Goal: Task Accomplishment & Management: Use online tool/utility

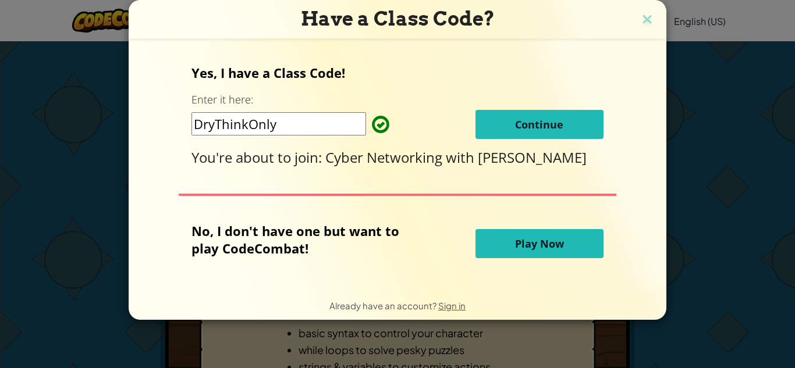
click at [352, 123] on input "DryThinkOnly" at bounding box center [279, 123] width 175 height 23
click at [515, 125] on span "Continue" at bounding box center [539, 125] width 48 height 14
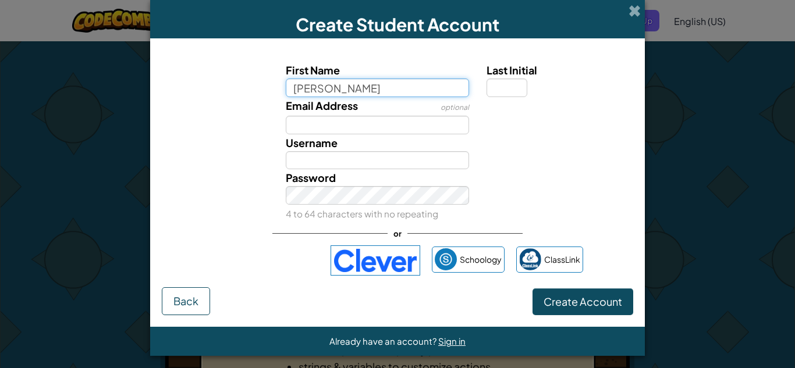
type input "[PERSON_NAME]"
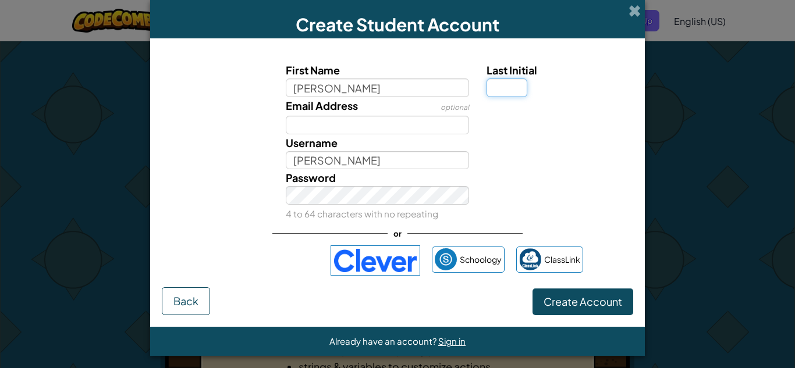
click at [513, 94] on input "Last Initial" at bounding box center [507, 88] width 41 height 19
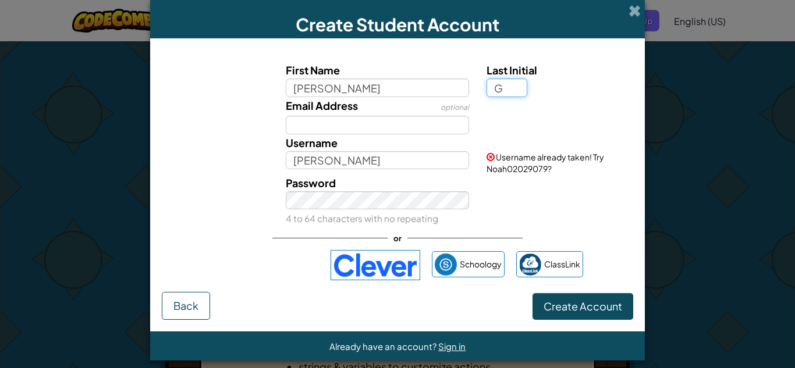
type input "G"
type input "NoahG"
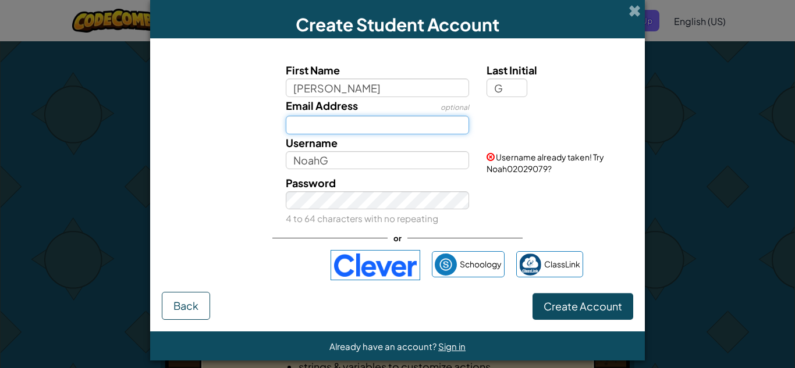
click at [388, 122] on input "Email Address" at bounding box center [378, 125] width 184 height 19
type input "ghee.noah@cavitschools.org"
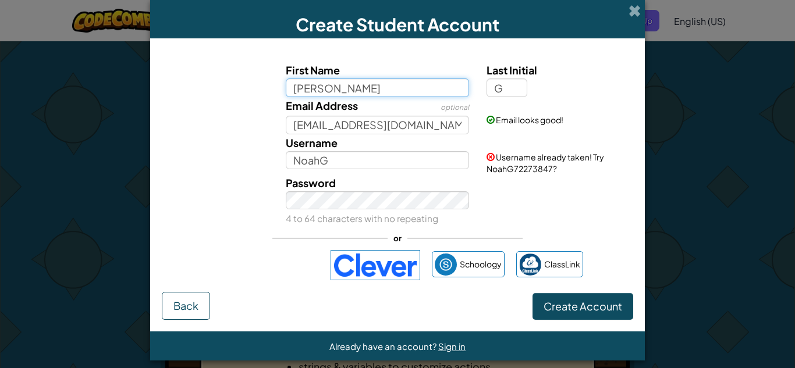
click at [389, 92] on input "Noah" at bounding box center [378, 88] width 184 height 19
type input "Noah346"
type input "Noah346G"
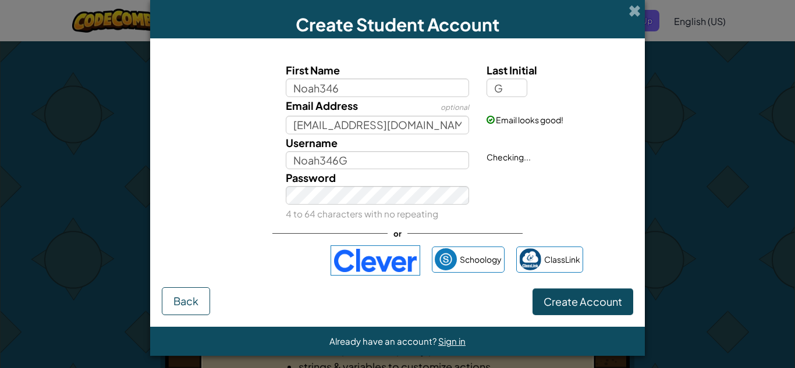
click at [554, 226] on div "First Name Noah346 Last Initial G Email Address optional ghee.noah@cavitschools…" at bounding box center [398, 169] width 472 height 238
click at [590, 307] on span "Create Account" at bounding box center [583, 301] width 79 height 13
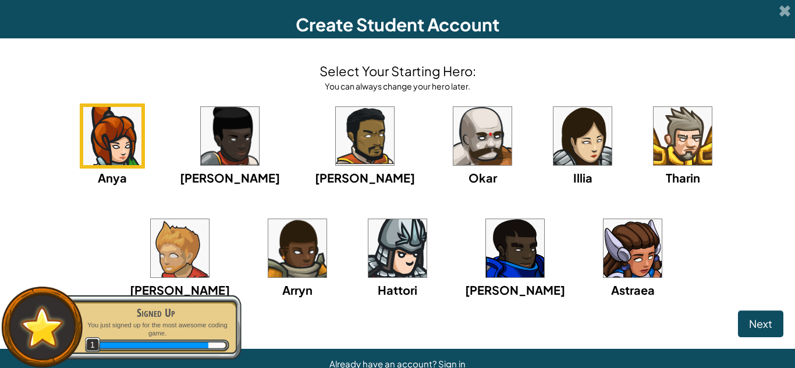
click at [654, 143] on img at bounding box center [683, 136] width 58 height 58
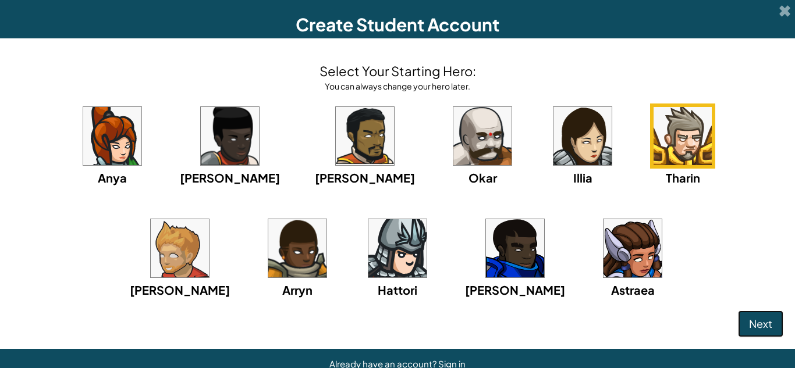
click at [742, 320] on button "Next" at bounding box center [760, 324] width 45 height 27
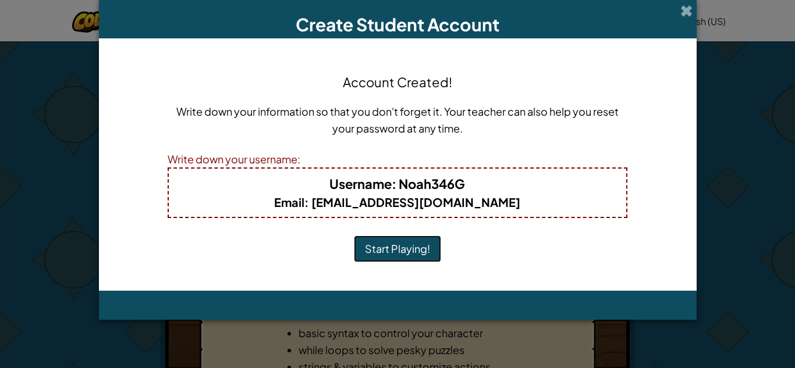
click at [372, 247] on button "Start Playing!" at bounding box center [397, 249] width 87 height 27
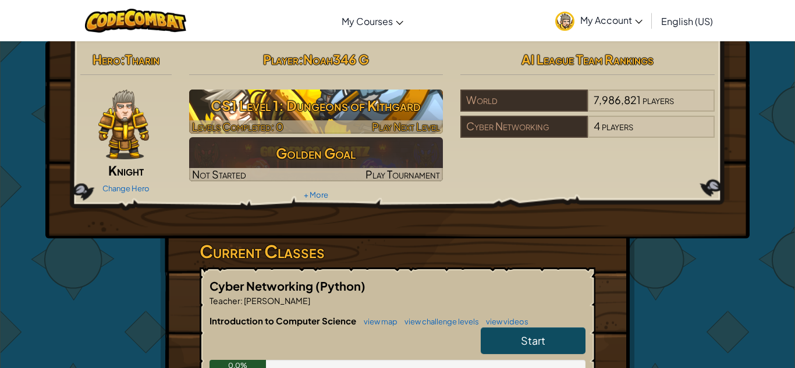
click at [226, 112] on h3 "CS1 Level 1: Dungeons of Kithgard" at bounding box center [316, 106] width 254 height 26
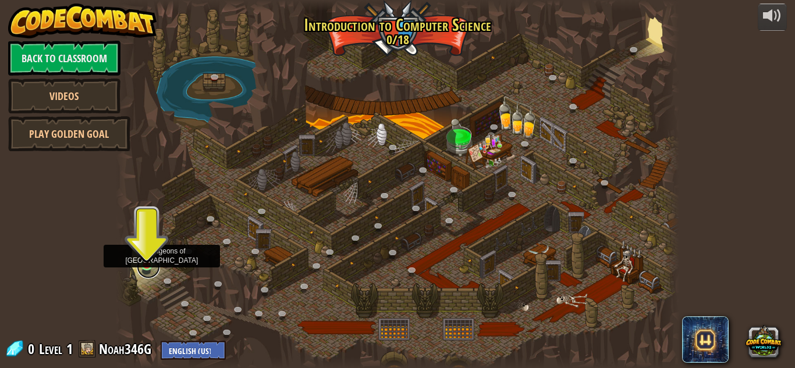
click at [141, 270] on link at bounding box center [148, 267] width 23 height 23
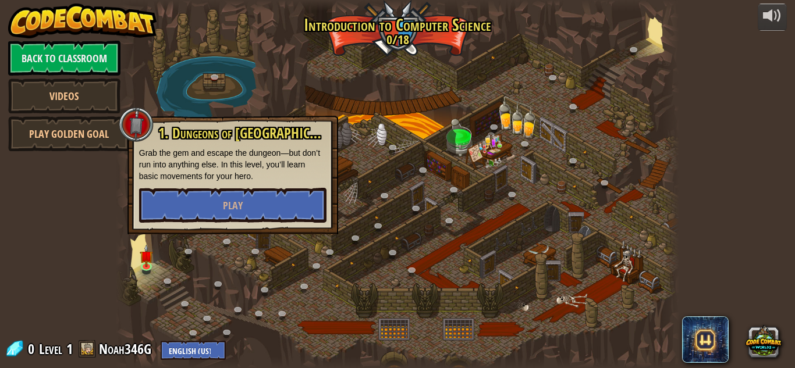
click at [171, 227] on div "1. Dungeons of [PERSON_NAME] Grab the gem and escape the dungeon—but don’t run …" at bounding box center [232, 175] width 211 height 119
click at [221, 198] on button "Play" at bounding box center [232, 205] width 187 height 35
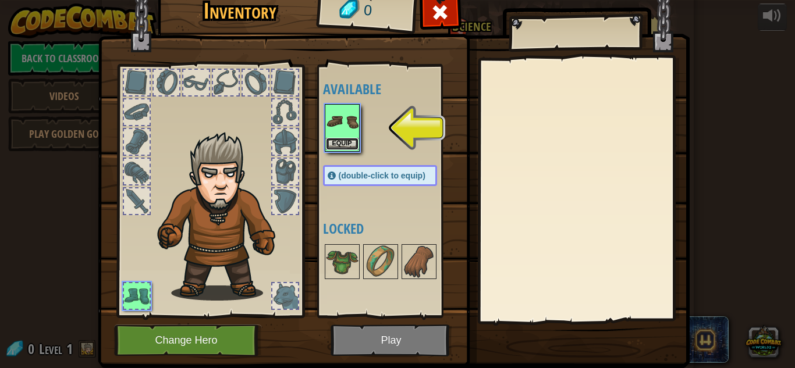
click at [331, 144] on button "Equip" at bounding box center [342, 144] width 33 height 12
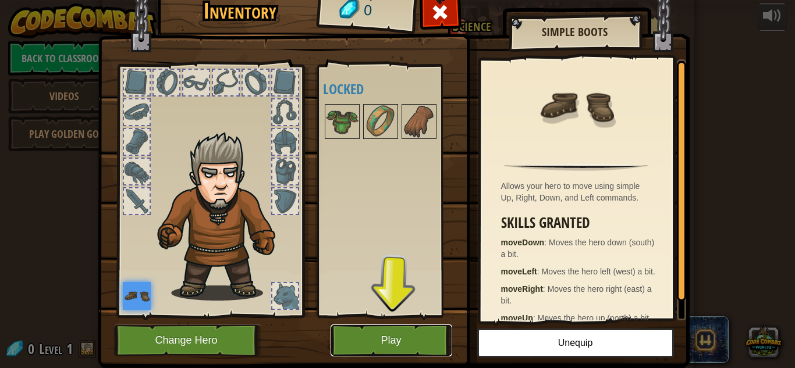
click at [353, 339] on button "Play" at bounding box center [392, 341] width 122 height 32
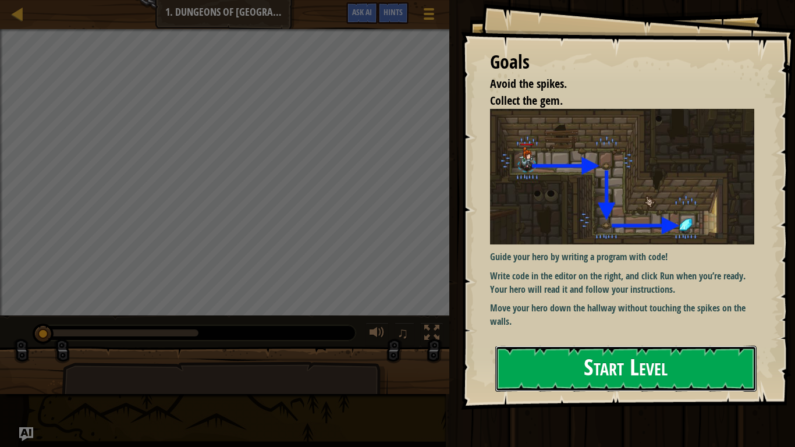
click at [593, 368] on button "Start Level" at bounding box center [625, 369] width 261 height 46
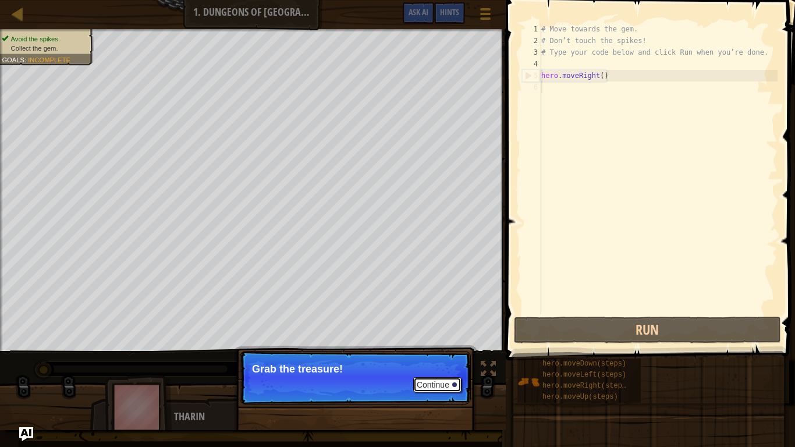
click at [426, 368] on button "Continue" at bounding box center [437, 384] width 48 height 15
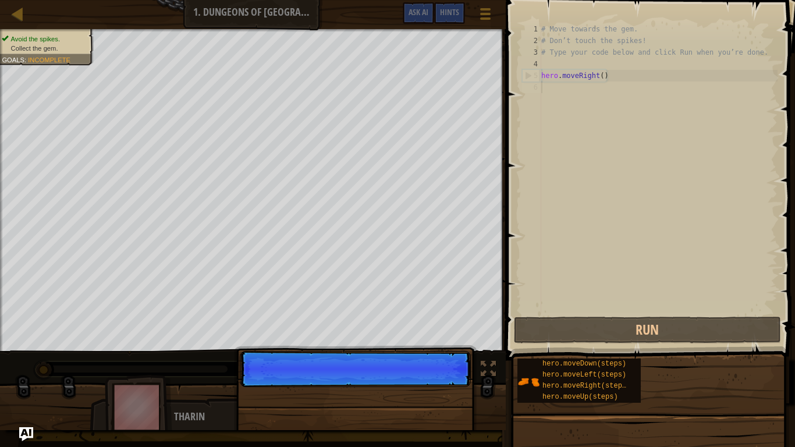
scroll to position [5, 0]
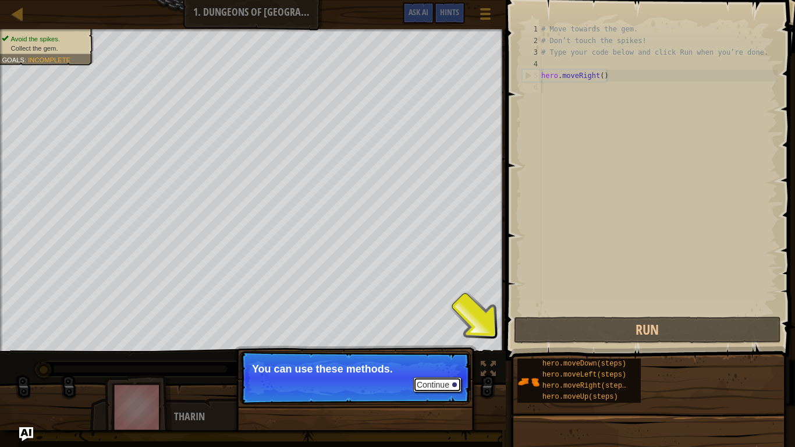
click at [429, 368] on button "Continue" at bounding box center [437, 384] width 48 height 15
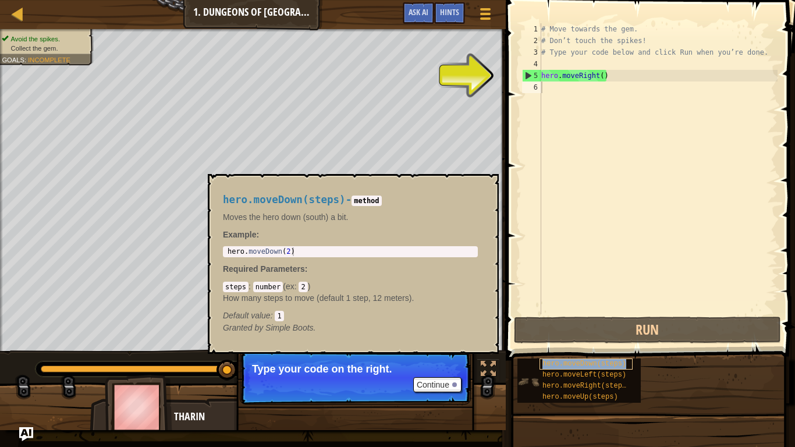
click at [600, 365] on span "hero.moveDown(steps)" at bounding box center [585, 364] width 84 height 8
click at [561, 186] on div "# Move towards the gem. # Don’t touch the spikes! # Type your code below and cl…" at bounding box center [658, 180] width 239 height 314
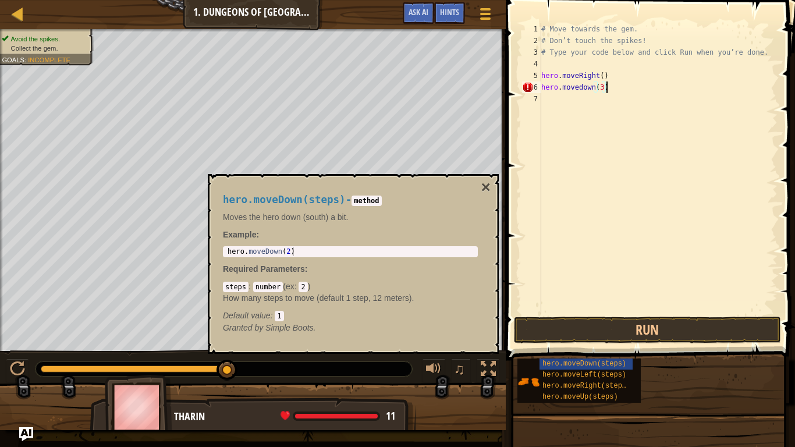
scroll to position [5, 9]
click at [652, 334] on button "Run" at bounding box center [647, 330] width 267 height 27
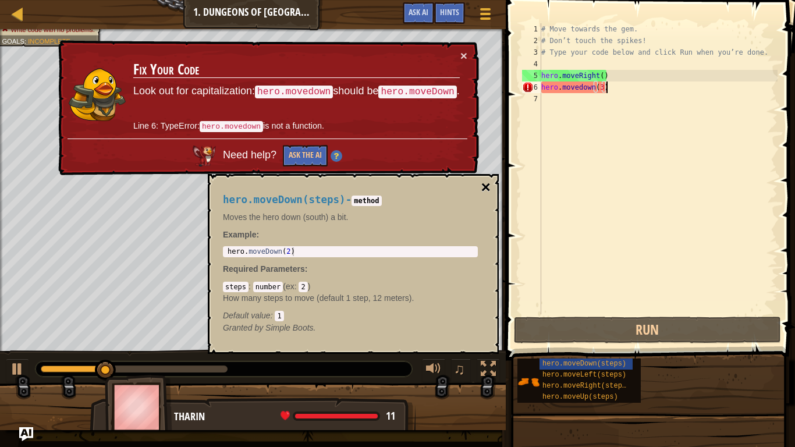
click at [483, 189] on button "×" at bounding box center [485, 187] width 9 height 16
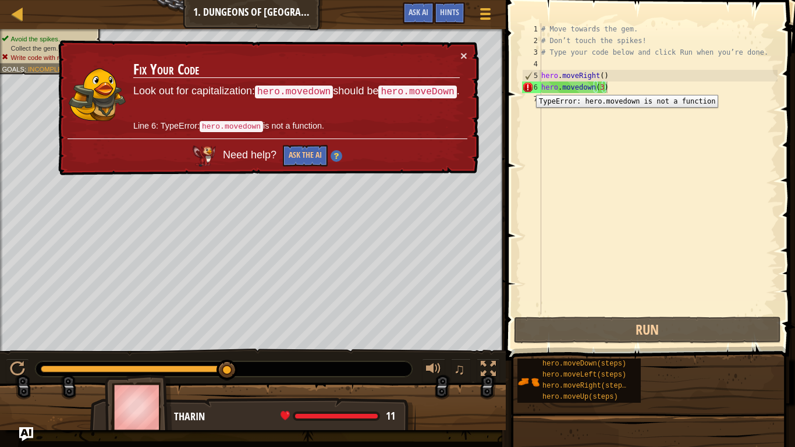
click at [527, 86] on div "6" at bounding box center [531, 87] width 19 height 12
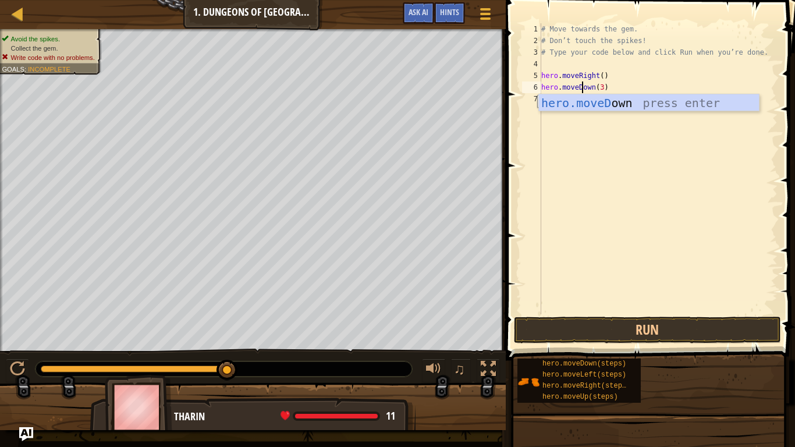
scroll to position [5, 6]
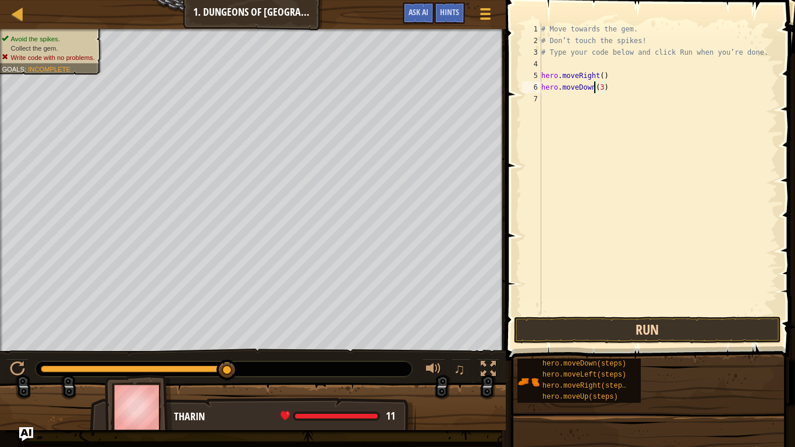
type textarea "hero.moveDown(3)"
click at [636, 336] on button "Run" at bounding box center [647, 330] width 267 height 27
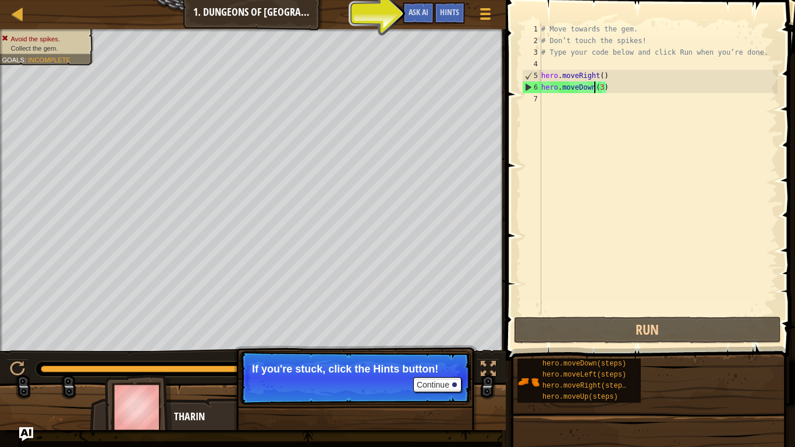
click at [577, 108] on div "# Move towards the gem. # Don’t touch the spikes! # Type your code below and cl…" at bounding box center [658, 180] width 239 height 314
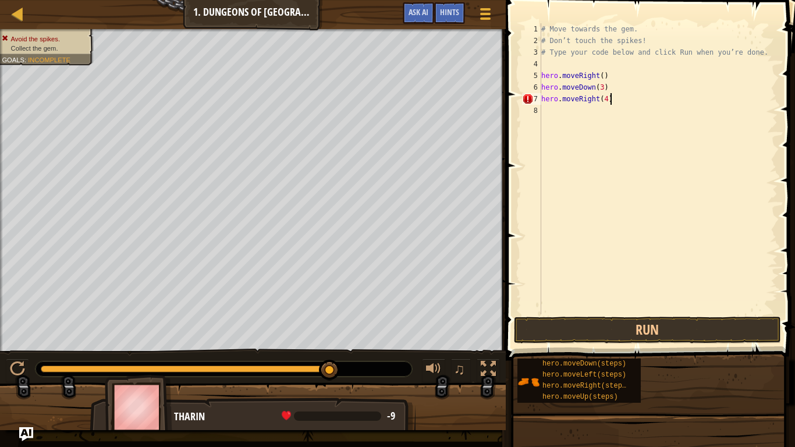
scroll to position [5, 9]
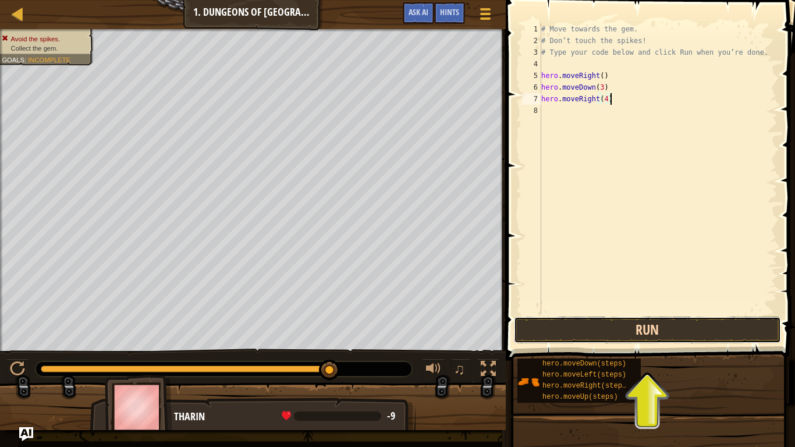
click at [609, 330] on button "Run" at bounding box center [647, 330] width 267 height 27
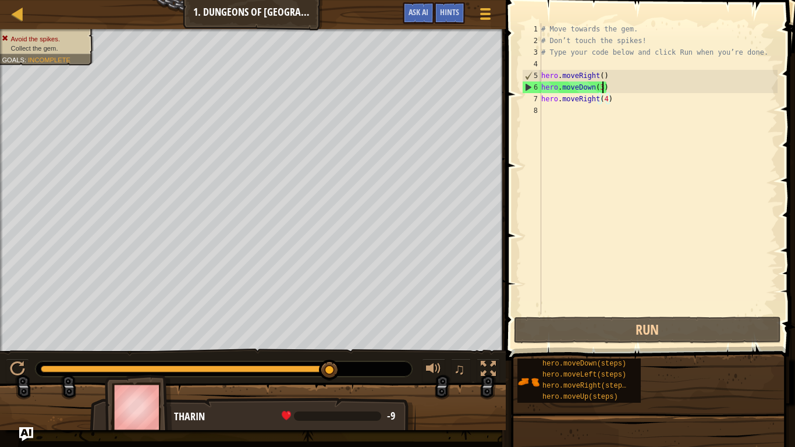
click at [601, 90] on div "# Move towards the gem. # Don’t touch the spikes! # Type your code below and cl…" at bounding box center [658, 180] width 239 height 314
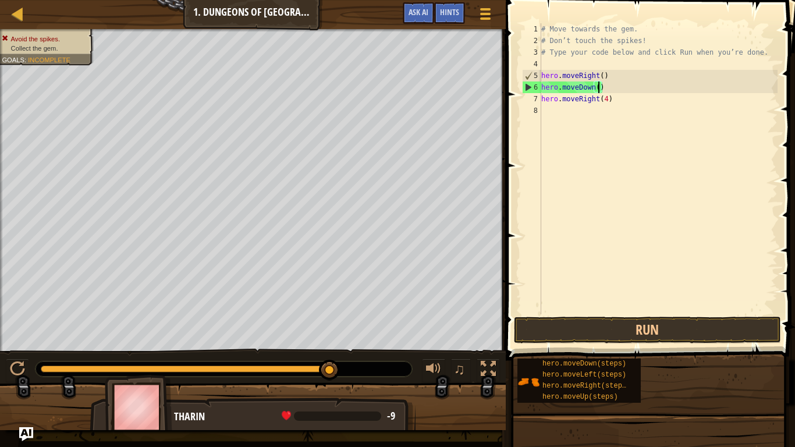
scroll to position [5, 9]
type textarea "hero.moveDown(2)"
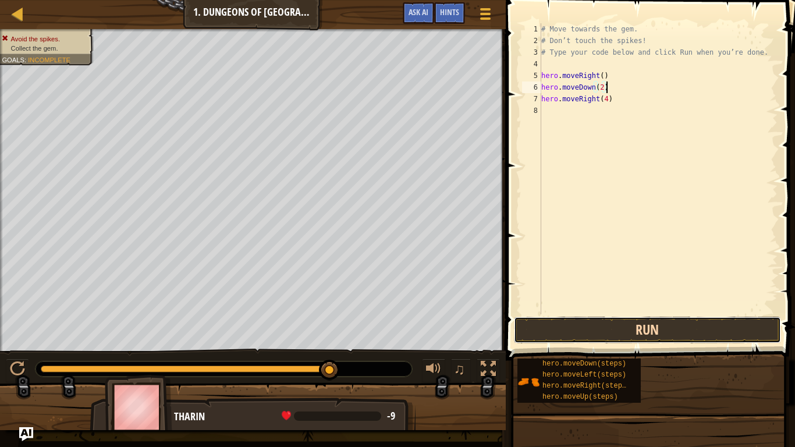
click at [608, 331] on button "Run" at bounding box center [647, 330] width 267 height 27
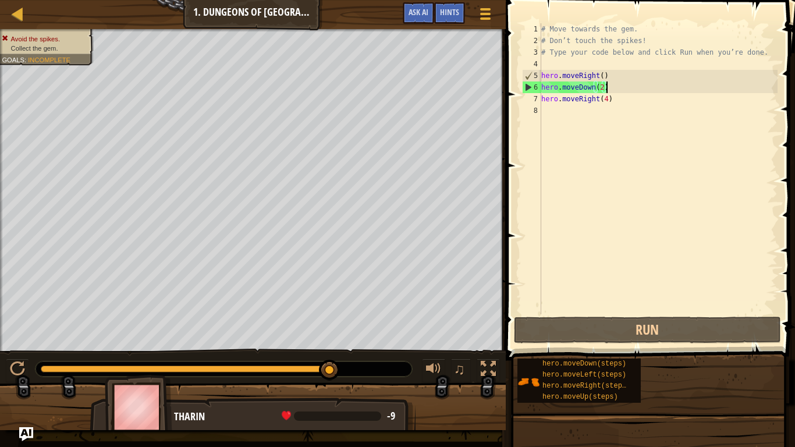
click at [606, 89] on div "# Move towards the gem. # Don’t touch the spikes! # Type your code below and cl…" at bounding box center [658, 180] width 239 height 314
click at [601, 88] on div "# Move towards the gem. # Don’t touch the spikes! # Type your code below and cl…" at bounding box center [658, 180] width 239 height 314
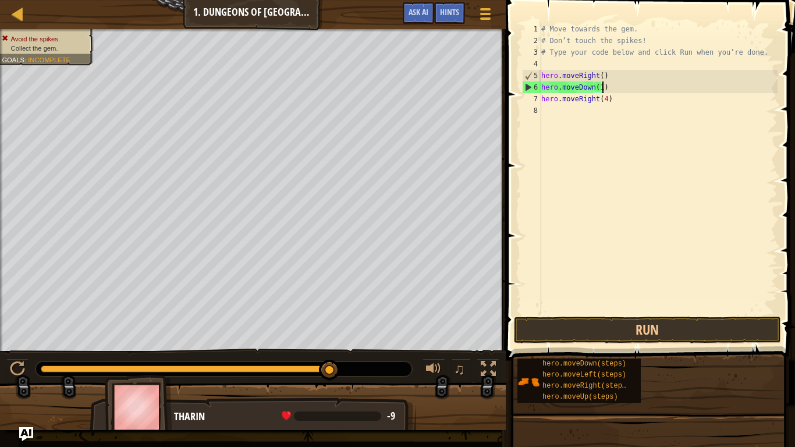
scroll to position [5, 9]
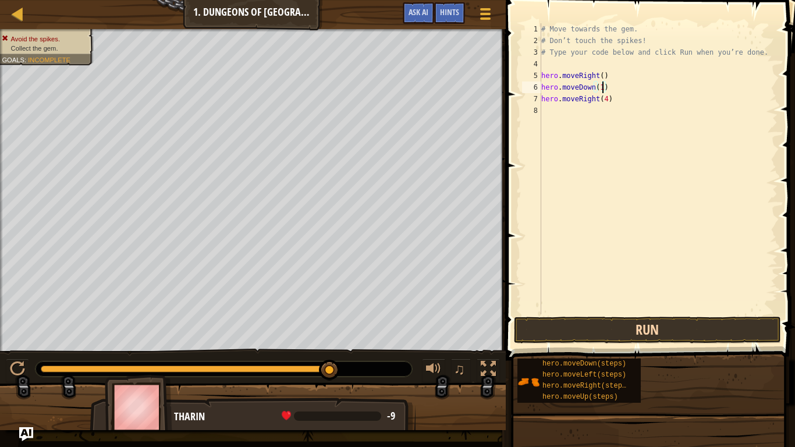
type textarea "hero.moveDown(1)"
click at [606, 335] on button "Run" at bounding box center [647, 330] width 267 height 27
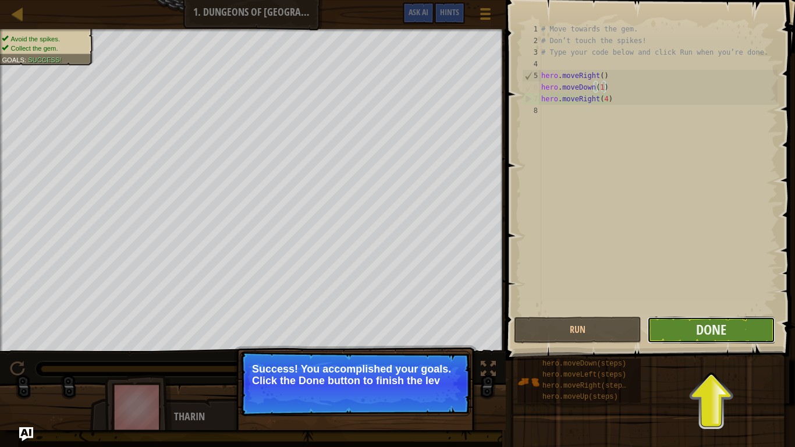
click at [690, 332] on button "Done" at bounding box center [710, 330] width 127 height 27
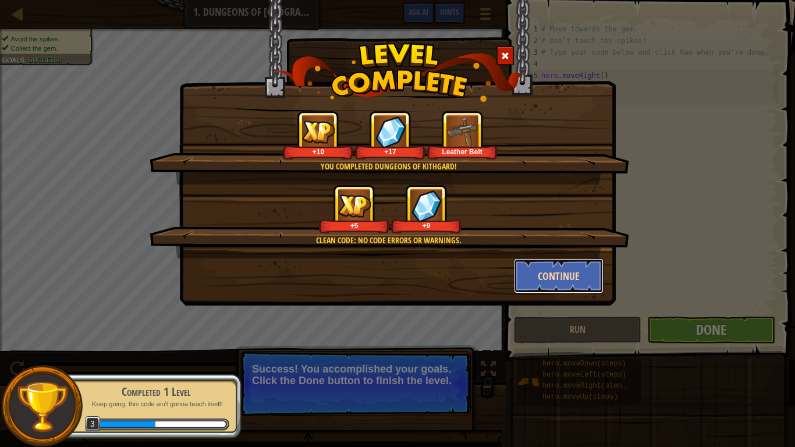
click at [544, 278] on button "Continue" at bounding box center [559, 275] width 90 height 35
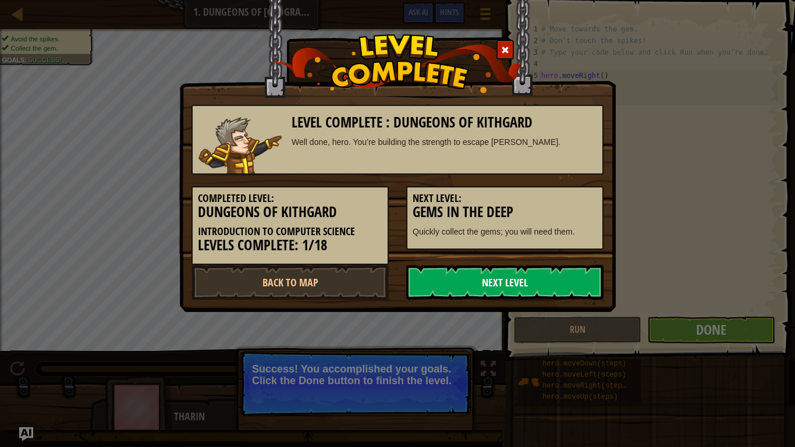
click at [543, 278] on link "Next Level" at bounding box center [504, 282] width 197 height 35
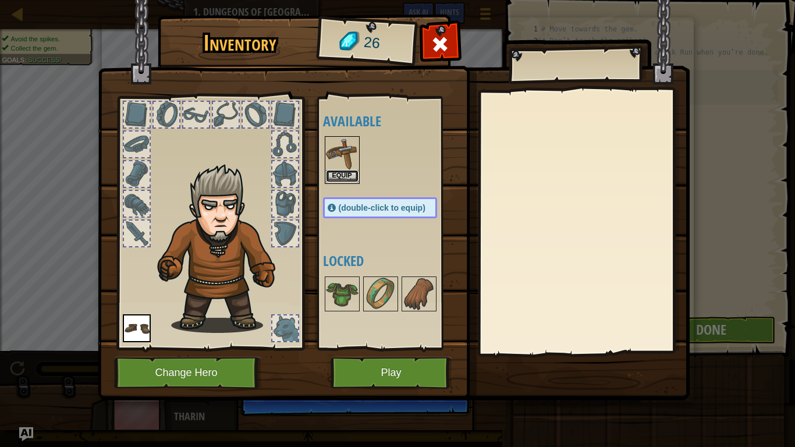
click at [345, 182] on button "Equip" at bounding box center [342, 176] width 33 height 12
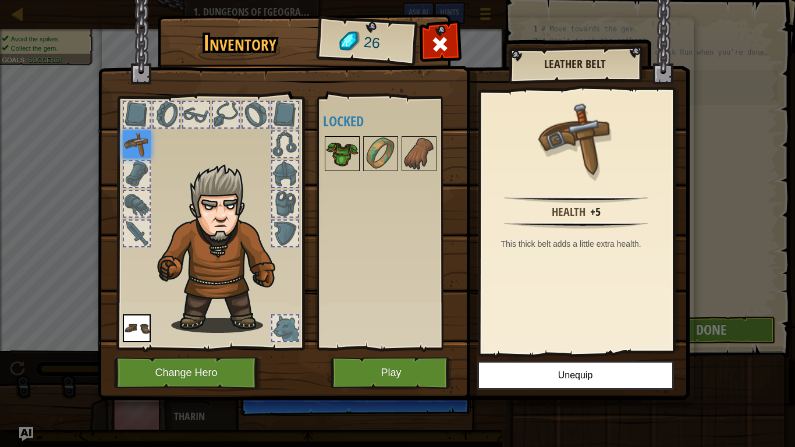
click at [346, 158] on img at bounding box center [342, 153] width 33 height 33
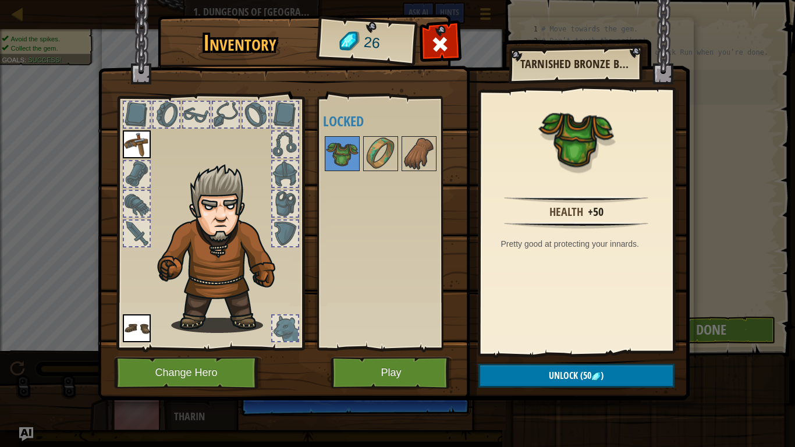
click at [368, 219] on div "Available Equip Equip (double-click to equip) Locked" at bounding box center [391, 223] width 137 height 243
click at [368, 368] on button "Play" at bounding box center [392, 373] width 122 height 32
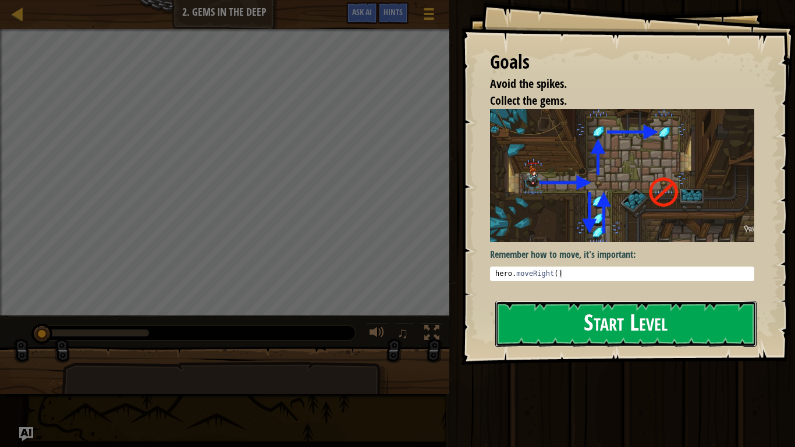
click at [587, 322] on button "Start Level" at bounding box center [625, 324] width 261 height 46
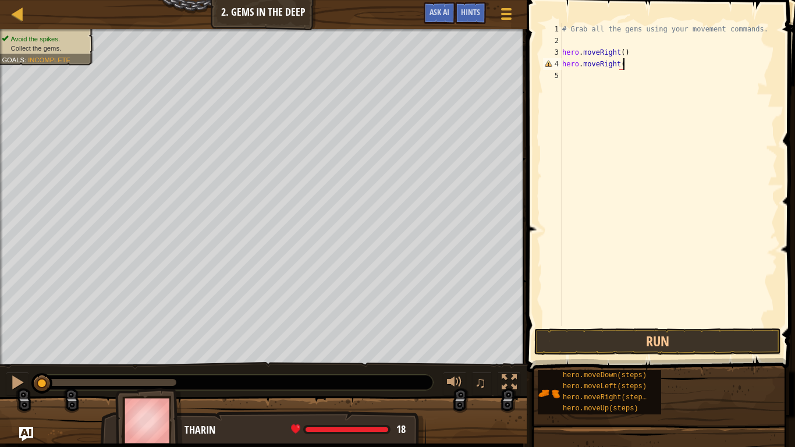
scroll to position [5, 9]
type textarea "hero.moveRight()"
click at [587, 336] on button "Run" at bounding box center [657, 341] width 247 height 27
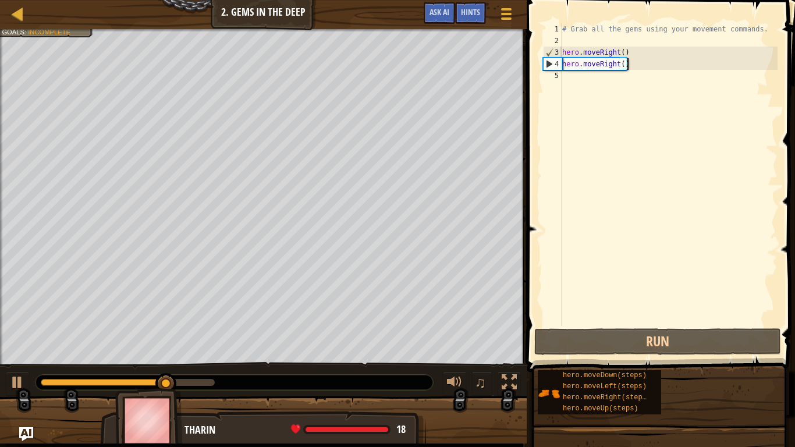
click at [596, 109] on div "# Grab all the gems using your movement commands. hero . moveRight ( ) hero . m…" at bounding box center [669, 186] width 218 height 326
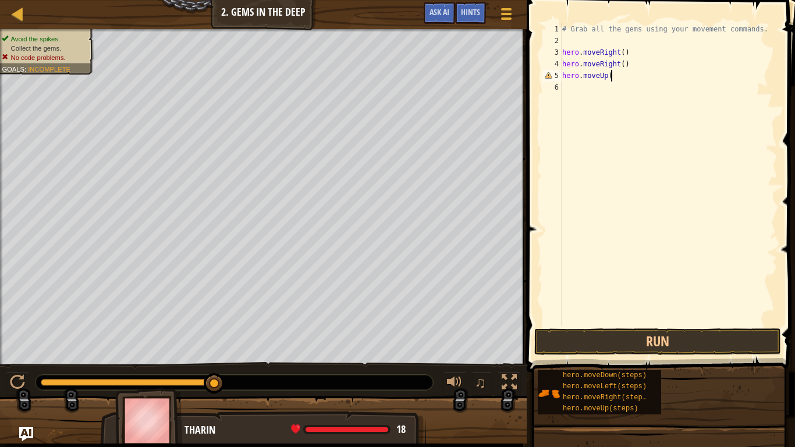
scroll to position [5, 6]
type textarea "hero.moveUp()"
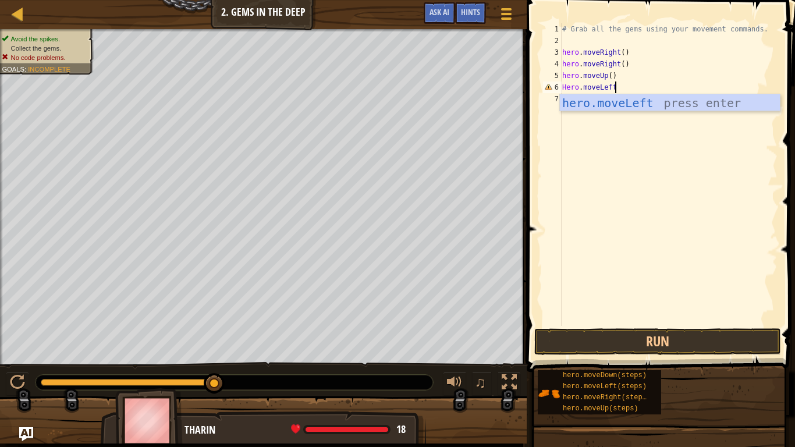
scroll to position [5, 8]
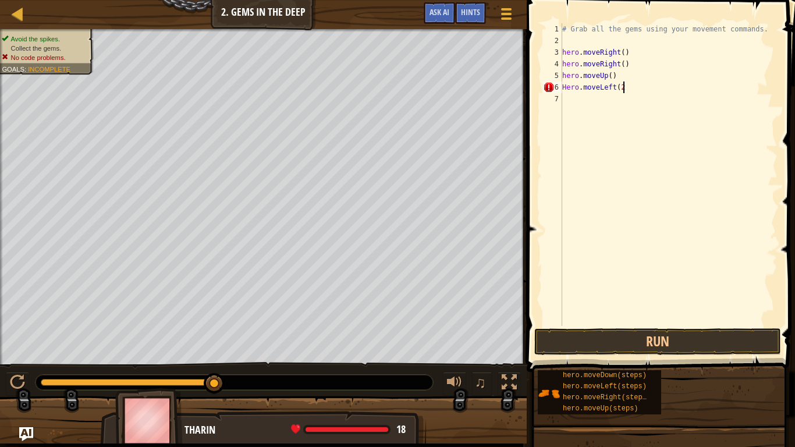
type textarea "Hero.moveLeft(2)"
click at [657, 342] on button "Run" at bounding box center [657, 341] width 247 height 27
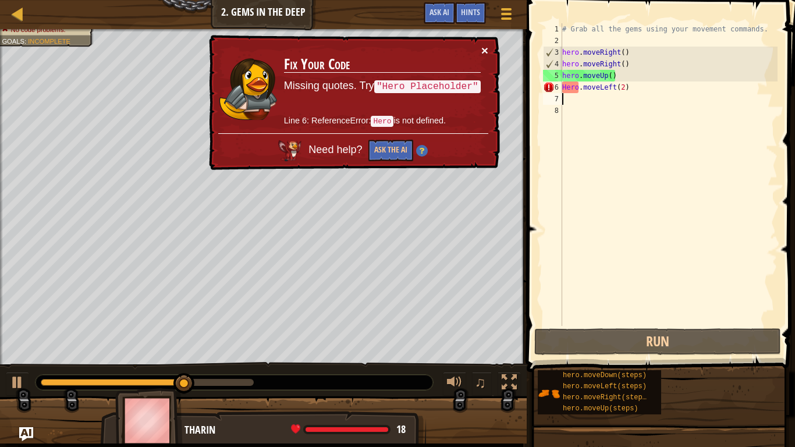
click at [483, 48] on button "×" at bounding box center [484, 50] width 7 height 12
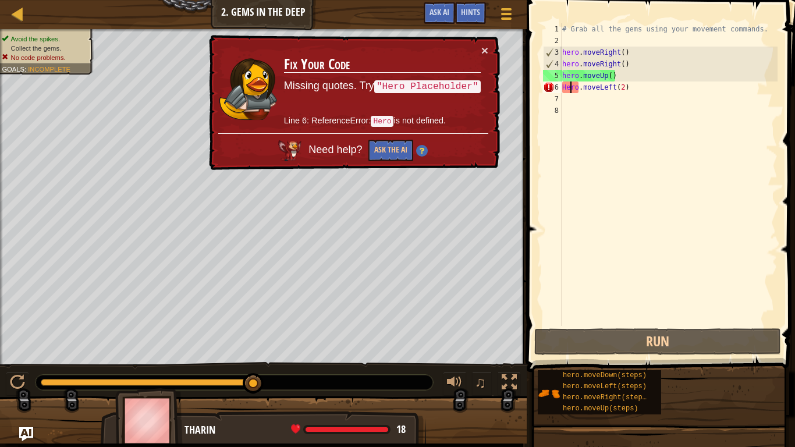
click at [569, 89] on div "# Grab all the gems using your movement commands. hero . moveRight ( ) hero . m…" at bounding box center [669, 186] width 218 height 326
click at [567, 89] on div "# Grab all the gems using your movement commands. hero . moveRight ( ) hero . m…" at bounding box center [669, 186] width 218 height 326
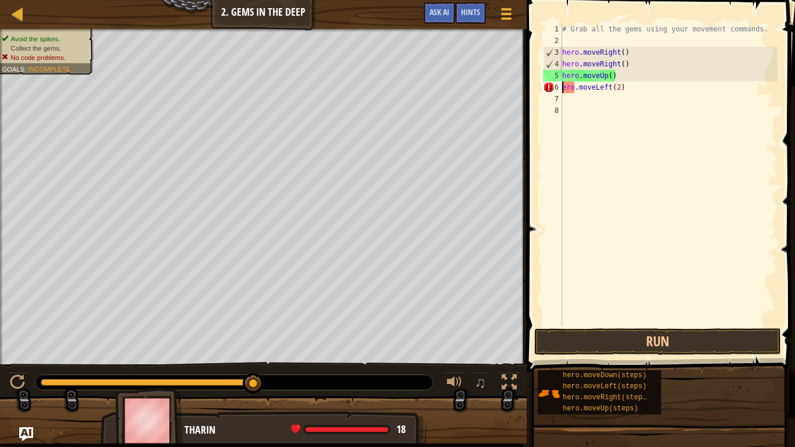
scroll to position [5, 1]
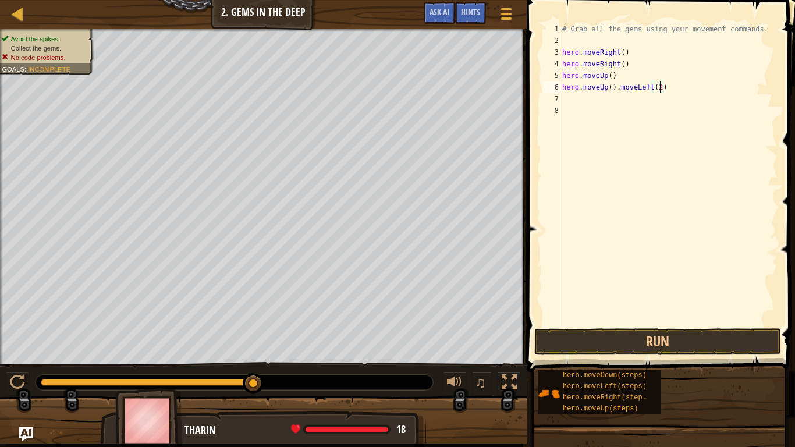
click at [661, 90] on div "# Grab all the gems using your movement commands. hero . moveRight ( ) hero . m…" at bounding box center [669, 186] width 218 height 326
click at [615, 87] on div "# Grab all the gems using your movement commands. hero . moveRight ( ) hero . m…" at bounding box center [669, 186] width 218 height 326
click at [610, 88] on div "# Grab all the gems using your movement commands. hero . moveRight ( ) hero . m…" at bounding box center [669, 186] width 218 height 326
click at [646, 338] on button "Run" at bounding box center [657, 341] width 247 height 27
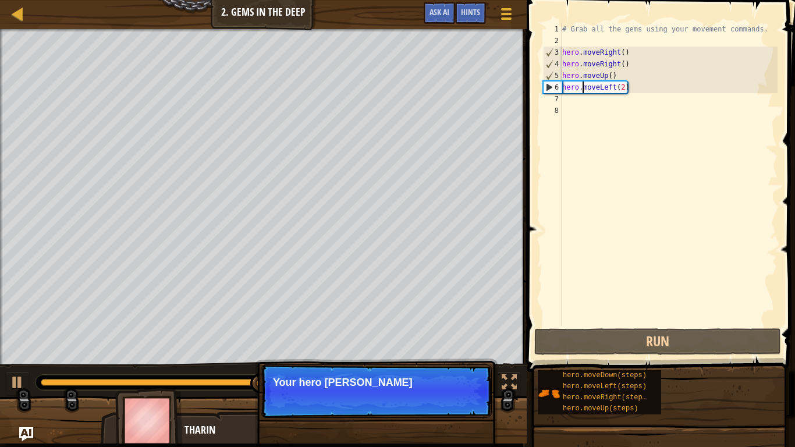
click at [623, 91] on div "# Grab all the gems using your movement commands. hero . moveRight ( ) hero . m…" at bounding box center [669, 186] width 218 height 326
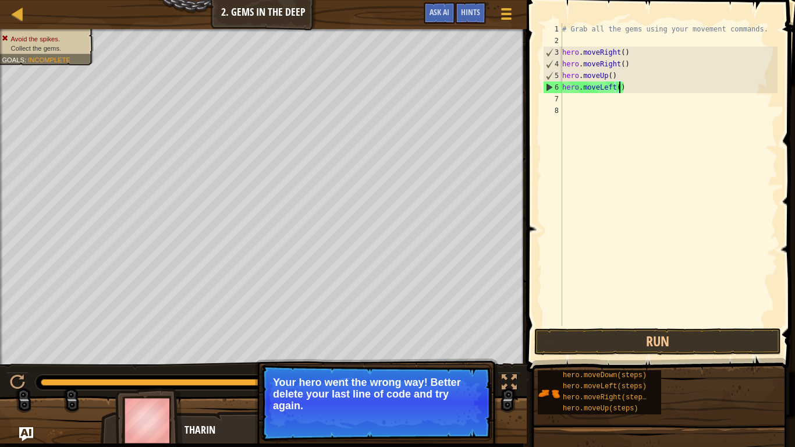
type textarea "hero.moveLeft(1)"
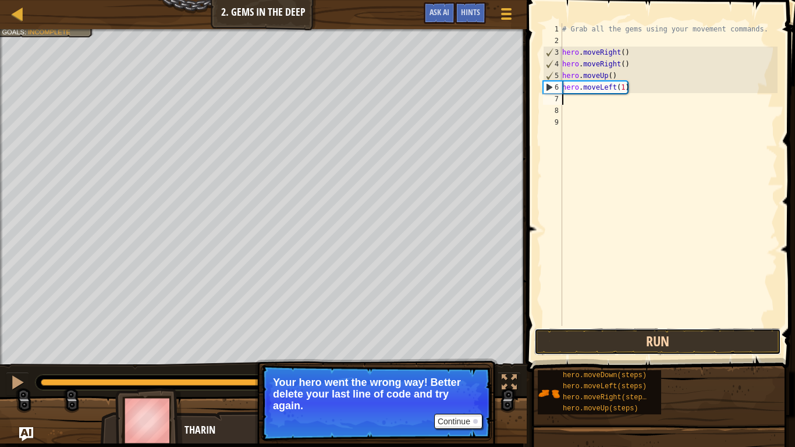
click at [702, 339] on button "Run" at bounding box center [657, 341] width 247 height 27
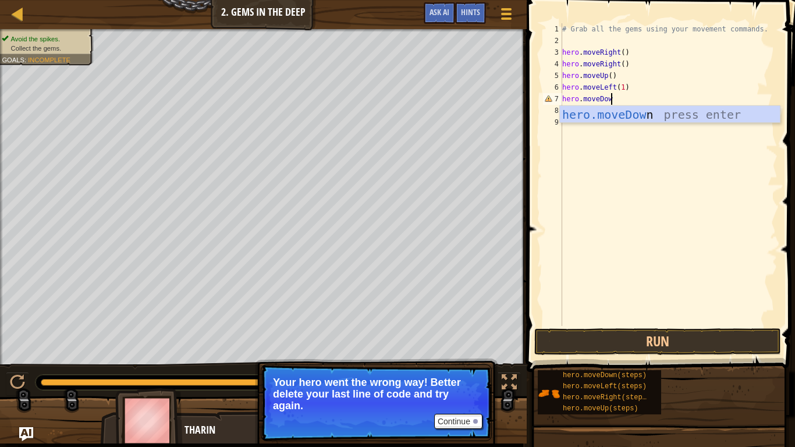
scroll to position [5, 7]
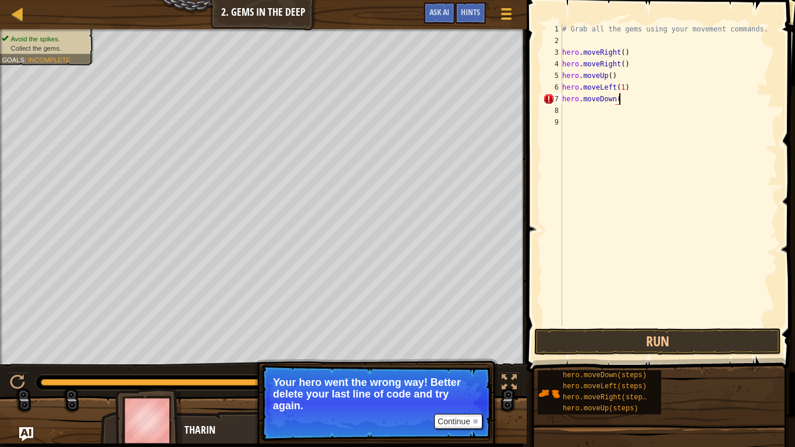
type textarea "hero.moveDown()"
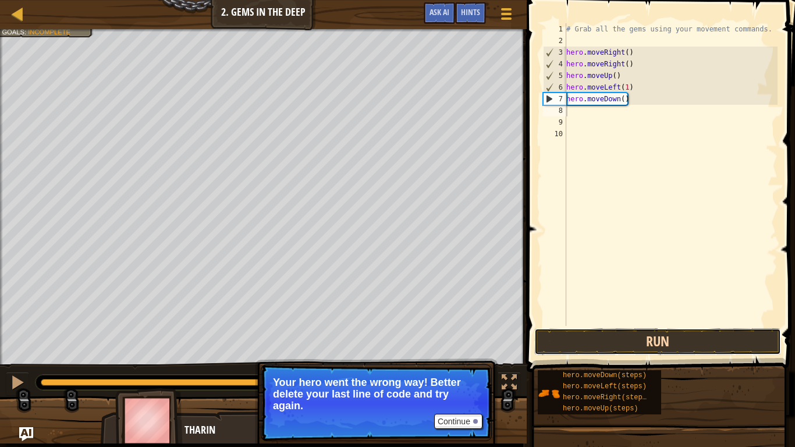
click at [678, 336] on button "Run" at bounding box center [657, 341] width 247 height 27
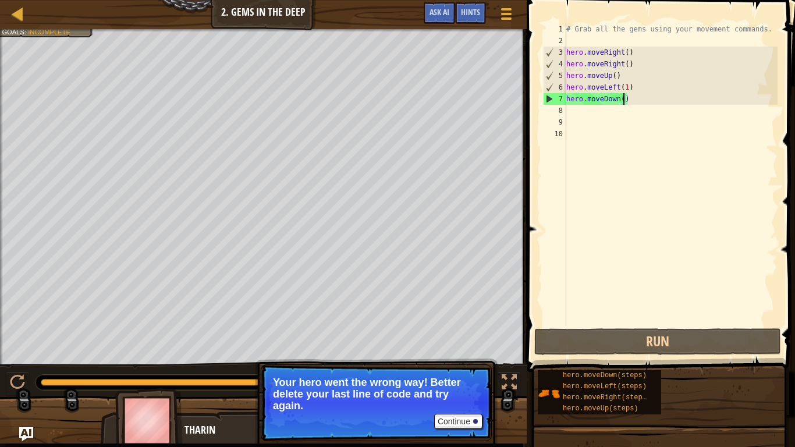
click at [625, 102] on div "# Grab all the gems using your movement commands. hero . moveRight ( ) hero . m…" at bounding box center [671, 186] width 214 height 326
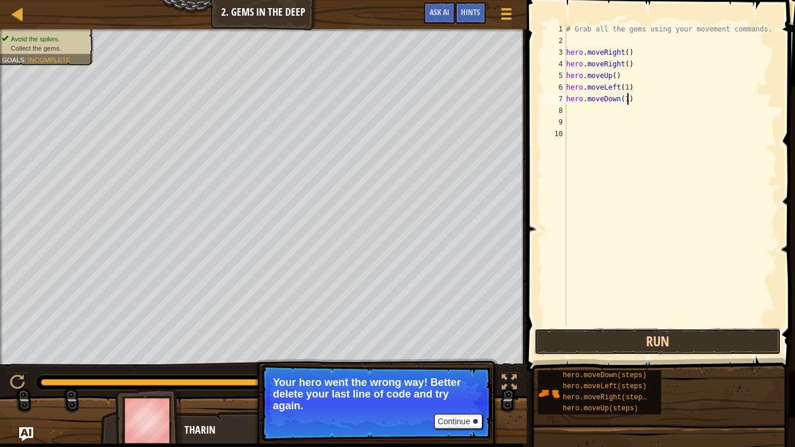
click at [609, 341] on button "Run" at bounding box center [657, 341] width 247 height 27
type textarea "hero.moveDown(2)"
click at [677, 327] on span at bounding box center [662, 169] width 278 height 406
click at [678, 328] on button "Run" at bounding box center [657, 341] width 247 height 27
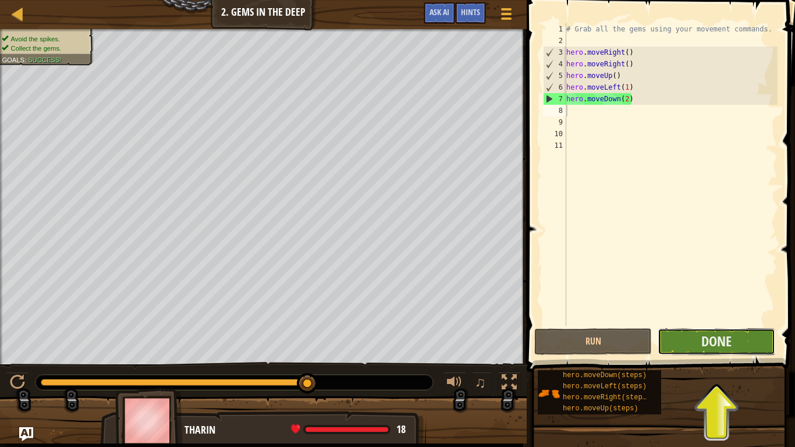
click at [694, 347] on button "Done" at bounding box center [717, 341] width 118 height 27
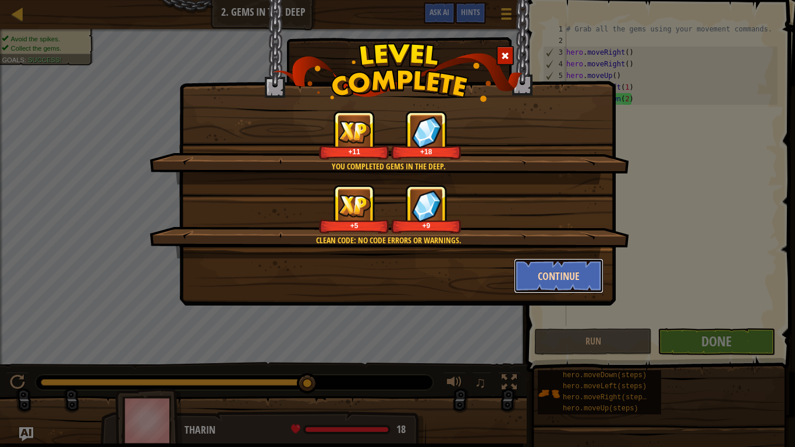
click at [525, 282] on button "Continue" at bounding box center [559, 275] width 90 height 35
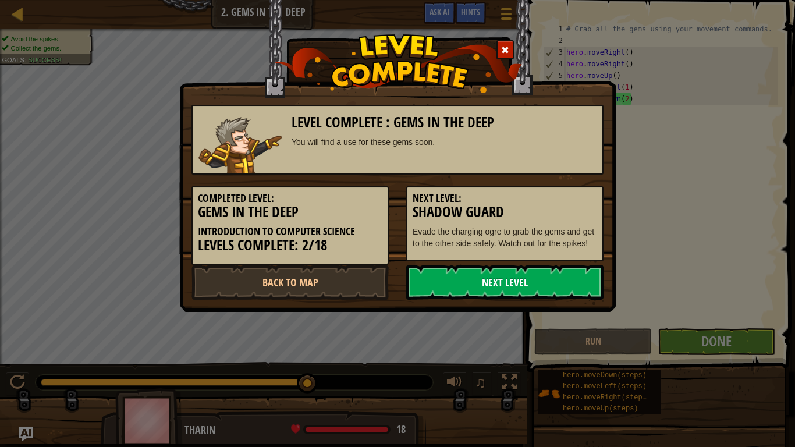
click at [525, 284] on link "Next Level" at bounding box center [504, 282] width 197 height 35
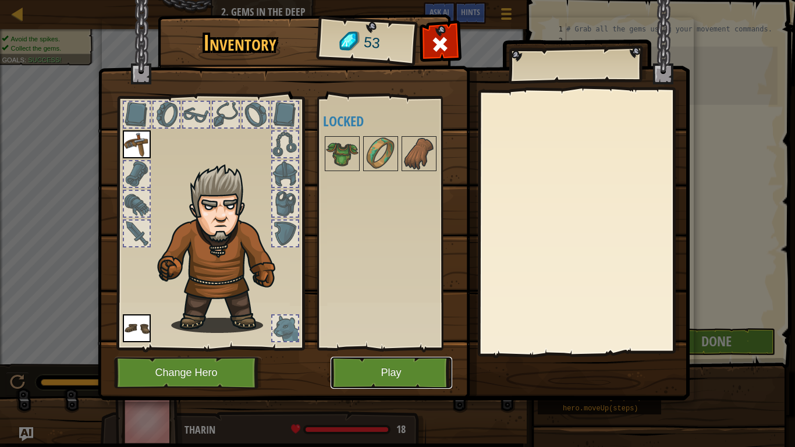
click at [425, 366] on button "Play" at bounding box center [392, 373] width 122 height 32
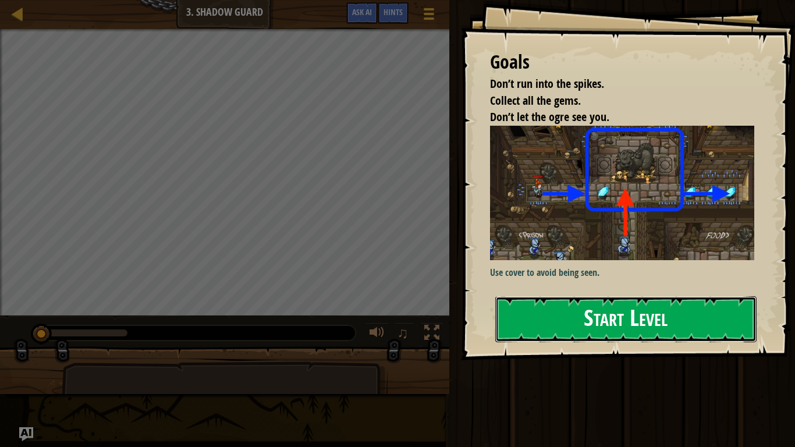
click at [575, 315] on button "Start Level" at bounding box center [625, 319] width 261 height 46
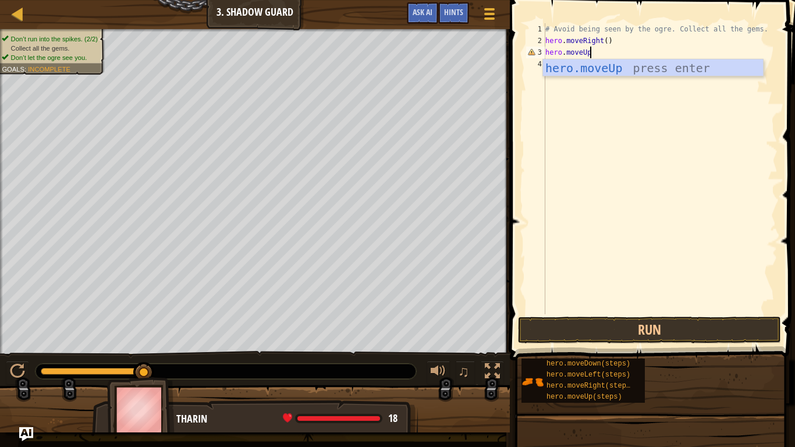
scroll to position [5, 6]
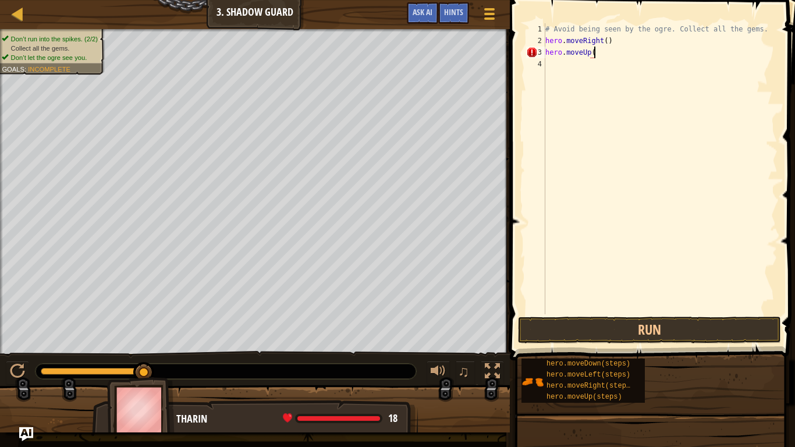
type textarea "hero.moveUp()"
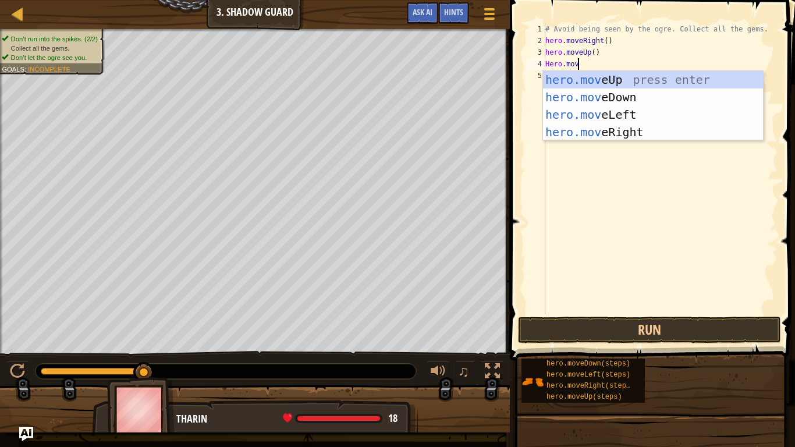
scroll to position [5, 5]
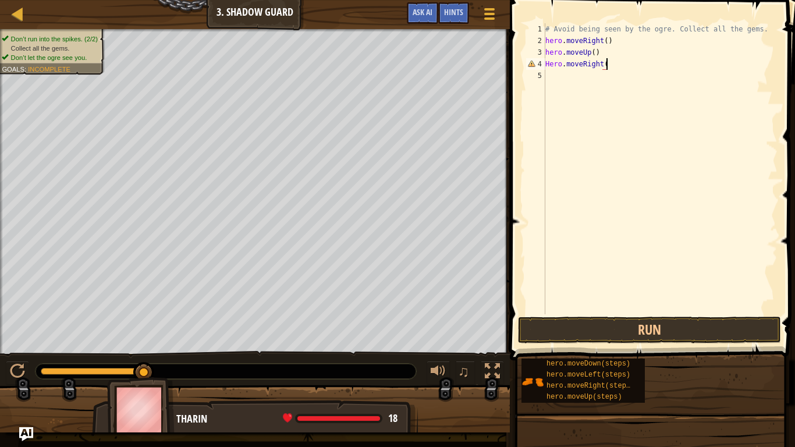
type textarea "Hero.moveRight()"
type textarea "H"
click at [551, 66] on div "# Avoid being seen by the ogre. Collect all the gems. hero . moveRight ( ) hero…" at bounding box center [660, 180] width 235 height 314
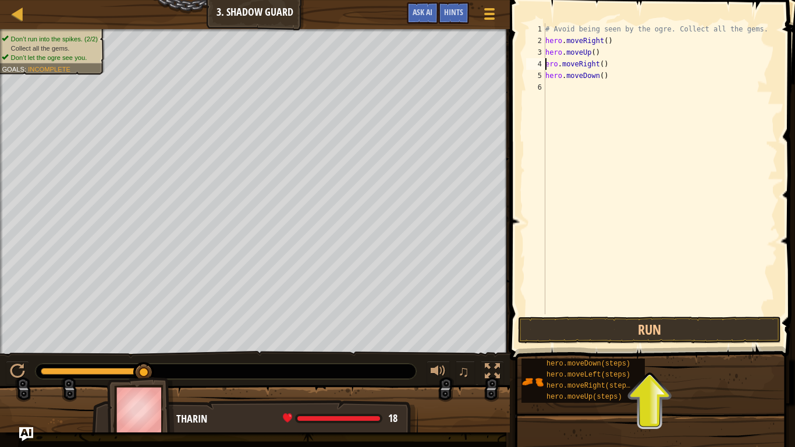
scroll to position [5, 1]
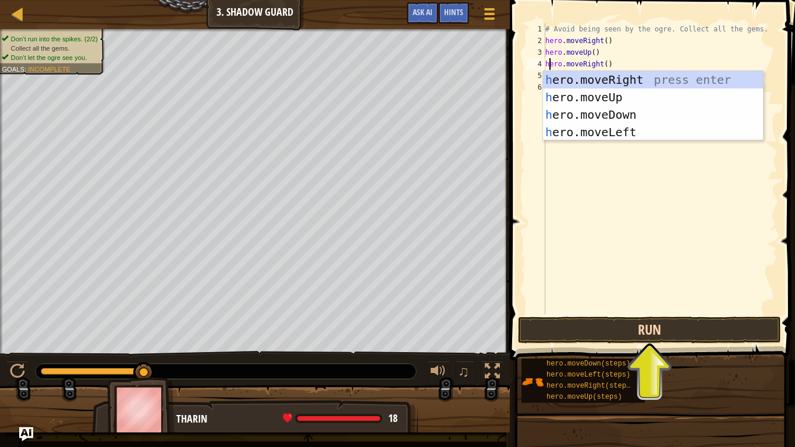
type textarea "hero.moveRight()"
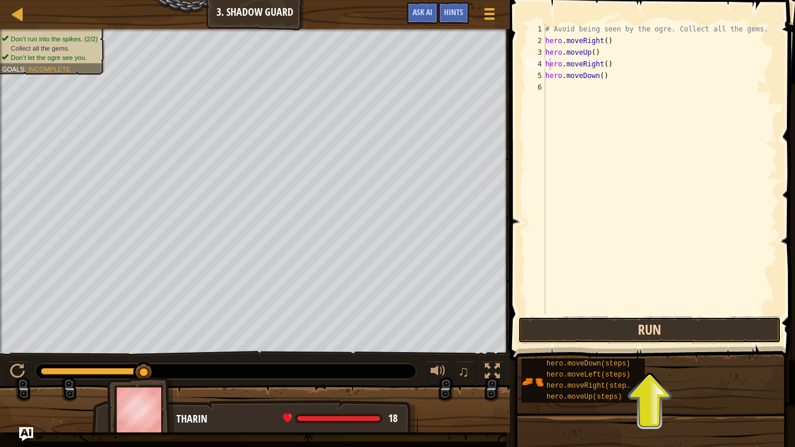
click at [628, 328] on button "Run" at bounding box center [649, 330] width 263 height 27
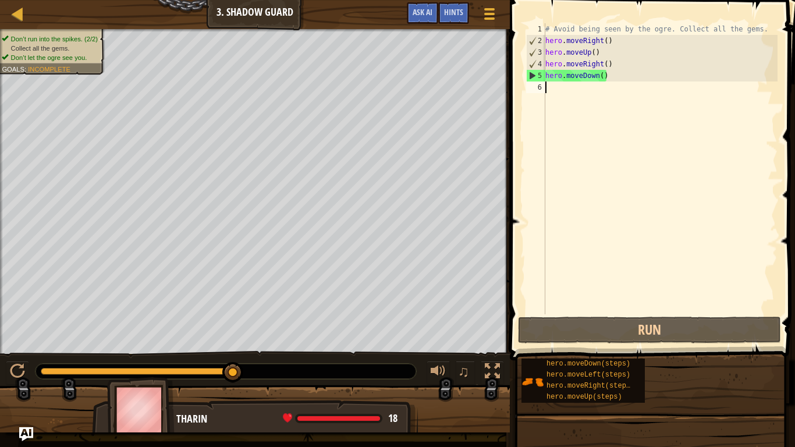
click at [612, 101] on div "# Avoid being seen by the ogre. Collect all the gems. hero . moveRight ( ) hero…" at bounding box center [660, 180] width 235 height 314
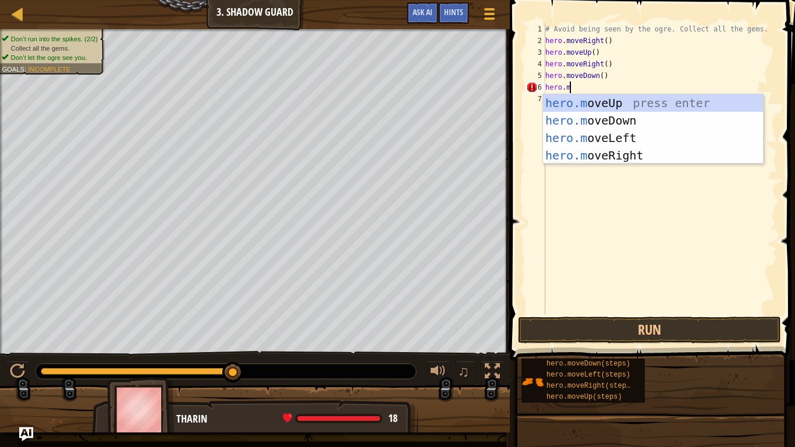
scroll to position [5, 4]
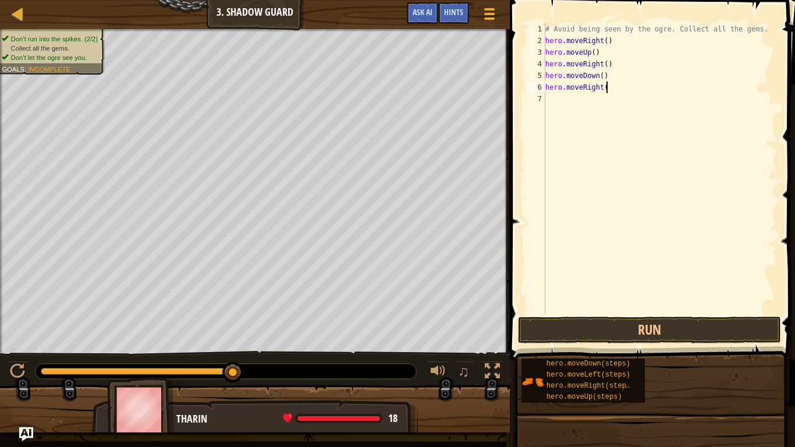
type textarea "hero.moveRight()"
click at [626, 329] on button "Run" at bounding box center [649, 330] width 263 height 27
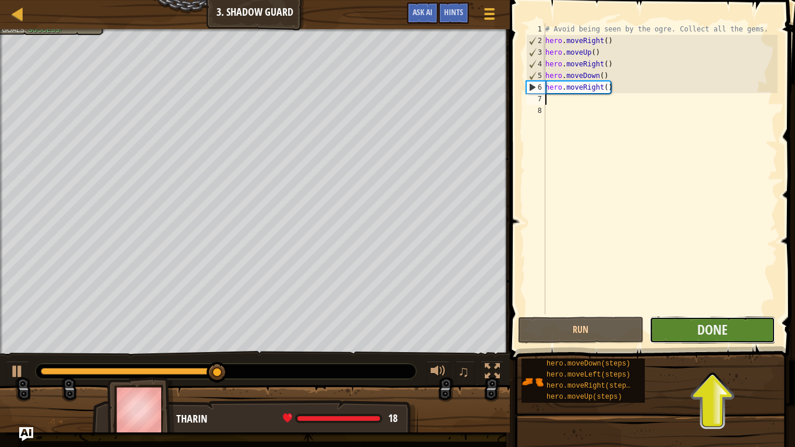
click at [674, 328] on button "Done" at bounding box center [713, 330] width 126 height 27
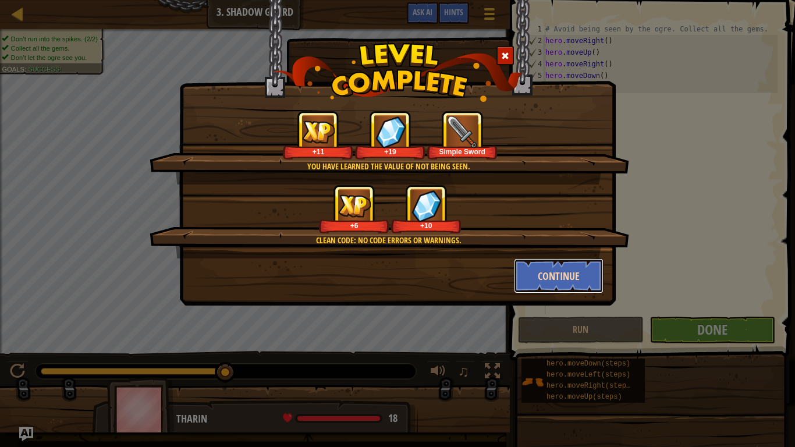
click at [564, 282] on button "Continue" at bounding box center [559, 275] width 90 height 35
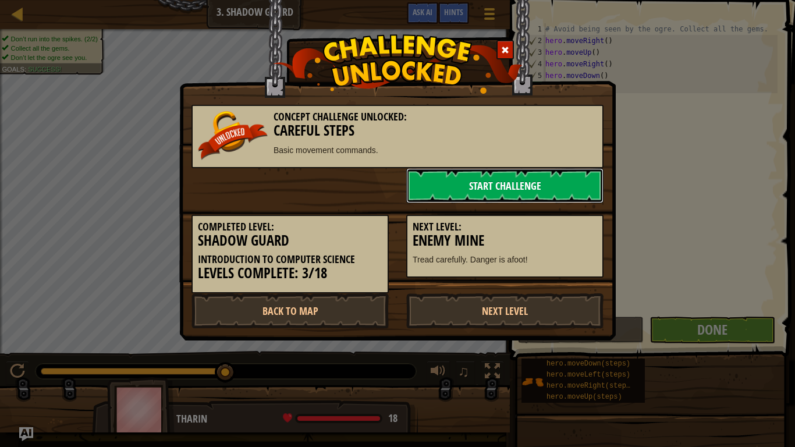
click at [506, 184] on link "Start Challenge" at bounding box center [504, 185] width 197 height 35
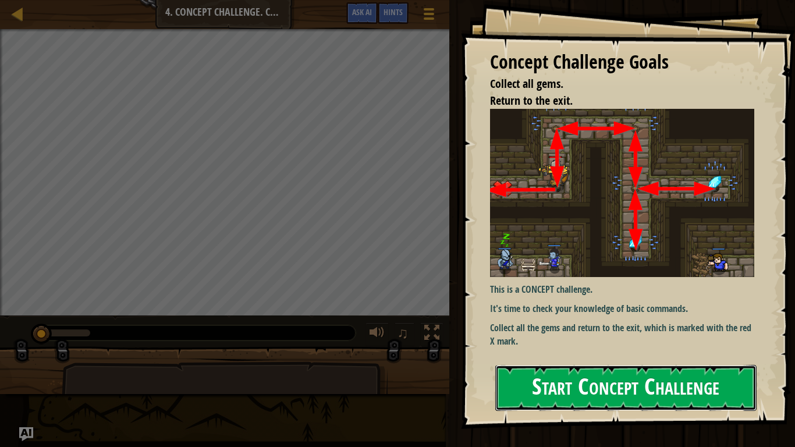
click at [563, 368] on button "Start Concept Challenge" at bounding box center [625, 388] width 261 height 46
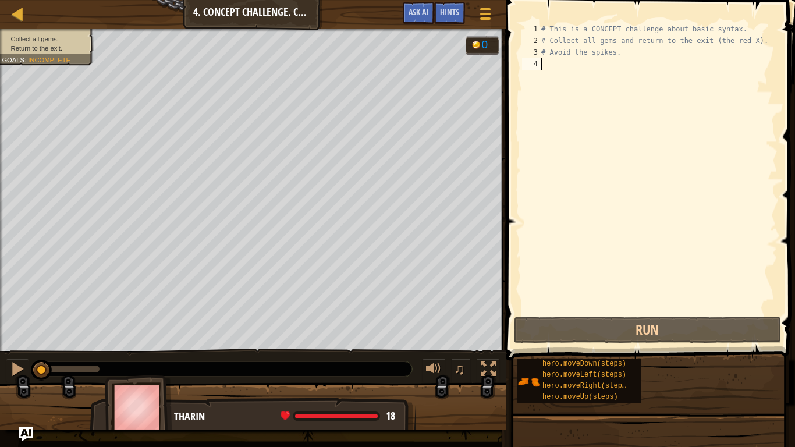
type textarea "m"
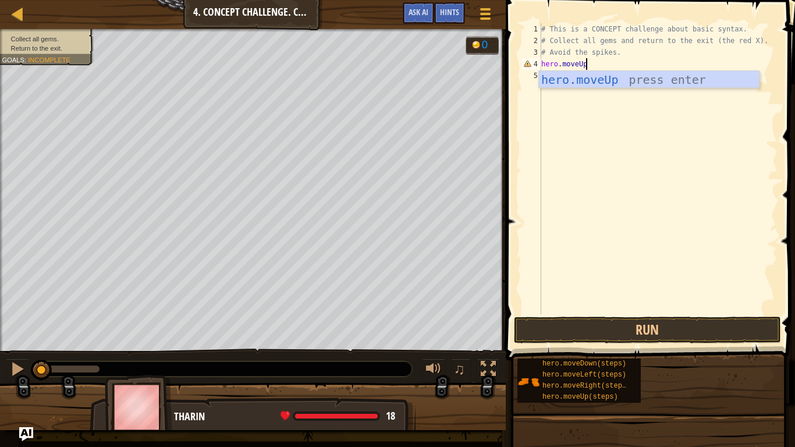
scroll to position [5, 6]
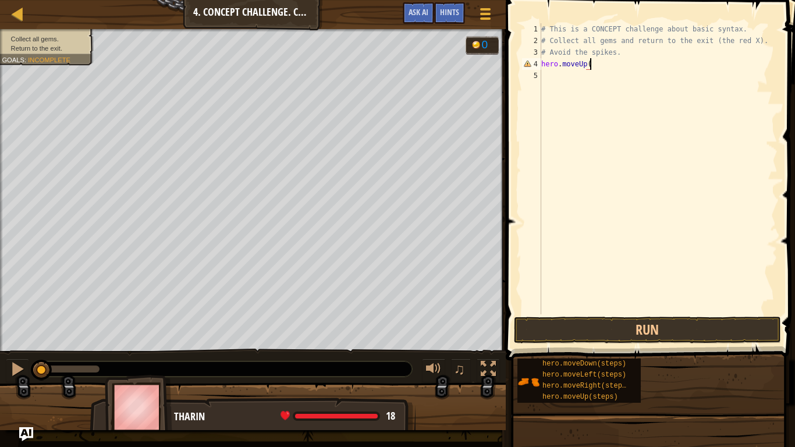
type textarea "hero.moveUp()"
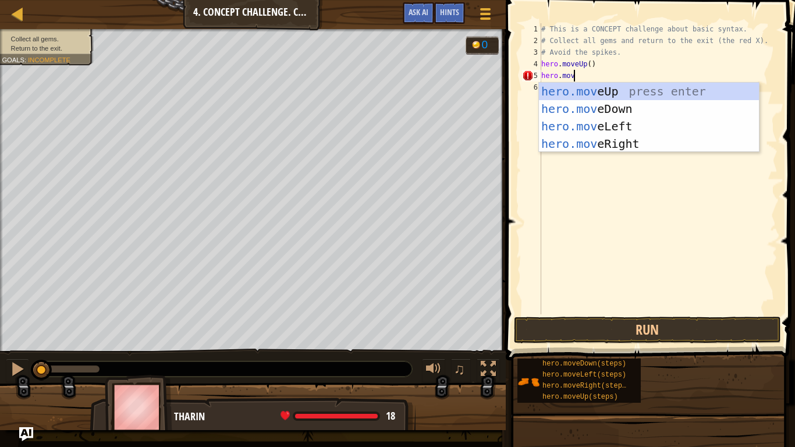
scroll to position [5, 5]
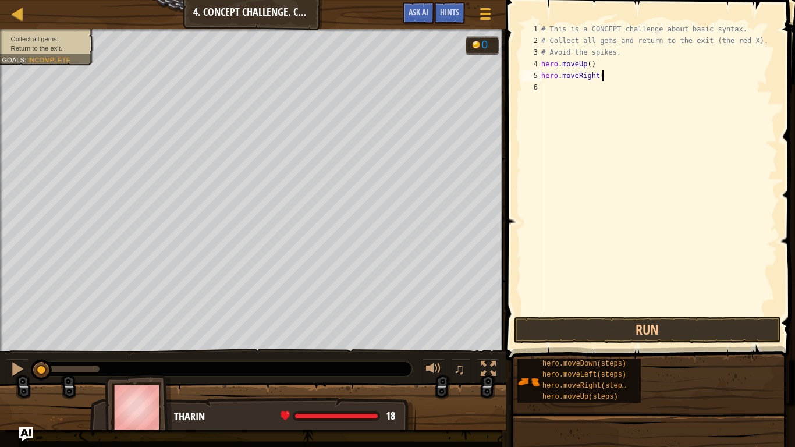
type textarea "hero.moveRight()"
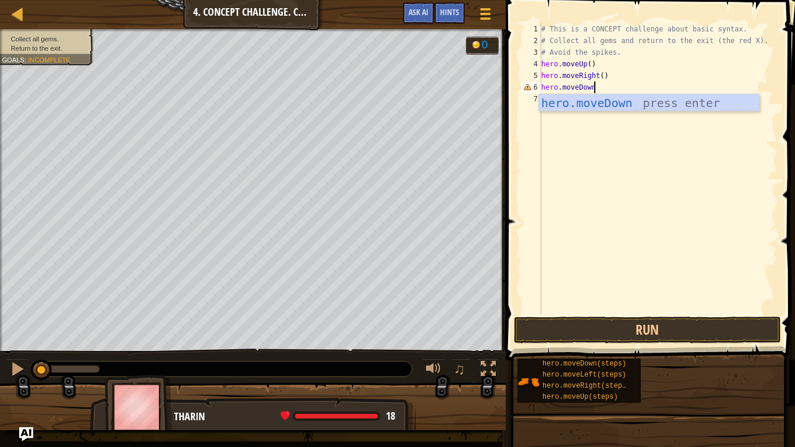
scroll to position [5, 8]
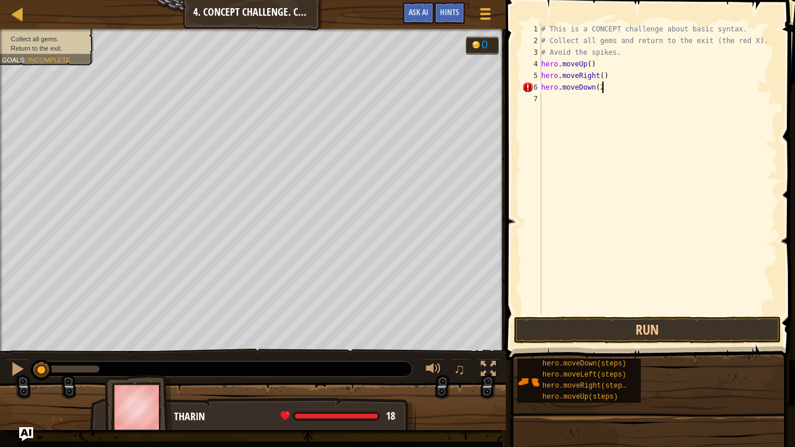
type textarea "hero.moveDown(2)"
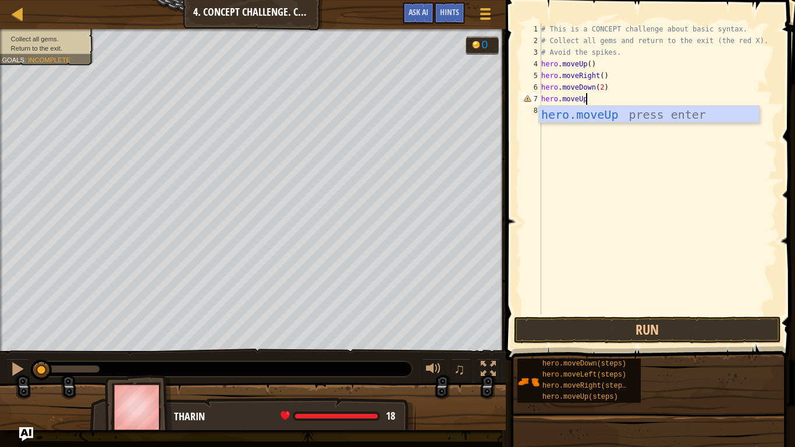
scroll to position [5, 6]
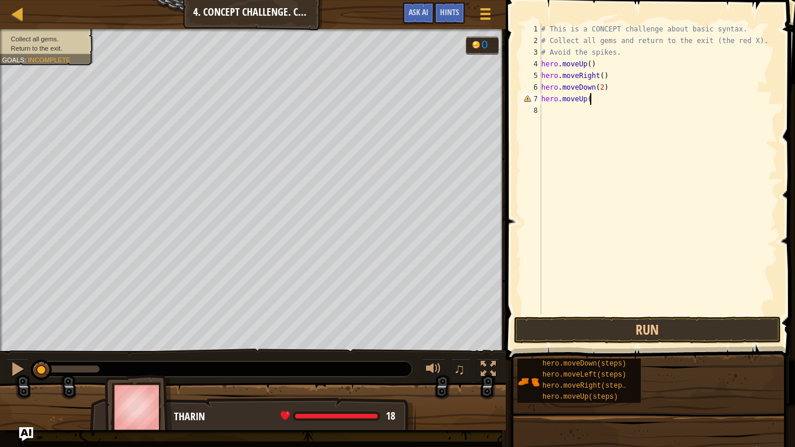
type textarea "hero.moveUp()"
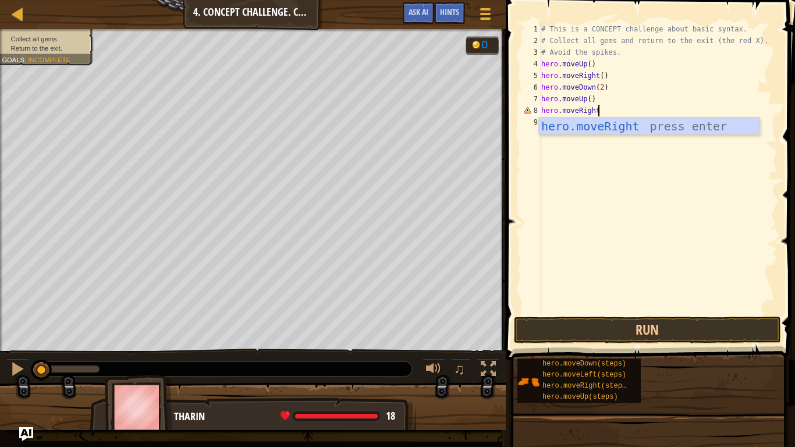
scroll to position [5, 8]
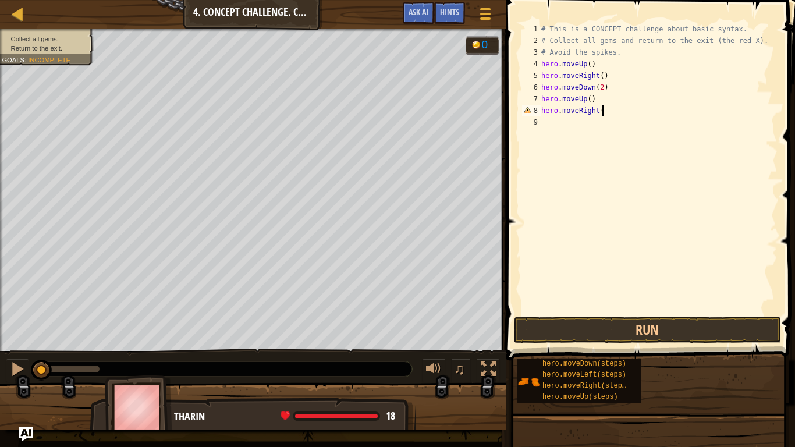
type textarea "hero.moveRight()"
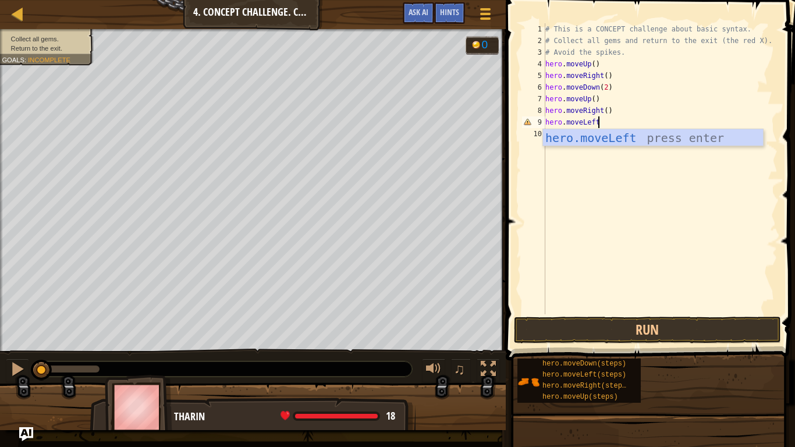
scroll to position [5, 7]
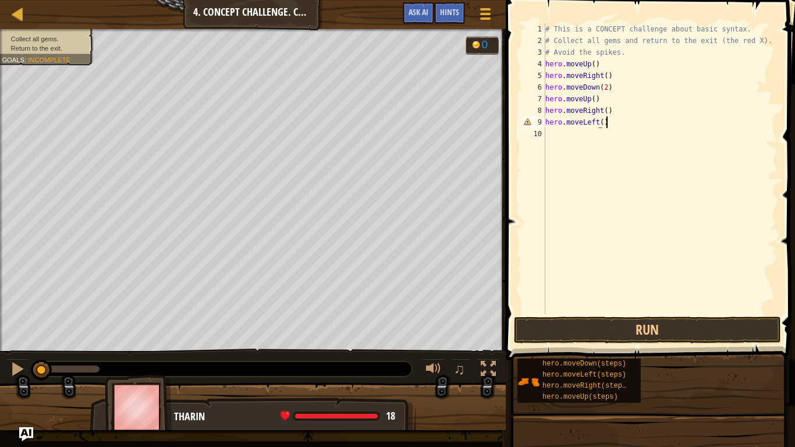
type textarea "hero.moveLeft()"
type textarea "hero.moveUp()"
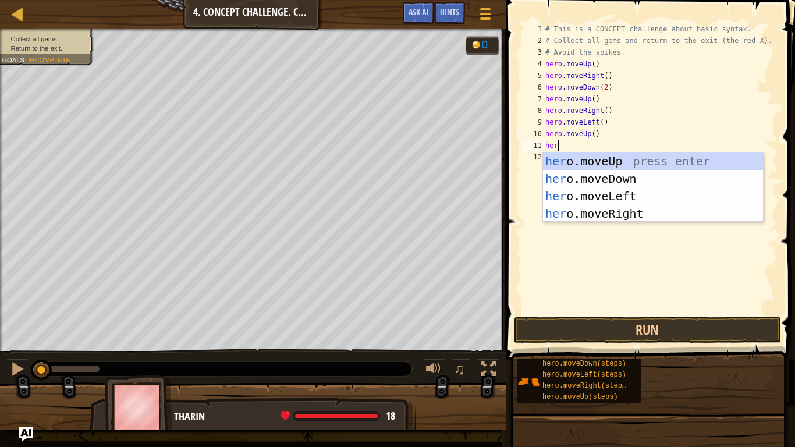
scroll to position [5, 2]
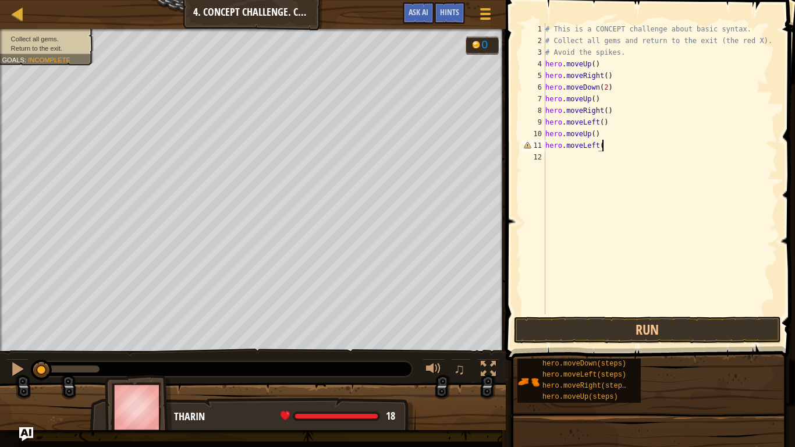
type textarea "hero.moveLeft()"
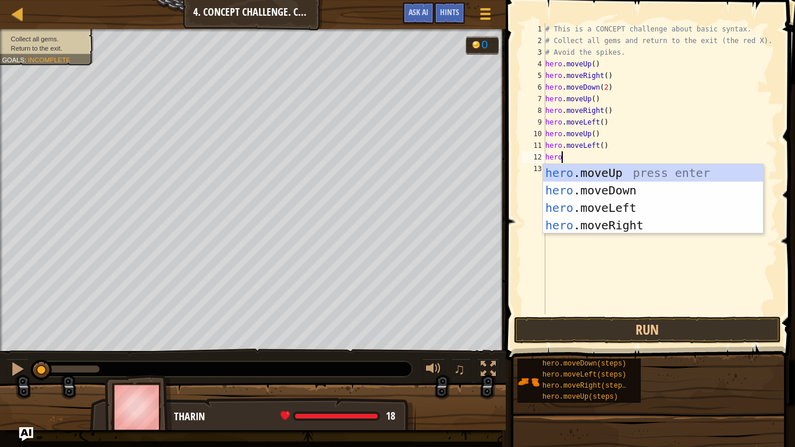
scroll to position [5, 2]
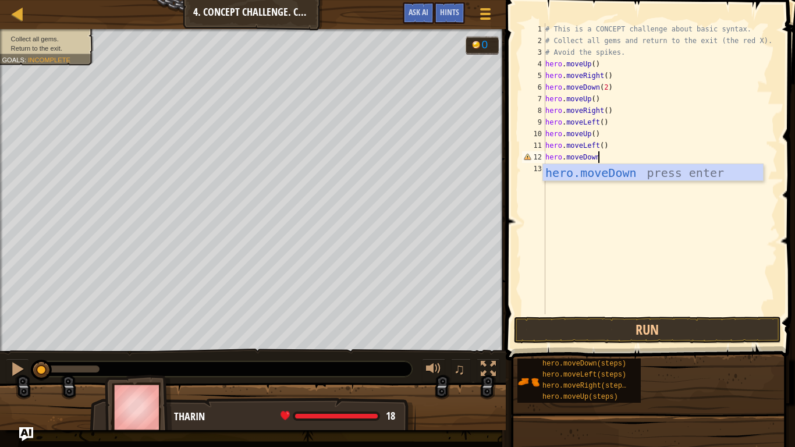
type textarea "hero.moveDown()"
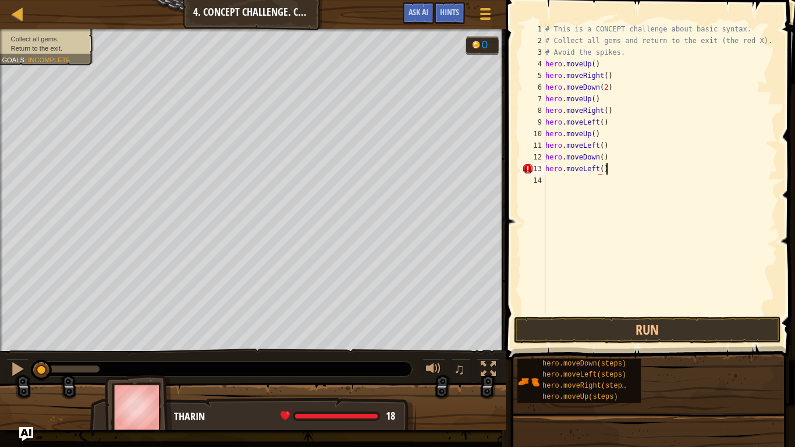
scroll to position [5, 8]
type textarea "hero.moveLeft()"
click at [685, 327] on button "Run" at bounding box center [647, 330] width 267 height 27
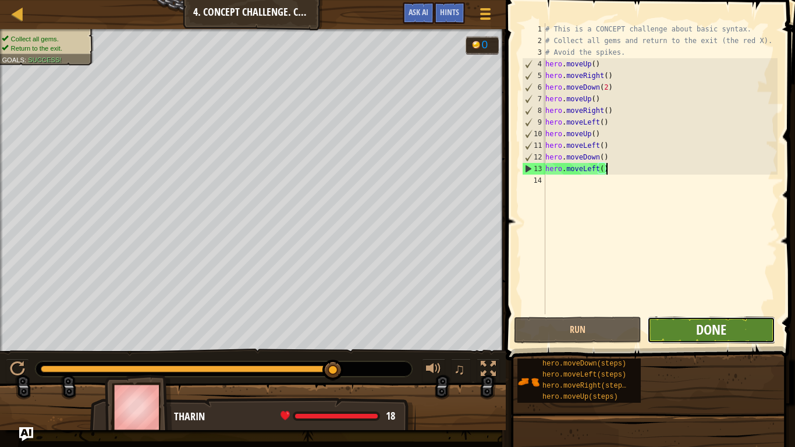
click at [704, 325] on span "Done" at bounding box center [711, 329] width 30 height 19
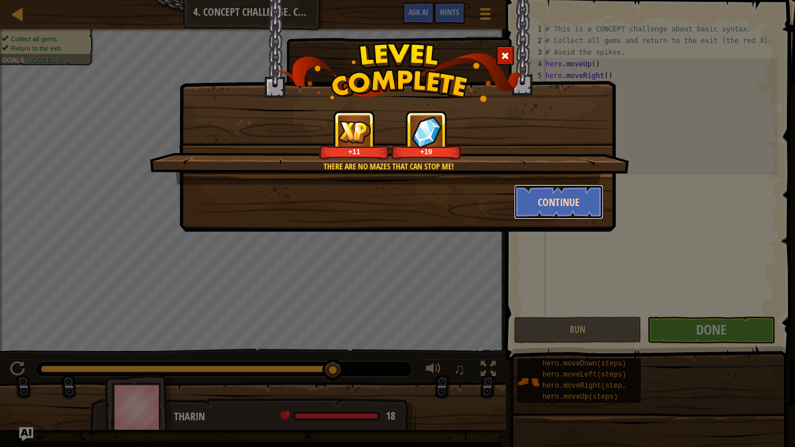
click at [575, 210] on button "Continue" at bounding box center [559, 202] width 90 height 35
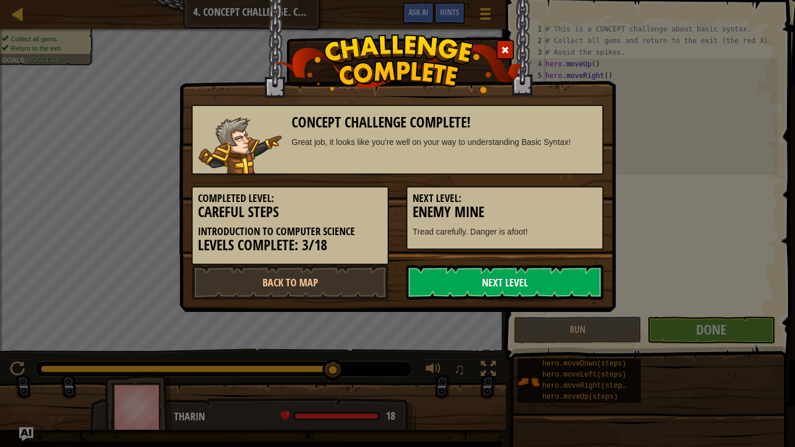
click at [518, 267] on link "Next Level" at bounding box center [504, 282] width 197 height 35
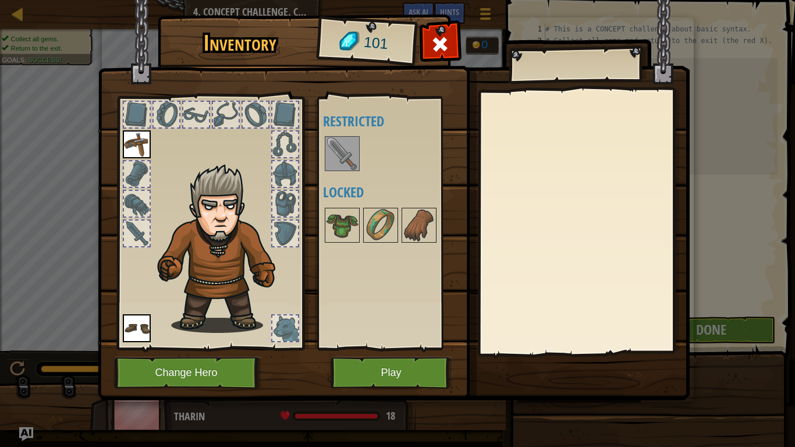
click at [328, 157] on img at bounding box center [342, 153] width 33 height 33
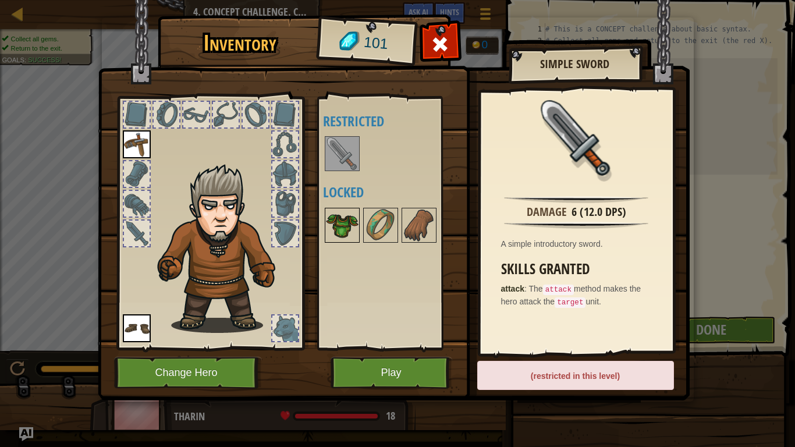
click at [342, 232] on img at bounding box center [342, 225] width 33 height 33
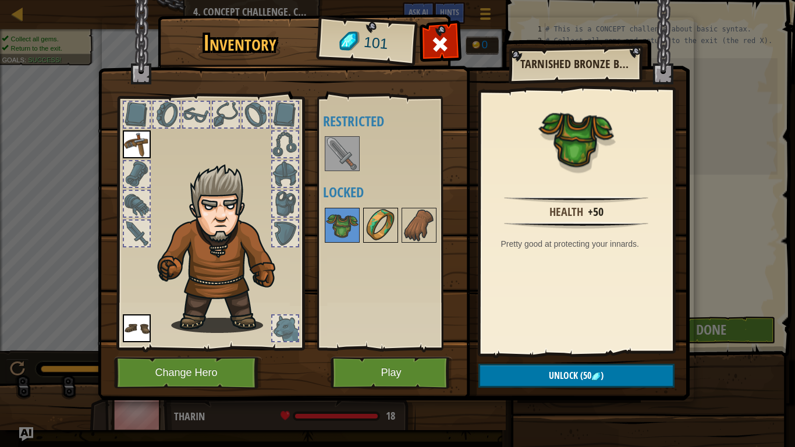
click at [377, 236] on img at bounding box center [380, 225] width 33 height 33
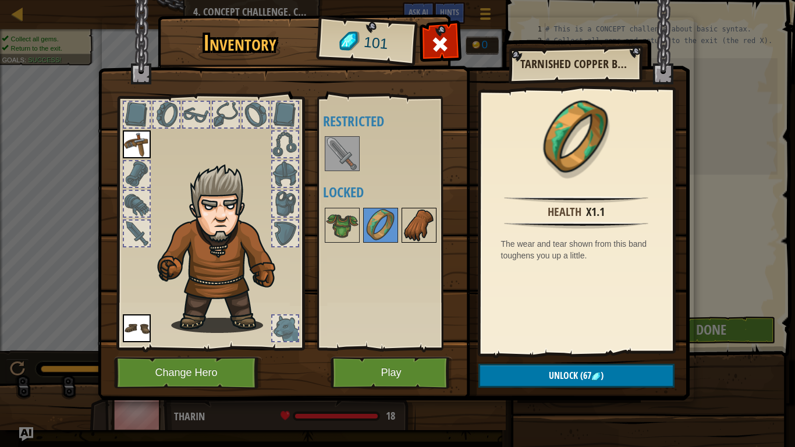
click at [436, 215] on div at bounding box center [419, 225] width 35 height 35
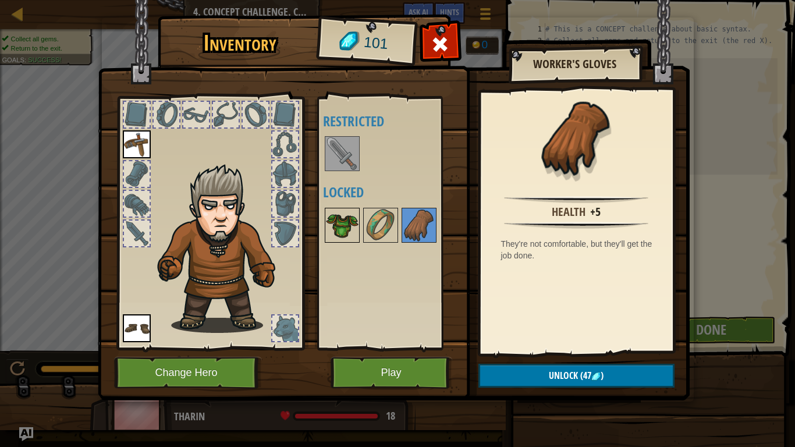
click at [337, 224] on img at bounding box center [342, 225] width 33 height 33
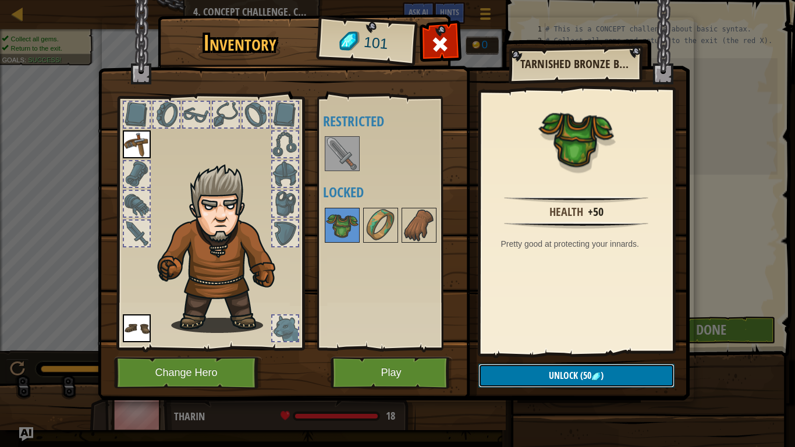
click at [572, 368] on button "Unlock (50 )" at bounding box center [577, 376] width 196 height 24
click at [605, 368] on button "Confirm" at bounding box center [577, 376] width 196 height 24
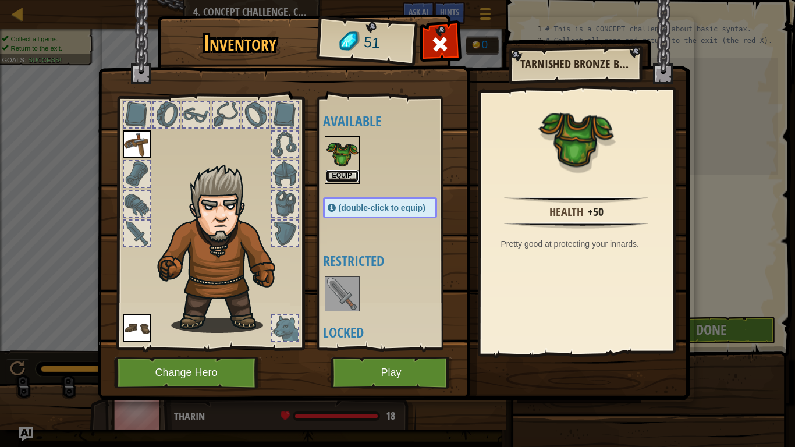
click at [350, 175] on button "Equip" at bounding box center [342, 176] width 33 height 12
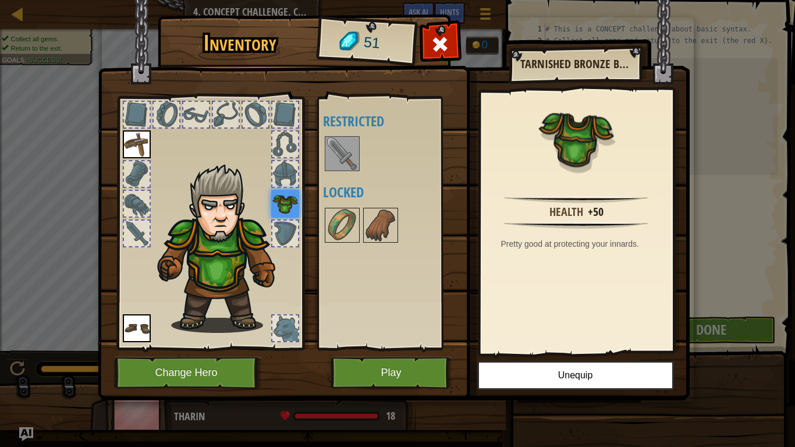
click at [336, 162] on img at bounding box center [342, 153] width 33 height 33
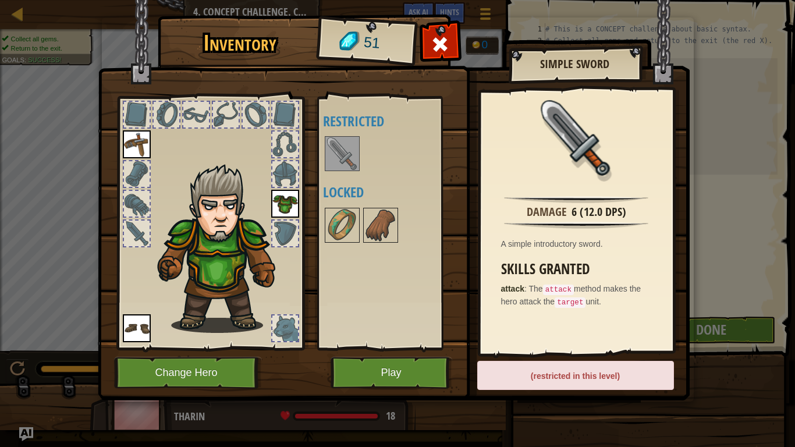
click at [363, 186] on h4 "Locked" at bounding box center [391, 192] width 137 height 15
click at [334, 223] on img at bounding box center [342, 225] width 33 height 33
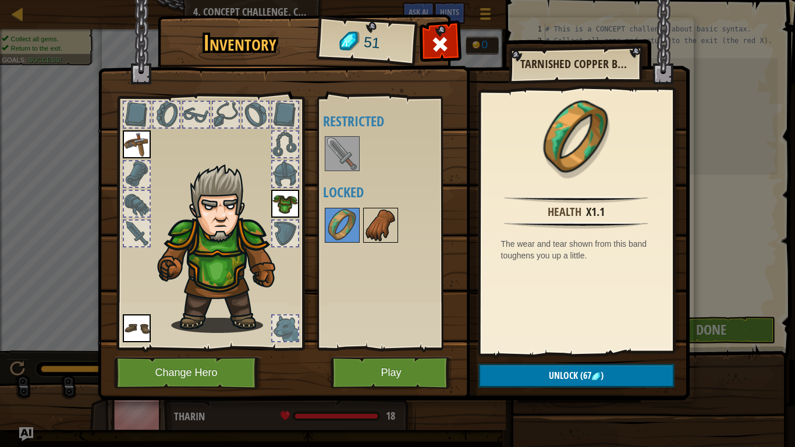
click at [390, 236] on img at bounding box center [380, 225] width 33 height 33
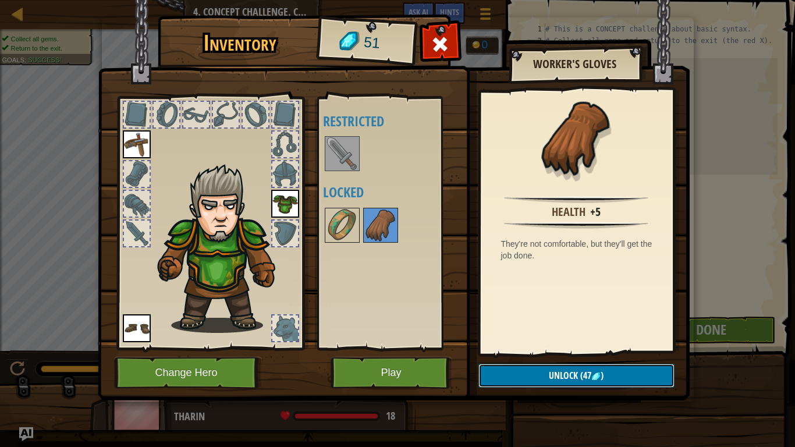
click at [516, 368] on button "Unlock (47 )" at bounding box center [577, 376] width 196 height 24
click at [529, 368] on button "Confirm" at bounding box center [577, 376] width 196 height 24
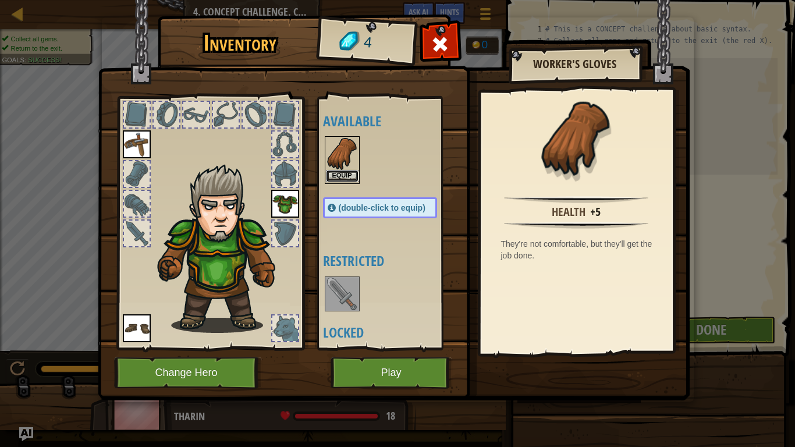
click at [341, 173] on button "Equip" at bounding box center [342, 176] width 33 height 12
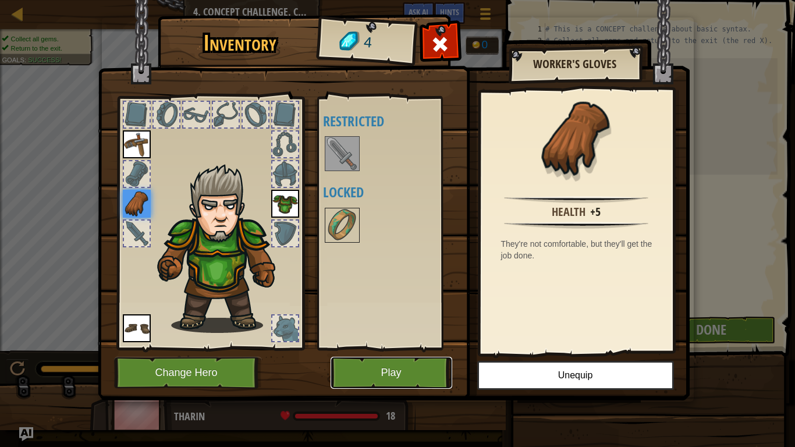
click at [385, 368] on button "Play" at bounding box center [392, 373] width 122 height 32
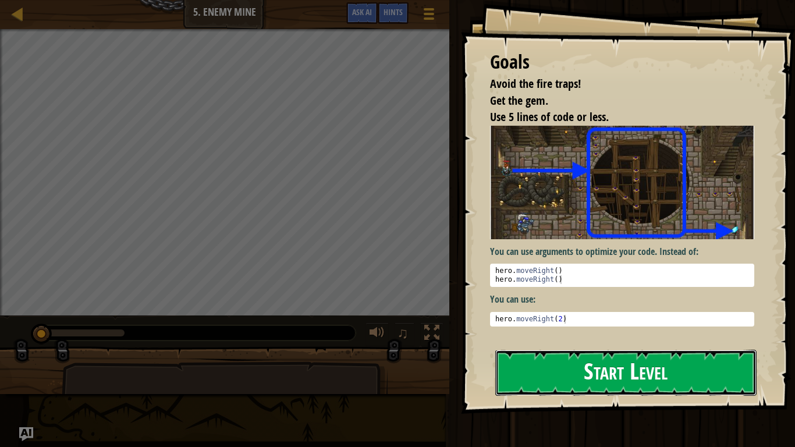
click at [562, 368] on button "Start Level" at bounding box center [625, 373] width 261 height 46
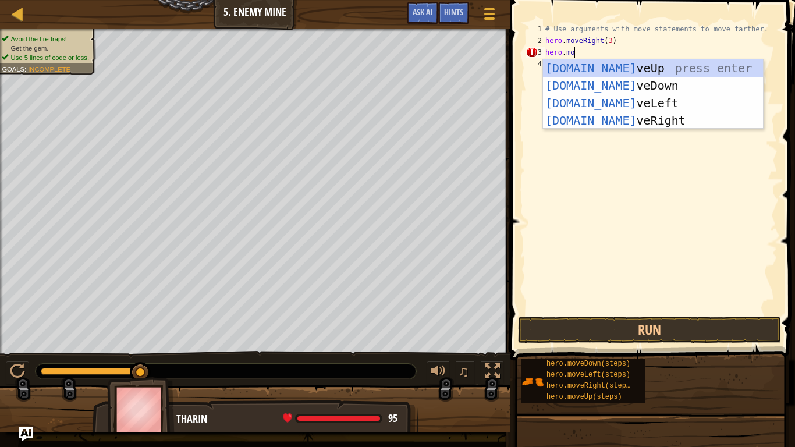
scroll to position [5, 4]
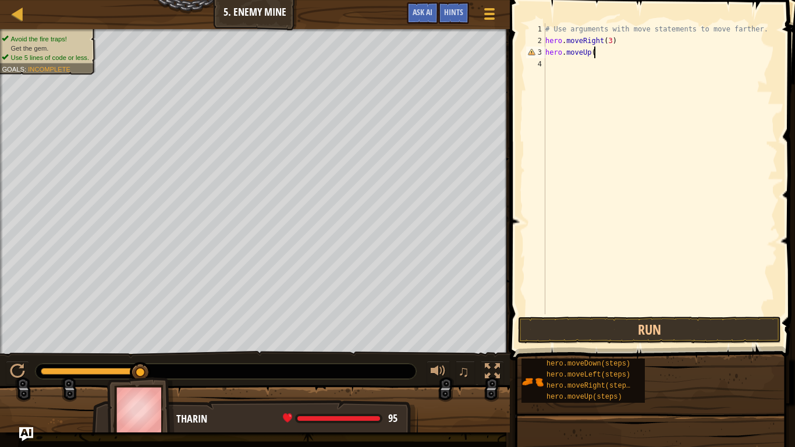
type textarea "hero.moveUp()"
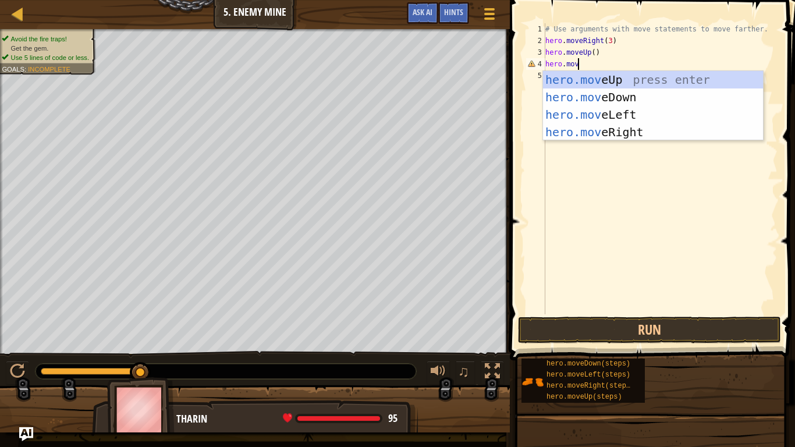
scroll to position [5, 5]
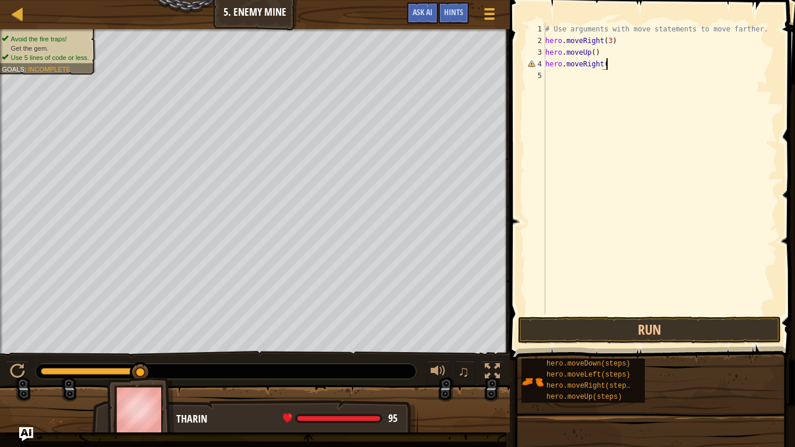
type textarea "hero.moveRight()"
click at [548, 77] on div "# Use arguments with move statements to move farther. hero . moveRight ( 3 ) he…" at bounding box center [660, 180] width 235 height 314
type textarea "hero.moveDown(4)"
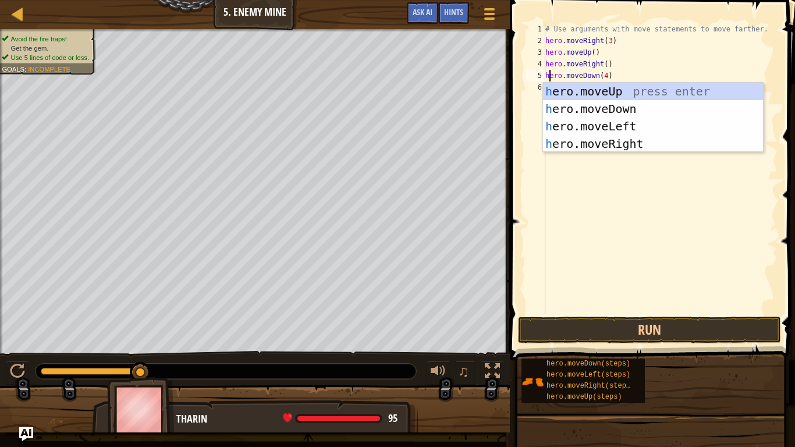
click at [618, 188] on div "# Use arguments with move statements to move farther. hero . moveRight ( 3 ) he…" at bounding box center [660, 180] width 235 height 314
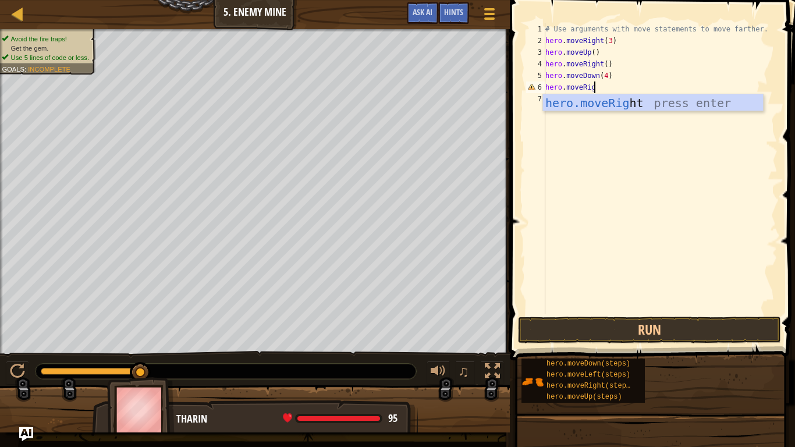
scroll to position [5, 8]
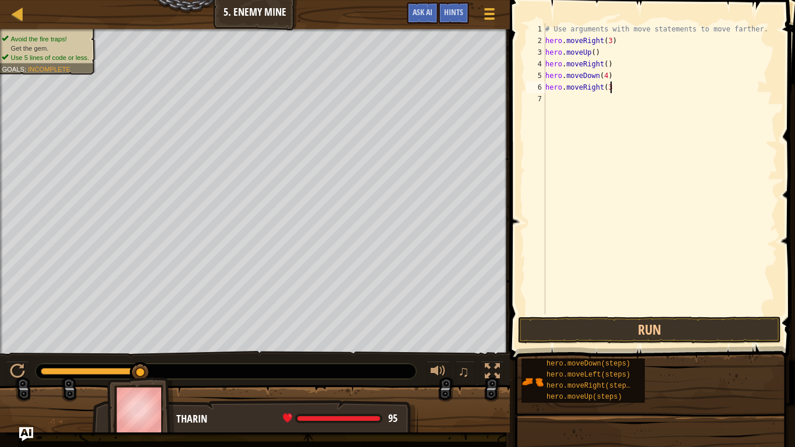
type textarea "hero.moveRight(3)"
click at [640, 330] on button "Run" at bounding box center [649, 330] width 263 height 27
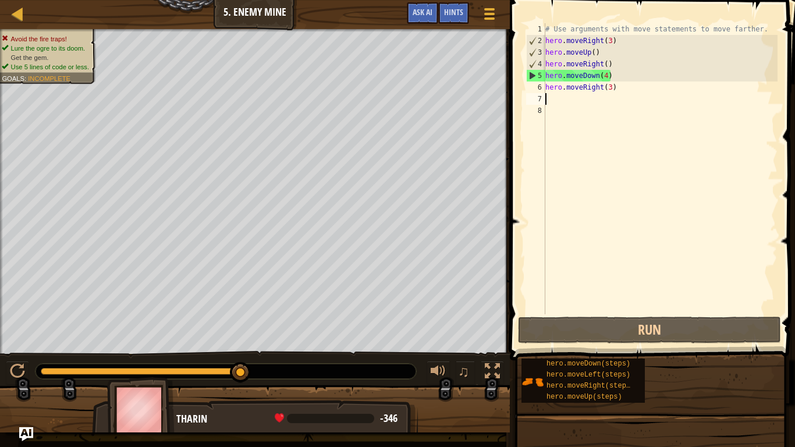
click at [606, 75] on div "# Use arguments with move statements to move farther. hero . moveRight ( 3 ) he…" at bounding box center [660, 180] width 235 height 314
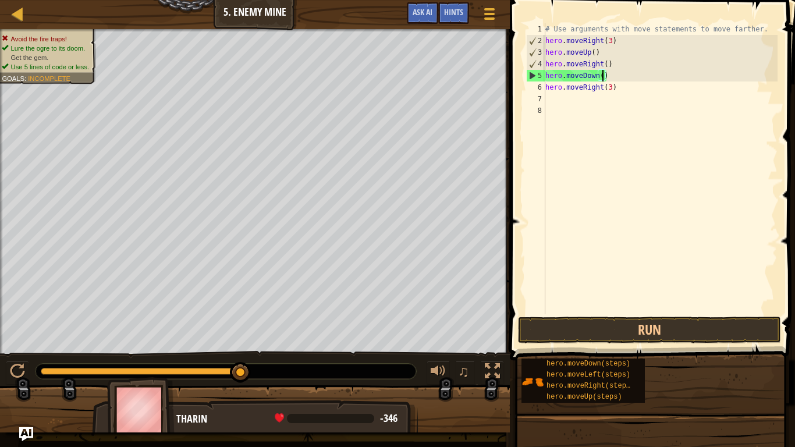
type textarea "hero.moveDown(3)"
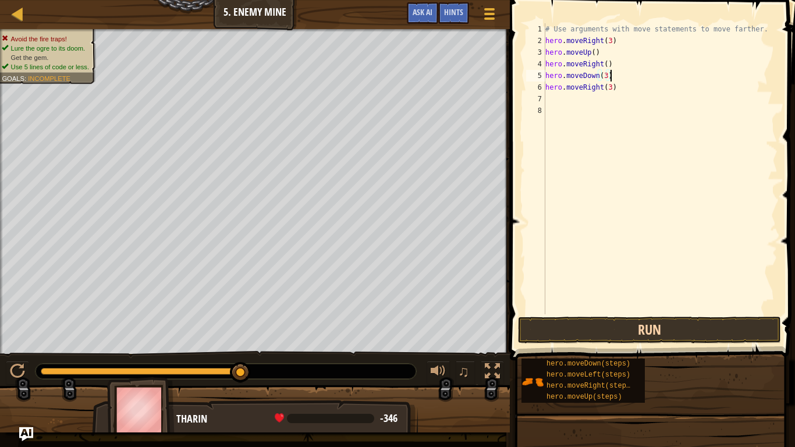
type textarea "hero.moveDown(3)"
click at [628, 334] on button "Run" at bounding box center [649, 330] width 263 height 27
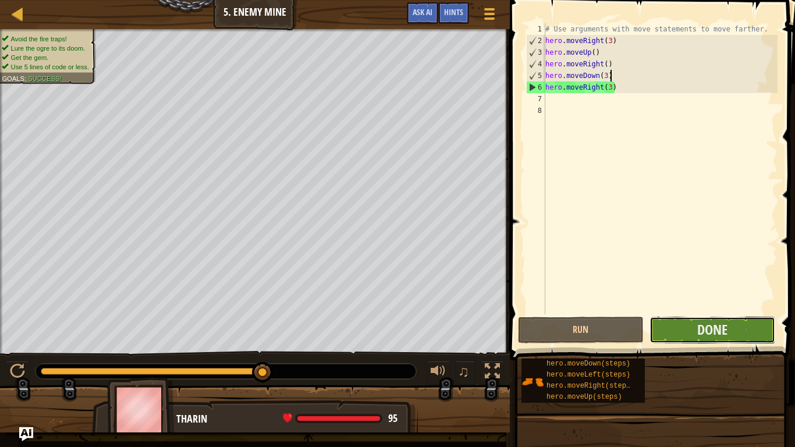
click at [671, 325] on button "Done" at bounding box center [713, 330] width 126 height 27
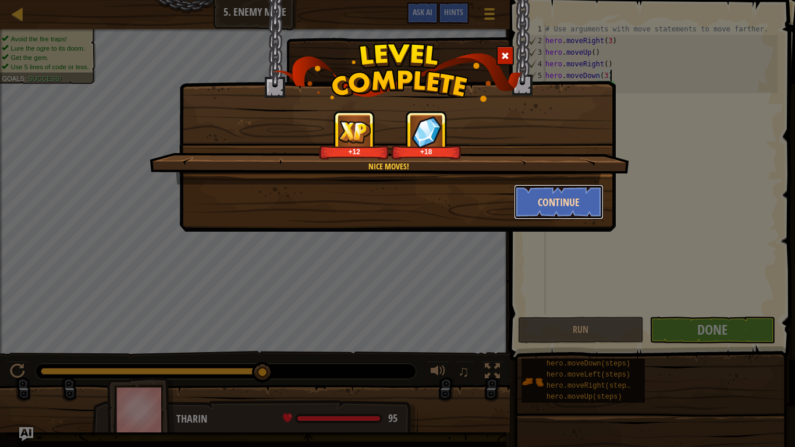
click at [554, 198] on button "Continue" at bounding box center [559, 202] width 90 height 35
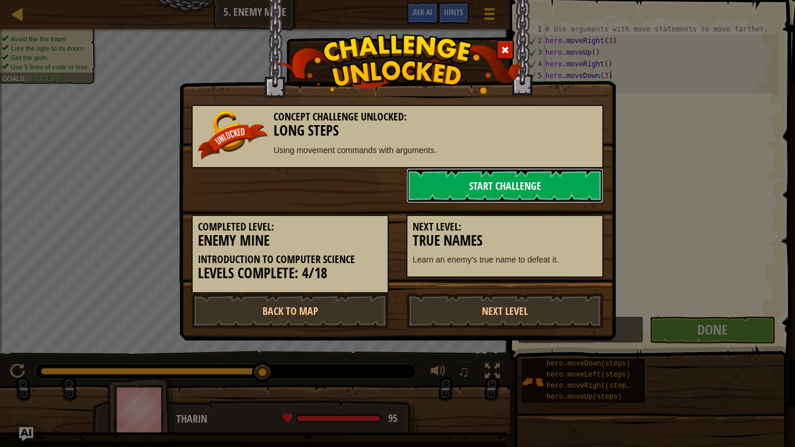
click at [553, 195] on link "Start Challenge" at bounding box center [504, 185] width 197 height 35
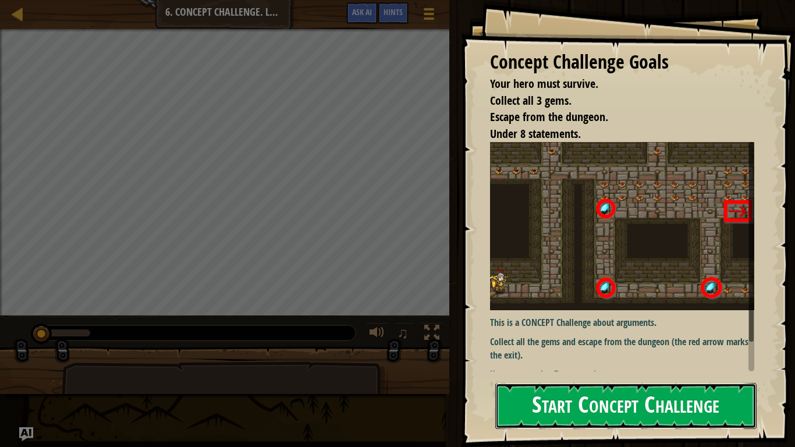
click at [550, 368] on button "Start Concept Challenge" at bounding box center [625, 406] width 261 height 46
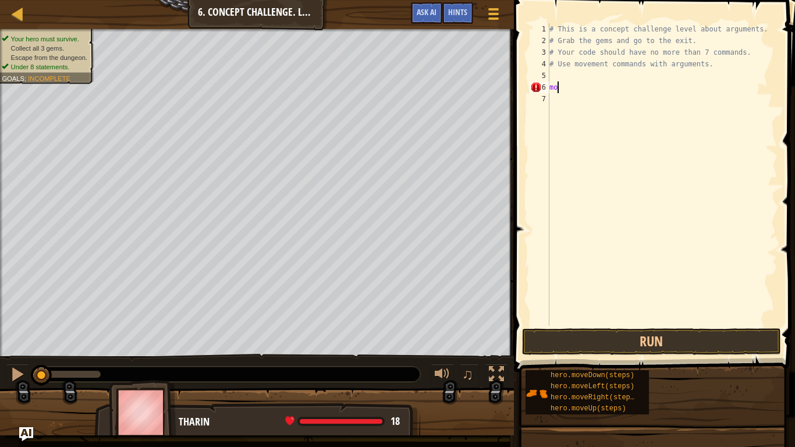
scroll to position [5, 1]
type textarea "m"
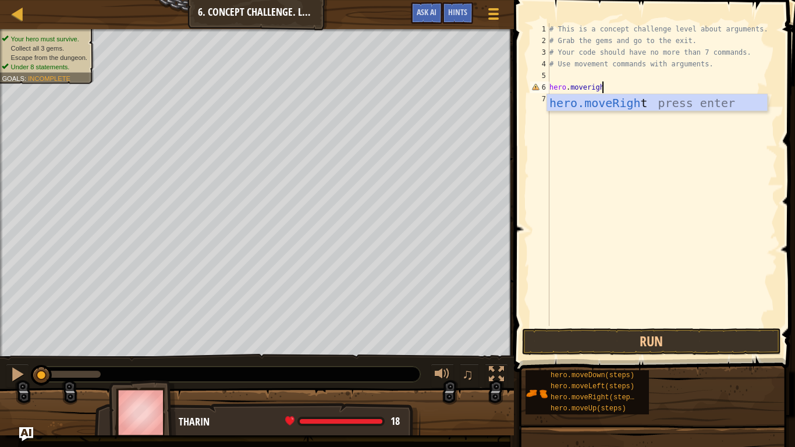
scroll to position [5, 8]
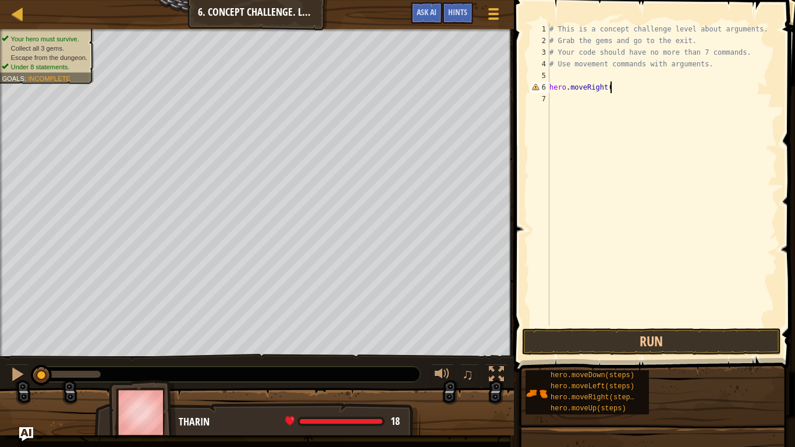
type textarea "hero.moveRight()"
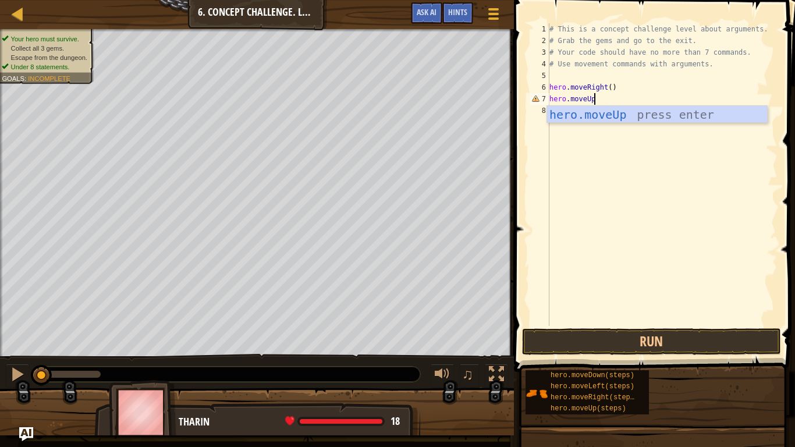
scroll to position [5, 6]
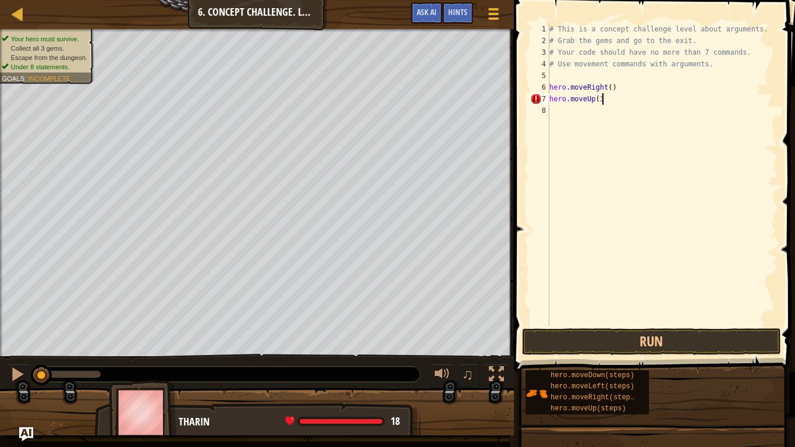
type textarea "hero.moveUp(3)"
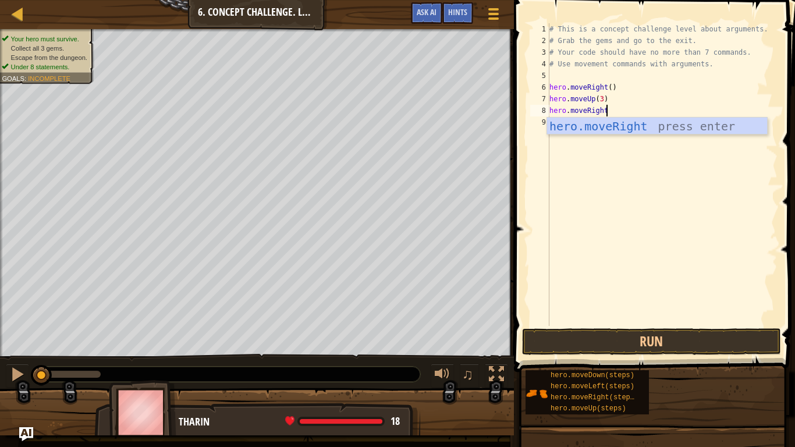
scroll to position [5, 8]
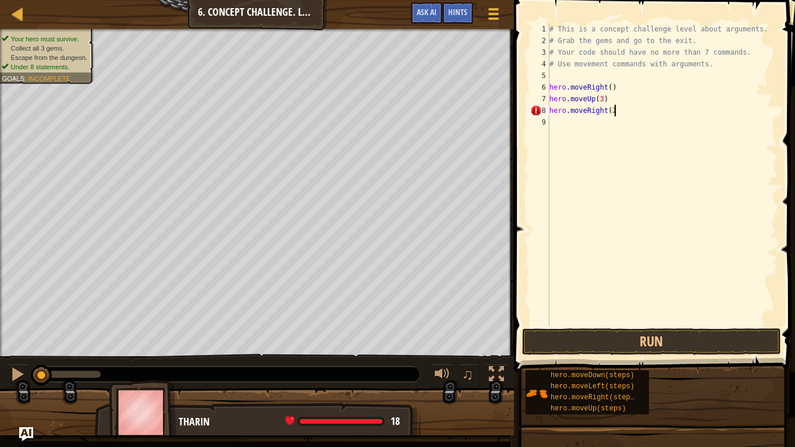
type textarea "hero.moveRight(2)"
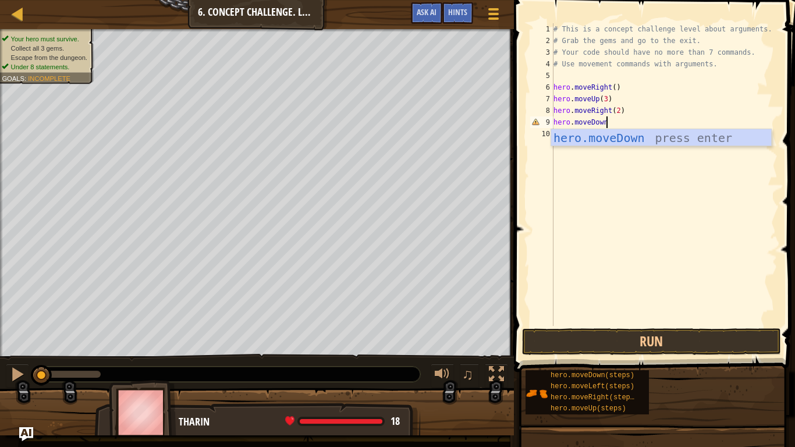
scroll to position [5, 7]
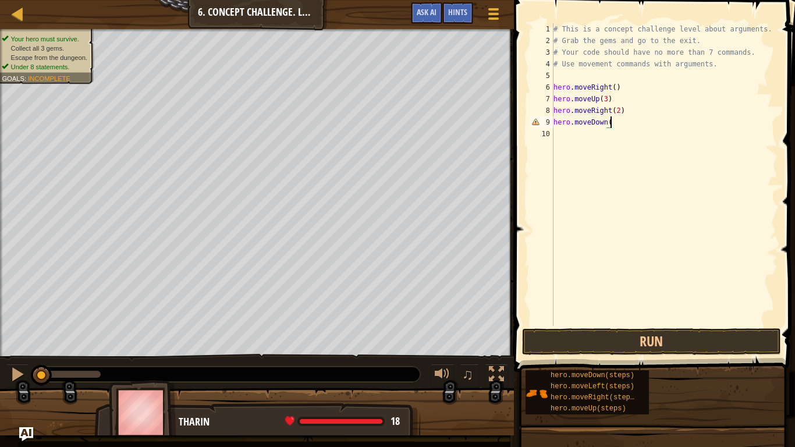
type textarea "hero.moveDown()"
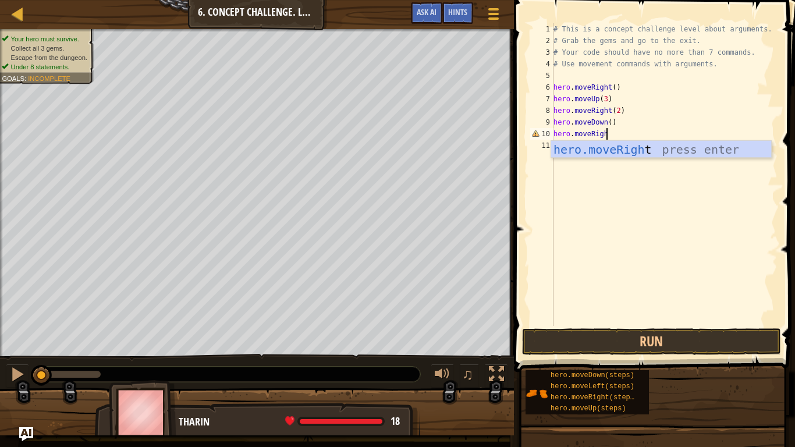
scroll to position [5, 8]
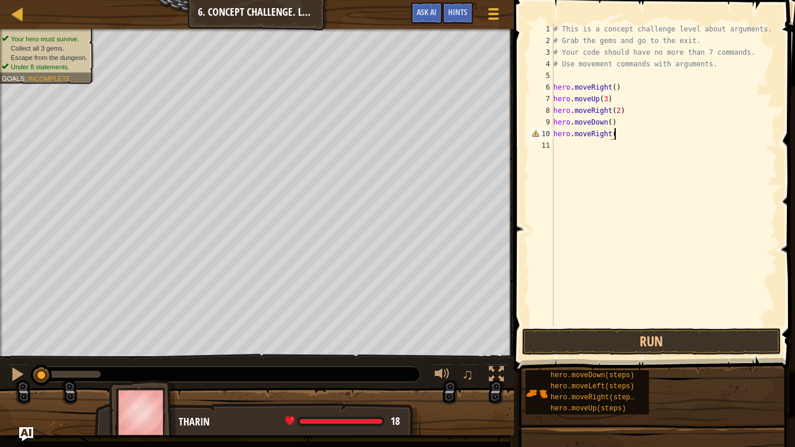
type textarea "hero.moveRight()"
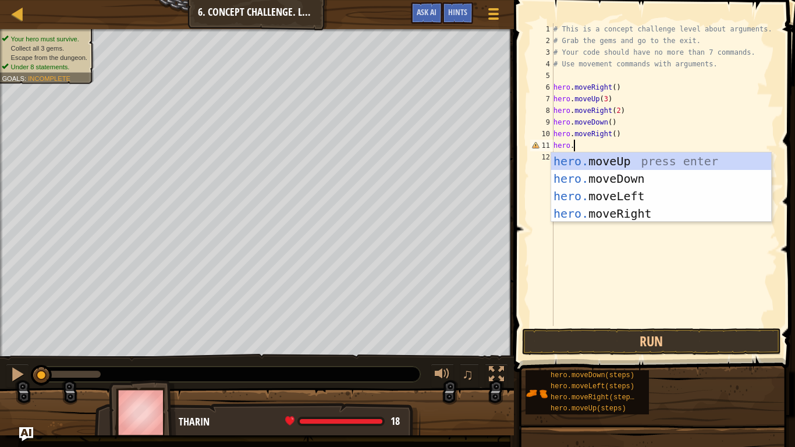
scroll to position [5, 2]
click at [609, 133] on div "# This is a concept challenge level about arguments. # Grab the gems and go to …" at bounding box center [664, 186] width 226 height 326
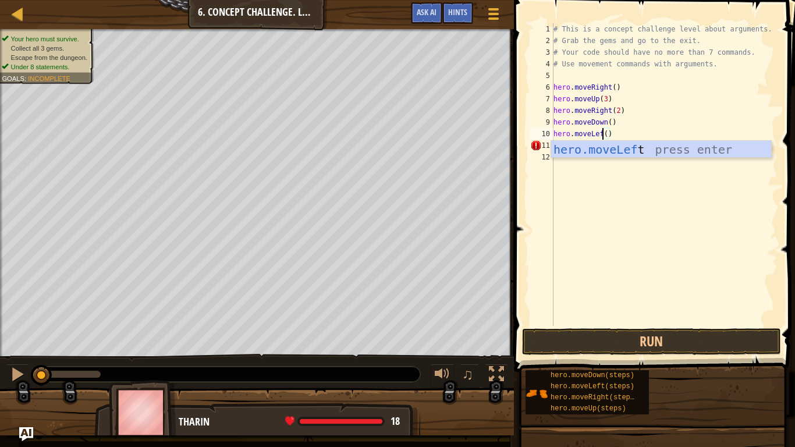
type textarea "hero.moveLeft()"
click at [610, 184] on div "# This is a concept challenge level about arguments. # Grab the gems and go to …" at bounding box center [664, 186] width 226 height 326
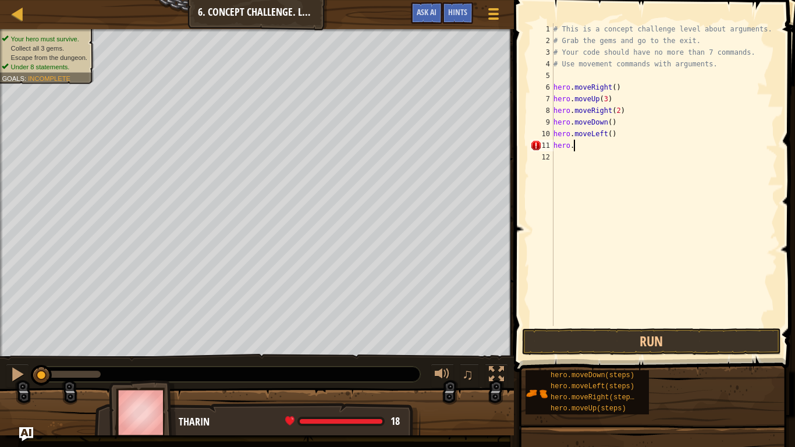
click at [593, 150] on div "# This is a concept challenge level about arguments. # Grab the gems and go to …" at bounding box center [664, 186] width 226 height 326
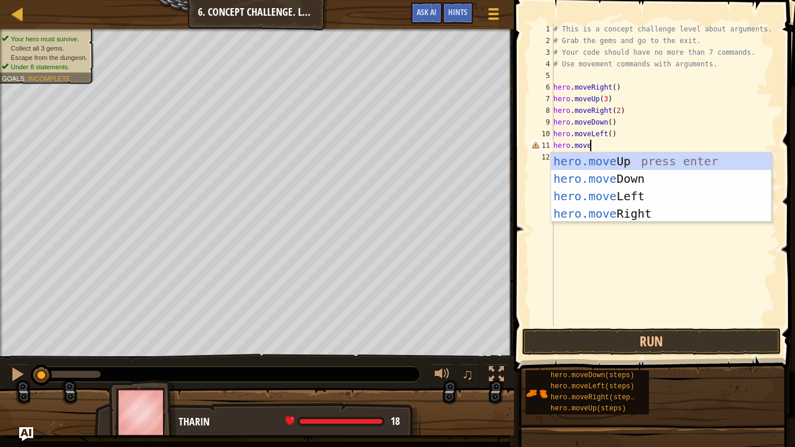
scroll to position [5, 5]
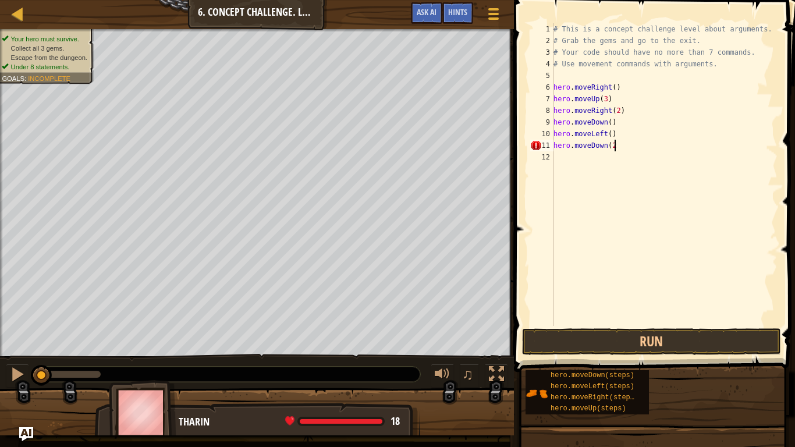
type textarea "hero.moveDown(2)"
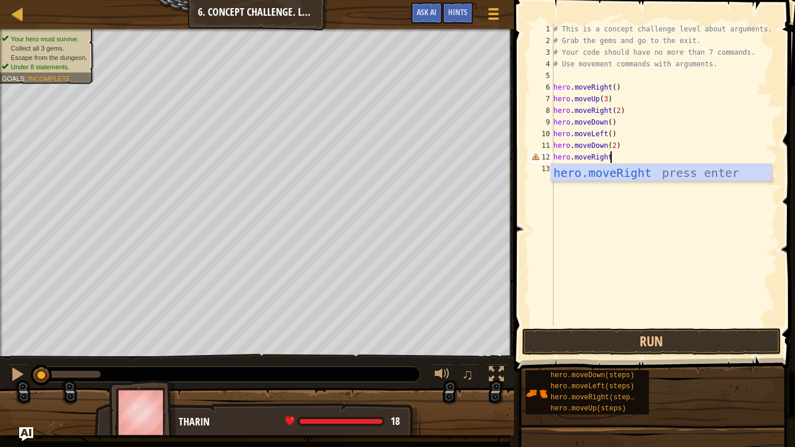
scroll to position [5, 8]
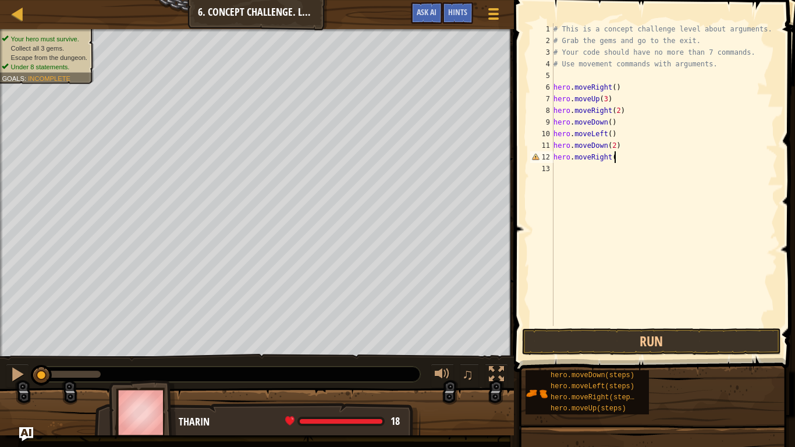
type textarea "hero.moveRight()"
type textarea "hero.moveUp(2)"
type textarea "hero.moveRight(3)"
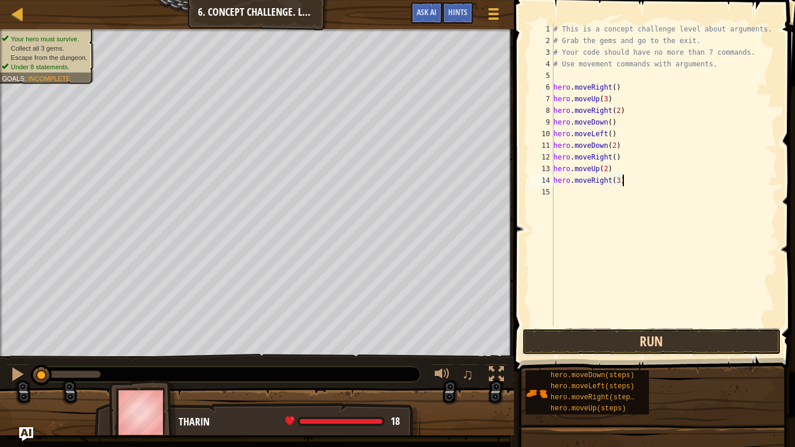
click at [611, 350] on button "Run" at bounding box center [651, 341] width 259 height 27
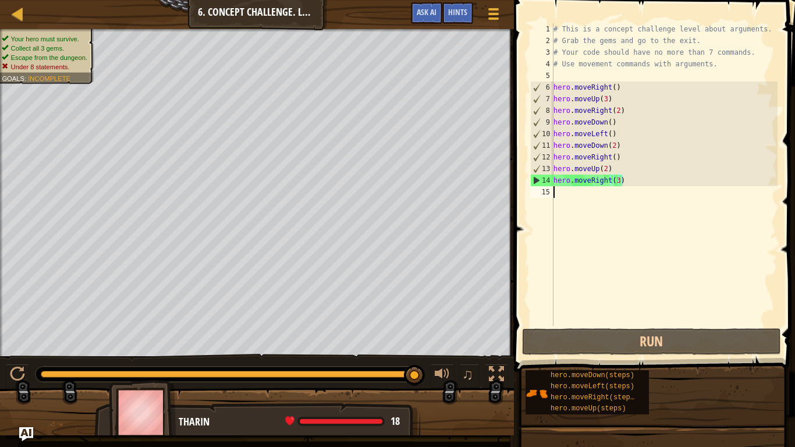
click at [570, 204] on div "# This is a concept challenge level about arguments. # Grab the gems and go to …" at bounding box center [664, 186] width 226 height 326
click at [462, 15] on span "Hints" at bounding box center [457, 11] width 19 height 11
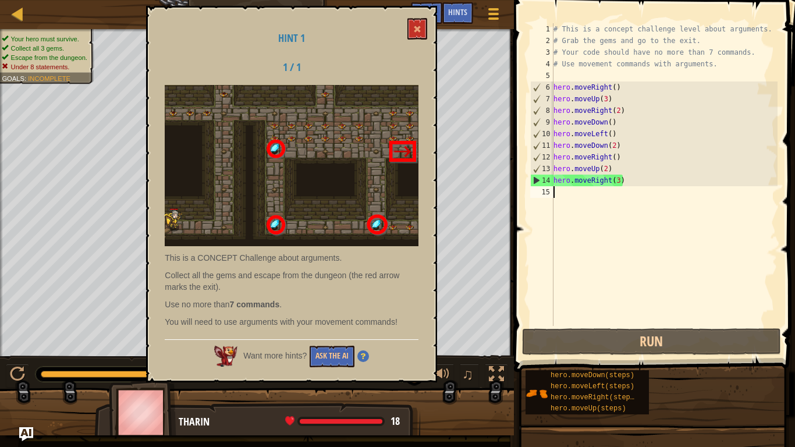
click at [328, 263] on p "This is a CONCEPT Challenge about arguments." at bounding box center [292, 258] width 254 height 12
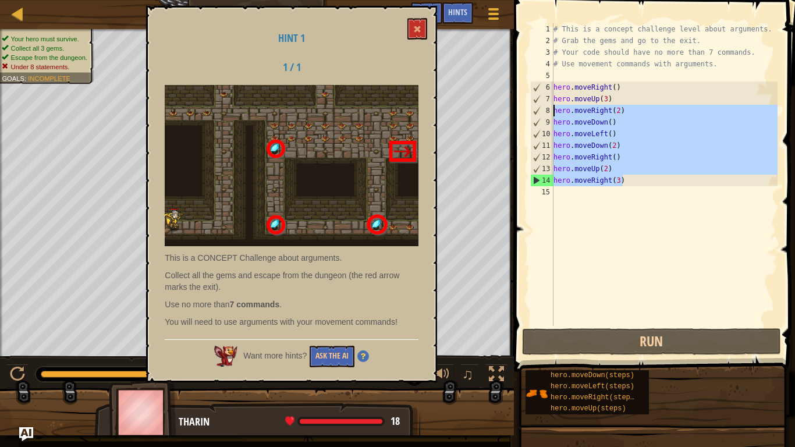
drag, startPoint x: 626, startPoint y: 176, endPoint x: 536, endPoint y: 112, distance: 110.6
click at [536, 112] on div "hero.moveRight(3) 1 2 3 4 5 6 7 8 9 10 11 12 13 14 15 # This is a concept chall…" at bounding box center [653, 174] width 250 height 303
type textarea "hero.moveRight(2) hero.moveDown()"
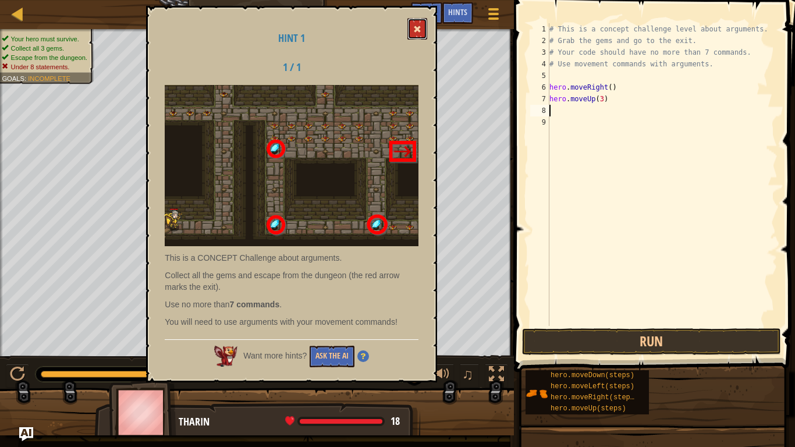
click at [418, 32] on span at bounding box center [417, 29] width 8 height 8
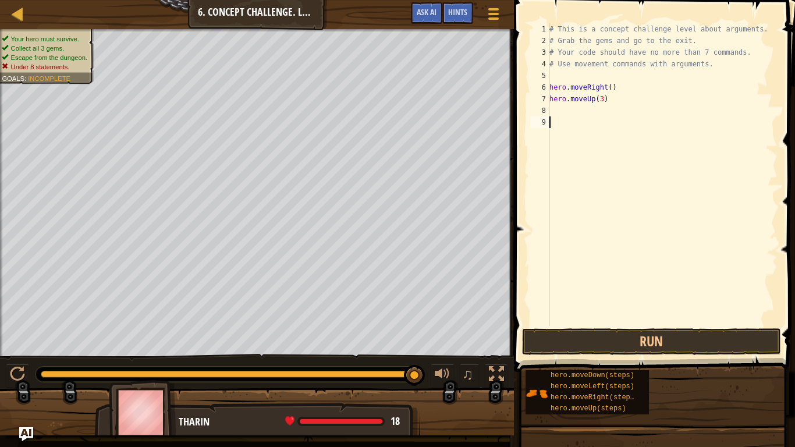
click at [557, 117] on div "# This is a concept challenge level about arguments. # Grab the gems and go to …" at bounding box center [662, 186] width 231 height 326
click at [564, 107] on div "# This is a concept challenge level about arguments. # Grab the gems and go to …" at bounding box center [662, 186] width 231 height 326
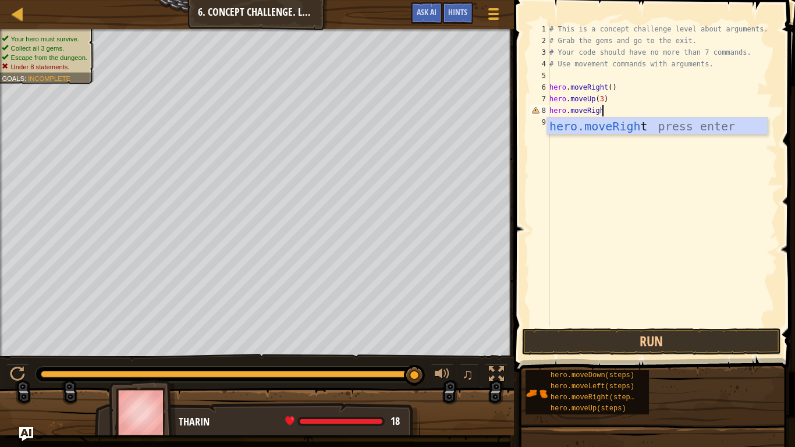
scroll to position [5, 8]
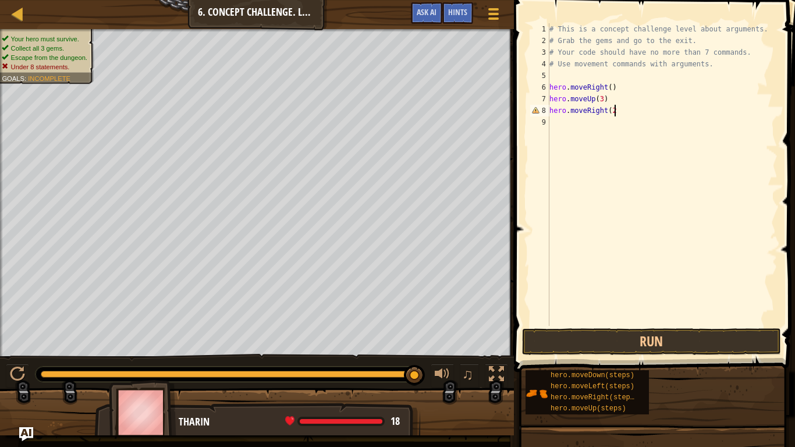
type textarea "hero.moveRight(2)"
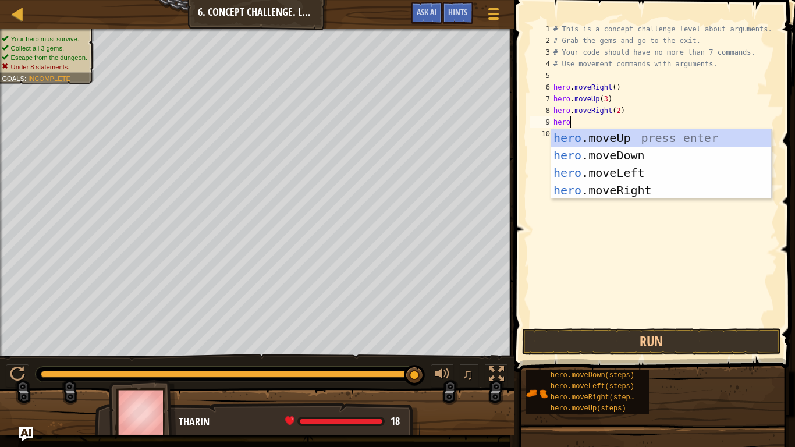
scroll to position [5, 2]
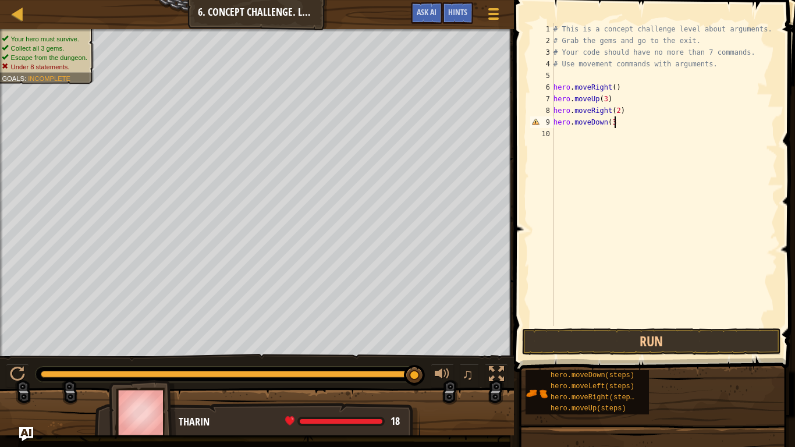
type textarea "hero.moveDown(3)"
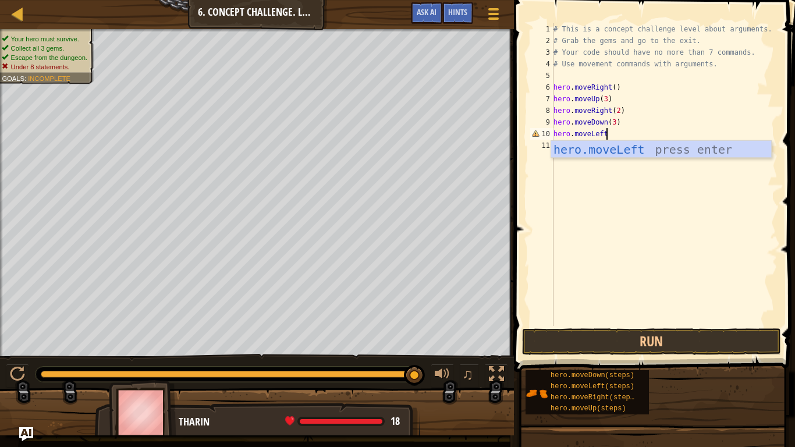
scroll to position [5, 8]
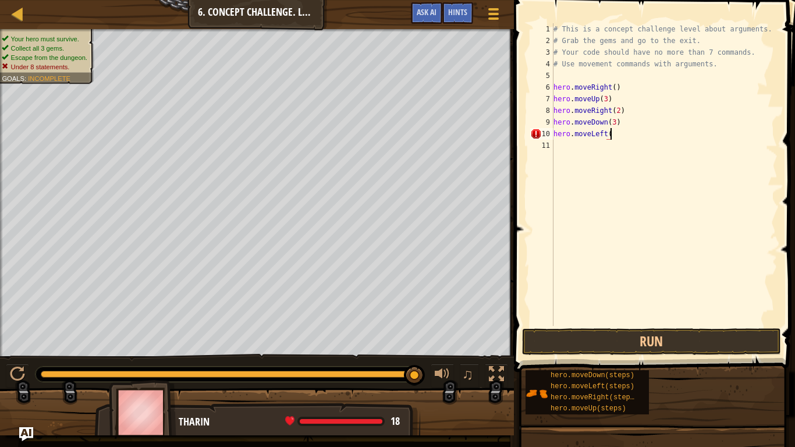
type textarea "hero.moveLeft()"
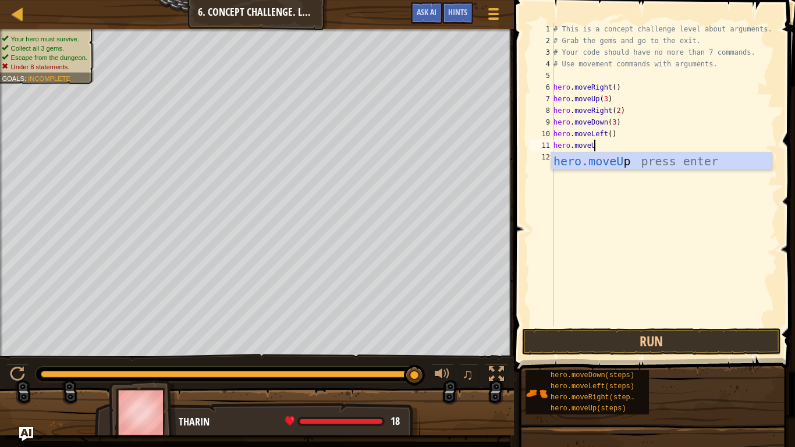
scroll to position [5, 6]
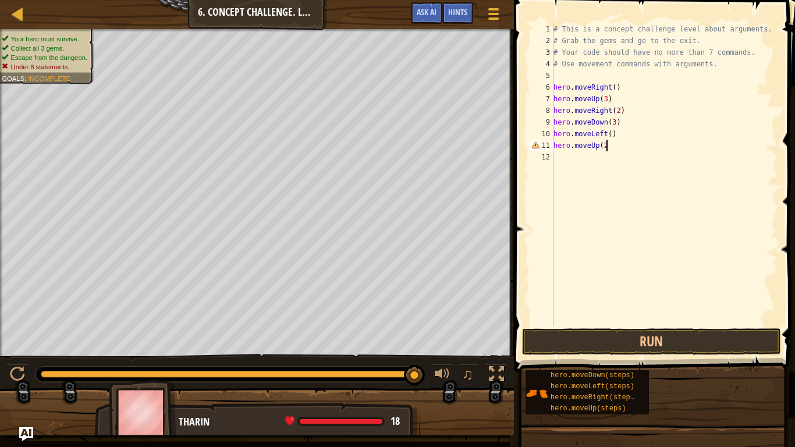
type textarea "hero.moveUp(2)"
type textarea "hero.moveRight(3)"
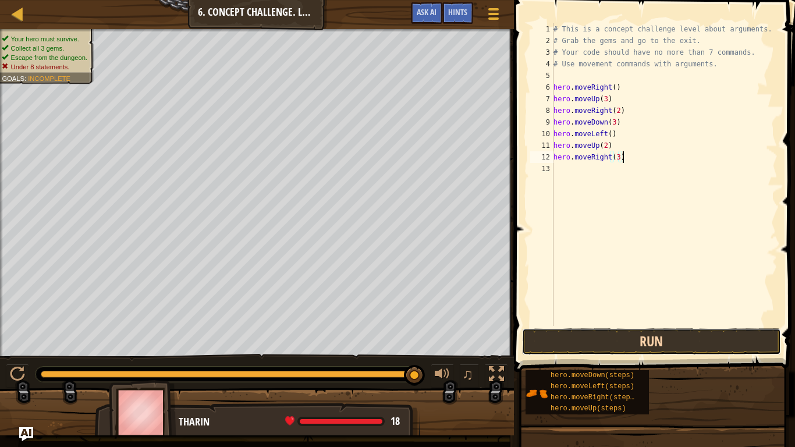
click at [660, 334] on button "Run" at bounding box center [651, 341] width 259 height 27
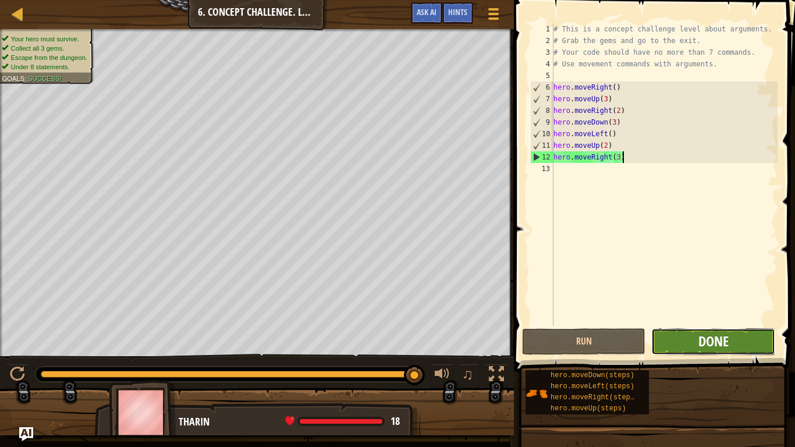
click at [708, 344] on span "Done" at bounding box center [714, 341] width 30 height 19
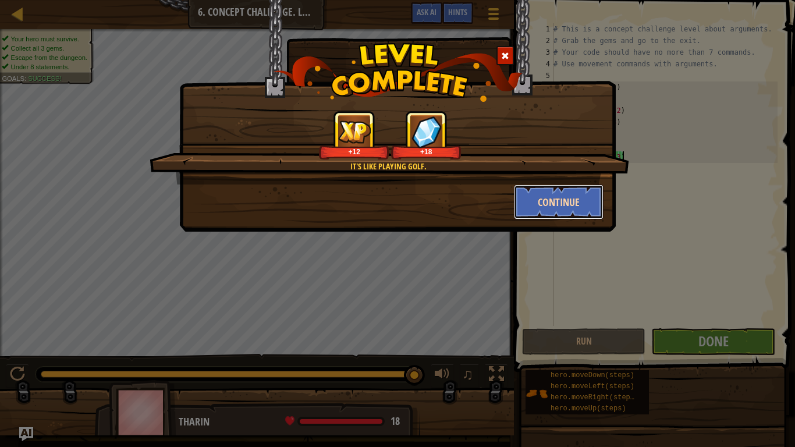
click at [552, 201] on button "Continue" at bounding box center [559, 202] width 90 height 35
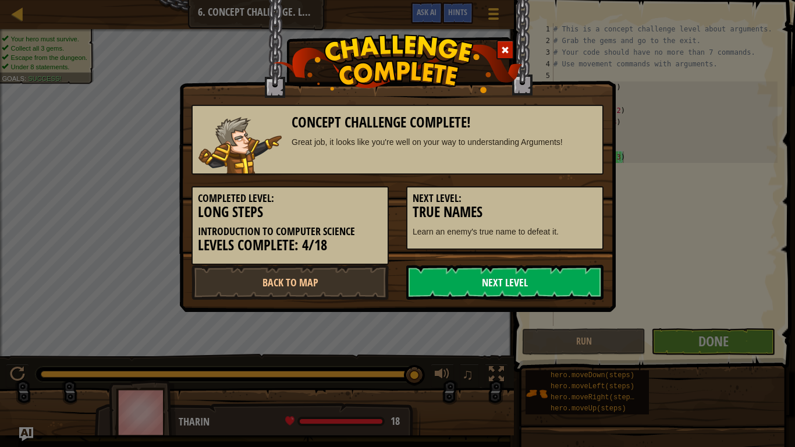
click at [530, 285] on link "Next Level" at bounding box center [504, 282] width 197 height 35
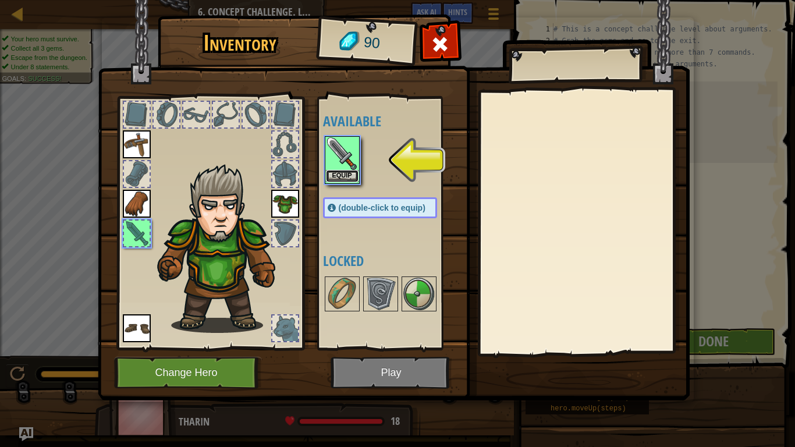
click at [335, 177] on button "Equip" at bounding box center [342, 176] width 33 height 12
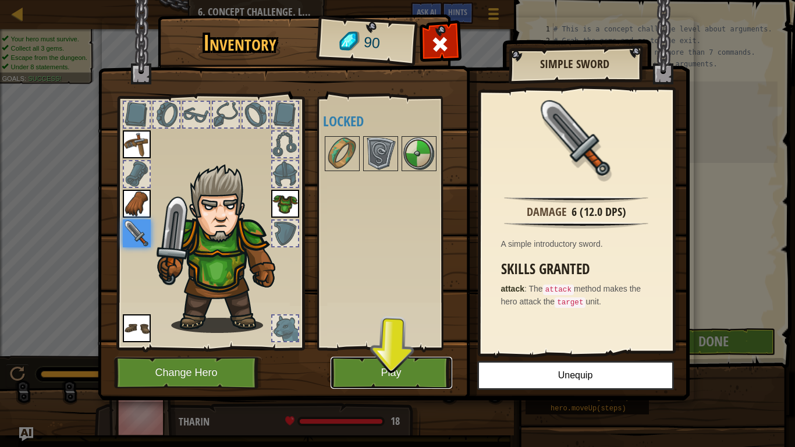
click at [420, 368] on button "Play" at bounding box center [392, 373] width 122 height 32
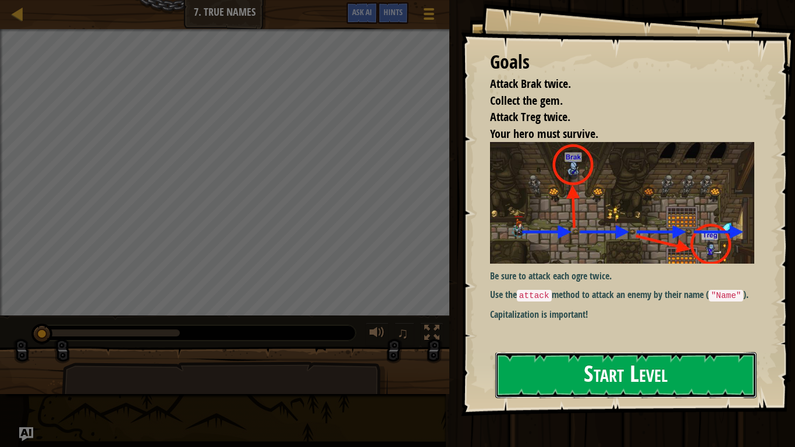
click at [602, 368] on button "Start Level" at bounding box center [625, 375] width 261 height 46
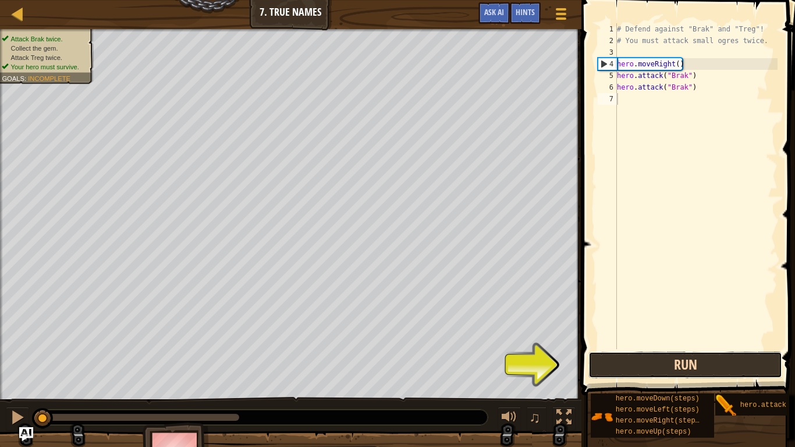
click at [604, 367] on button "Run" at bounding box center [686, 365] width 194 height 27
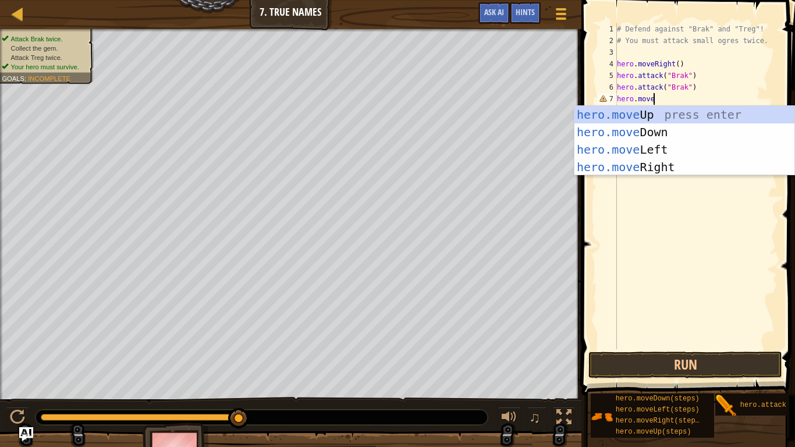
scroll to position [5, 5]
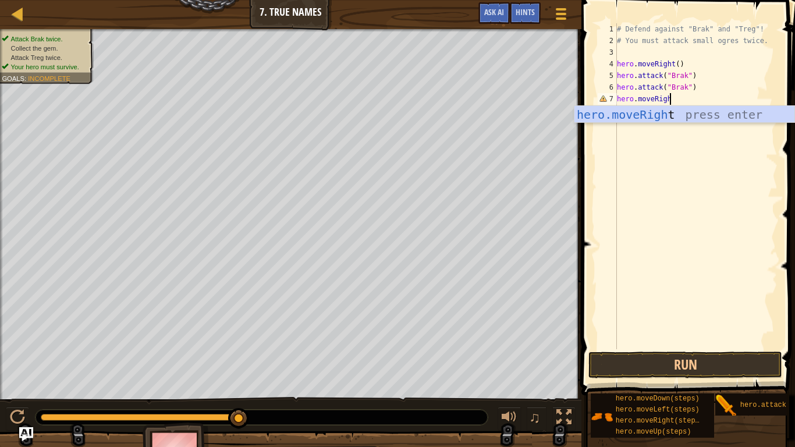
type textarea "hero.moveRight"
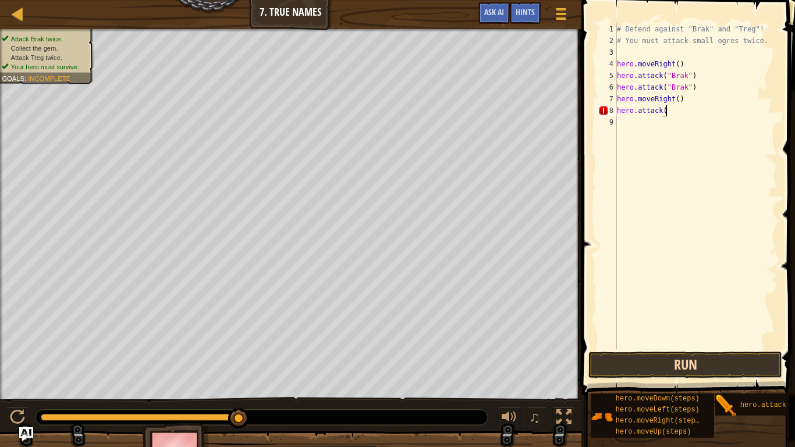
scroll to position [5, 7]
type textarea "hero.attack("Treg")"
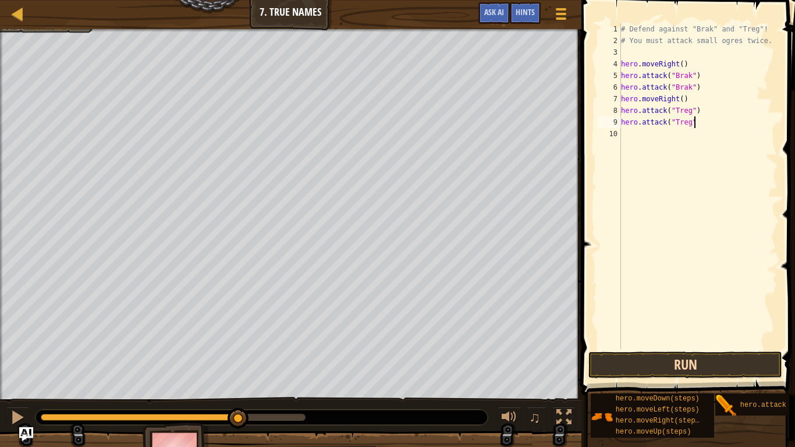
scroll to position [5, 10]
type textarea "hero.attack("Treg")"
click at [686, 364] on button "Run" at bounding box center [686, 365] width 194 height 27
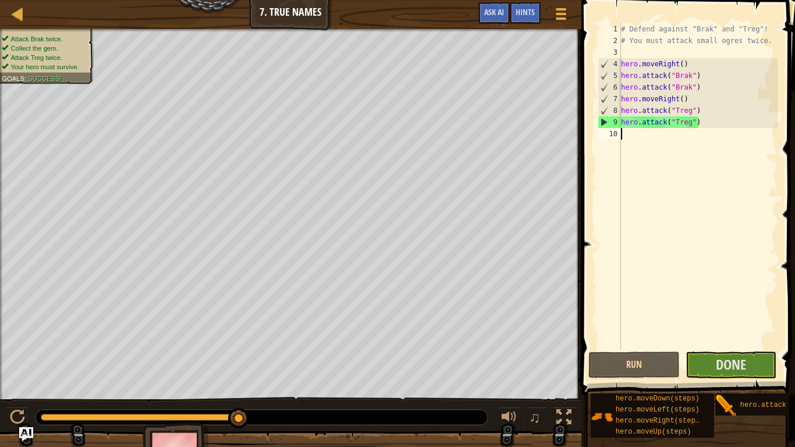
click at [653, 240] on div "# Defend against "Brak" and "Treg"! # You must attack small ogres twice. hero .…" at bounding box center [698, 197] width 159 height 349
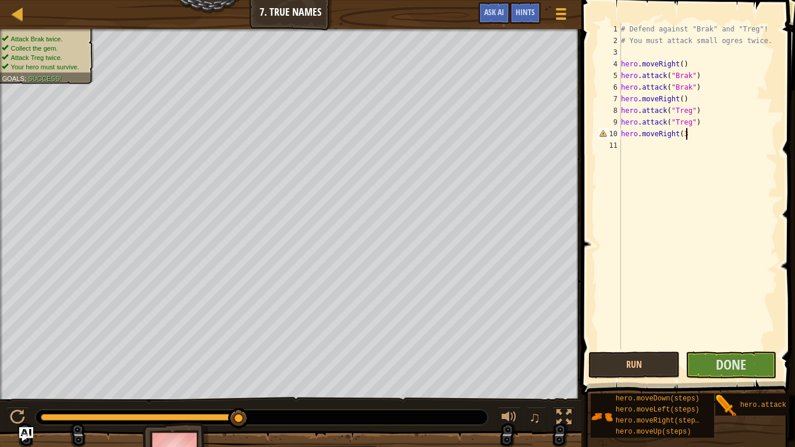
scroll to position [5, 9]
type textarea "hero.moveRight(3)"
click at [754, 362] on button "Done" at bounding box center [731, 365] width 91 height 27
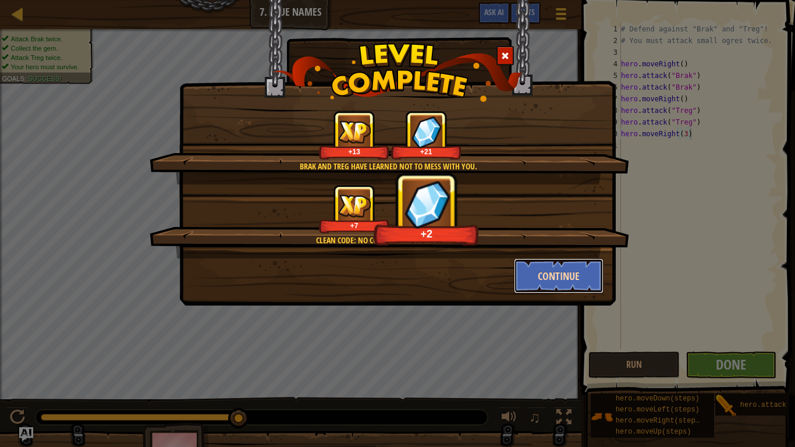
click at [569, 282] on button "Continue" at bounding box center [559, 275] width 90 height 35
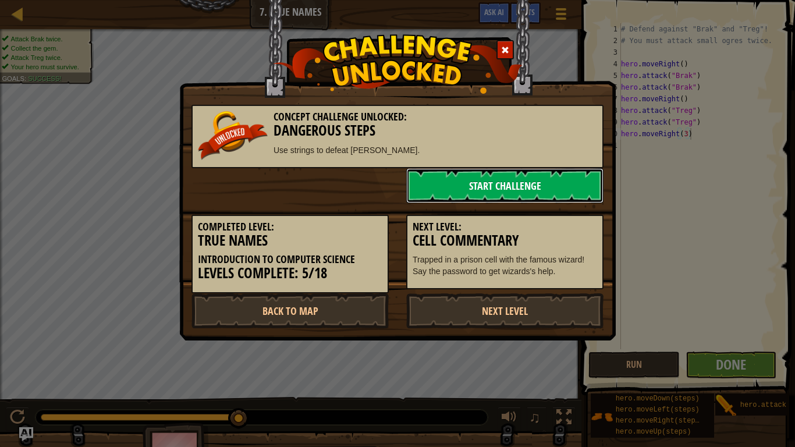
click at [580, 183] on link "Start Challenge" at bounding box center [504, 185] width 197 height 35
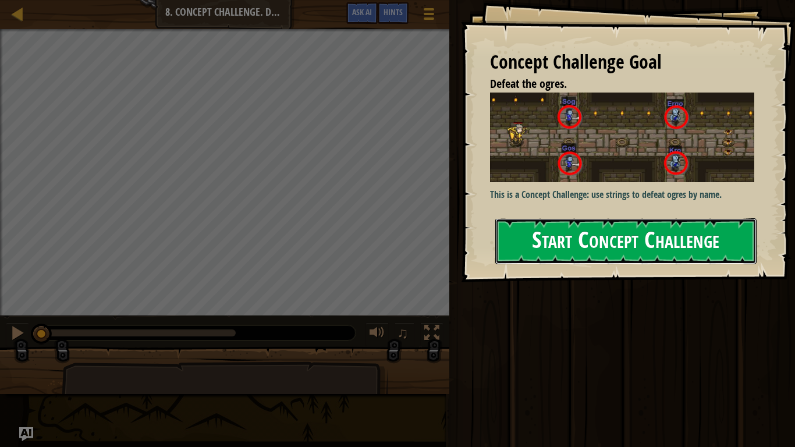
click at [682, 236] on button "Start Concept Challenge" at bounding box center [625, 241] width 261 height 46
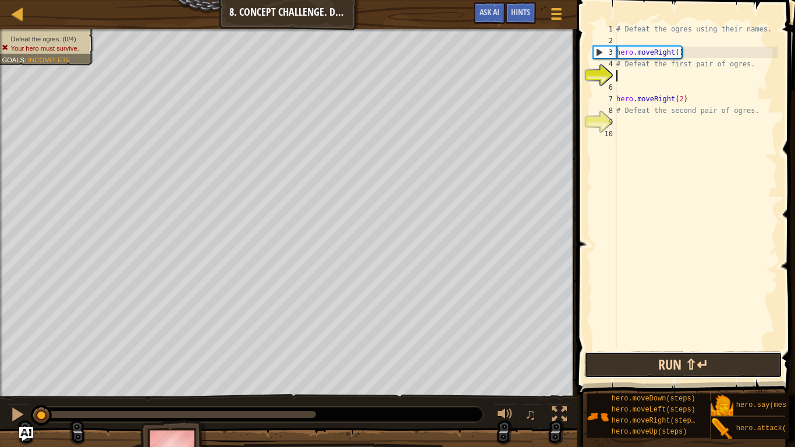
click at [661, 366] on button "Run ⇧↵" at bounding box center [683, 365] width 198 height 27
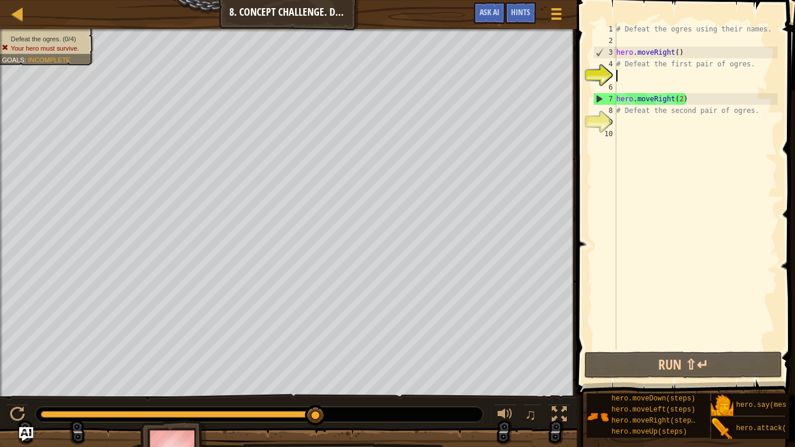
click at [629, 146] on div "# Defeat the ogres using their names. hero . moveRight ( ) # Defeat the first p…" at bounding box center [696, 197] width 164 height 349
click at [672, 75] on div "# Defeat the ogres using their names. hero . moveRight ( ) # Defeat the first p…" at bounding box center [696, 197] width 164 height 349
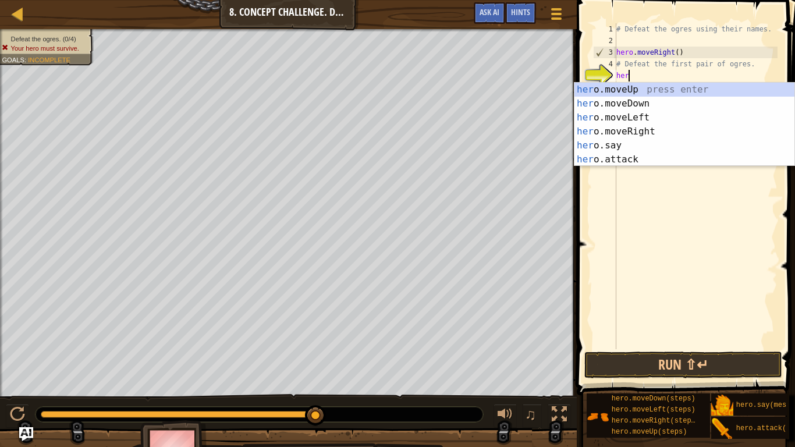
scroll to position [5, 1]
type textarea "hero"
click at [750, 201] on div "# Defeat the ogres using their names. hero . moveRight ( ) # Defeat the first p…" at bounding box center [696, 197] width 164 height 349
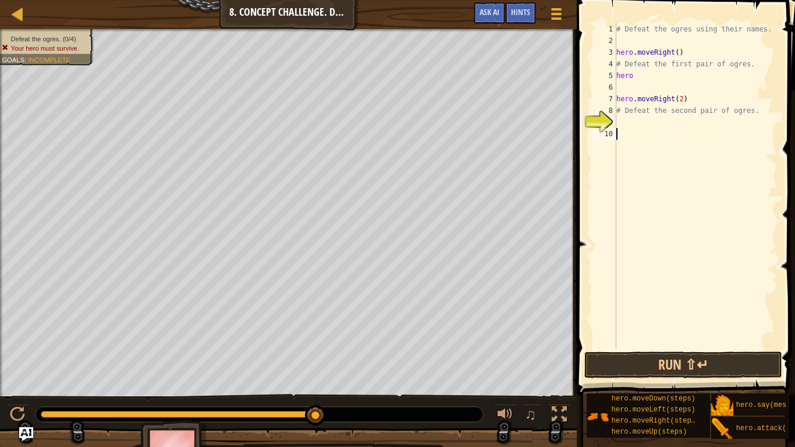
scroll to position [5, 0]
click at [669, 82] on div "# Defeat the ogres using their names. hero . moveRight ( ) # Defeat the first p…" at bounding box center [696, 197] width 164 height 349
click at [670, 77] on div "# Defeat the ogres using their names. hero . moveRight ( ) # Defeat the first p…" at bounding box center [696, 197] width 164 height 349
click at [668, 76] on div "# Defeat the ogres using their names. hero . moveRight ( ) # Defeat the first p…" at bounding box center [696, 197] width 164 height 349
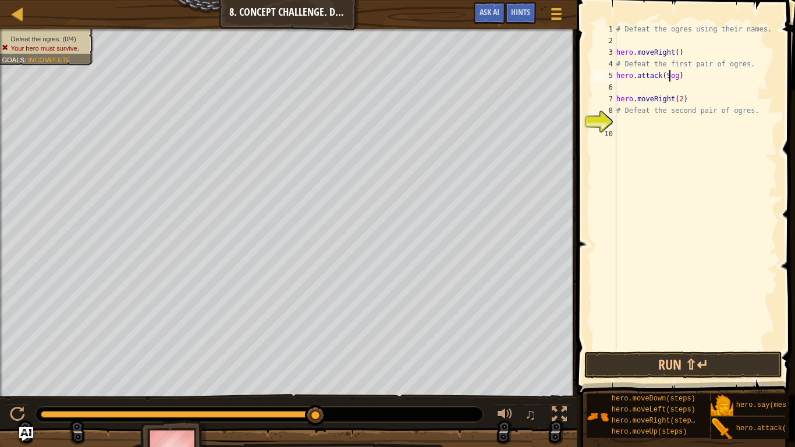
click at [667, 77] on div "# Defeat the ogres using their names. hero . moveRight ( ) # Defeat the first p…" at bounding box center [696, 197] width 164 height 349
click at [685, 75] on div "# Defeat the ogres using their names. hero . moveRight ( ) # Defeat the first p…" at bounding box center [696, 197] width 164 height 349
click at [683, 77] on div "# Defeat the ogres using their names. hero . moveRight ( ) # Defeat the first p…" at bounding box center [696, 197] width 164 height 349
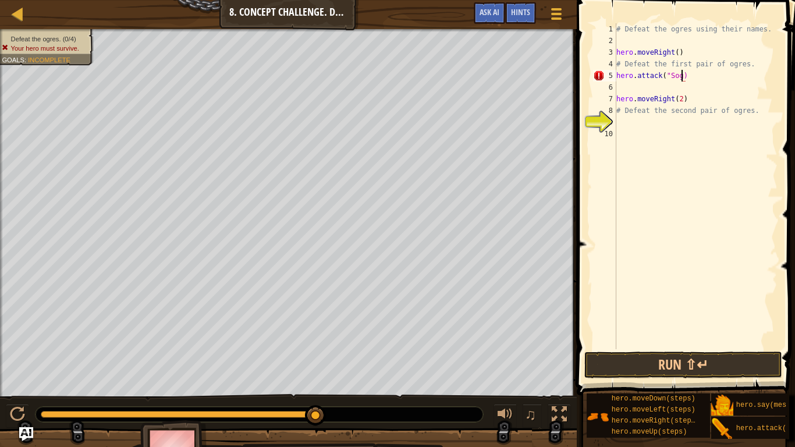
scroll to position [5, 10]
click at [693, 94] on div "# Defeat the ogres using their names. hero . moveRight ( ) # Defeat the first p…" at bounding box center [696, 197] width 164 height 349
type textarea "hero.moveRight(2)"
click at [693, 81] on div "# Defeat the ogres using their names. hero . moveRight ( ) # Defeat the first p…" at bounding box center [696, 197] width 164 height 349
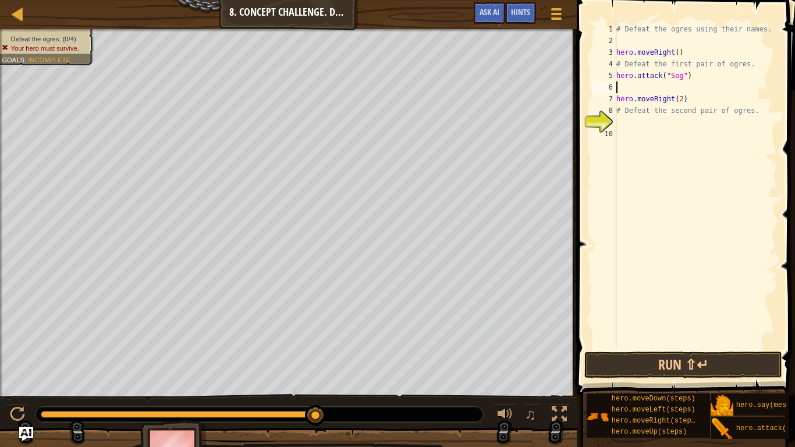
scroll to position [5, 0]
click at [693, 77] on div "# Defeat the ogres using their names. hero . moveRight ( ) # Defeat the first p…" at bounding box center [696, 197] width 164 height 349
type textarea "hero.attack("Sog")"
click at [651, 364] on button "Run ⇧↵" at bounding box center [683, 365] width 198 height 27
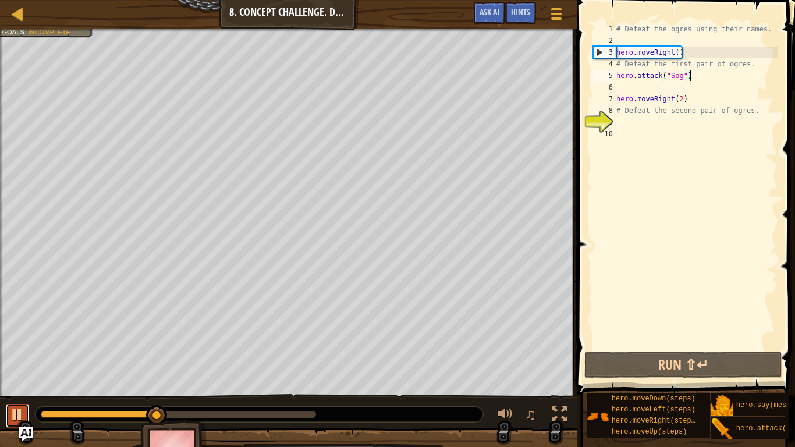
click at [14, 368] on div at bounding box center [17, 414] width 15 height 15
drag, startPoint x: 159, startPoint y: 411, endPoint x: 67, endPoint y: 407, distance: 92.0
click at [67, 368] on div at bounding box center [66, 415] width 21 height 21
drag, startPoint x: 67, startPoint y: 407, endPoint x: 33, endPoint y: 411, distance: 33.9
click at [33, 368] on div at bounding box center [41, 415] width 21 height 21
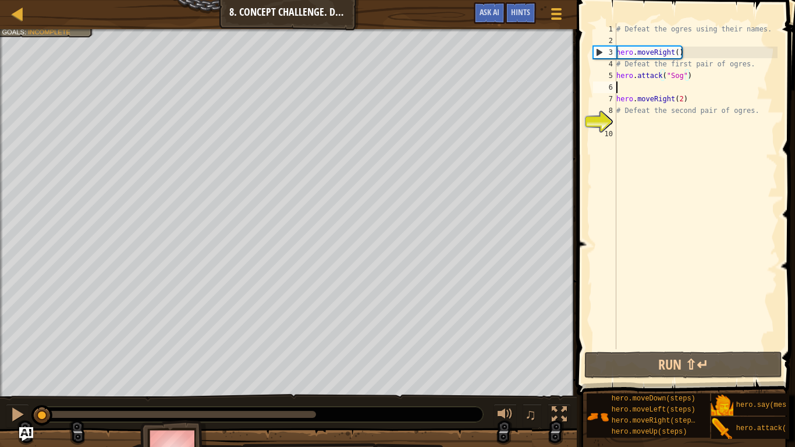
click at [694, 82] on div "# Defeat the ogres using their names. hero . moveRight ( ) # Defeat the first p…" at bounding box center [696, 197] width 164 height 349
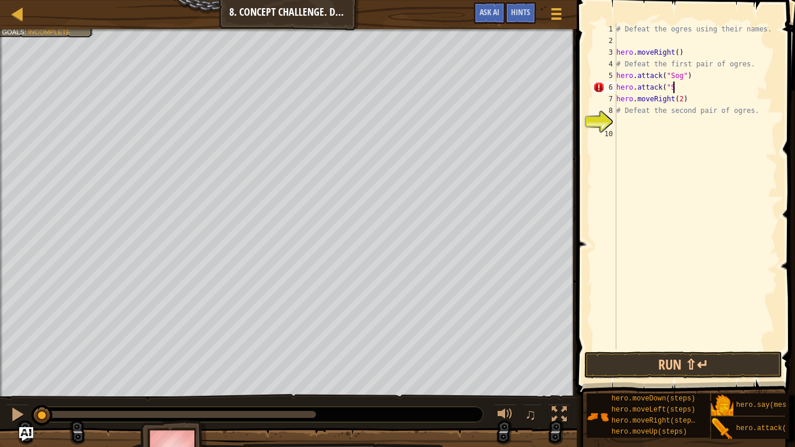
scroll to position [5, 9]
type textarea "hero.attack("Sog")"
type textarea "hero.attack("Gos")"
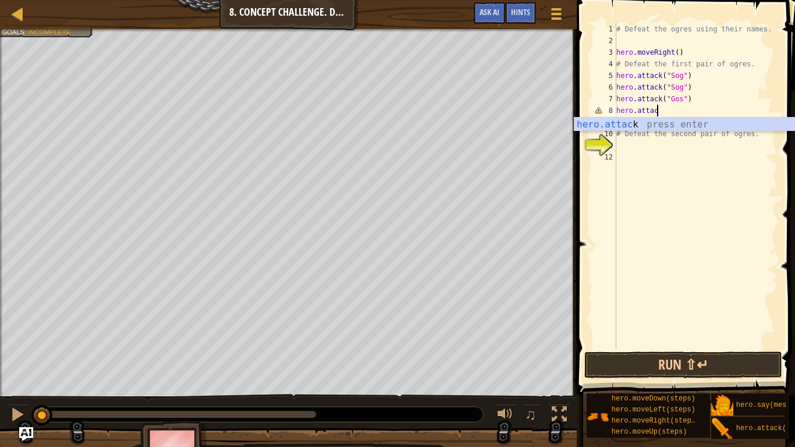
scroll to position [5, 6]
type textarea "hero.attack("Gos")"
click at [668, 161] on div "# Defeat the ogres using their names. hero . moveRight ( ) # Defeat the first p…" at bounding box center [696, 197] width 164 height 349
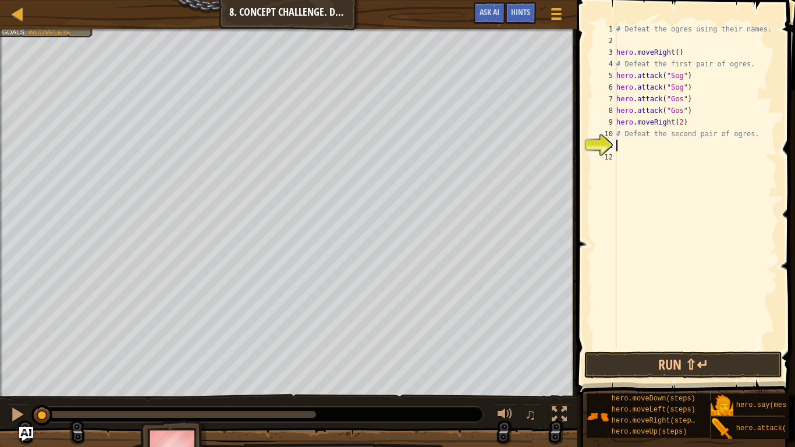
click at [667, 148] on div "# Defeat the ogres using their names. hero . moveRight ( ) # Defeat the first p…" at bounding box center [696, 197] width 164 height 349
type textarea "hero.attack("Ergo")"
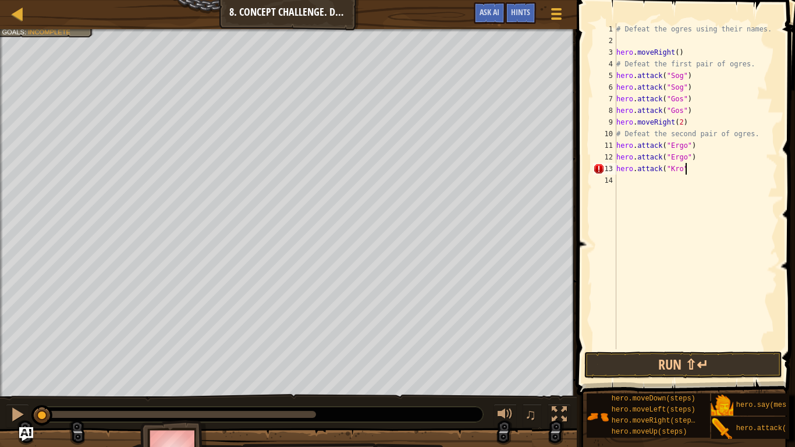
type textarea "hero.attack("Kro")"
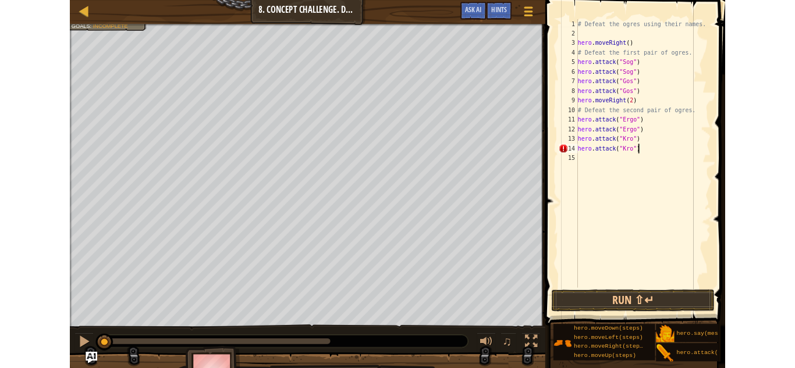
scroll to position [5, 10]
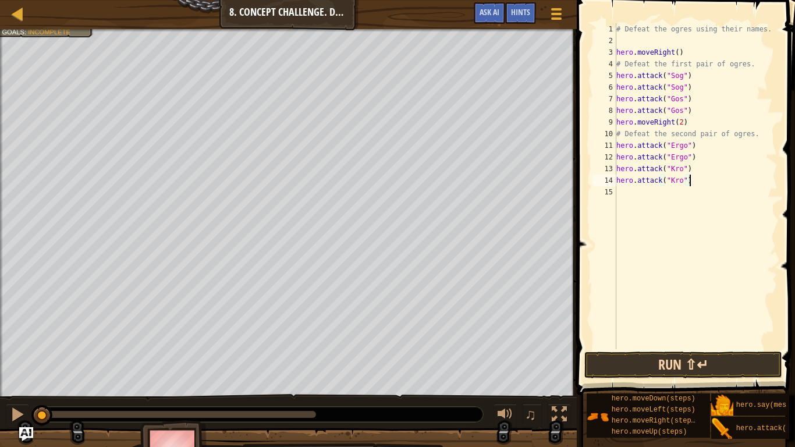
type textarea "hero.attack("Kro")"
click at [675, 368] on button "Run ⇧↵" at bounding box center [683, 365] width 198 height 27
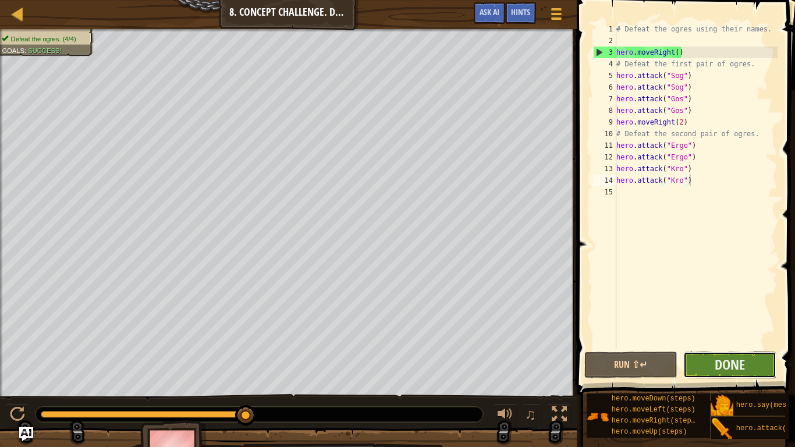
click at [704, 368] on button "Done" at bounding box center [729, 365] width 93 height 27
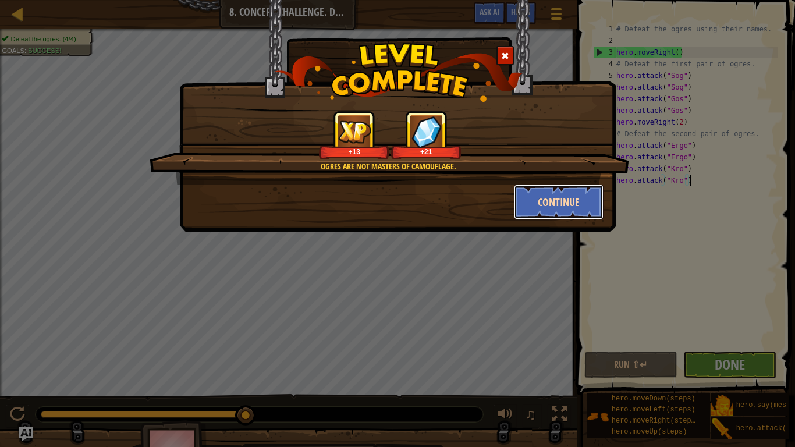
click at [537, 200] on button "Continue" at bounding box center [559, 202] width 90 height 35
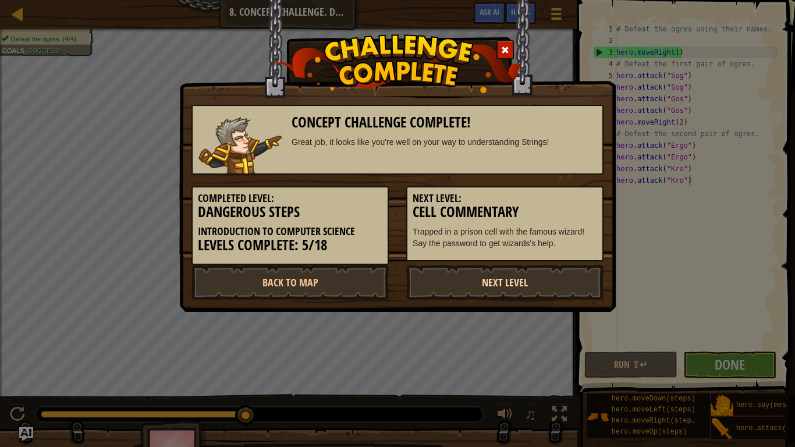
click at [531, 277] on link "Next Level" at bounding box center [504, 282] width 197 height 35
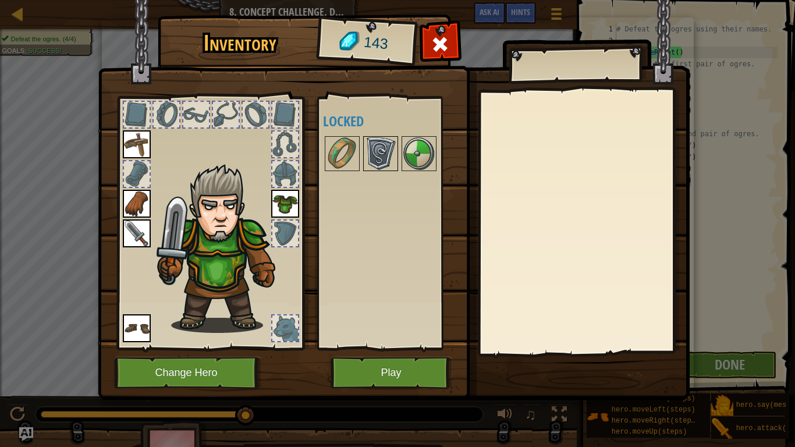
click at [391, 165] on img at bounding box center [380, 153] width 33 height 33
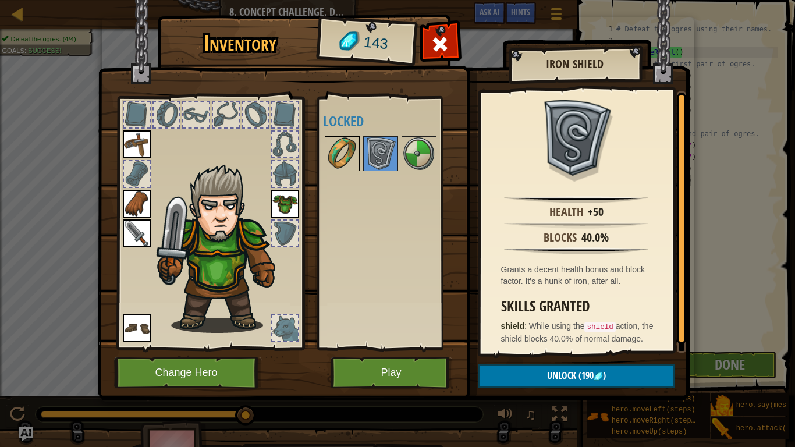
click at [348, 161] on img at bounding box center [342, 153] width 33 height 33
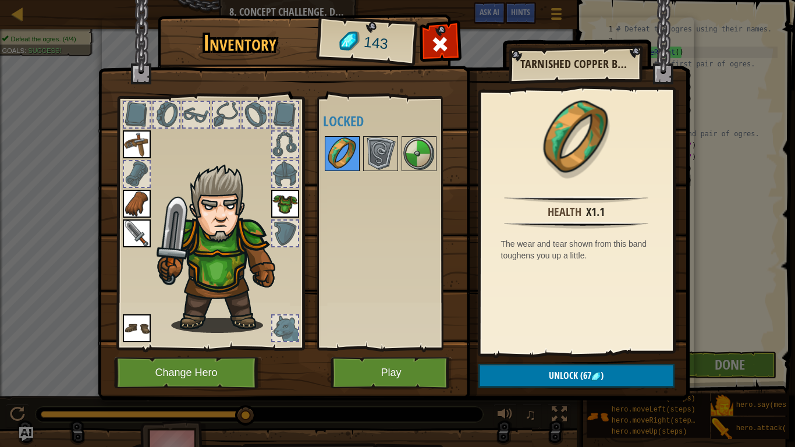
click at [349, 161] on img at bounding box center [342, 153] width 33 height 33
click at [430, 146] on img at bounding box center [419, 153] width 33 height 33
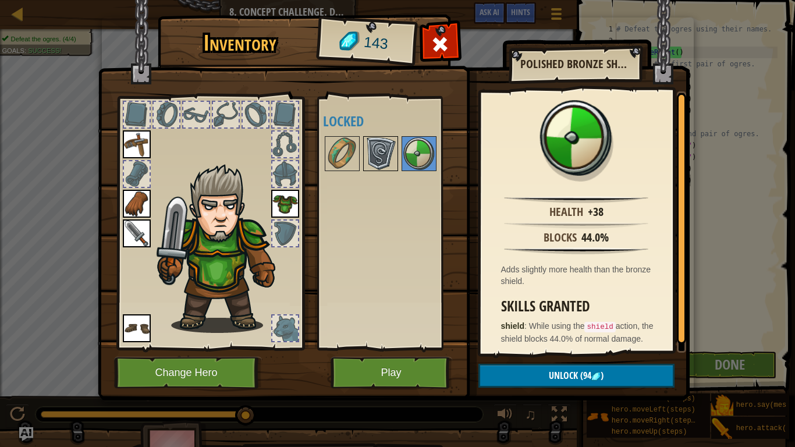
click at [375, 166] on img at bounding box center [380, 153] width 33 height 33
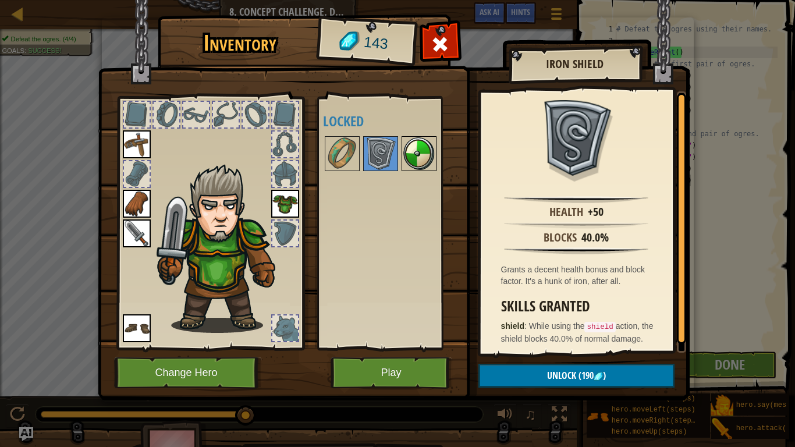
click at [431, 155] on img at bounding box center [419, 153] width 33 height 33
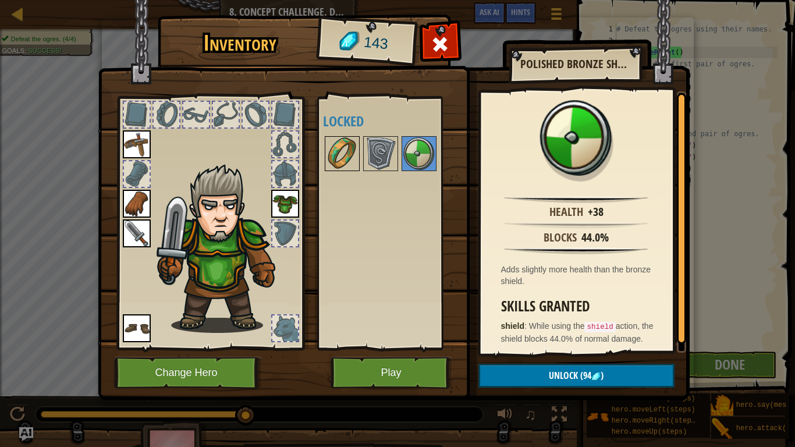
click at [339, 147] on img at bounding box center [342, 153] width 33 height 33
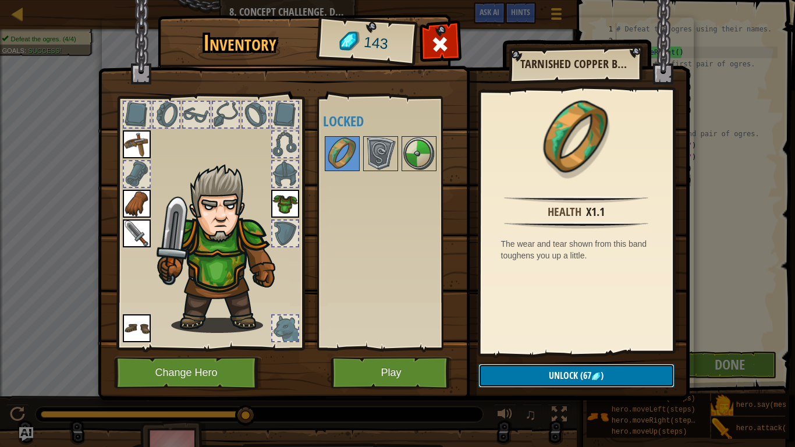
click at [508, 368] on button "Unlock (67 )" at bounding box center [577, 376] width 196 height 24
click at [523, 366] on button "Confirm" at bounding box center [577, 376] width 196 height 24
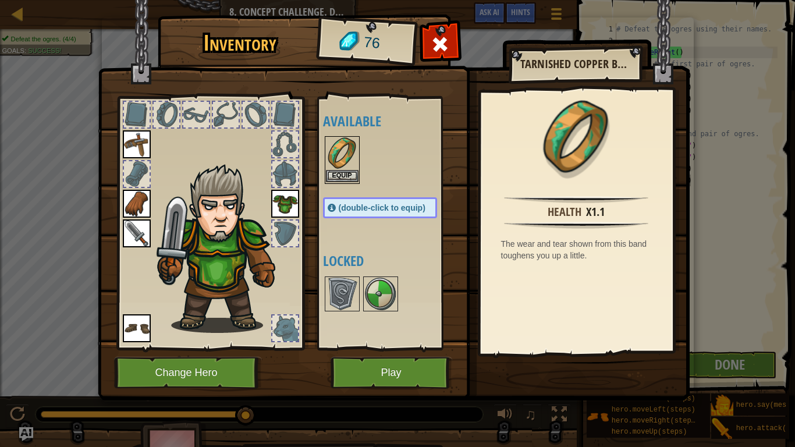
click at [348, 137] on img at bounding box center [342, 153] width 33 height 33
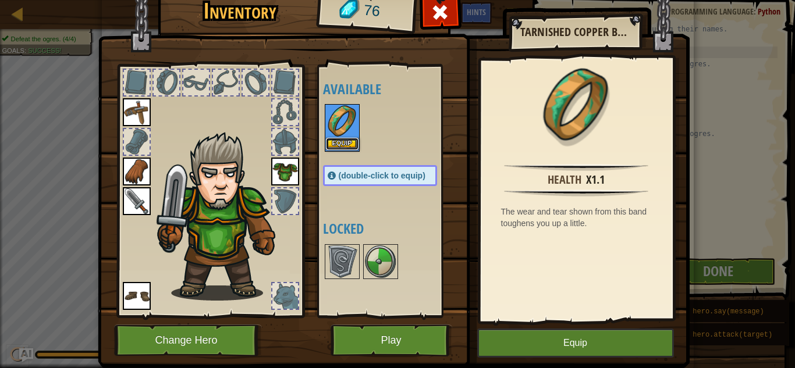
click at [349, 144] on button "Equip" at bounding box center [342, 144] width 33 height 12
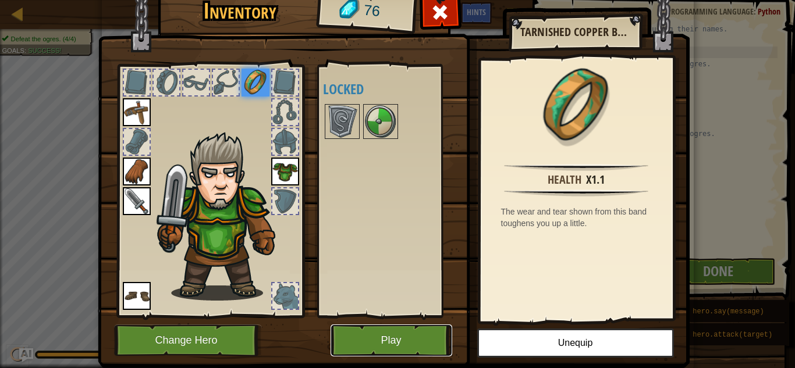
click at [414, 346] on button "Play" at bounding box center [392, 341] width 122 height 32
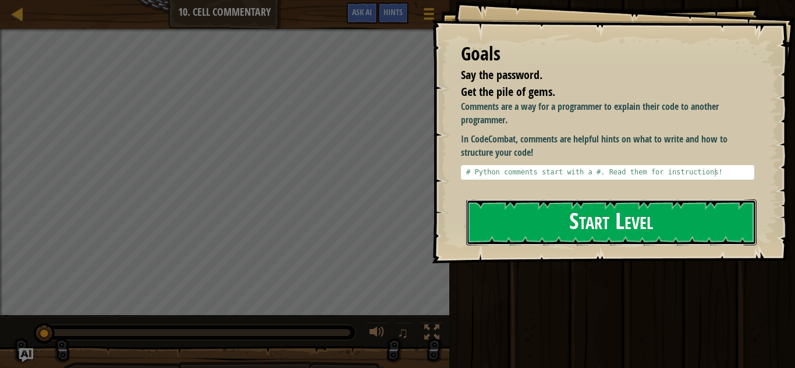
click at [587, 218] on button "Start Level" at bounding box center [611, 223] width 290 height 46
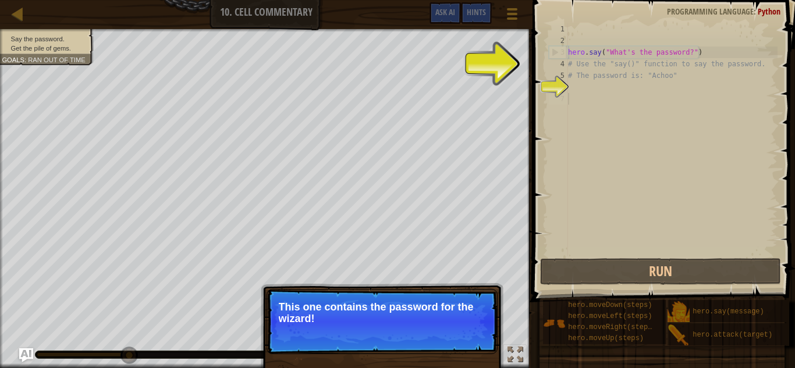
click at [588, 207] on div "hero . say ( "What's the password?" ) # Use the "say()" function to say the pas…" at bounding box center [672, 151] width 212 height 256
click at [597, 108] on div "hero . say ( "What's the password?" ) # Use the "say()" function to say the pas…" at bounding box center [672, 151] width 212 height 256
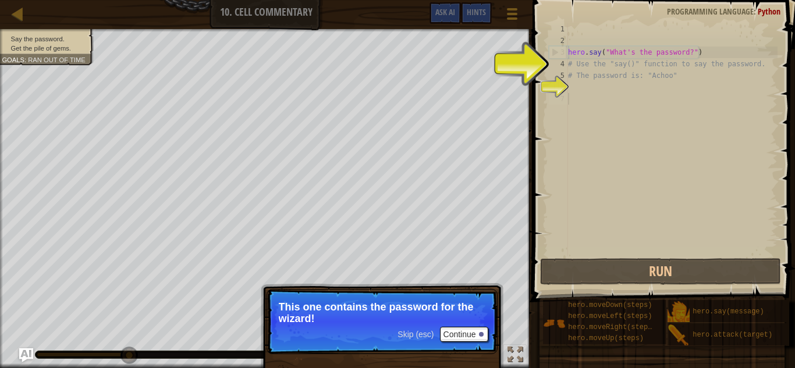
click at [596, 123] on div "hero . say ( "What's the password?" ) # Use the "say()" function to say the pas…" at bounding box center [672, 151] width 212 height 256
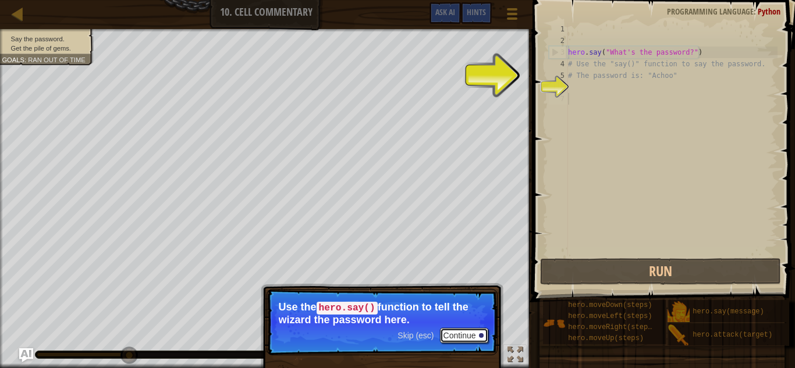
click at [478, 332] on button "Continue" at bounding box center [464, 335] width 48 height 15
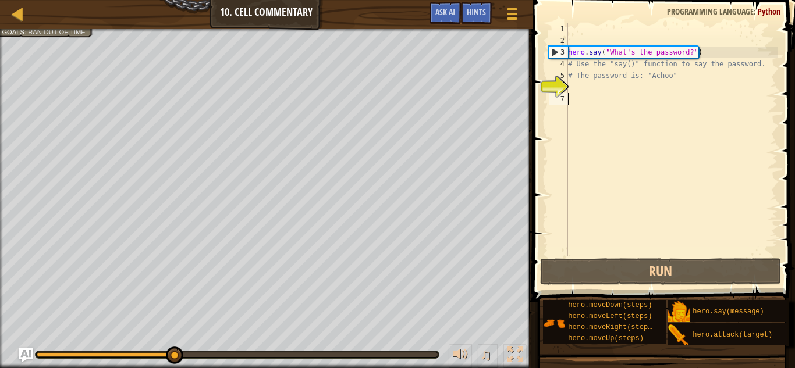
click at [624, 97] on div "hero . say ( "What's the password?" ) # Use the "say()" function to say the pas…" at bounding box center [672, 151] width 212 height 256
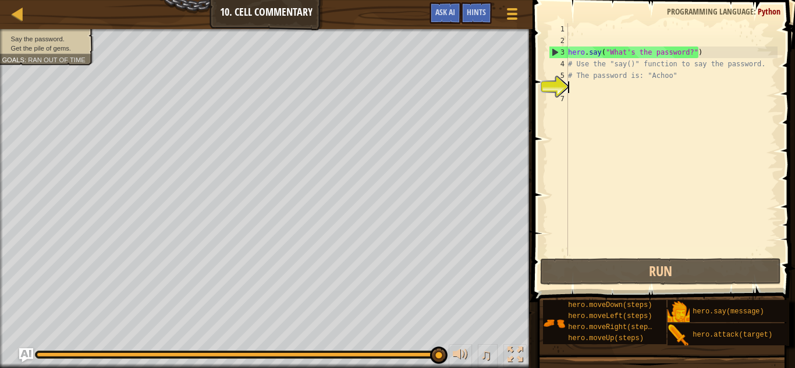
click at [619, 90] on div "hero . say ( "What's the password?" ) # Use the "say()" function to say the pas…" at bounding box center [672, 151] width 212 height 256
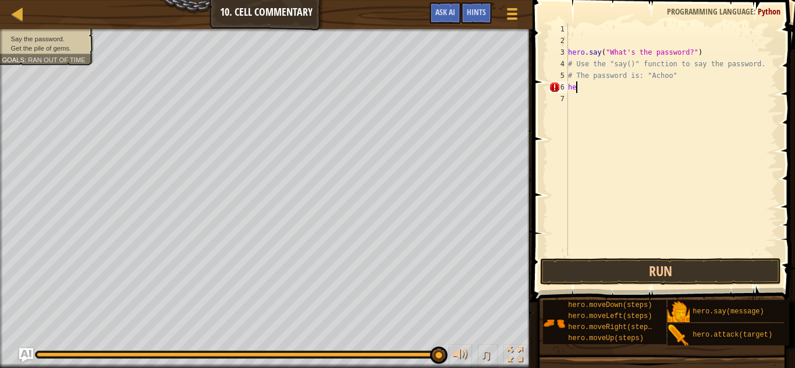
scroll to position [5, 1]
type textarea "h"
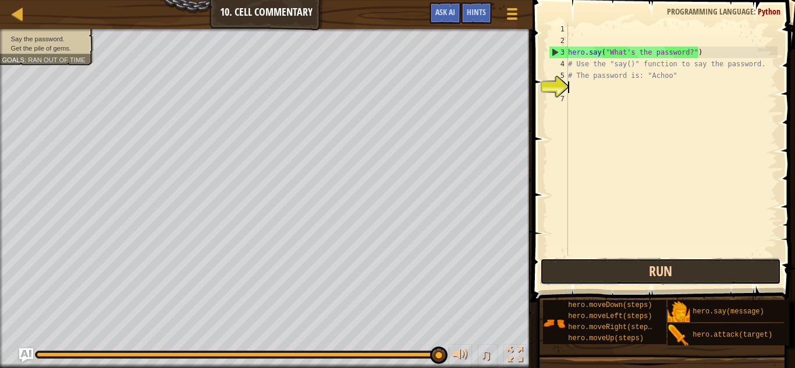
click at [676, 258] on button "Run" at bounding box center [661, 271] width 242 height 27
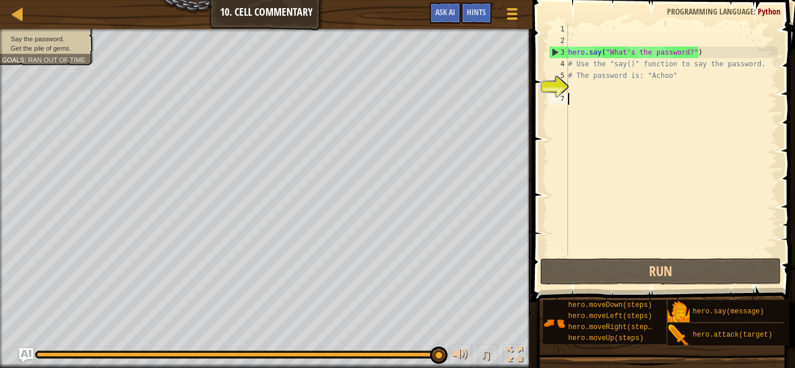
click at [646, 102] on div "hero . say ( "What's the password?" ) # Use the "say()" function to say the pas…" at bounding box center [672, 151] width 212 height 256
click at [644, 93] on div "hero . say ( "What's the password?" ) # Use the "say()" function to say the pas…" at bounding box center [672, 151] width 212 height 256
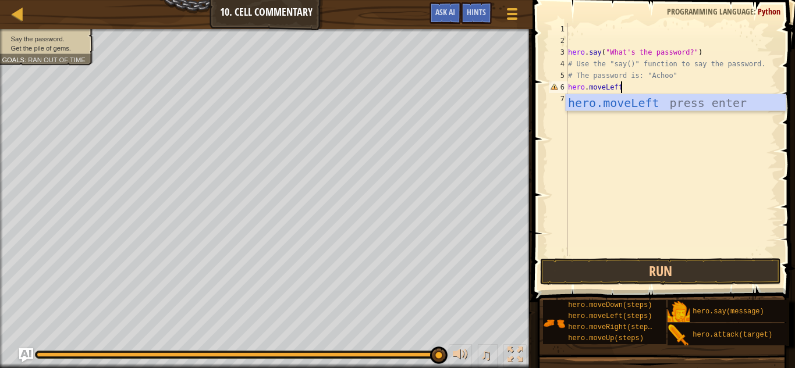
scroll to position [5, 7]
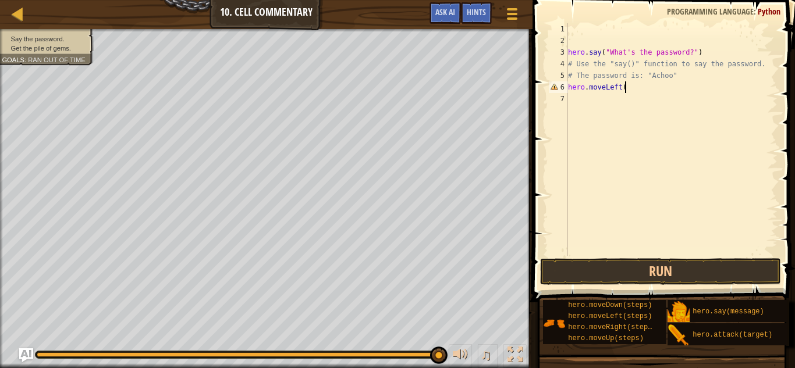
type textarea "hero.moveLeft()"
type textarea "hero.moveUp()"
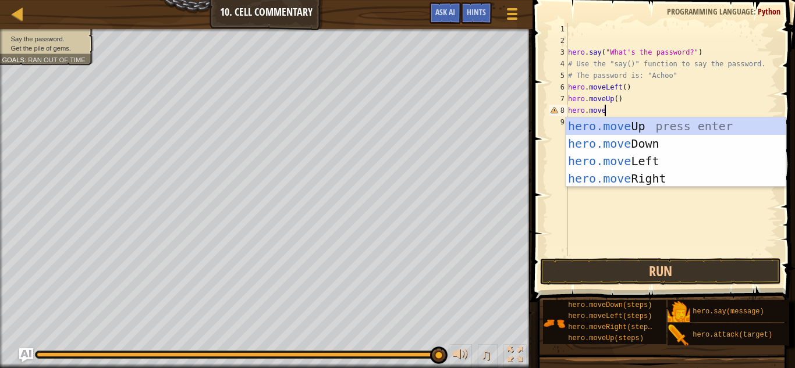
scroll to position [5, 5]
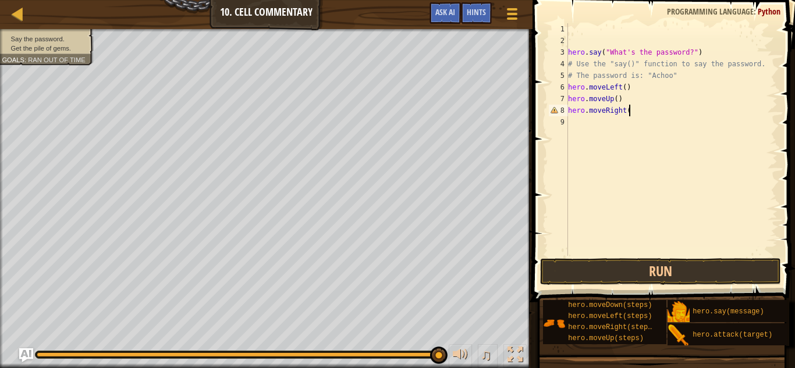
type textarea "hero.moveRight()"
click at [631, 115] on div "hero . say ( "What's the password?" ) # Use the "say()" function to say the pas…" at bounding box center [672, 151] width 212 height 256
click at [637, 123] on div "hero . say ( "What's the password?" ) # Use the "say()" function to say the pas…" at bounding box center [672, 151] width 212 height 256
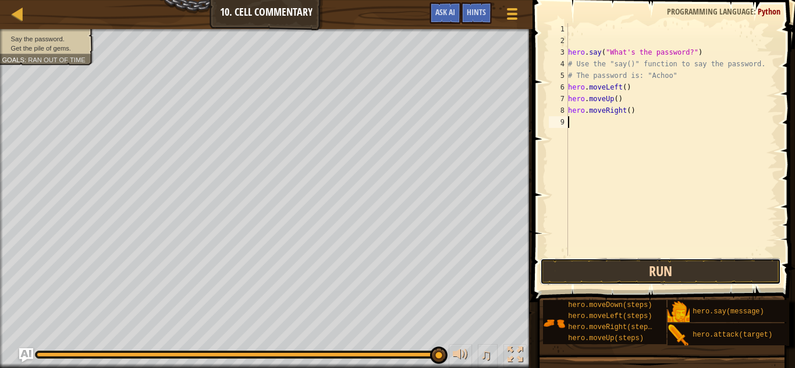
click at [619, 279] on button "Run" at bounding box center [661, 271] width 242 height 27
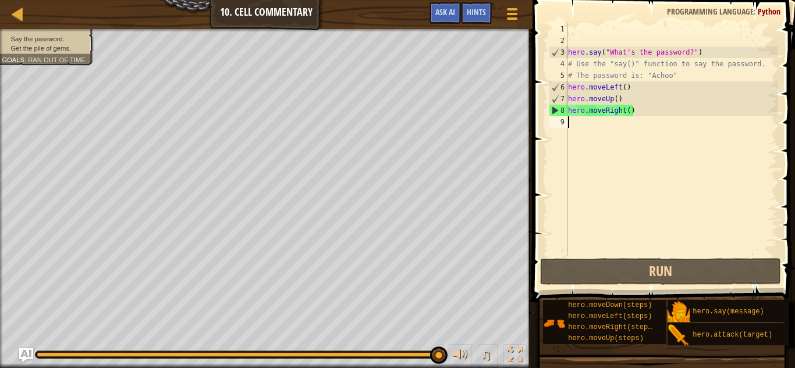
click at [629, 180] on div "hero . say ( "What's the password?" ) # Use the "say()" function to say the pas…" at bounding box center [672, 151] width 212 height 256
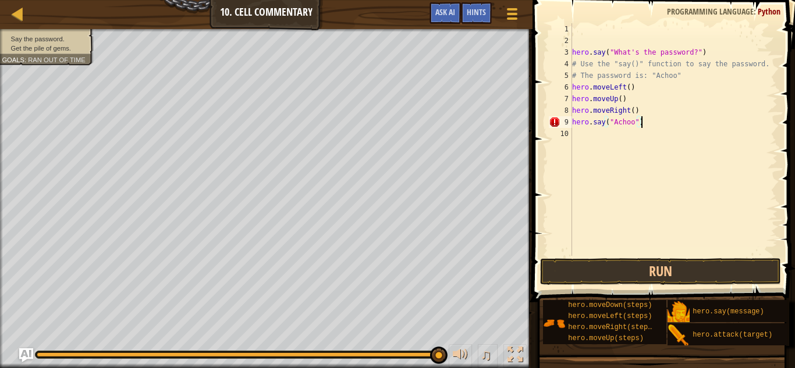
scroll to position [5, 9]
type textarea "hero.say("Achoo")"
click at [657, 263] on button "Run" at bounding box center [661, 271] width 242 height 27
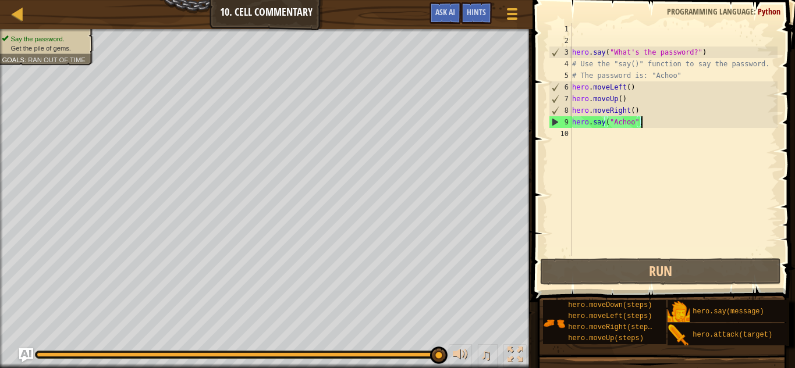
click at [632, 181] on div "hero . say ( "What's the password?" ) # Use the "say()" function to say the pas…" at bounding box center [674, 151] width 208 height 256
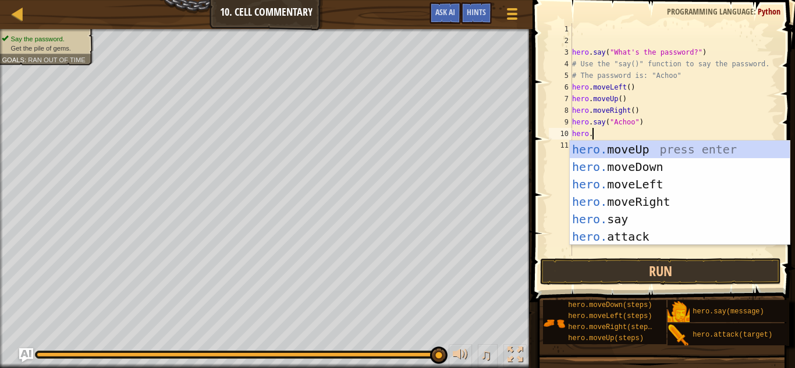
scroll to position [5, 2]
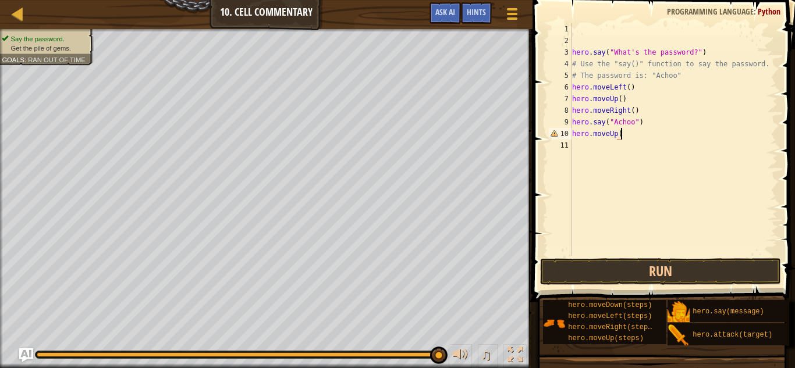
type textarea "hero.moveUp()"
click at [643, 266] on button "Run" at bounding box center [661, 271] width 242 height 27
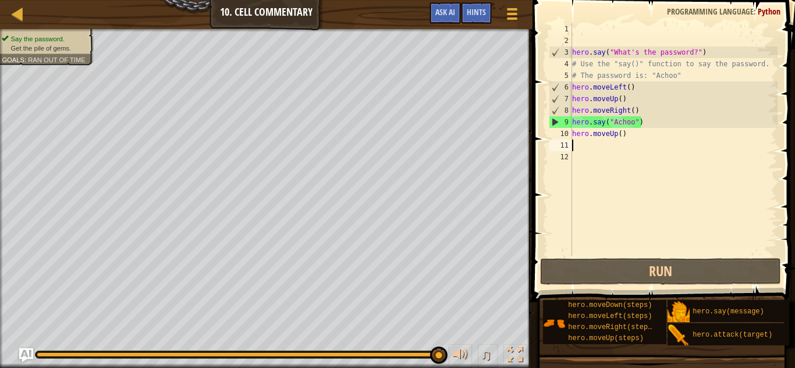
click at [647, 156] on div "hero . say ( "What's the password?" ) # Use the "say()" function to say the pas…" at bounding box center [674, 151] width 208 height 256
click at [644, 146] on div "hero . say ( "What's the password?" ) # Use the "say()" function to say the pas…" at bounding box center [674, 151] width 208 height 256
click at [643, 138] on div "hero . say ( "What's the password?" ) # Use the "say()" function to say the pas…" at bounding box center [674, 151] width 208 height 256
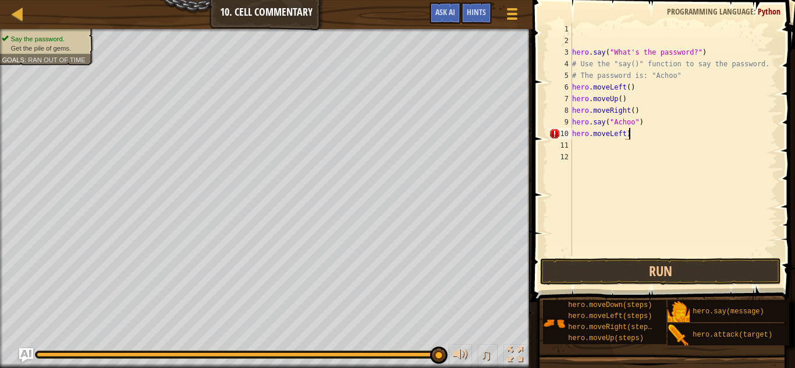
scroll to position [5, 7]
type textarea "hero.moveLeft()"
click at [683, 270] on button "Run" at bounding box center [661, 271] width 242 height 27
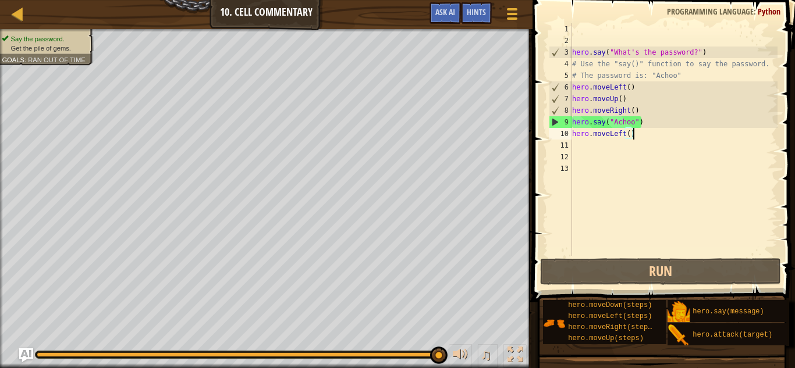
click at [641, 130] on div "hero . say ( "What's the password?" ) # Use the "say()" function to say the pas…" at bounding box center [674, 151] width 208 height 256
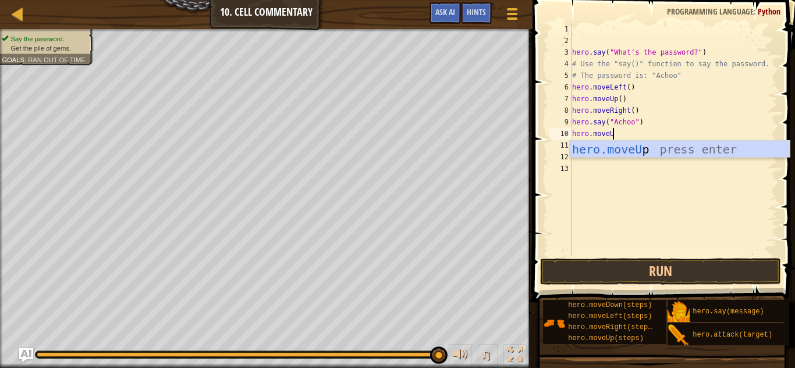
scroll to position [5, 6]
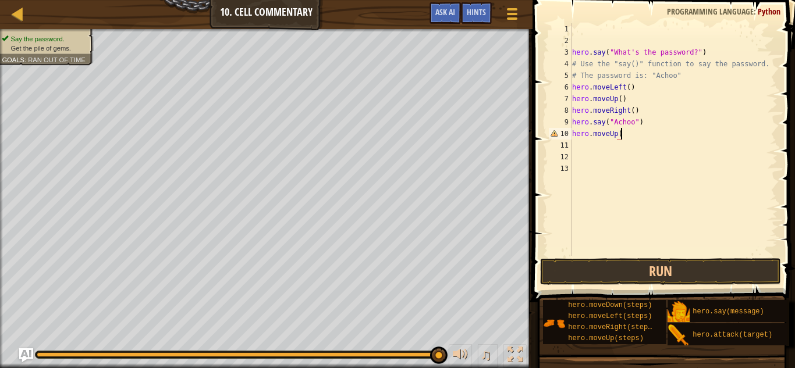
type textarea "hero.moveUp()"
click at [645, 274] on button "Run" at bounding box center [661, 271] width 242 height 27
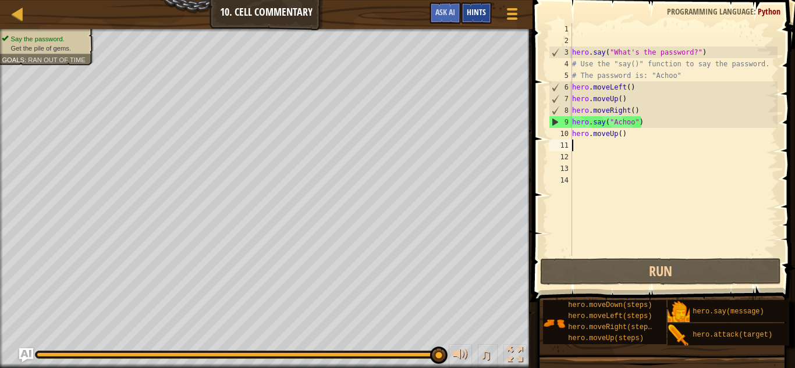
click at [482, 19] on div "Hints" at bounding box center [476, 13] width 31 height 22
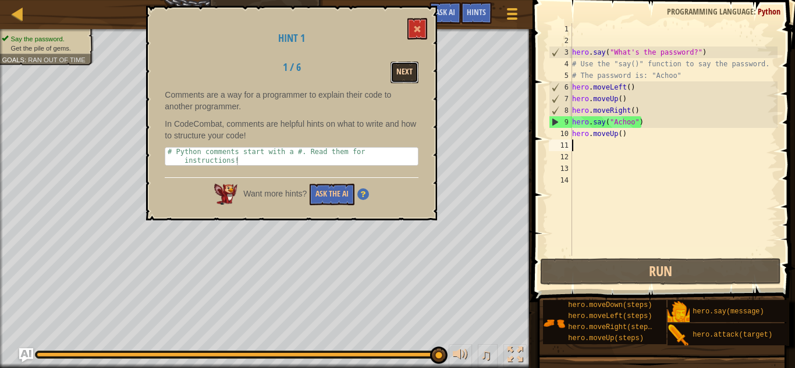
click at [414, 70] on button "Next" at bounding box center [405, 73] width 28 height 22
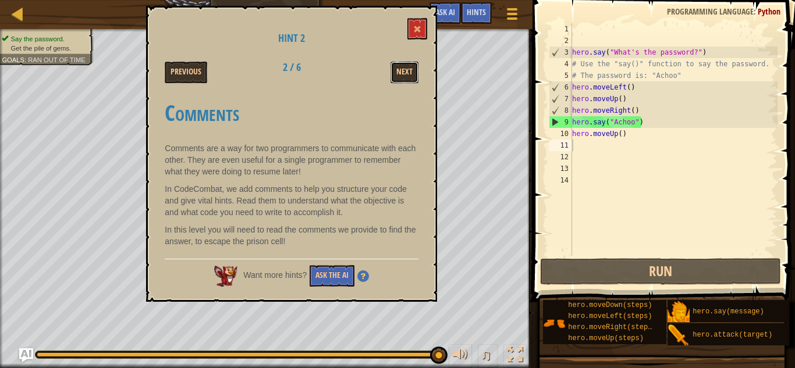
click at [414, 70] on button "Next" at bounding box center [405, 73] width 28 height 22
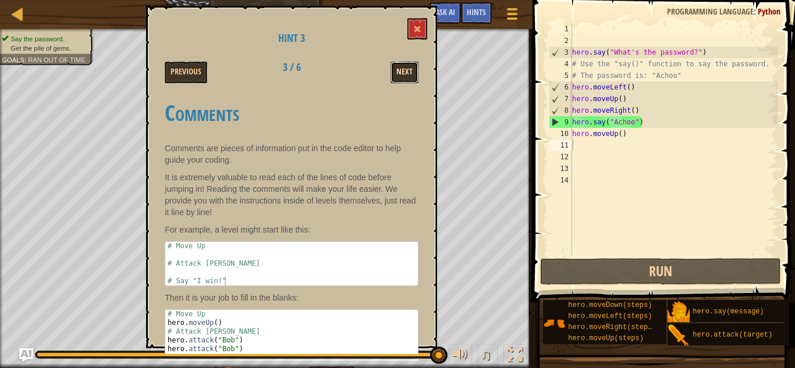
click at [416, 72] on button "Next" at bounding box center [405, 73] width 28 height 22
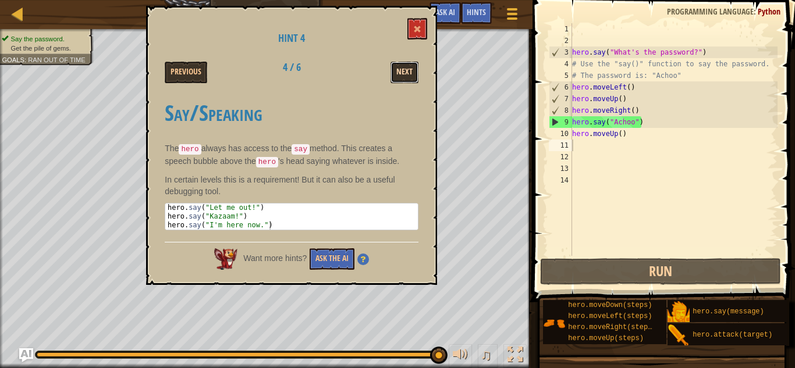
click at [412, 69] on button "Next" at bounding box center [405, 73] width 28 height 22
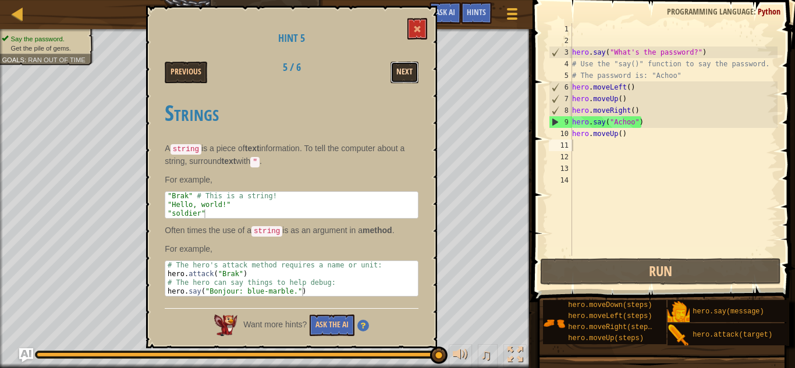
click at [412, 69] on button "Next" at bounding box center [405, 73] width 28 height 22
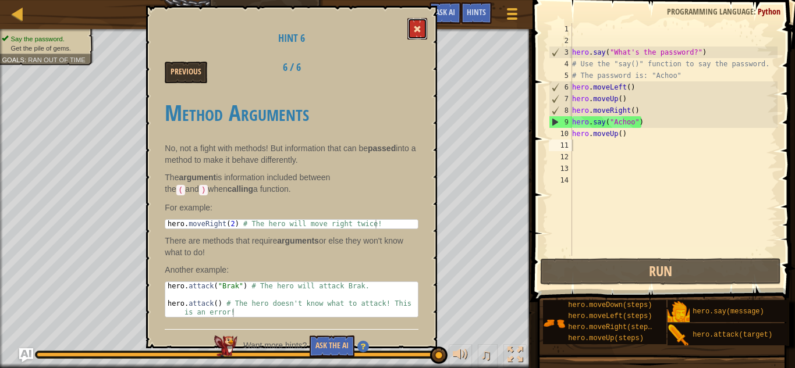
click at [416, 26] on span at bounding box center [417, 29] width 8 height 8
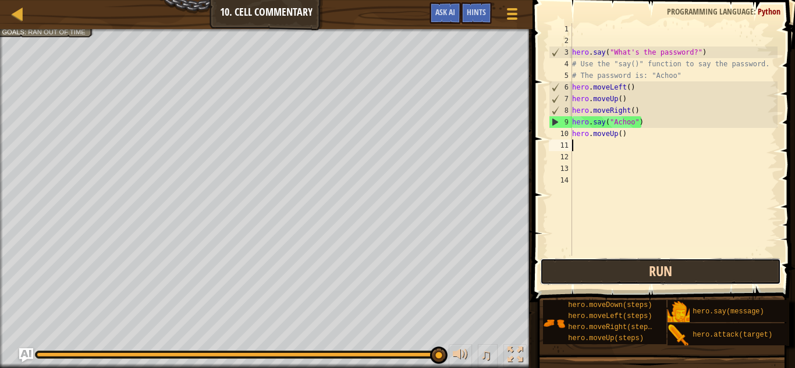
click at [693, 268] on button "Run" at bounding box center [661, 271] width 242 height 27
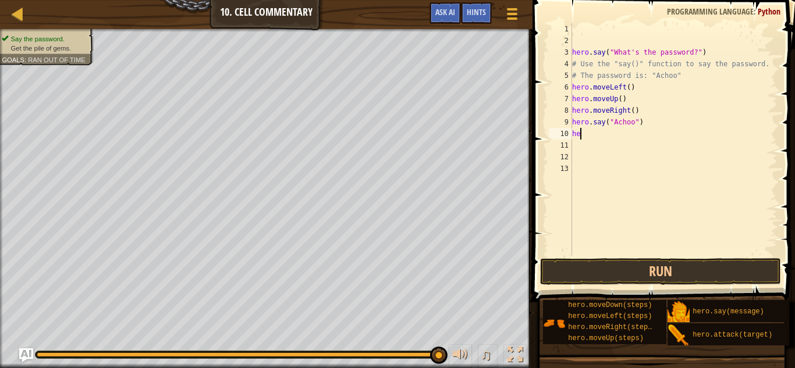
type textarea "h"
click at [649, 111] on div "hero . say ( "What's the password?" ) # Use the "say()" function to say the pas…" at bounding box center [674, 151] width 208 height 256
click at [652, 119] on div "hero . say ( "What's the password?" ) # Use the "say()" function to say the pas…" at bounding box center [674, 151] width 208 height 256
type textarea "hero.say("Achoo")"
click at [764, 264] on button "Run" at bounding box center [661, 271] width 242 height 27
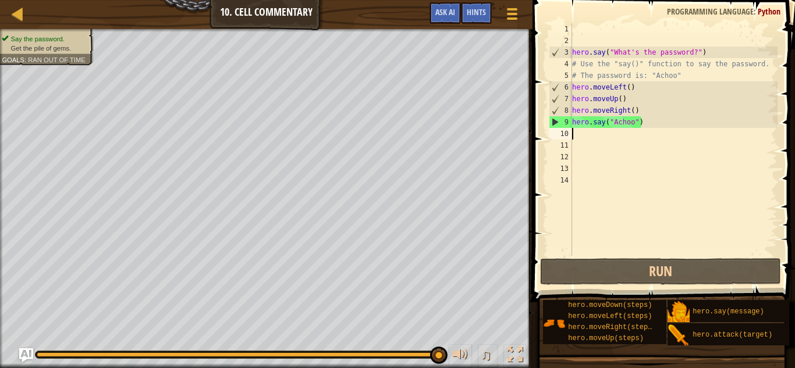
click at [708, 83] on div "hero . say ( "What's the password?" ) # Use the "say()" function to say the pas…" at bounding box center [674, 151] width 208 height 256
click at [708, 78] on div "hero . say ( "What's the password?" ) # Use the "say()" function to say the pas…" at bounding box center [674, 151] width 208 height 256
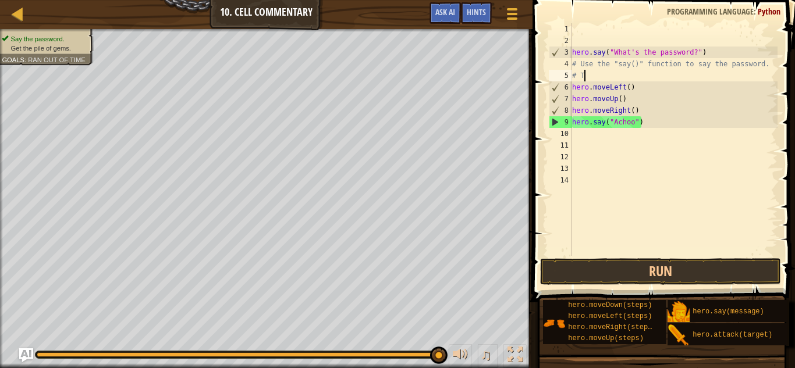
type textarea "#"
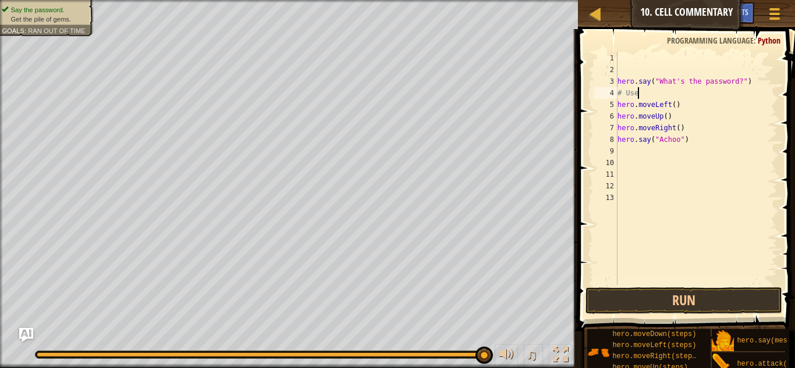
type textarea "#"
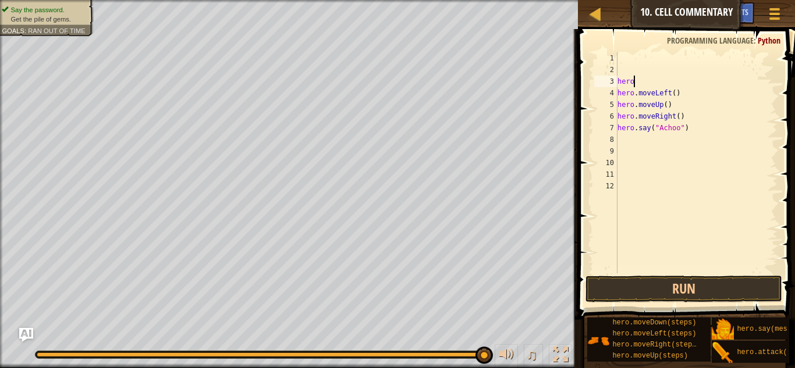
type textarea "h"
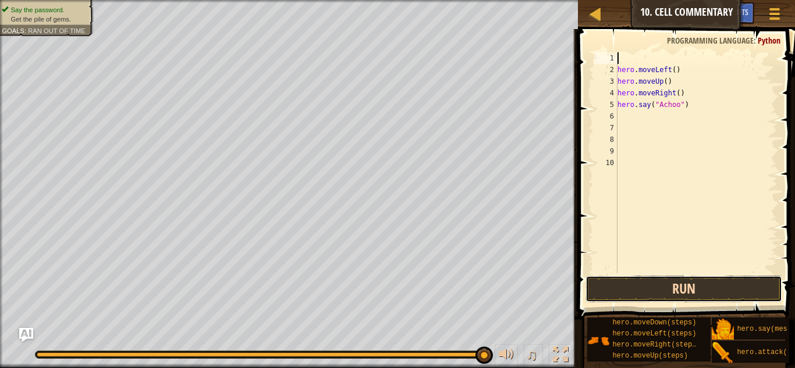
click at [770, 297] on button "Run" at bounding box center [684, 289] width 197 height 27
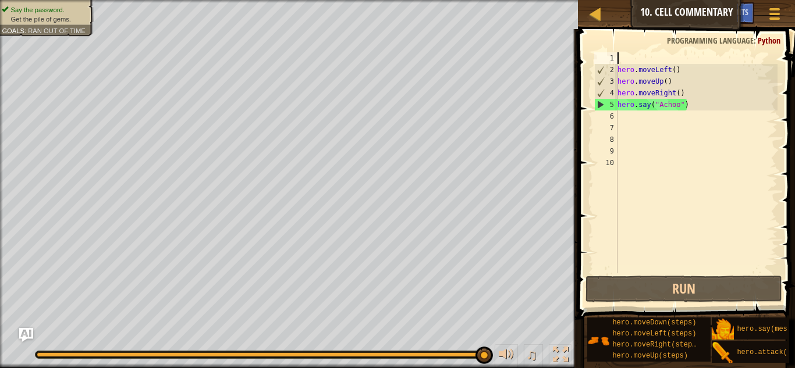
click at [651, 116] on div "hero . moveLeft ( ) hero . moveUp ( ) hero . moveRight ( ) hero . say ( "Achoo"…" at bounding box center [696, 174] width 162 height 244
click at [618, 70] on div "hero . moveLeft ( ) hero . moveUp ( ) hero . moveRight ( ) hero . say ( "Achoo"…" at bounding box center [696, 174] width 162 height 244
type textarea "hero.moveLeft()"
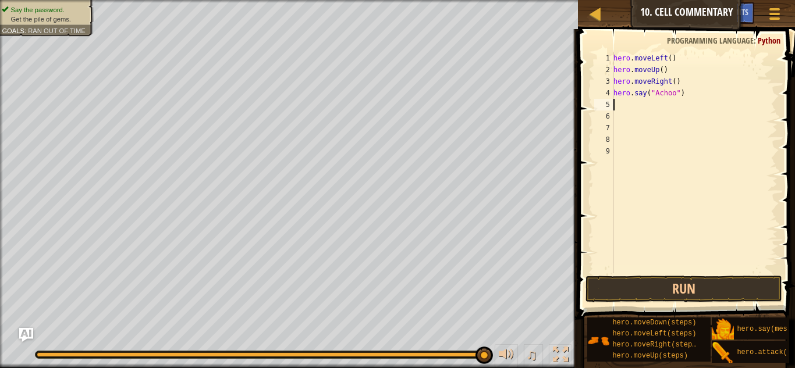
click at [666, 104] on div "hero . moveLeft ( ) hero . moveUp ( ) hero . moveRight ( ) hero . say ( "Achoo"…" at bounding box center [694, 174] width 166 height 244
type textarea "h"
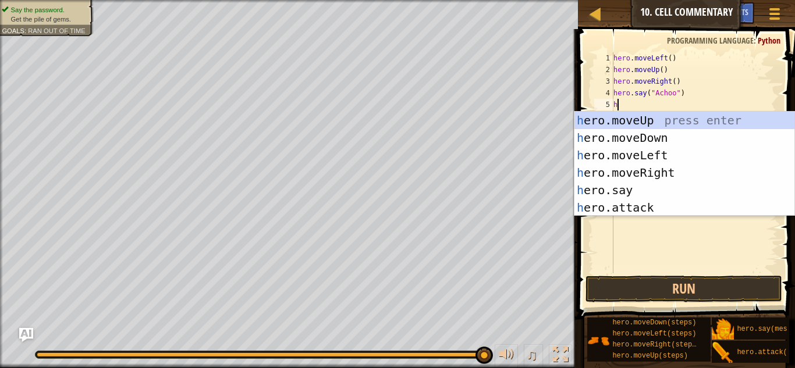
click at [725, 112] on div "h ero.moveUp press enter h ero.moveDown press enter h ero.moveLeft press enter …" at bounding box center [685, 182] width 220 height 140
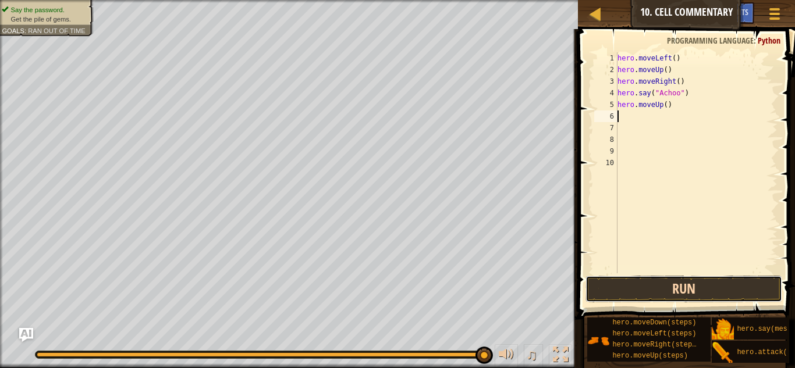
click at [734, 279] on button "Run" at bounding box center [684, 289] width 197 height 27
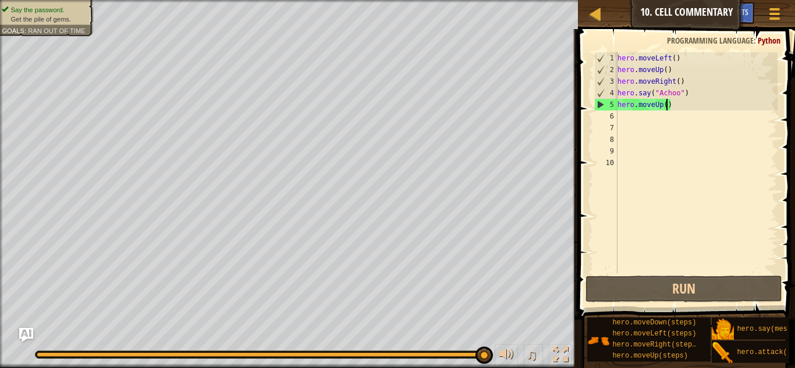
click at [667, 107] on div "hero . moveLeft ( ) hero . moveUp ( ) hero . moveRight ( ) hero . say ( "Achoo"…" at bounding box center [696, 174] width 162 height 244
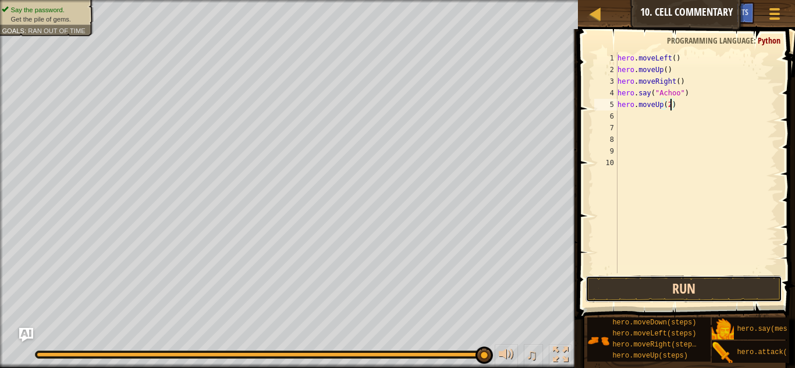
click at [729, 277] on button "Run" at bounding box center [684, 289] width 197 height 27
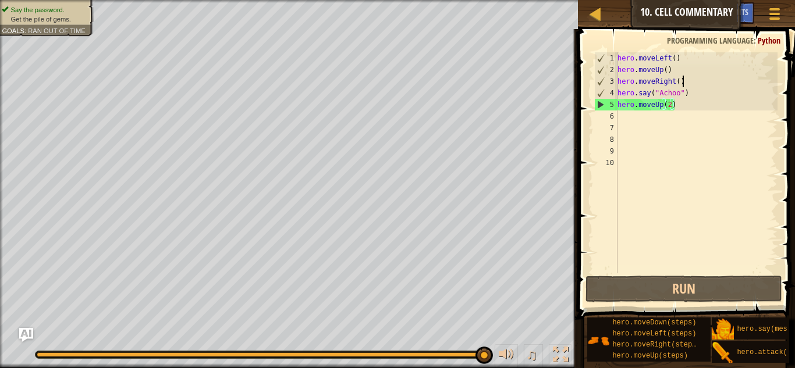
click at [699, 80] on div "hero . moveLeft ( ) hero . moveUp ( ) hero . moveRight ( ) hero . say ( "Achoo"…" at bounding box center [696, 174] width 162 height 244
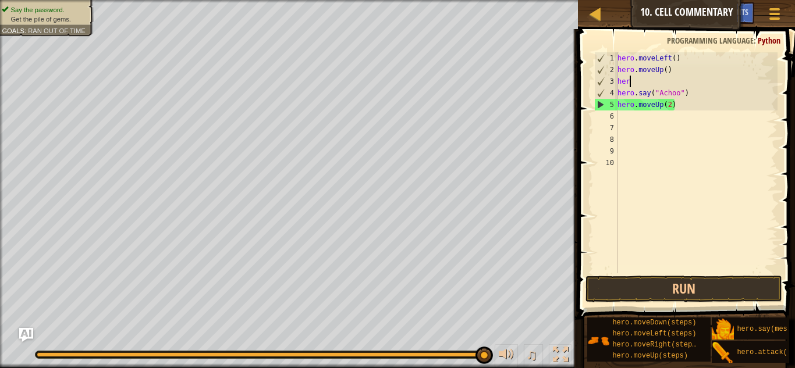
scroll to position [5, 1]
type textarea "h"
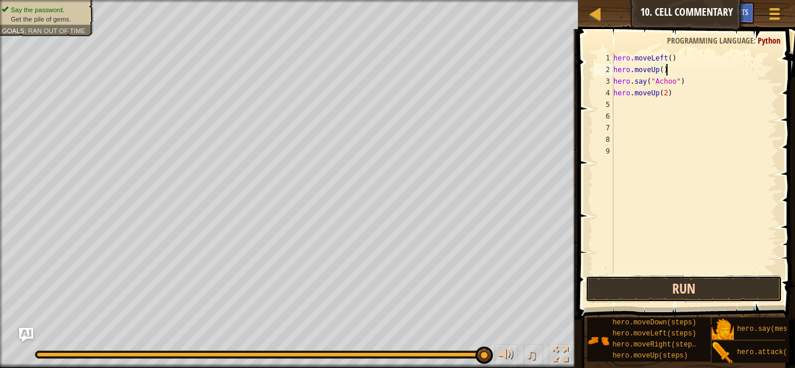
click at [743, 297] on button "Run" at bounding box center [684, 289] width 197 height 27
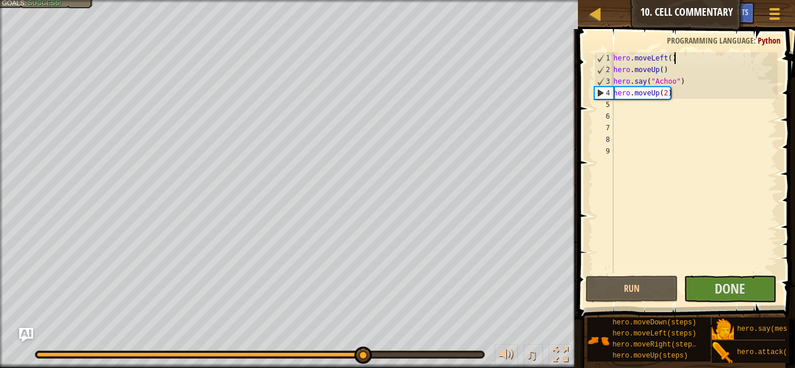
click at [690, 54] on div "hero . moveLeft ( ) hero . moveUp ( ) hero . say ( "Achoo" ) hero . moveUp ( 2 )" at bounding box center [694, 174] width 166 height 244
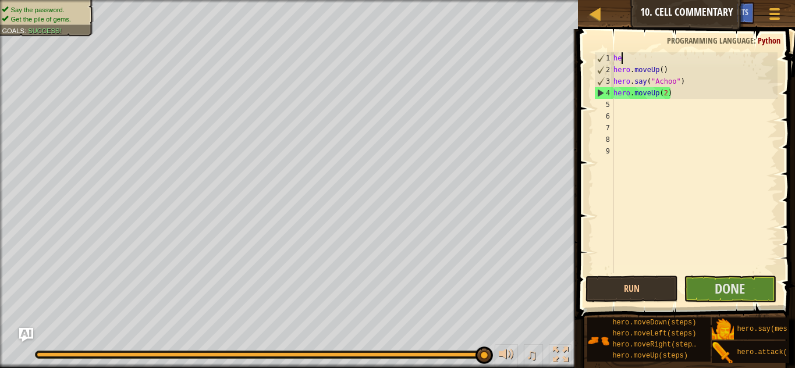
type textarea "h"
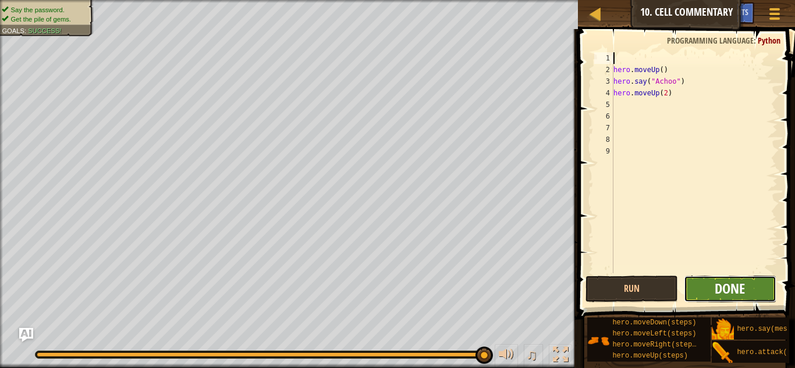
click at [745, 285] on span "Done" at bounding box center [730, 288] width 30 height 19
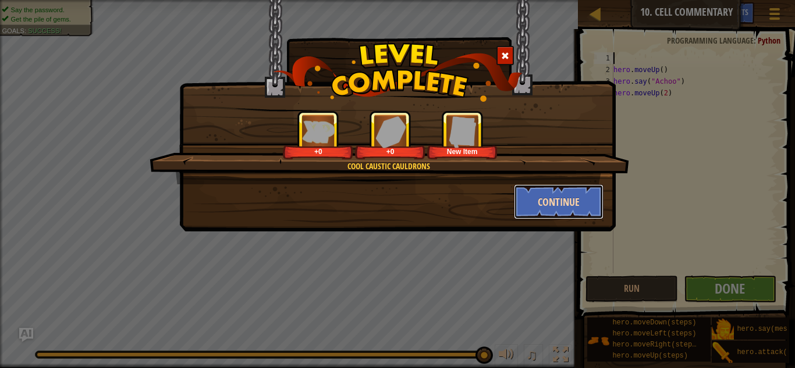
click at [565, 203] on button "Continue" at bounding box center [559, 202] width 90 height 35
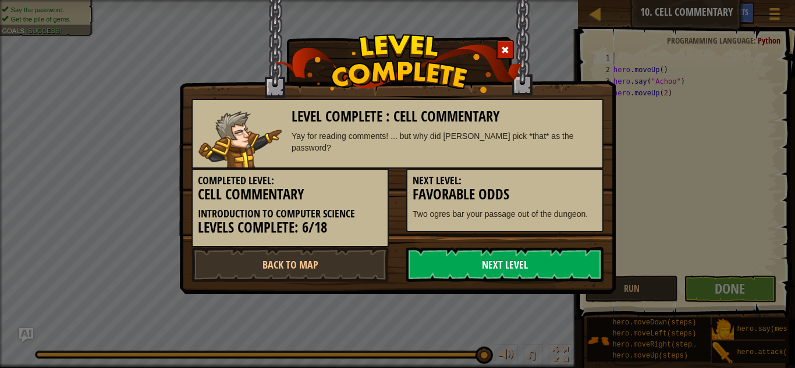
click at [494, 262] on link "Next Level" at bounding box center [504, 264] width 197 height 35
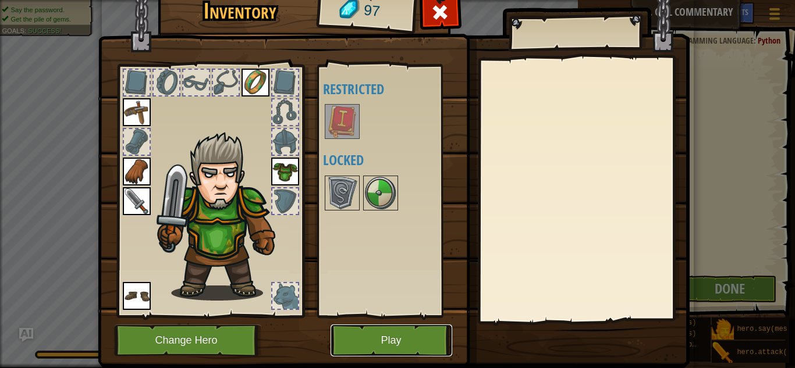
click at [371, 332] on button "Play" at bounding box center [392, 341] width 122 height 32
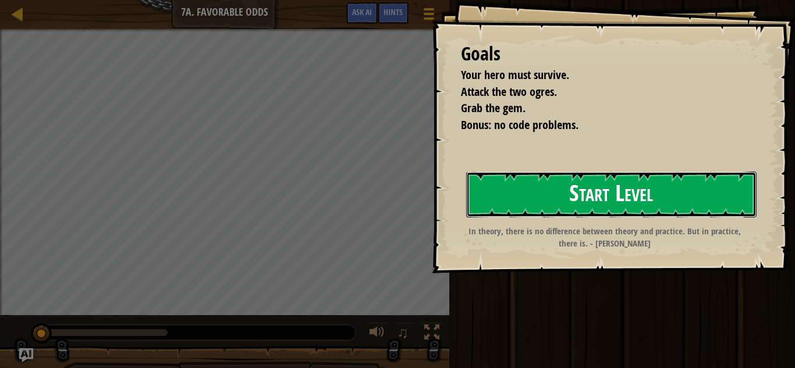
click at [522, 185] on button "Start Level" at bounding box center [611, 195] width 290 height 46
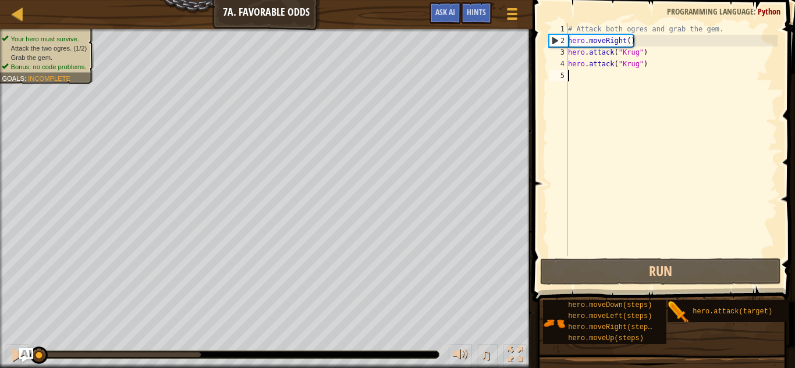
click at [655, 77] on div "# Attack both ogres and grab the gem. hero . moveRight ( ) hero . attack ( "[PE…" at bounding box center [672, 151] width 212 height 256
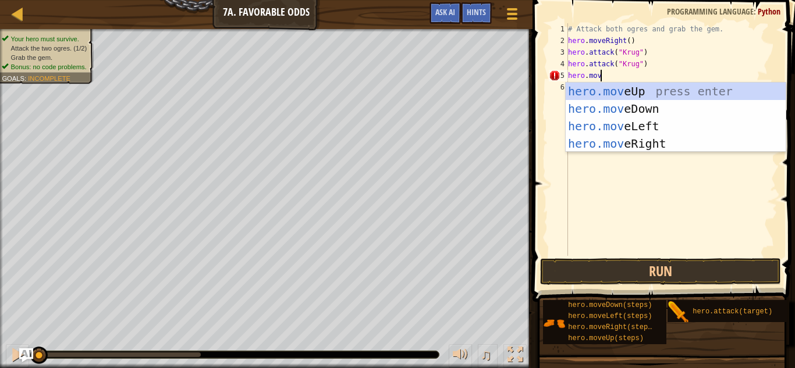
scroll to position [5, 5]
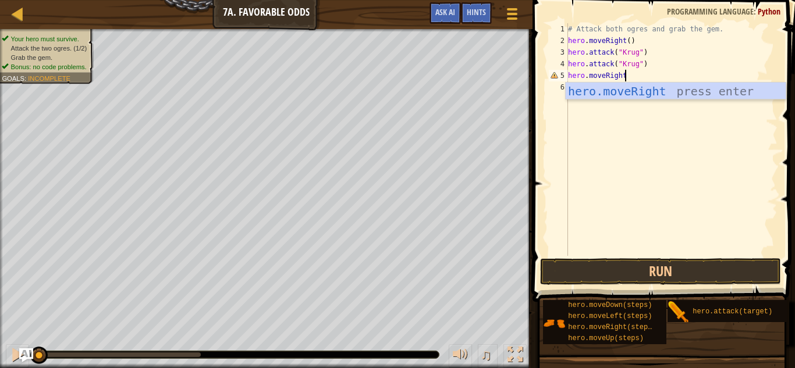
type textarea "hero.moveRight()"
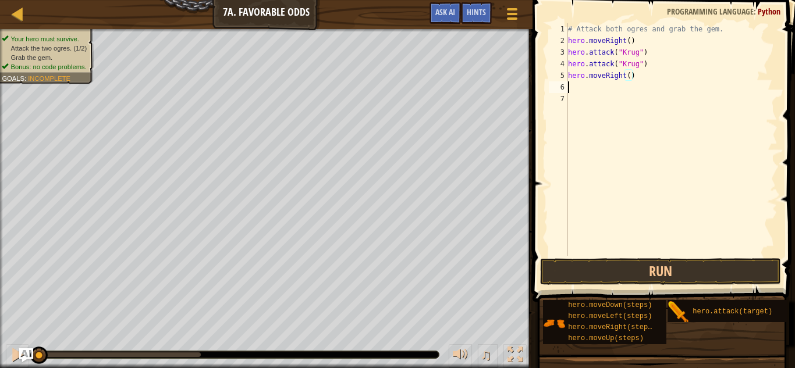
scroll to position [5, 0]
type textarea "H"
type textarea "hero.moveUp()"
type textarea "hero.attack("Grump")"
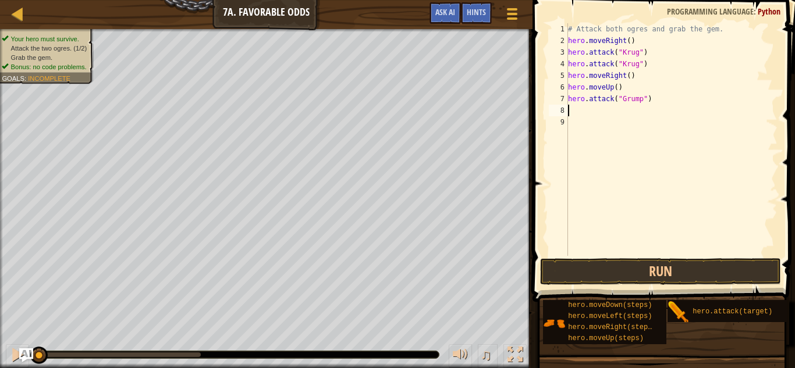
scroll to position [5, 0]
type textarea "hero.attack("Grump")"
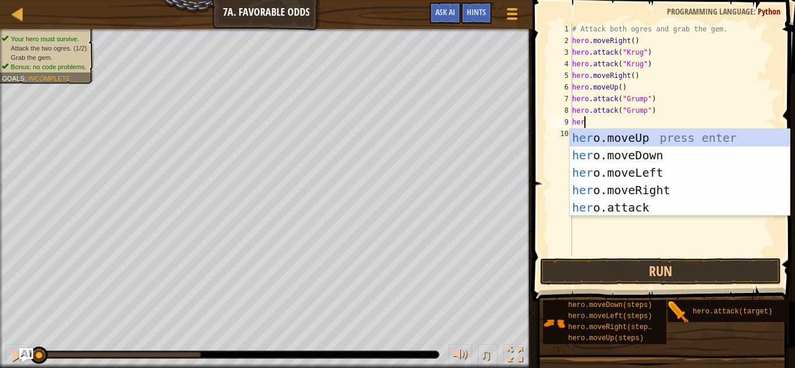
scroll to position [5, 1]
type textarea "h"
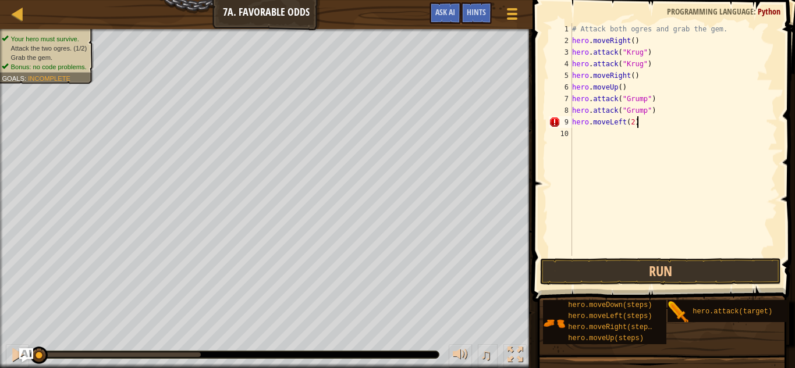
scroll to position [5, 9]
type textarea "hero.moveLeft(2)"
click at [612, 280] on button "Run" at bounding box center [661, 271] width 242 height 27
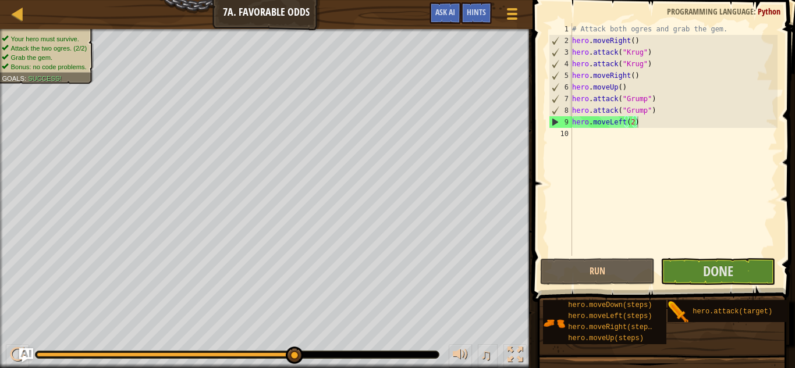
click at [660, 273] on div "Run Submit Done" at bounding box center [661, 271] width 242 height 27
click at [671, 270] on button "Done" at bounding box center [718, 271] width 115 height 27
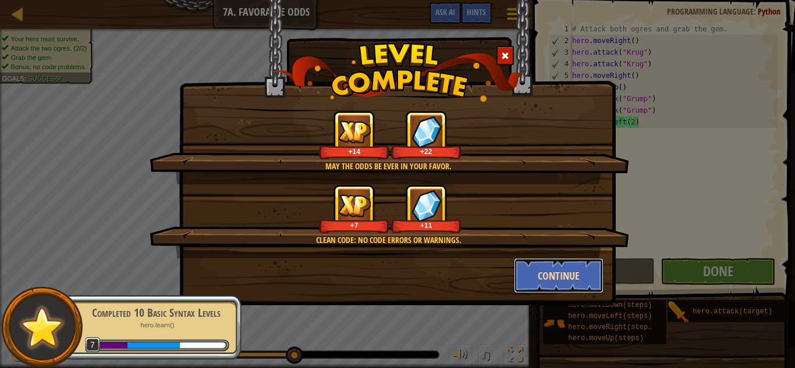
click at [554, 278] on button "Continue" at bounding box center [559, 275] width 90 height 35
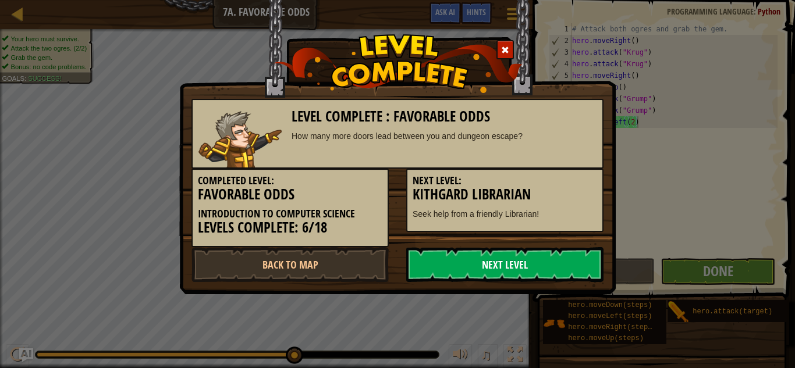
click at [508, 265] on link "Next Level" at bounding box center [504, 264] width 197 height 35
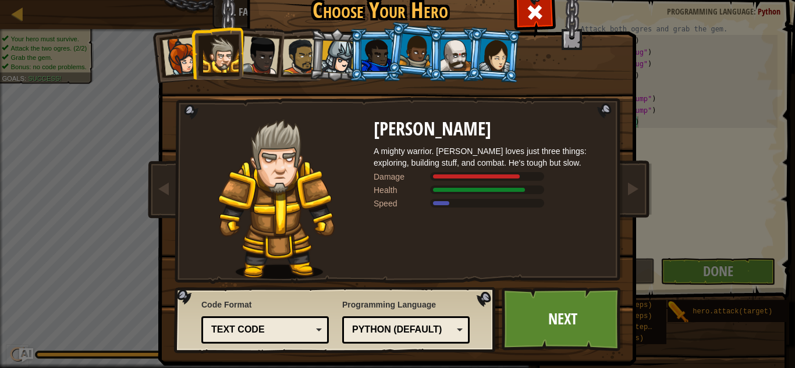
click at [319, 54] on li at bounding box center [336, 55] width 55 height 56
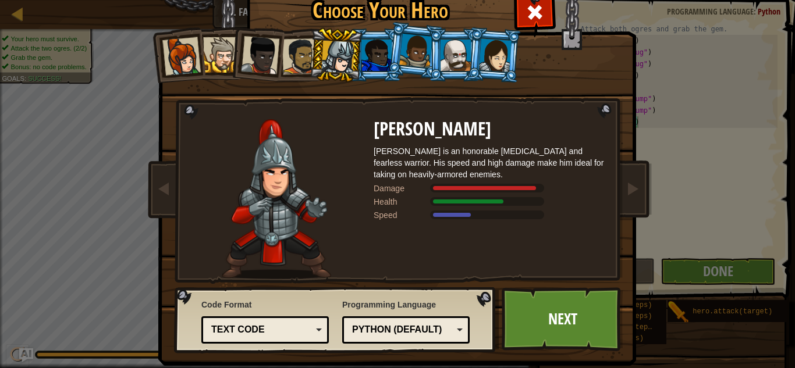
click at [225, 55] on div at bounding box center [221, 55] width 36 height 36
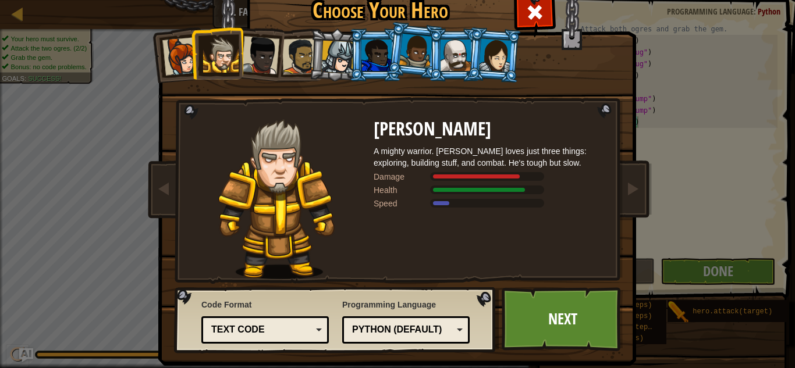
click at [344, 54] on div at bounding box center [337, 57] width 33 height 33
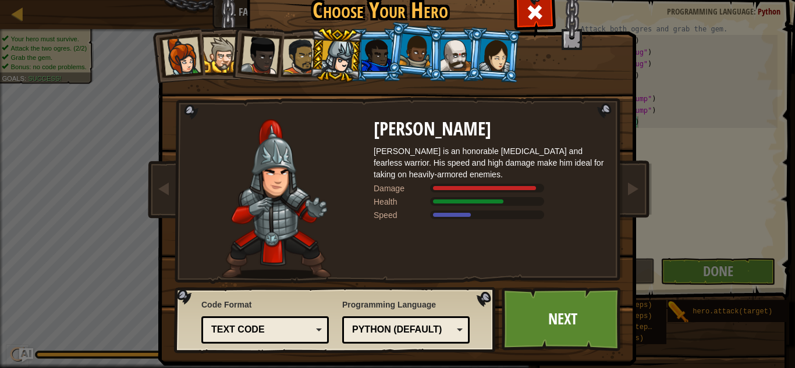
click at [469, 63] on li at bounding box center [494, 55] width 56 height 56
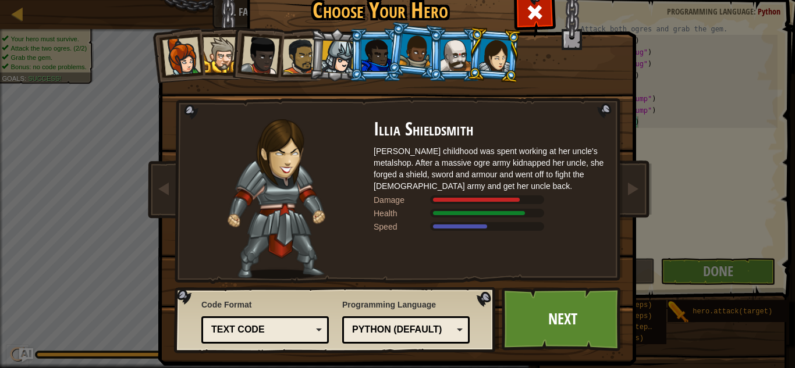
click at [491, 59] on div at bounding box center [495, 54] width 33 height 33
click at [452, 40] on div at bounding box center [456, 55] width 30 height 31
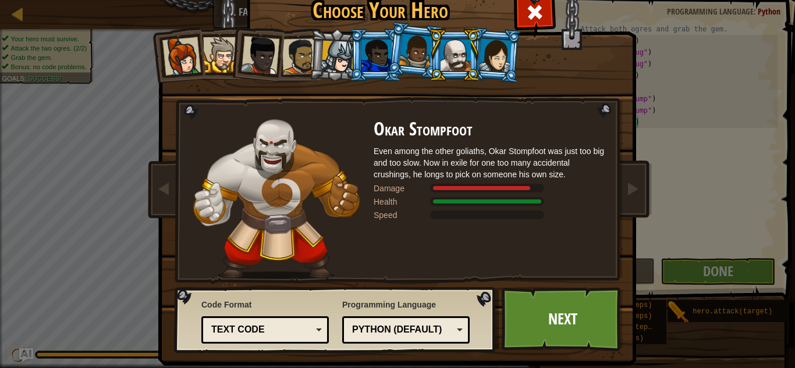
click at [373, 53] on div at bounding box center [377, 55] width 30 height 31
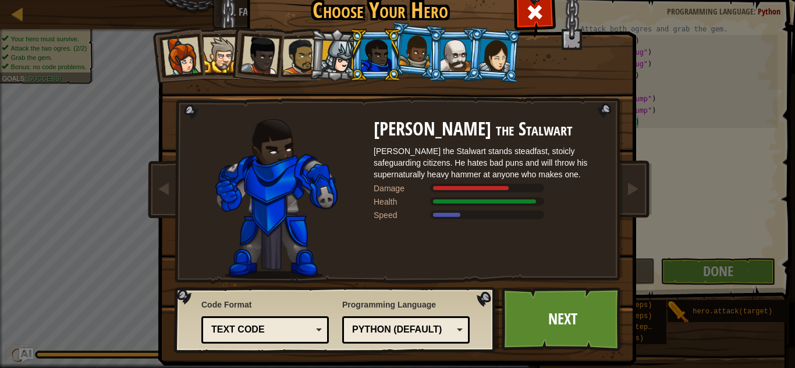
click at [420, 56] on div at bounding box center [415, 51] width 33 height 34
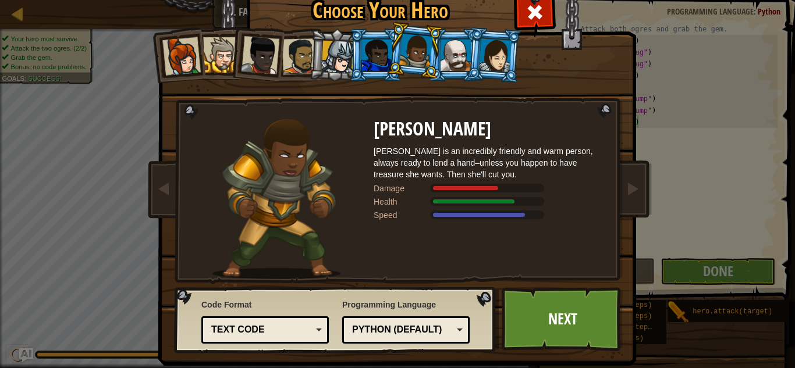
click at [310, 58] on li at bounding box center [336, 55] width 55 height 56
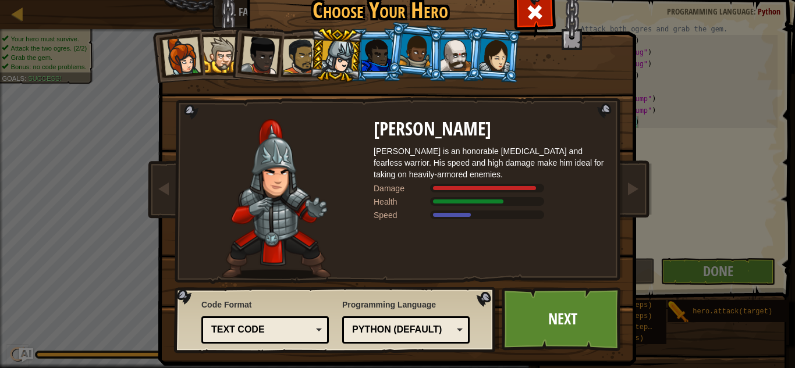
click at [304, 55] on div at bounding box center [300, 56] width 36 height 36
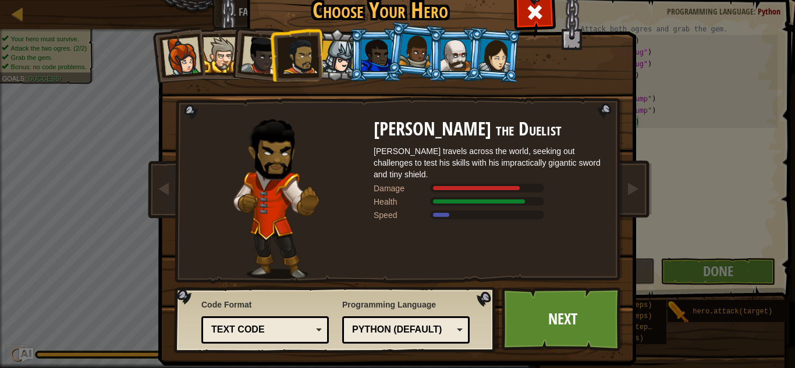
click at [210, 61] on div at bounding box center [221, 55] width 36 height 36
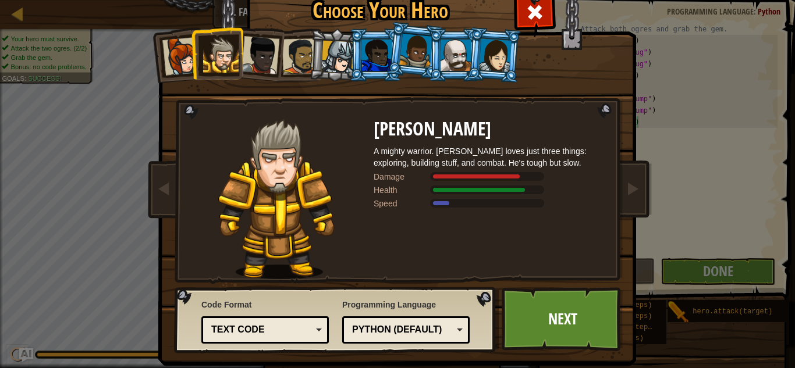
click at [173, 46] on div at bounding box center [181, 56] width 38 height 38
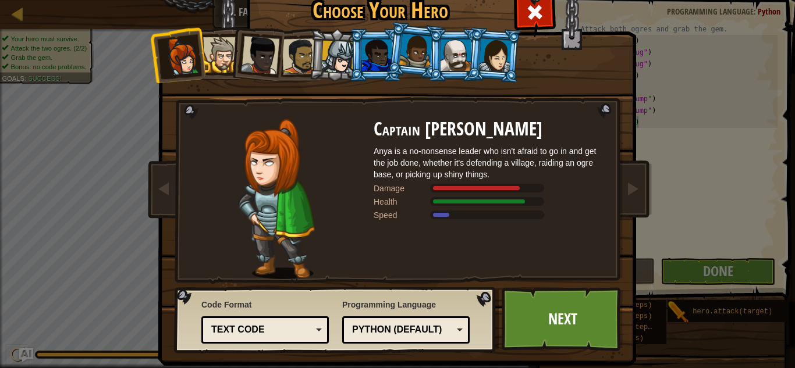
click at [265, 59] on div at bounding box center [260, 55] width 38 height 38
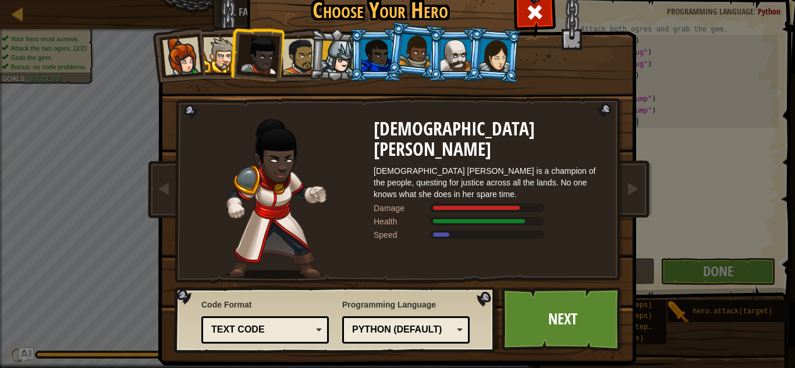
click at [285, 74] on div at bounding box center [300, 56] width 36 height 36
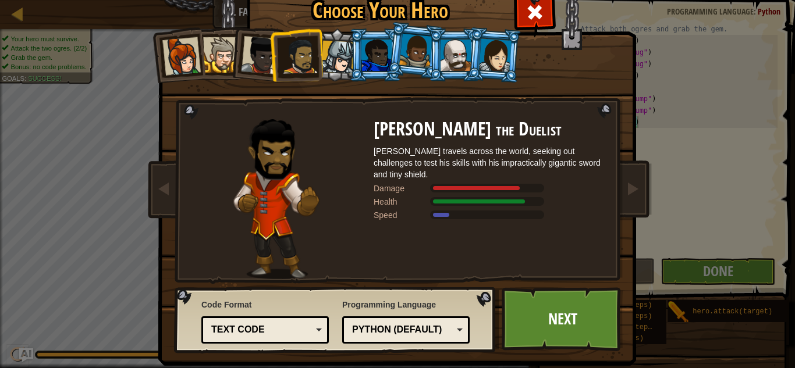
click at [327, 65] on div at bounding box center [337, 57] width 33 height 33
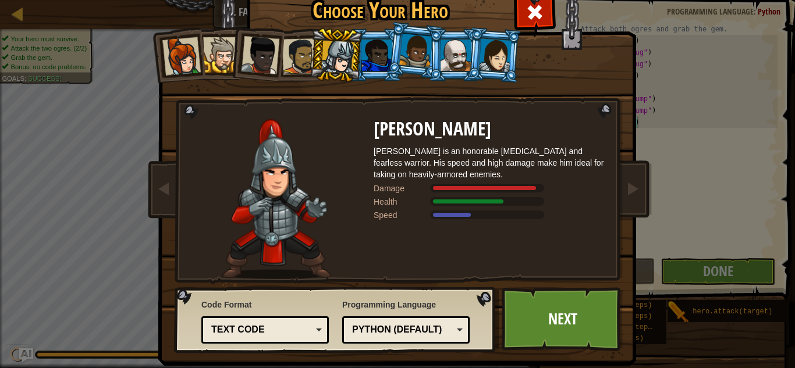
click at [435, 40] on li at bounding box center [454, 55] width 52 height 53
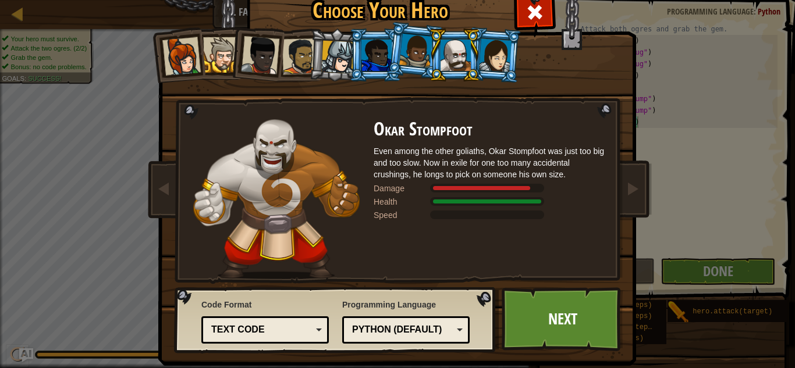
click at [444, 52] on div at bounding box center [456, 55] width 30 height 31
click at [457, 56] on div at bounding box center [456, 55] width 30 height 31
click at [472, 66] on li at bounding box center [454, 55] width 52 height 53
click at [493, 77] on li at bounding box center [494, 55] width 56 height 56
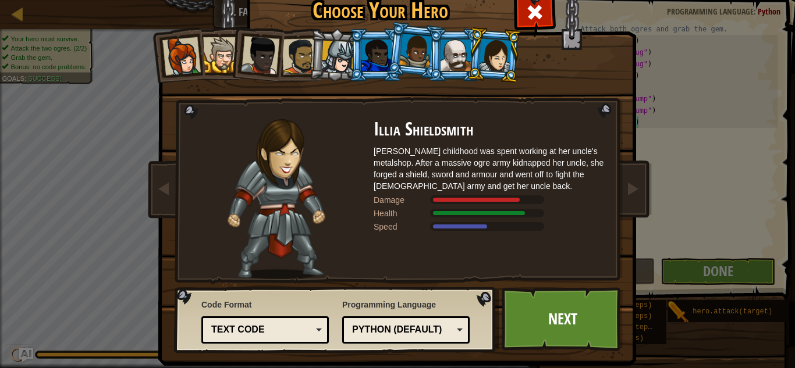
click at [235, 66] on li at bounding box center [256, 52] width 57 height 57
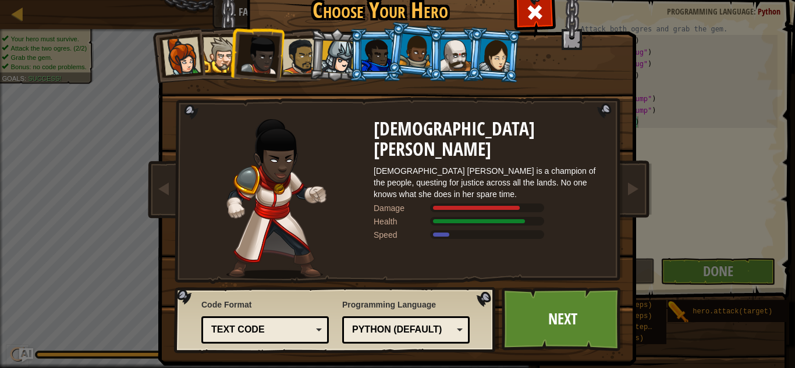
click at [219, 59] on div at bounding box center [221, 55] width 36 height 36
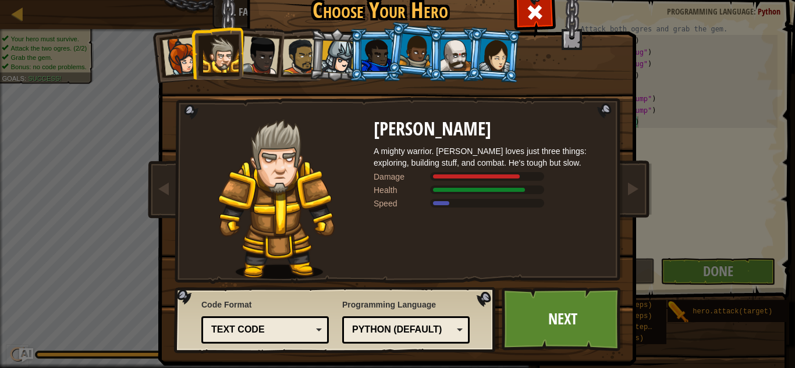
click at [508, 73] on li at bounding box center [494, 55] width 56 height 56
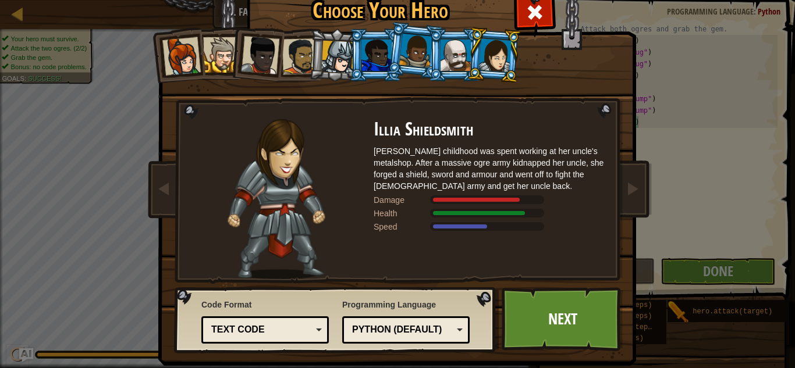
click at [207, 70] on div at bounding box center [221, 55] width 36 height 36
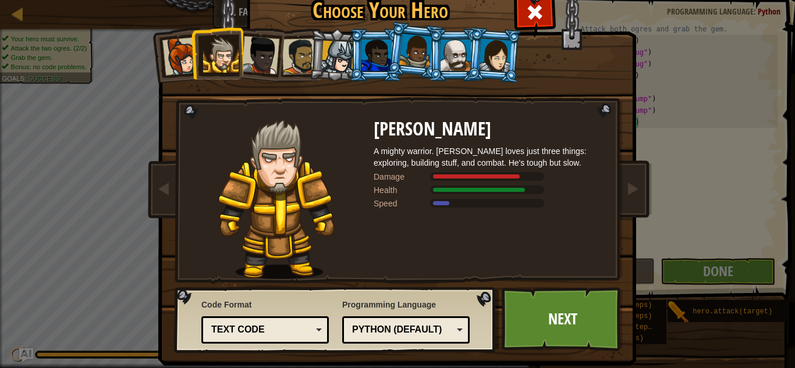
click at [472, 54] on li at bounding box center [494, 55] width 56 height 56
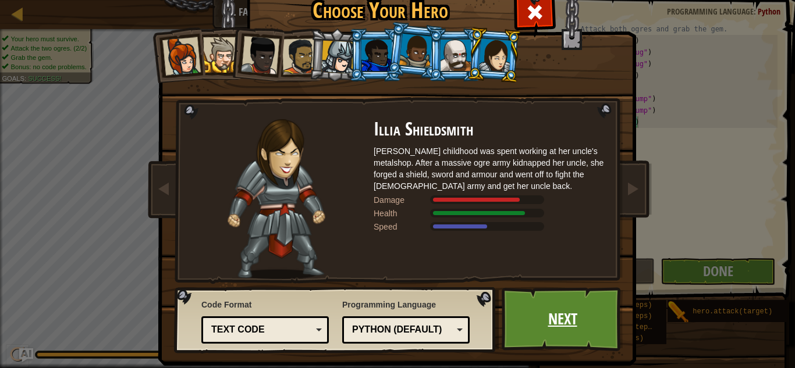
click at [572, 288] on link "Next" at bounding box center [563, 320] width 122 height 64
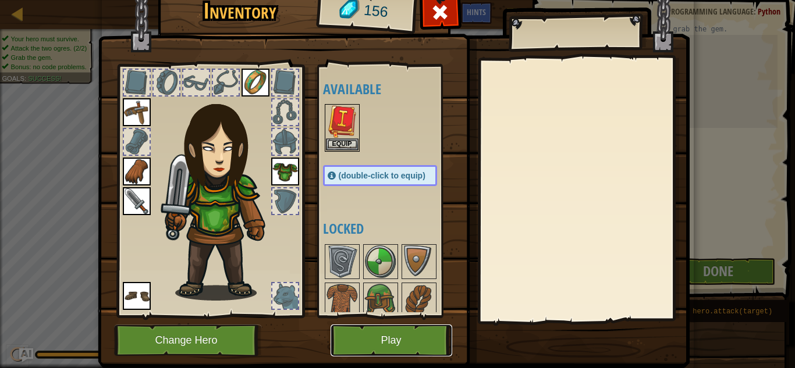
click at [381, 335] on button "Play" at bounding box center [392, 341] width 122 height 32
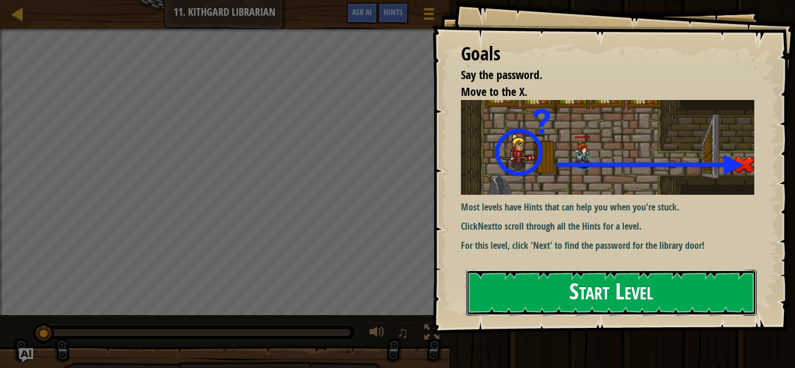
click at [582, 300] on button "Start Level" at bounding box center [611, 293] width 290 height 46
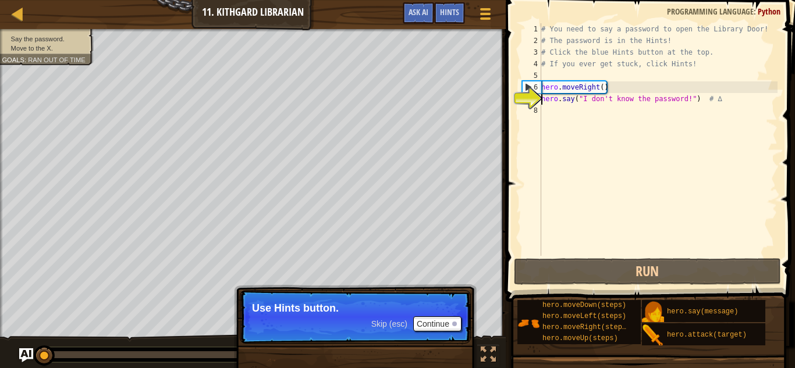
click at [604, 121] on div "# You need to say a password to open the Library Door! # The password is in the…" at bounding box center [658, 151] width 239 height 256
click at [448, 327] on button "Continue" at bounding box center [437, 324] width 48 height 15
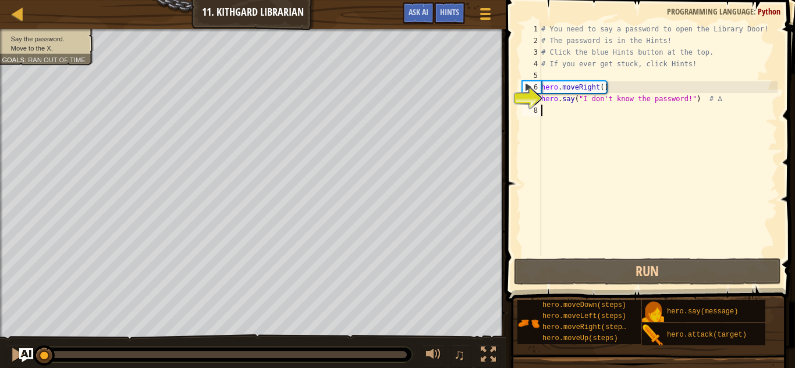
click at [673, 131] on div "# You need to say a password to open the Library Door! # The password is in the…" at bounding box center [658, 151] width 239 height 256
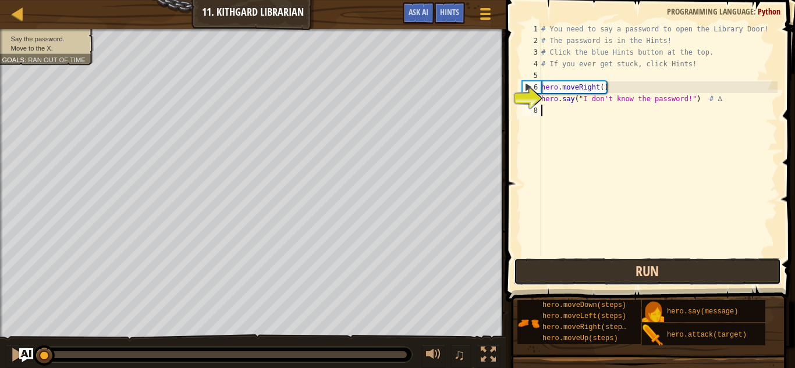
click at [621, 268] on button "Run" at bounding box center [647, 271] width 267 height 27
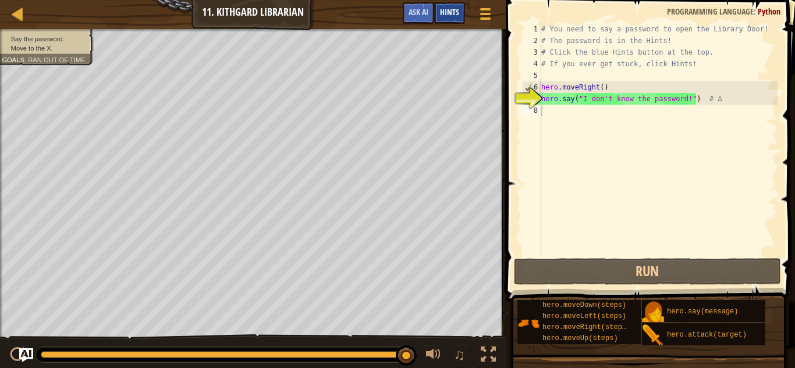
click at [462, 15] on div "Hints" at bounding box center [449, 13] width 31 height 22
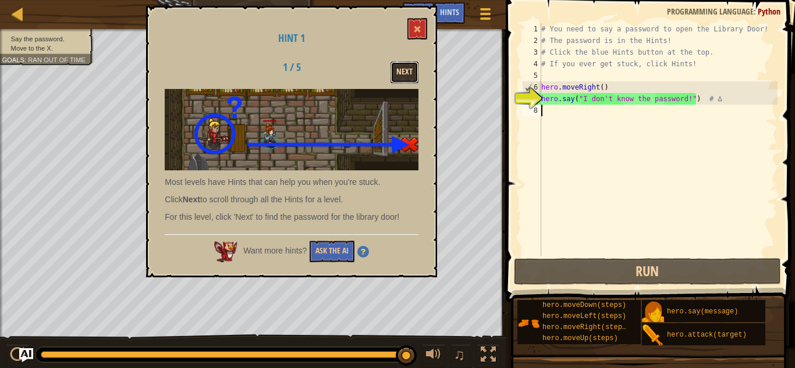
click at [392, 73] on button "Next" at bounding box center [405, 73] width 28 height 22
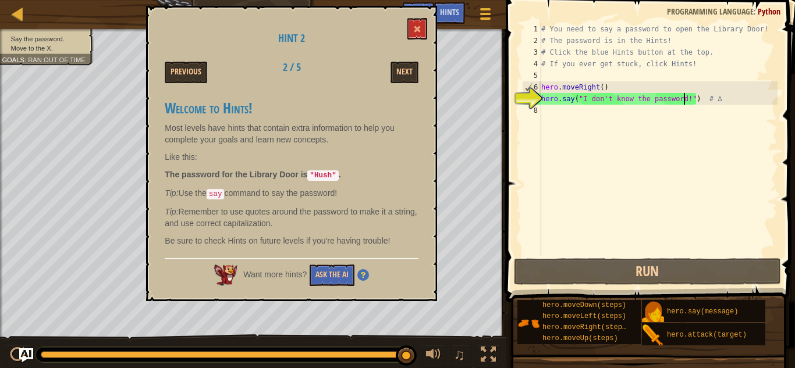
click at [683, 104] on div "# You need to say a password to open the Library Door! # The password is in the…" at bounding box center [658, 151] width 239 height 256
click at [686, 103] on div "# You need to say a password to open the Library Door! # The password is in the…" at bounding box center [658, 151] width 239 height 256
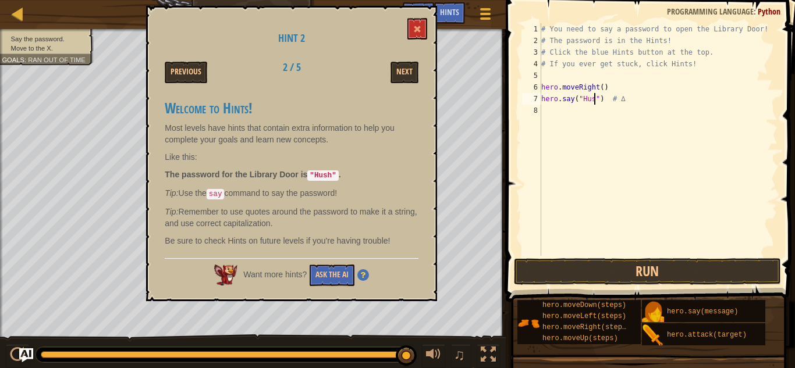
scroll to position [5, 8]
type textarea "hero.say("Hush") # ∆"
click at [413, 26] on button at bounding box center [417, 29] width 20 height 22
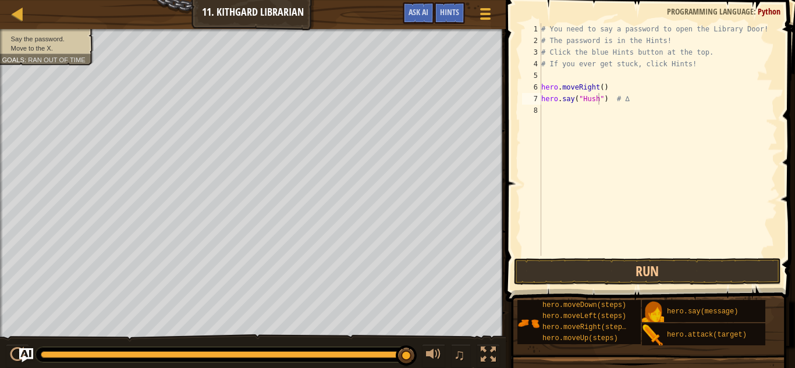
click at [584, 121] on div "# You need to say a password to open the Library Door! # The password is in the…" at bounding box center [658, 151] width 239 height 256
type textarea "hero.moveRight()"
click at [618, 274] on button "Run" at bounding box center [647, 271] width 267 height 27
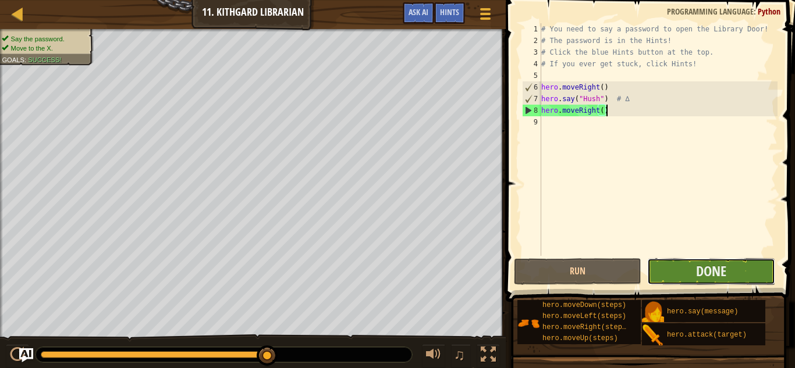
click at [688, 281] on button "Done" at bounding box center [710, 271] width 127 height 27
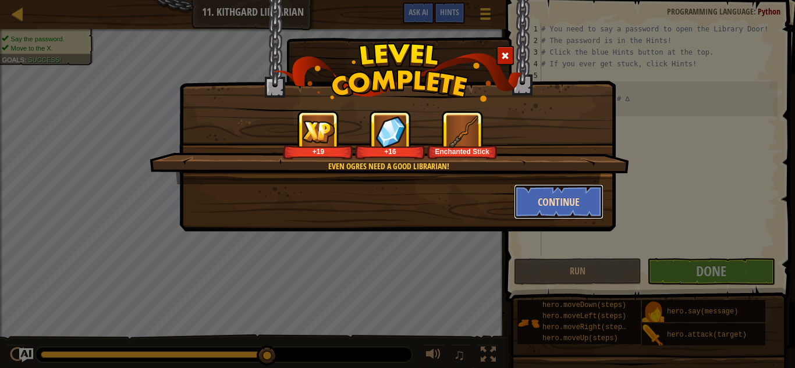
click at [531, 194] on button "Continue" at bounding box center [559, 202] width 90 height 35
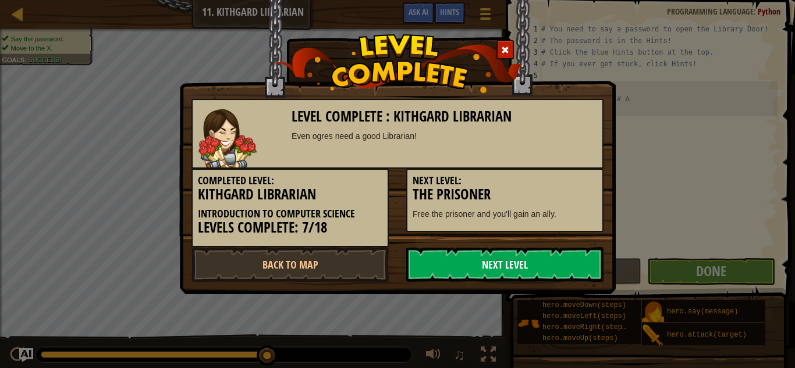
click at [523, 259] on link "Next Level" at bounding box center [504, 264] width 197 height 35
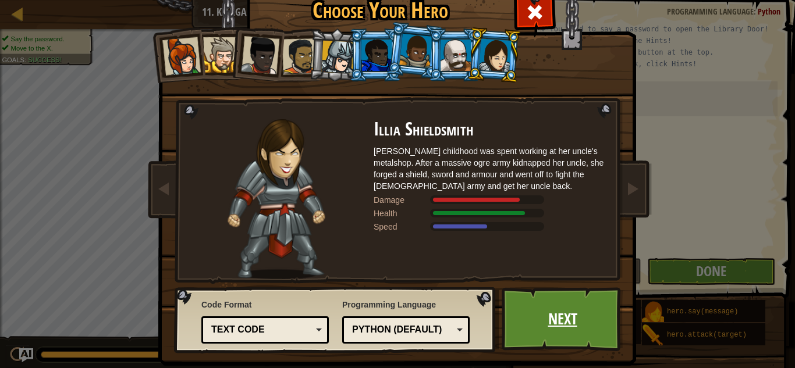
click at [565, 309] on link "Next" at bounding box center [563, 320] width 122 height 64
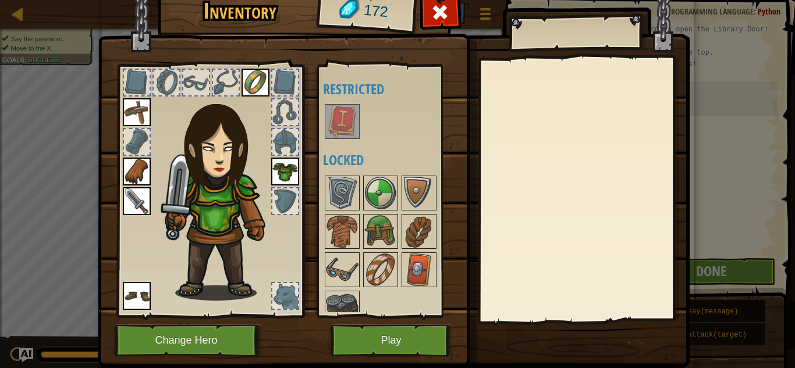
click at [406, 154] on h4 "Locked" at bounding box center [391, 160] width 137 height 15
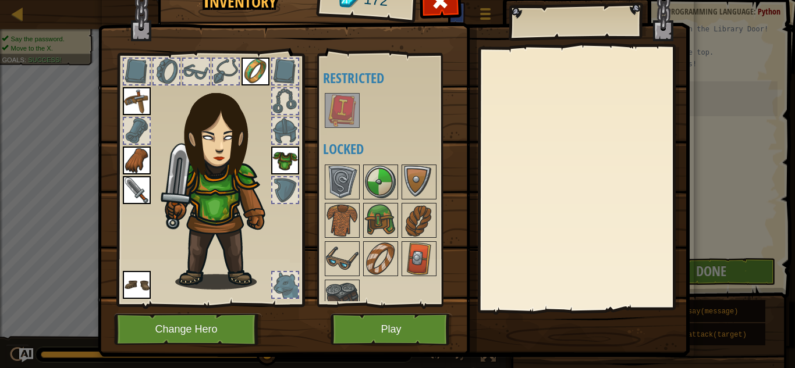
scroll to position [10, 0]
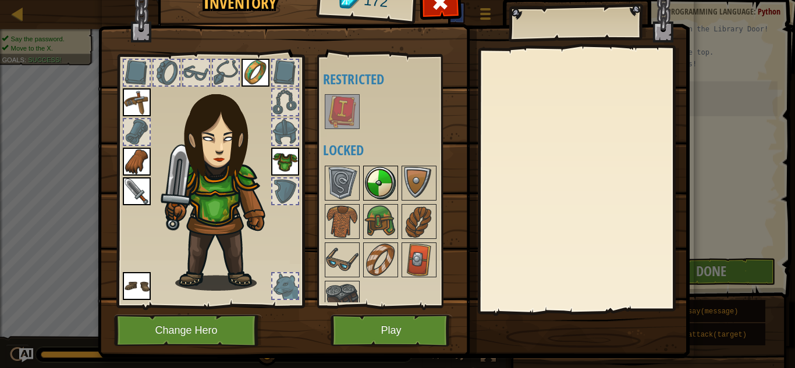
click at [368, 187] on img at bounding box center [380, 183] width 33 height 33
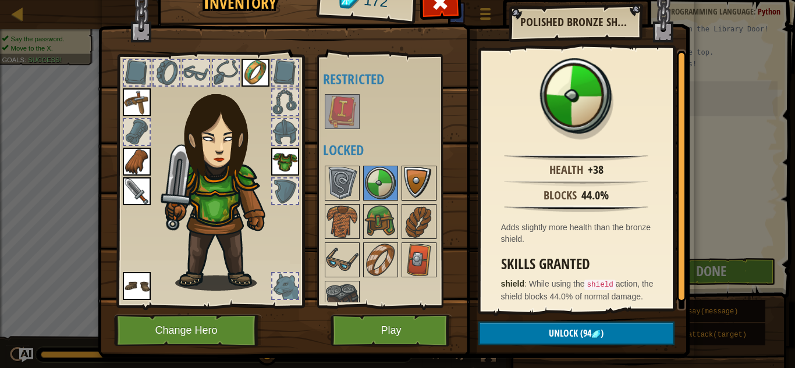
click at [408, 182] on img at bounding box center [419, 183] width 33 height 33
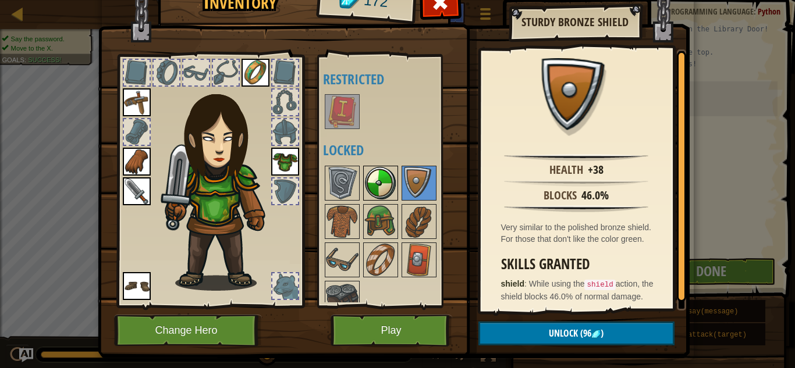
click at [384, 177] on img at bounding box center [380, 183] width 33 height 33
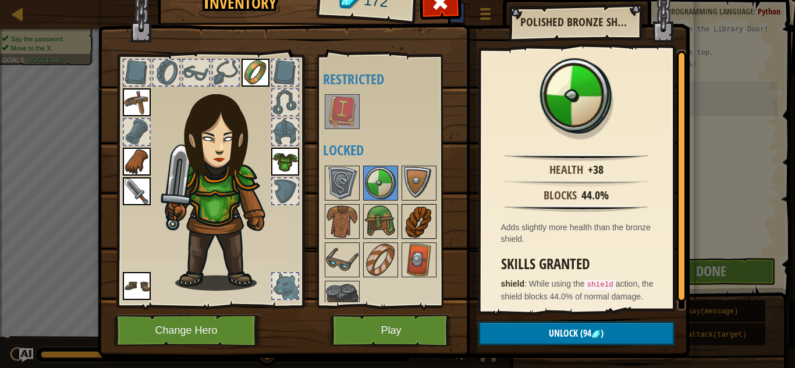
click at [423, 226] on img at bounding box center [419, 221] width 33 height 33
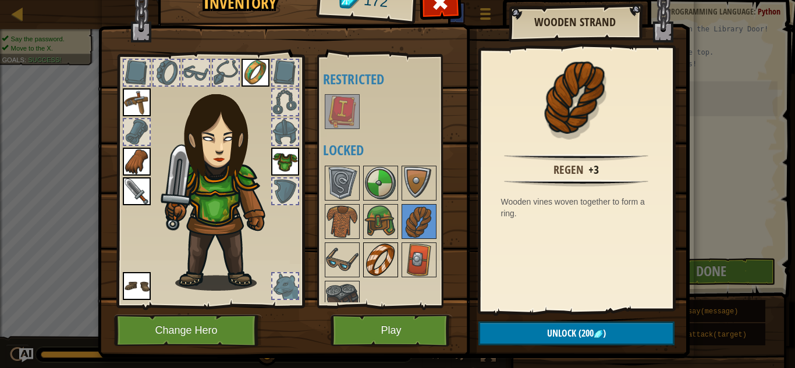
click at [372, 268] on img at bounding box center [380, 260] width 33 height 33
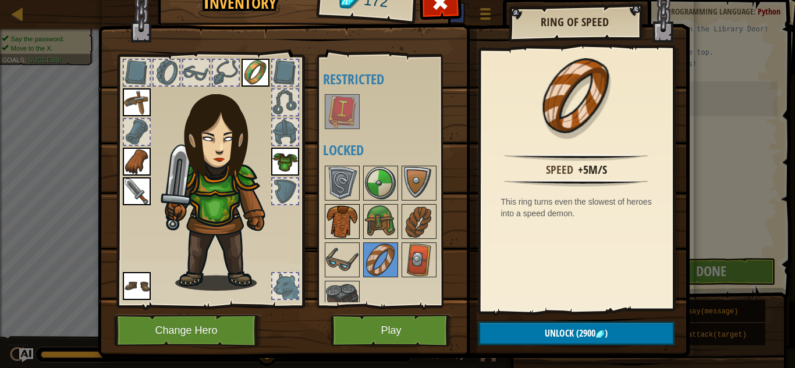
click at [338, 214] on img at bounding box center [342, 221] width 33 height 33
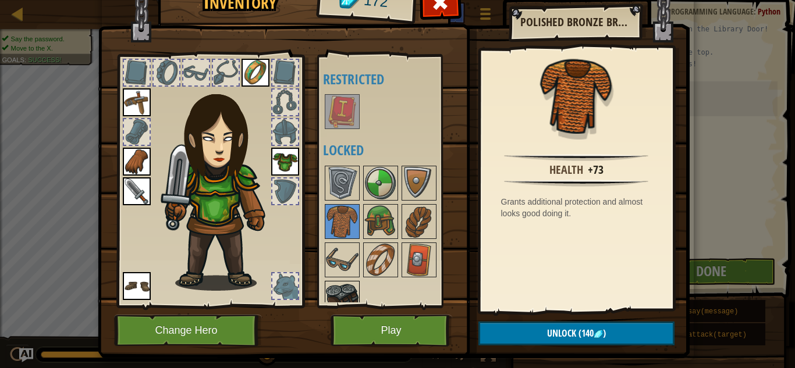
click at [335, 293] on img at bounding box center [342, 298] width 33 height 33
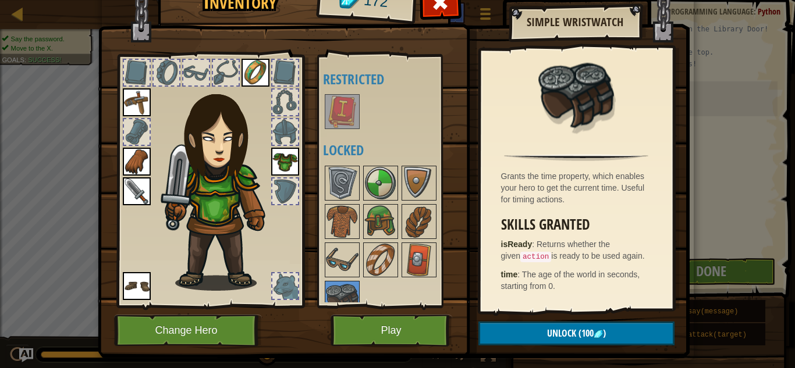
click at [576, 250] on p "isReady : Returns whether the given action is ready to be used again." at bounding box center [579, 251] width 157 height 24
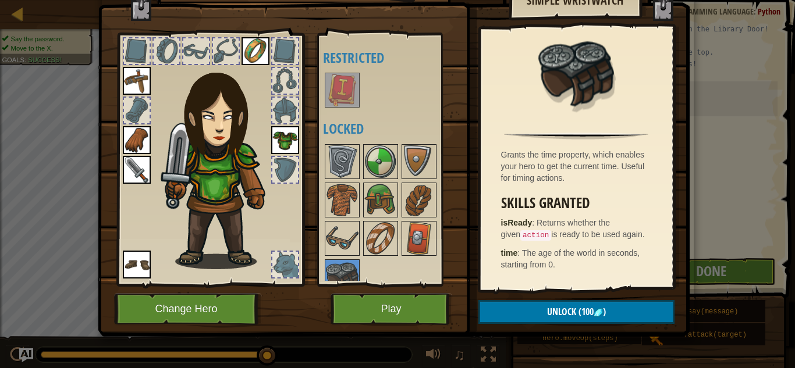
scroll to position [33, 0]
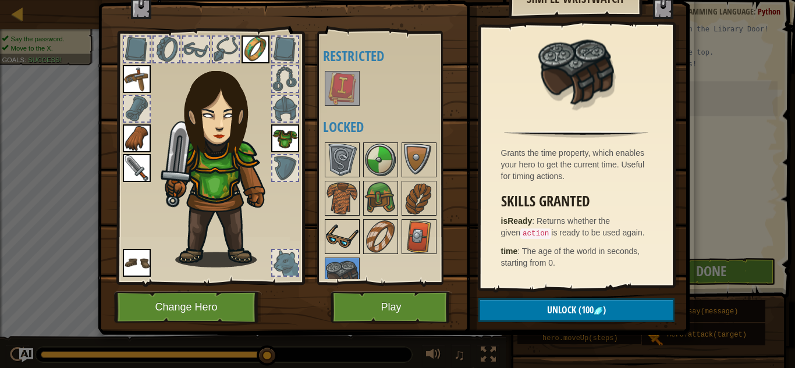
click at [345, 236] on img at bounding box center [342, 237] width 33 height 33
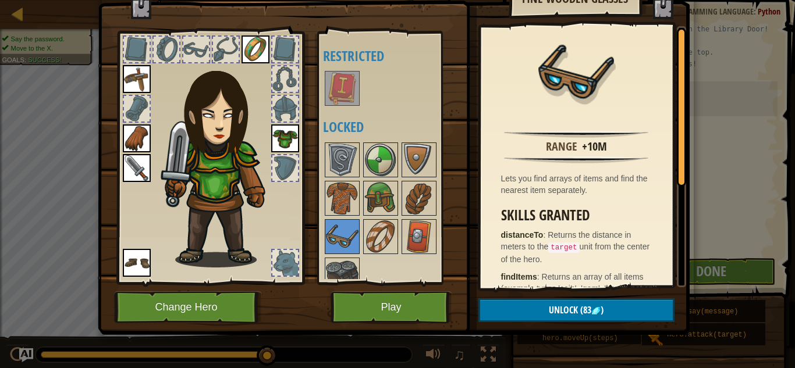
click at [569, 226] on div "Skills Granted distanceTo : Returns the distance in meters to the target unit f…" at bounding box center [579, 332] width 157 height 249
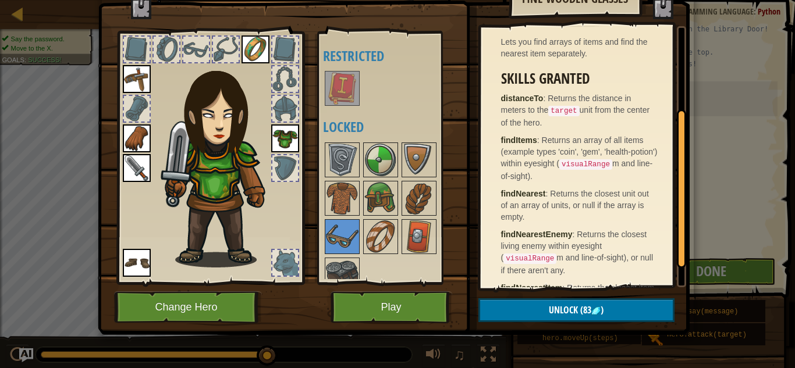
scroll to position [163, 0]
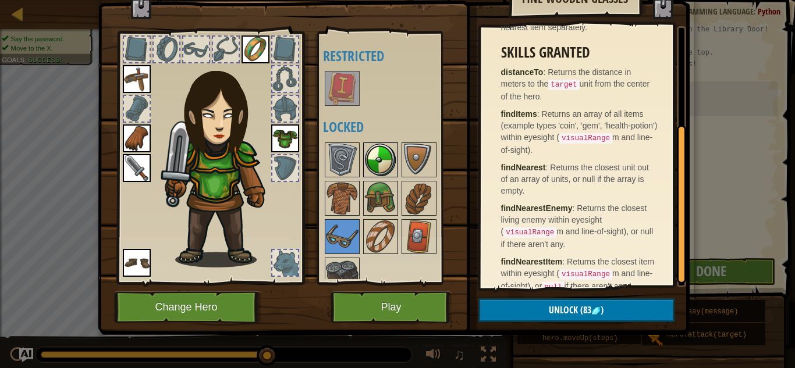
click at [368, 151] on img at bounding box center [380, 160] width 33 height 33
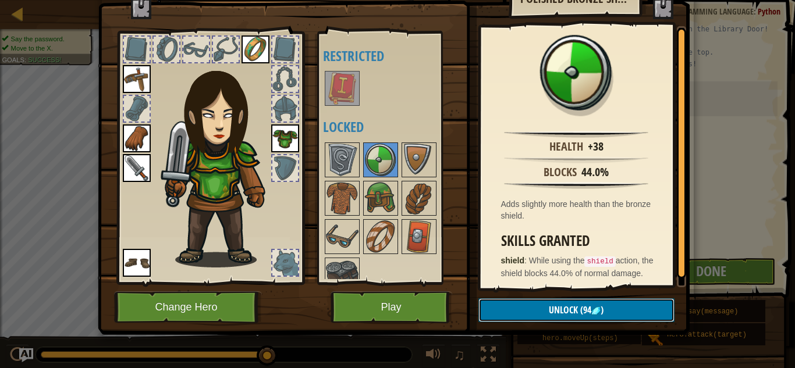
click at [534, 317] on button "Unlock (94 )" at bounding box center [577, 311] width 196 height 24
click at [592, 309] on button "Confirm" at bounding box center [577, 311] width 196 height 24
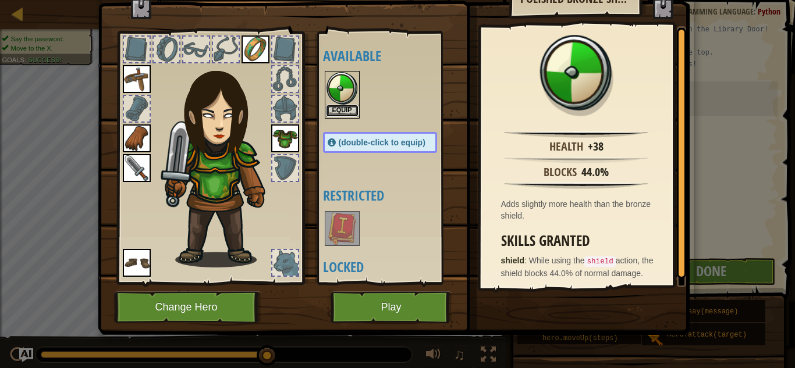
click at [353, 115] on button "Equip" at bounding box center [342, 111] width 33 height 12
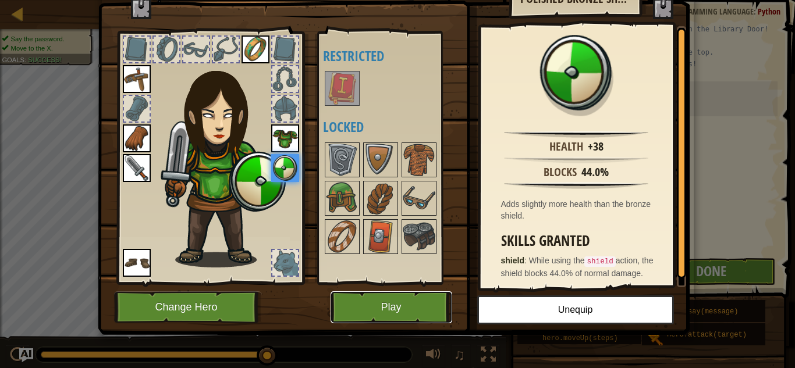
click at [371, 304] on button "Play" at bounding box center [392, 308] width 122 height 32
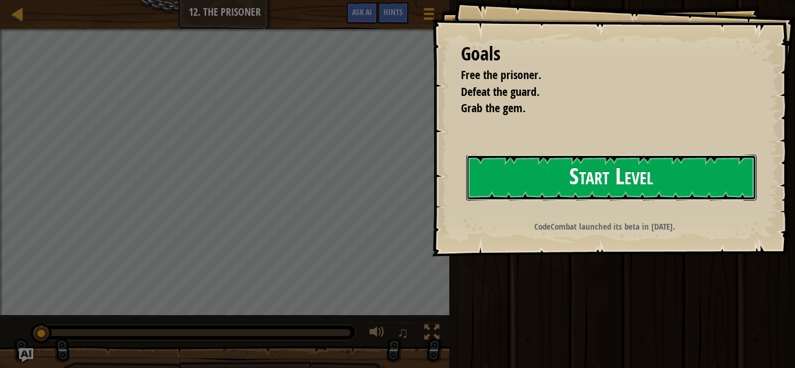
click at [612, 174] on button "Start Level" at bounding box center [611, 178] width 290 height 46
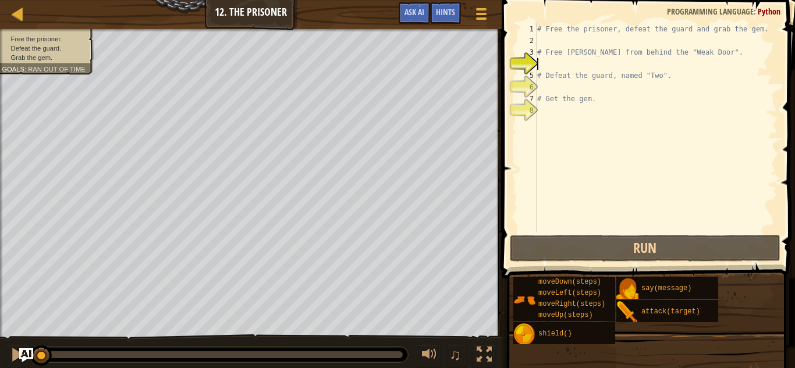
click at [607, 166] on div "# Free the prisoner, defeat the guard and grab the gem. # Free [PERSON_NAME] fr…" at bounding box center [656, 139] width 243 height 233
click at [598, 124] on div "# Free the prisoner, defeat the guard and grab the gem. # Free [PERSON_NAME] fr…" at bounding box center [656, 139] width 243 height 233
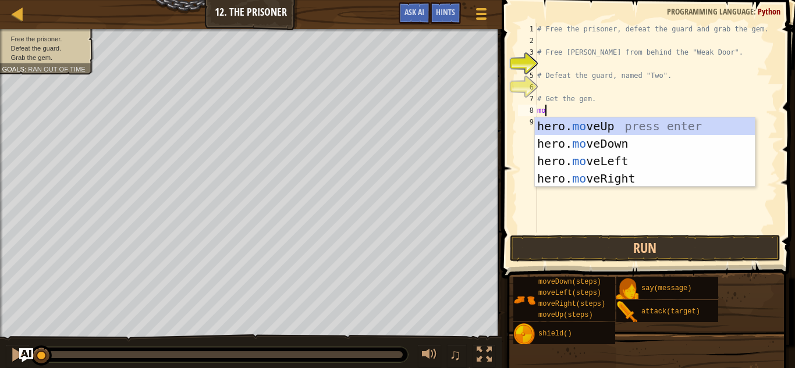
scroll to position [5, 1]
type textarea "m"
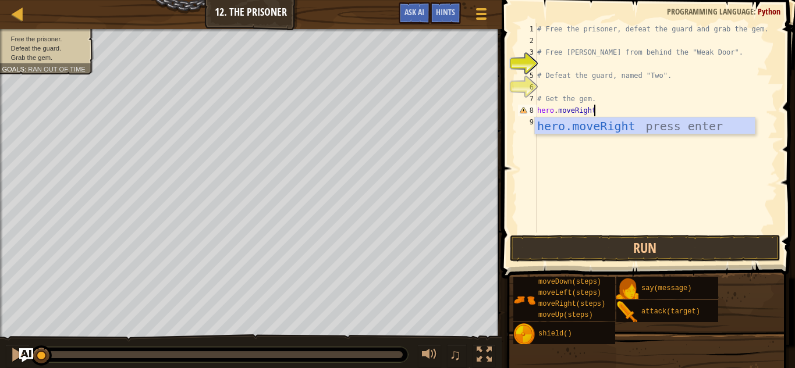
scroll to position [5, 8]
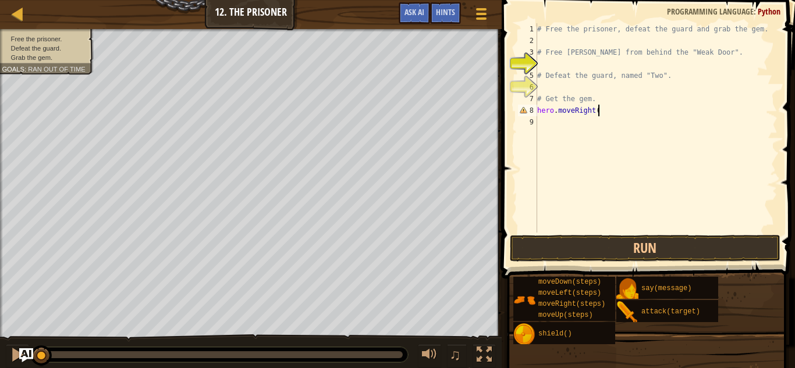
type textarea "hero.moveRight()"
type textarea "hero.attack("Weak Door")"
click at [630, 252] on button "Run" at bounding box center [645, 248] width 271 height 27
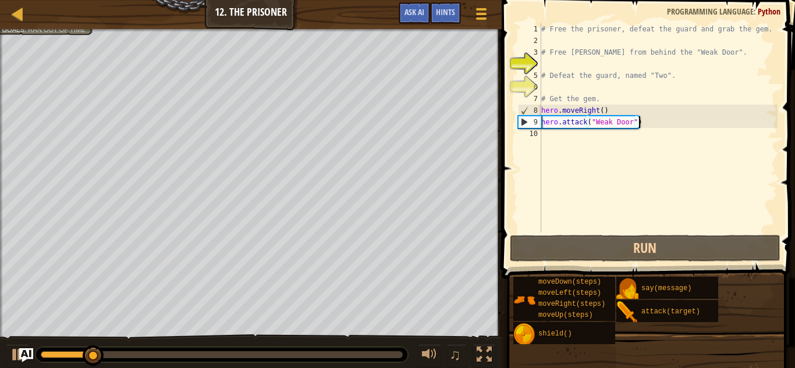
click at [310, 359] on div at bounding box center [222, 355] width 373 height 15
click at [609, 203] on div "# Free the prisoner, defeat the guard and grab the gem. # Free [PERSON_NAME] fr…" at bounding box center [658, 139] width 239 height 233
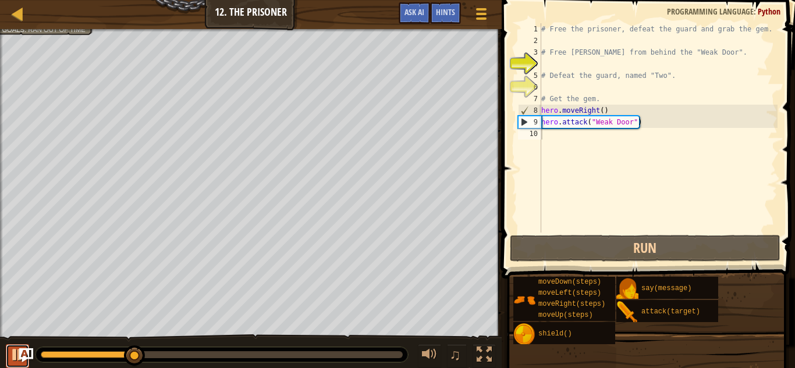
click at [11, 359] on div at bounding box center [17, 355] width 15 height 15
click at [594, 140] on div "# Free the prisoner, defeat the guard and grab the gem. # Free [PERSON_NAME] fr…" at bounding box center [658, 139] width 239 height 233
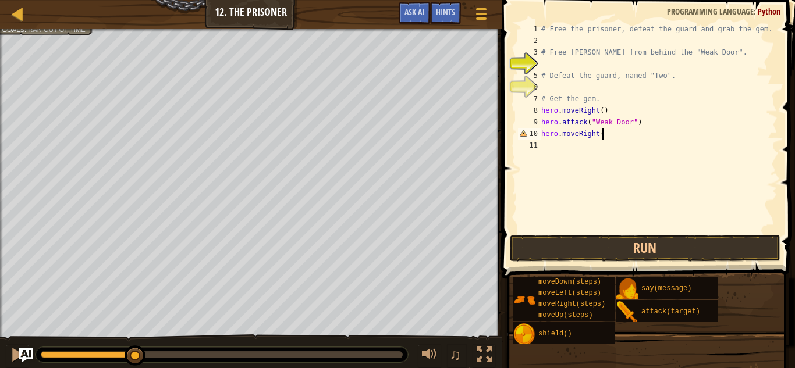
scroll to position [5, 8]
type textarea "hero.moveRight(3)"
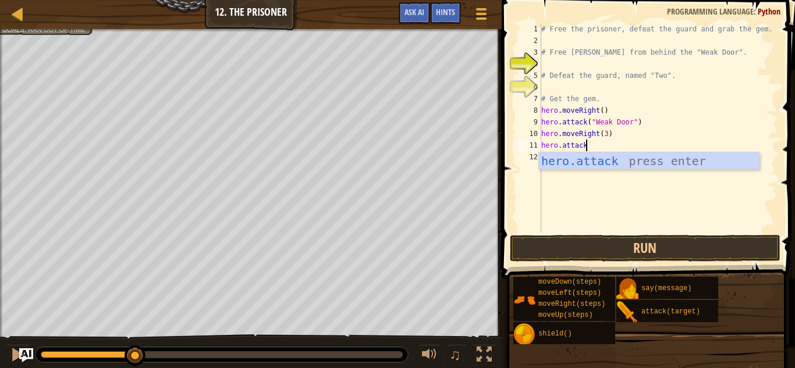
scroll to position [5, 6]
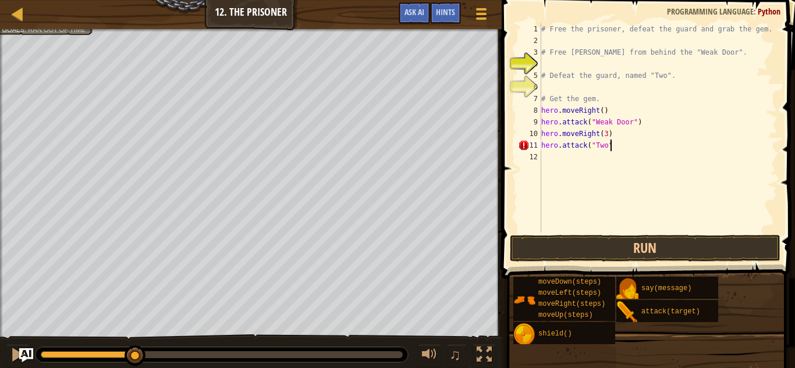
type textarea "hero.attack("Two")"
click at [664, 247] on button "Run" at bounding box center [645, 248] width 271 height 27
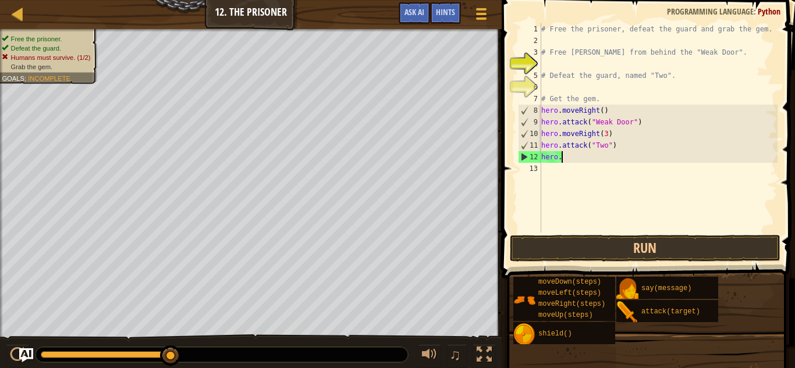
scroll to position [5, 1]
type textarea "h"
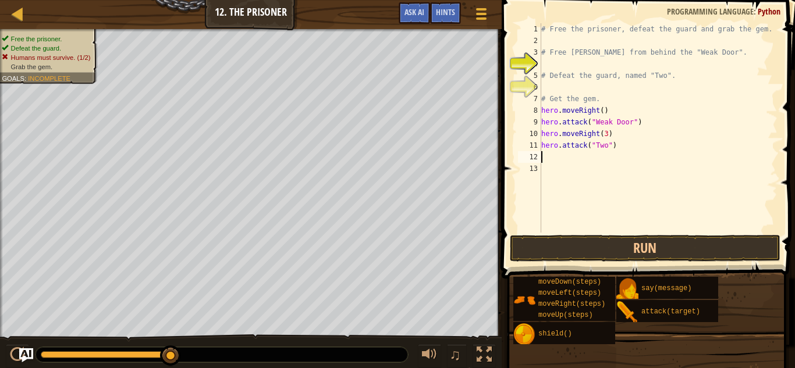
click at [621, 150] on div "# Free the prisoner, defeat the guard and grab the gem. # Free [PERSON_NAME] fr…" at bounding box center [658, 139] width 239 height 233
type textarea "h"
type textarea "hero.moveDown(3)"
click at [635, 248] on button "Run" at bounding box center [645, 248] width 271 height 27
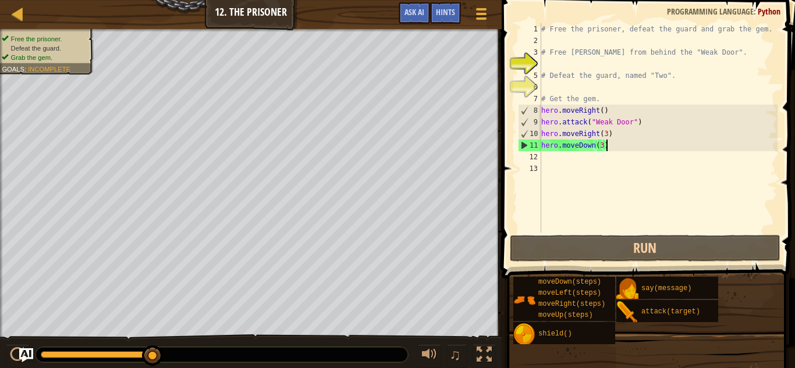
click at [578, 164] on div "# Free the prisoner, defeat the guard and grab the gem. # Free Patrick from beh…" at bounding box center [658, 139] width 239 height 233
click at [575, 160] on div "# Free the prisoner, defeat the guard and grab the gem. # Free Patrick from beh…" at bounding box center [658, 139] width 239 height 233
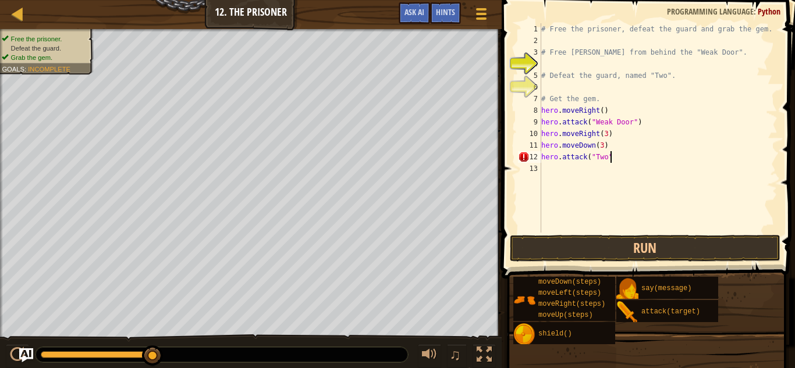
scroll to position [5, 9]
type textarea "hero.attack("Two")"
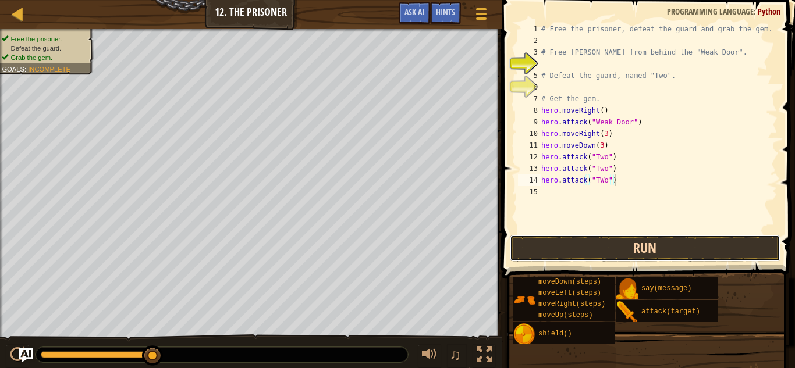
click at [664, 254] on button "Run" at bounding box center [645, 248] width 271 height 27
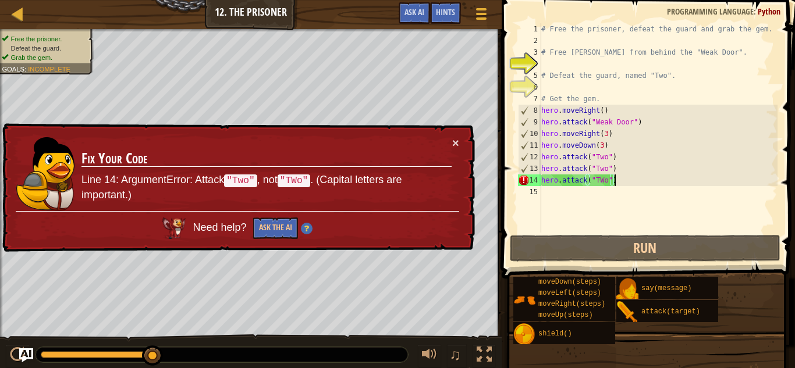
click at [604, 184] on div "# Free the prisoner, defeat the guard and grab the gem. # Free Patrick from beh…" at bounding box center [658, 139] width 239 height 233
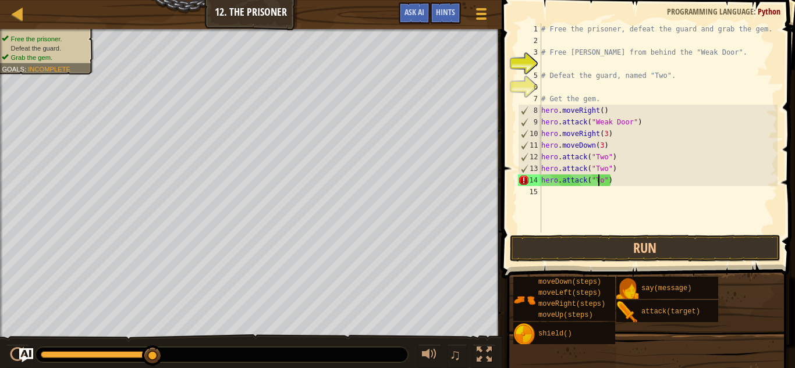
type textarea "hero.attack("Two")"
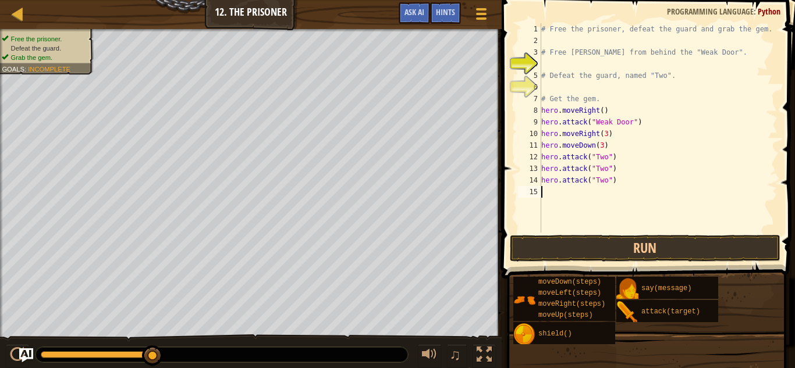
click at [616, 193] on div "# Free the prisoner, defeat the guard and grab the gem. # Free Patrick from beh…" at bounding box center [658, 139] width 239 height 233
type textarea "hero.attack("Two")"
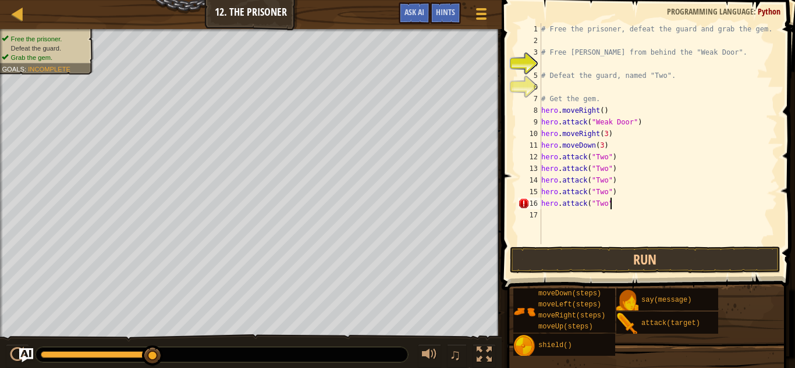
scroll to position [5, 10]
type textarea "hero.attack("Two")"
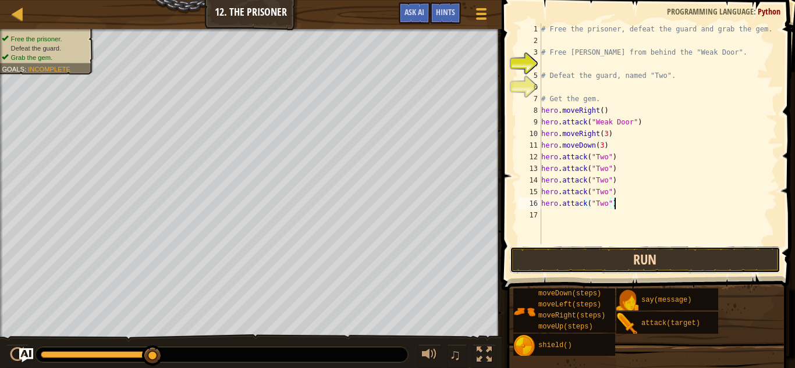
click at [674, 257] on button "Run" at bounding box center [645, 260] width 271 height 27
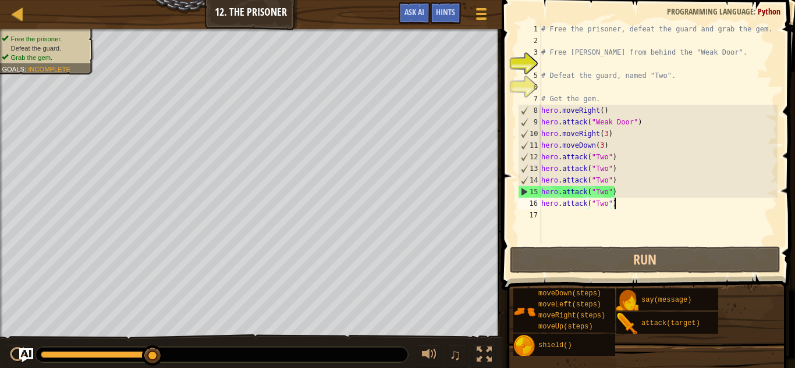
click at [629, 203] on div "# Free the prisoner, defeat the guard and grab the gem. # Free Patrick from beh…" at bounding box center [658, 145] width 239 height 244
click at [630, 212] on div "# Free the prisoner, defeat the guard and grab the gem. # Free Patrick from beh…" at bounding box center [658, 145] width 239 height 244
click at [601, 144] on div "# Free the prisoner, defeat the guard and grab the gem. # Free Patrick from beh…" at bounding box center [658, 145] width 239 height 244
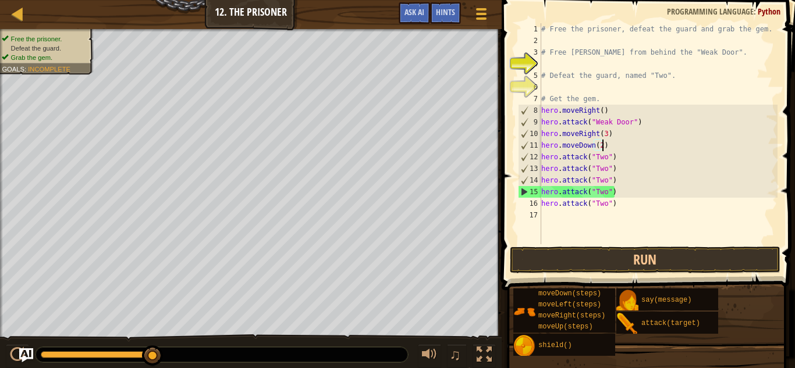
scroll to position [5, 9]
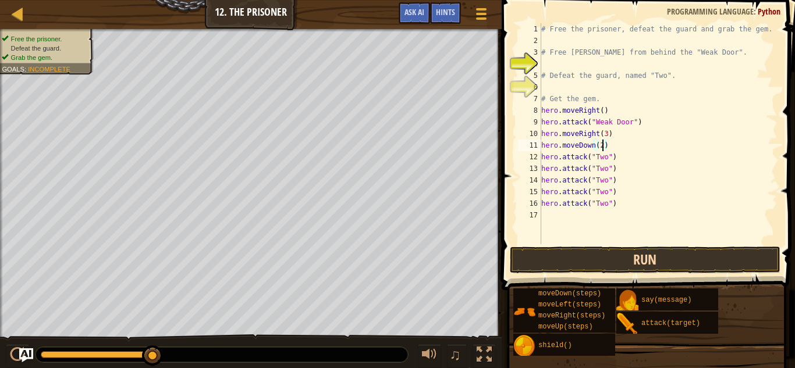
type textarea "hero.moveDown(2)"
click at [630, 268] on button "Run" at bounding box center [645, 260] width 271 height 27
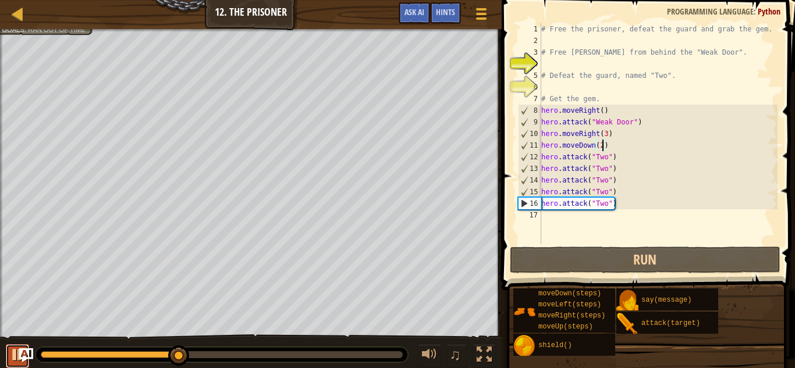
click at [10, 360] on div at bounding box center [17, 355] width 15 height 15
click at [576, 231] on div "# Free the prisoner, defeat the guard and grab the gem. # Free Patrick from beh…" at bounding box center [658, 145] width 239 height 244
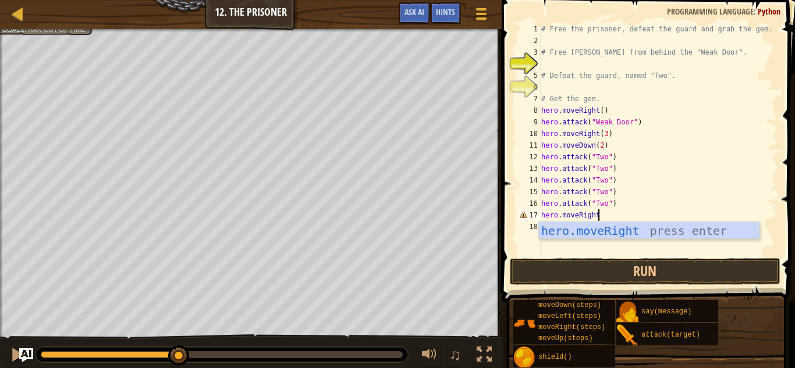
scroll to position [5, 8]
type textarea "hero.moveRight()"
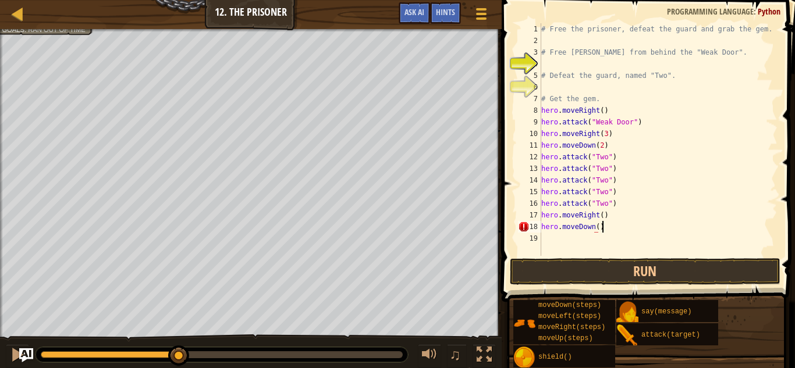
type textarea "hero.moveDown()"
type textarea "hero.moveRight()"
click at [538, 271] on button "Run" at bounding box center [645, 271] width 271 height 27
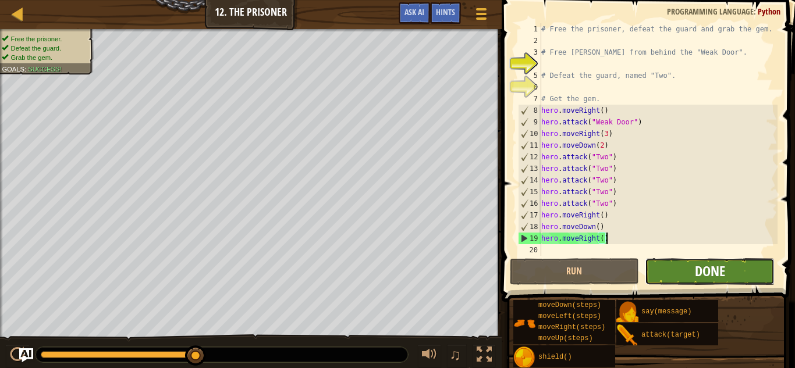
click at [701, 277] on span "Done" at bounding box center [710, 271] width 30 height 19
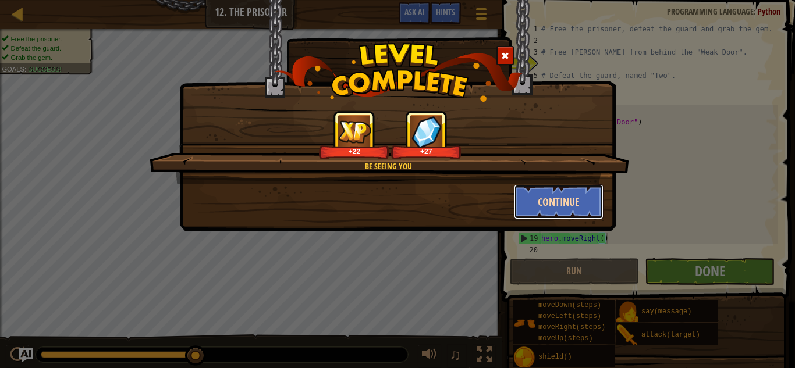
click at [568, 202] on button "Continue" at bounding box center [559, 202] width 90 height 35
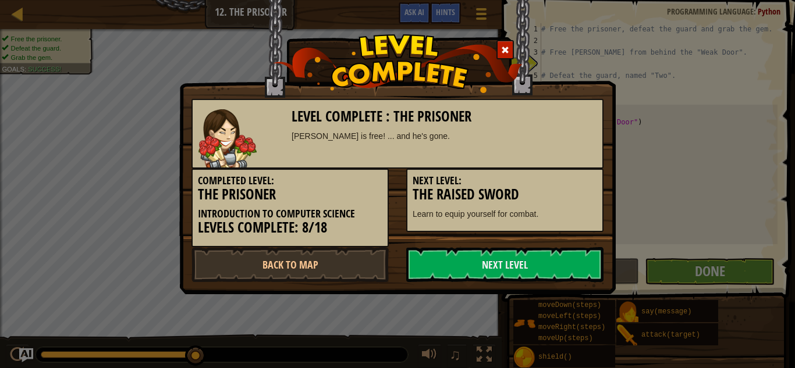
click at [564, 201] on h3 "The Raised Sword" at bounding box center [505, 195] width 185 height 16
click at [512, 253] on link "Next Level" at bounding box center [504, 264] width 197 height 35
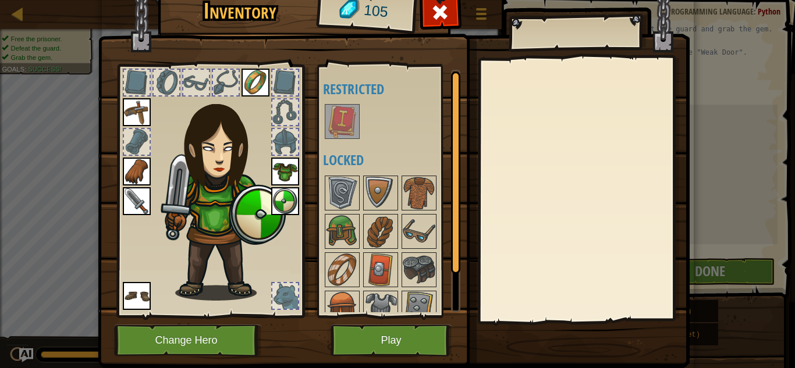
click at [342, 119] on img at bounding box center [342, 121] width 33 height 33
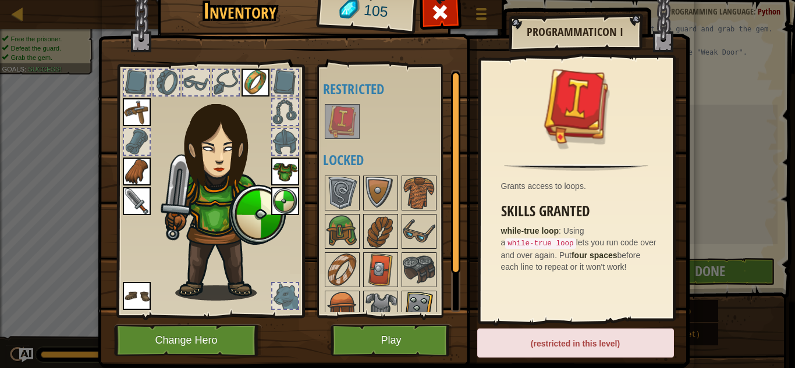
click at [410, 296] on img at bounding box center [419, 308] width 33 height 33
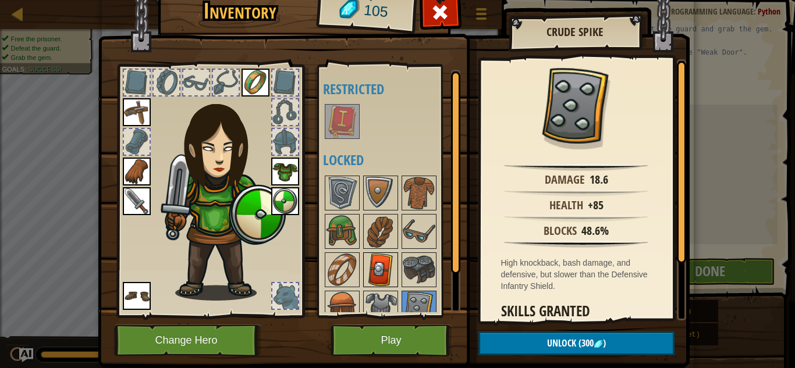
click at [397, 281] on div at bounding box center [380, 270] width 35 height 35
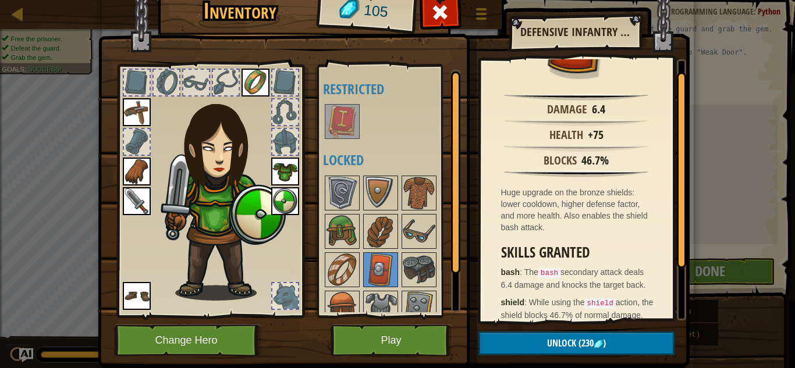
scroll to position [93, 0]
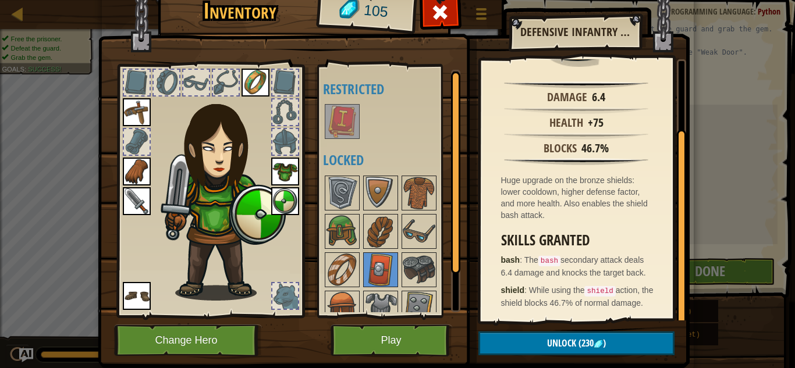
drag, startPoint x: 681, startPoint y: 206, endPoint x: 681, endPoint y: 291, distance: 85.0
click at [681, 291] on div at bounding box center [681, 228] width 9 height 196
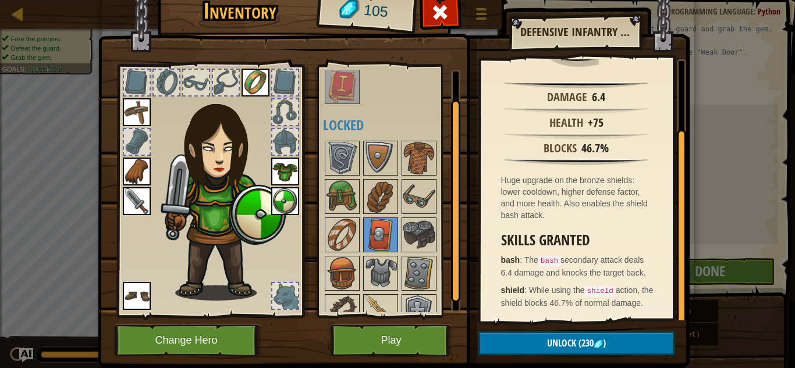
scroll to position [54, 0]
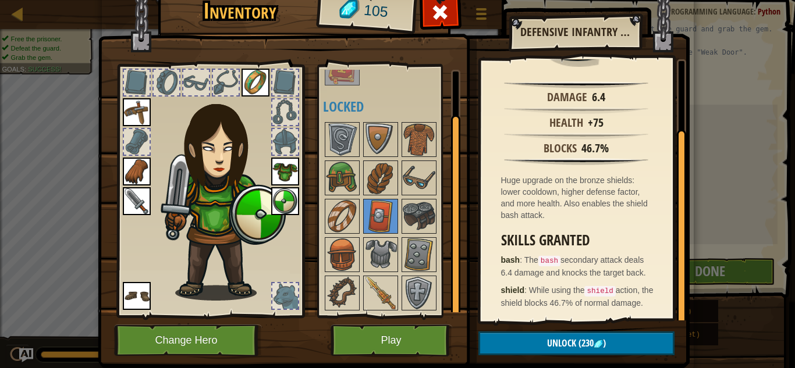
drag, startPoint x: 455, startPoint y: 200, endPoint x: 446, endPoint y: 318, distance: 118.5
click at [446, 318] on div "Inventory 105 Available Equip Equip Equip Equip Equip Equip Equip (double-click…" at bounding box center [398, 177] width 592 height 384
click at [370, 294] on img at bounding box center [380, 293] width 33 height 33
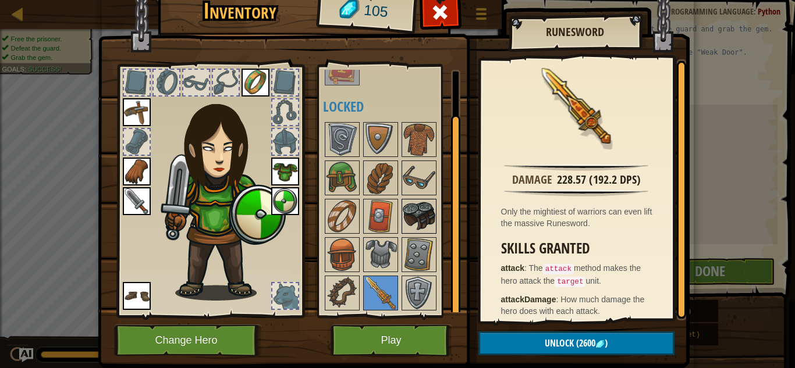
click at [424, 206] on img at bounding box center [419, 216] width 33 height 33
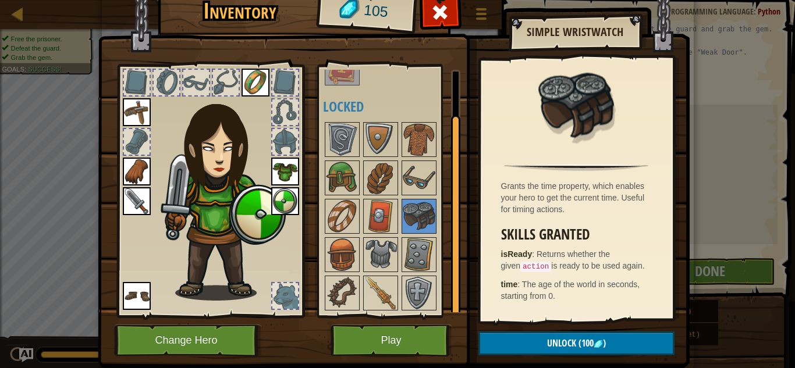
click at [358, 274] on div at bounding box center [391, 217] width 137 height 192
click at [350, 259] on img at bounding box center [342, 255] width 33 height 33
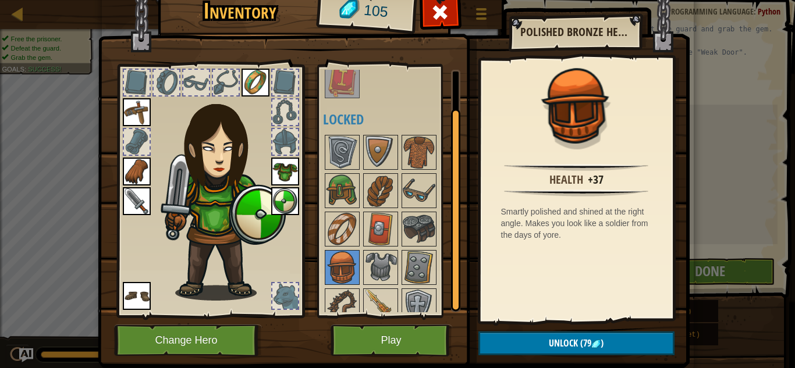
drag, startPoint x: 455, startPoint y: 143, endPoint x: 452, endPoint y: 129, distance: 14.2
click at [452, 129] on div at bounding box center [455, 210] width 9 height 203
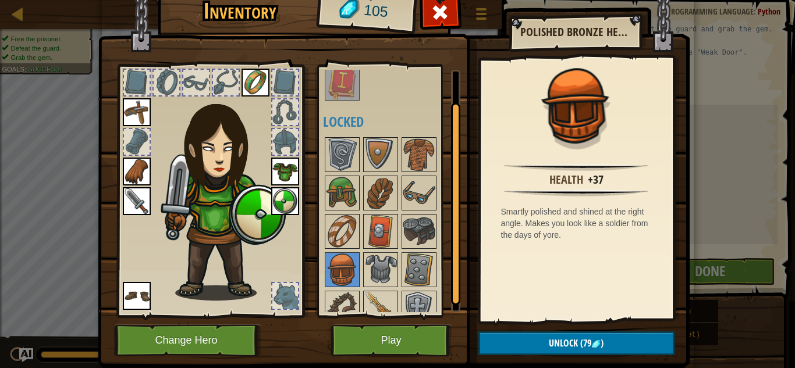
click at [451, 125] on div at bounding box center [455, 204] width 9 height 203
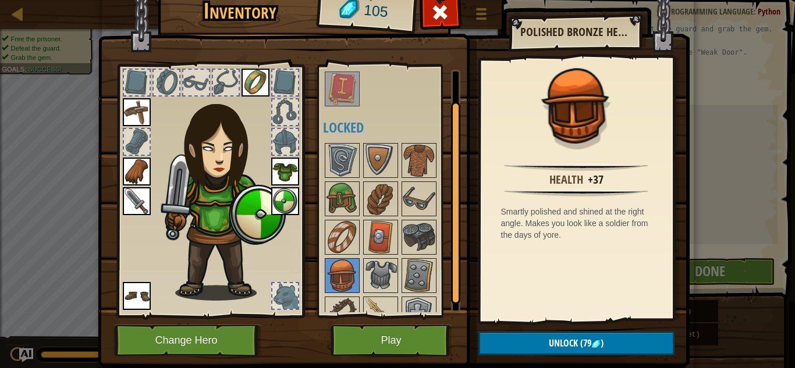
drag, startPoint x: 454, startPoint y: 123, endPoint x: 456, endPoint y: 108, distance: 15.3
click at [456, 108] on div at bounding box center [455, 203] width 9 height 203
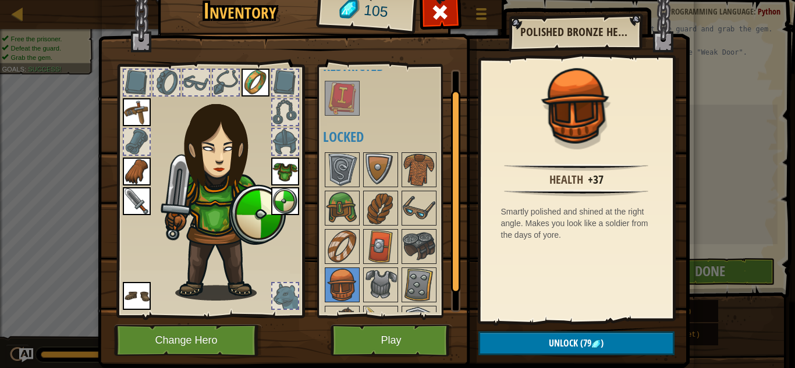
click at [231, 98] on img at bounding box center [223, 194] width 125 height 214
click at [233, 90] on div at bounding box center [226, 83] width 26 height 26
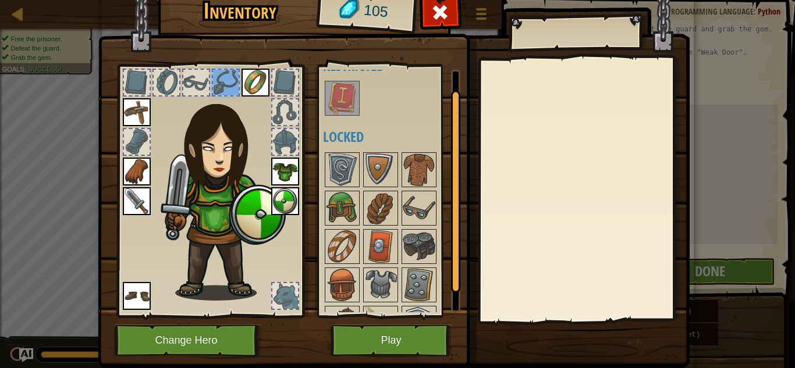
click at [145, 113] on img at bounding box center [137, 112] width 28 height 28
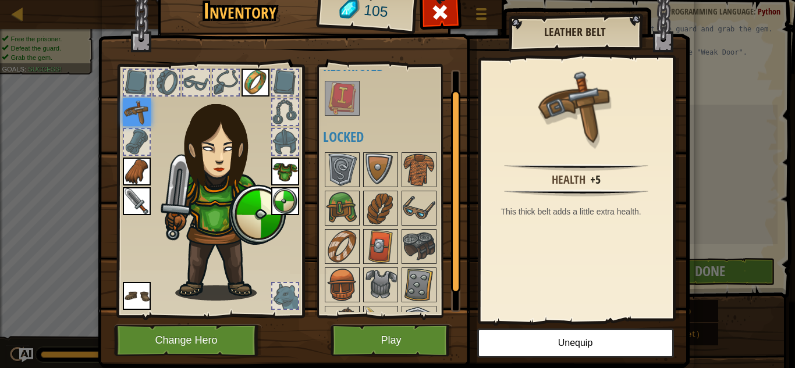
click at [277, 290] on div at bounding box center [285, 296] width 26 height 26
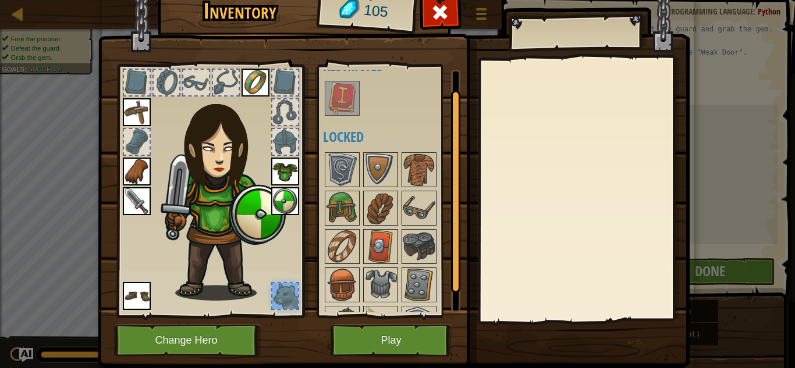
click at [293, 138] on div at bounding box center [285, 142] width 26 height 26
click at [131, 79] on div at bounding box center [137, 83] width 26 height 26
click at [140, 84] on div at bounding box center [137, 83] width 26 height 26
click at [524, 121] on div at bounding box center [583, 189] width 205 height 261
click at [451, 109] on div "Available Equip Equip Equip Equip Equip Equip Equip (double-click to equip) Res…" at bounding box center [391, 191] width 137 height 243
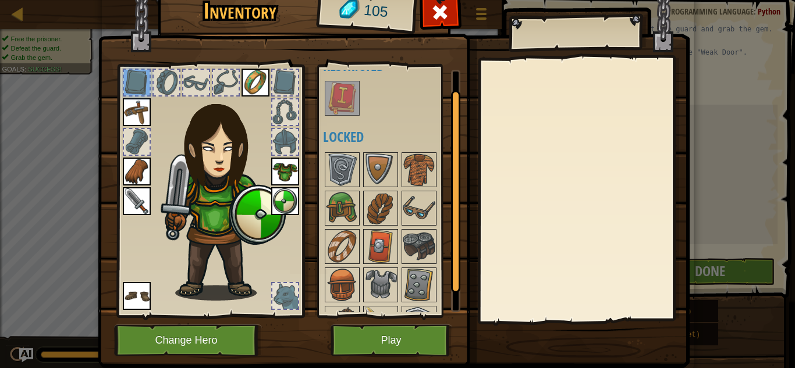
click at [577, 123] on div at bounding box center [583, 189] width 205 height 261
click at [179, 74] on div at bounding box center [167, 83] width 28 height 28
click at [186, 77] on div at bounding box center [196, 83] width 26 height 26
click at [136, 154] on div at bounding box center [137, 142] width 26 height 26
click at [132, 81] on div at bounding box center [137, 83] width 26 height 26
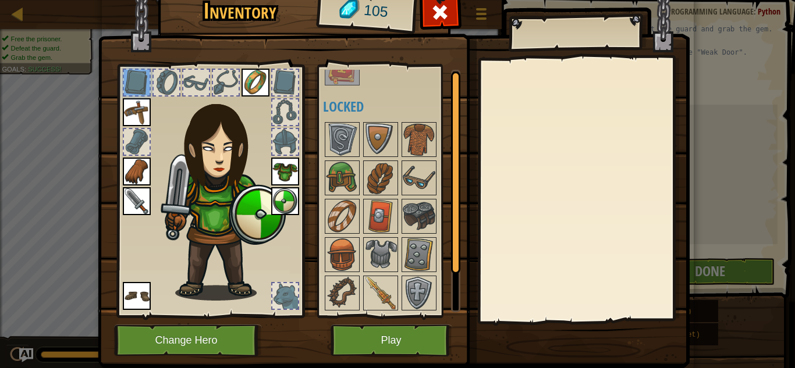
scroll to position [0, 0]
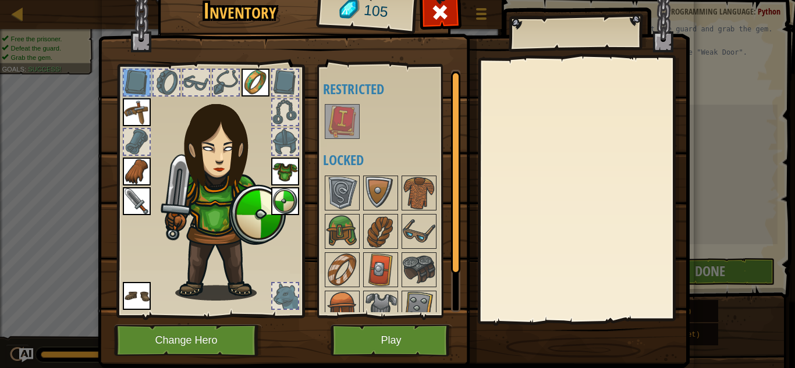
drag, startPoint x: 454, startPoint y: 125, endPoint x: 465, endPoint y: 75, distance: 51.3
click at [465, 75] on div "Inventory 105 Available Equip Equip Equip Equip Equip Equip Equip (double-click…" at bounding box center [398, 177] width 592 height 384
click at [384, 191] on img at bounding box center [380, 193] width 33 height 33
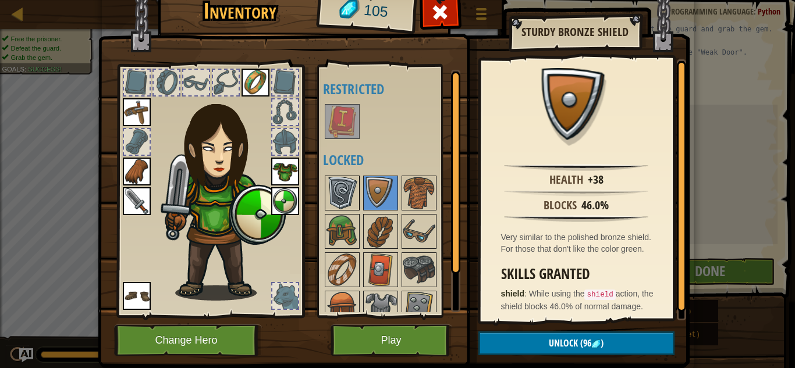
click at [356, 191] on img at bounding box center [342, 193] width 33 height 33
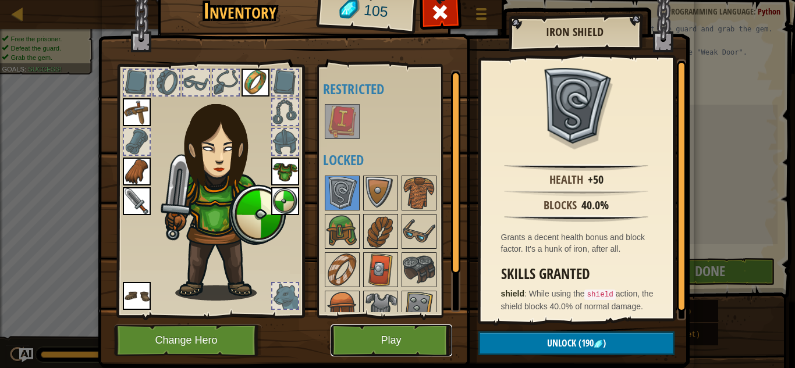
click at [402, 327] on button "Play" at bounding box center [392, 341] width 122 height 32
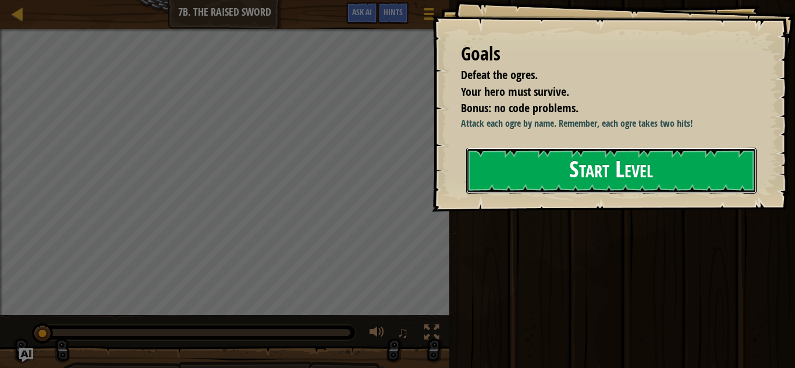
click at [515, 171] on button "Start Level" at bounding box center [611, 171] width 290 height 46
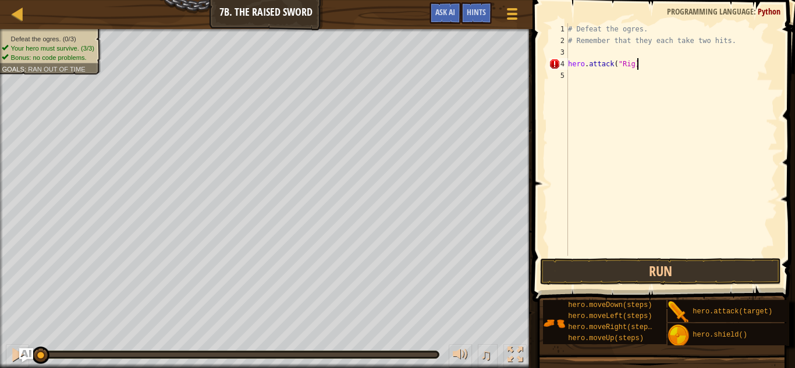
scroll to position [5, 9]
type textarea "hero.attack("Rig")"
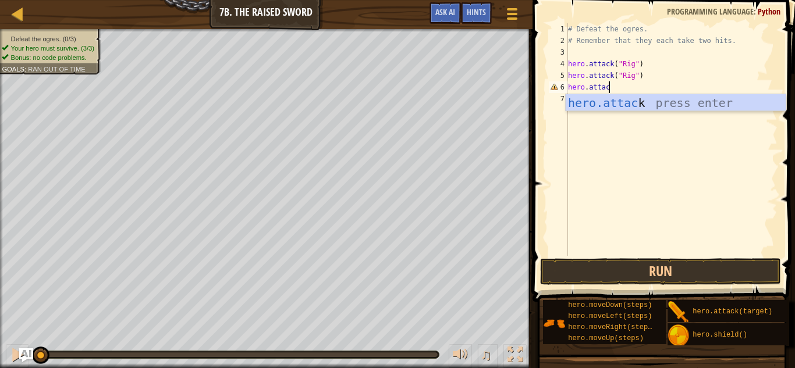
scroll to position [5, 6]
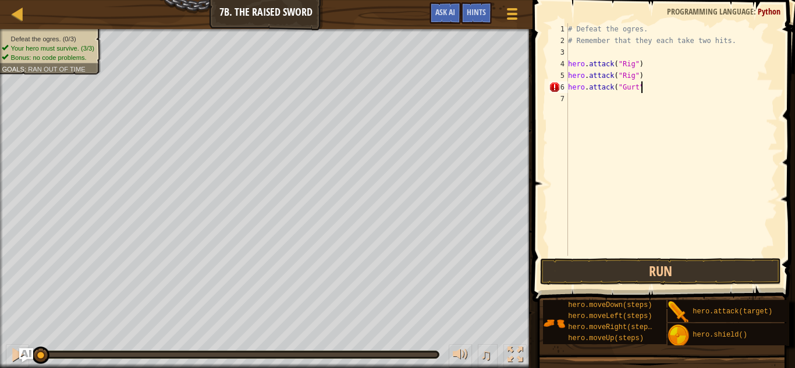
type textarea "hero.attack("Gurt")"
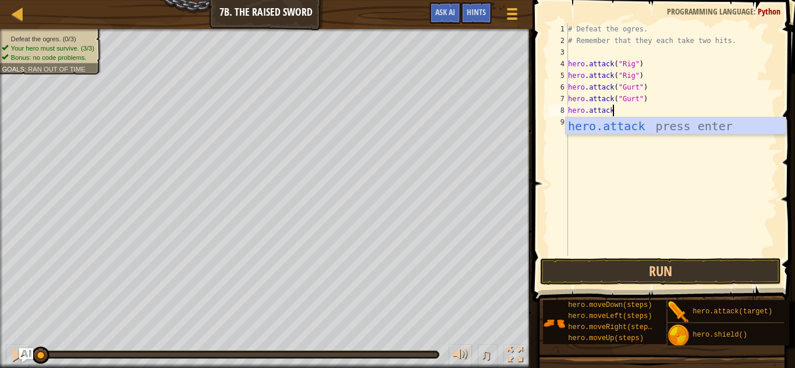
scroll to position [5, 6]
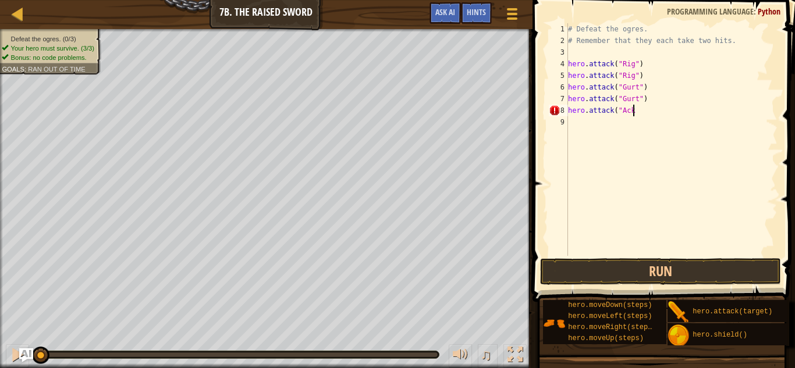
type textarea "hero.attack("Ack""
click at [644, 117] on div "# Defeat the ogres. # Remember that they each take two hits. hero . attack ( "R…" at bounding box center [674, 151] width 208 height 256
click at [644, 114] on div "# Defeat the ogres. # Remember that they each take two hits. hero . attack ( "R…" at bounding box center [674, 151] width 208 height 256
type textarea "hero.attack("Ack")"
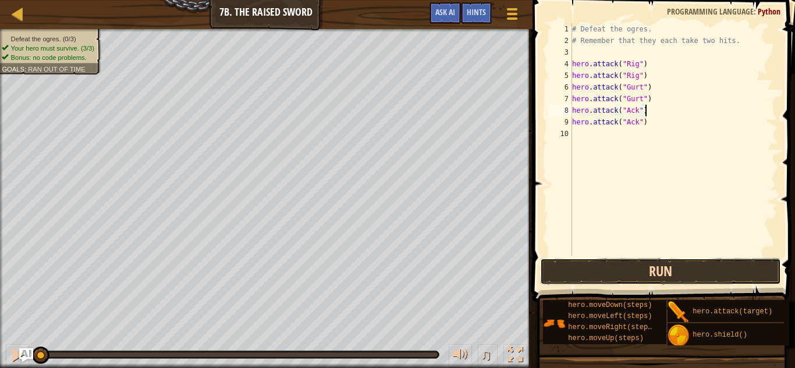
click at [643, 278] on button "Run" at bounding box center [661, 271] width 242 height 27
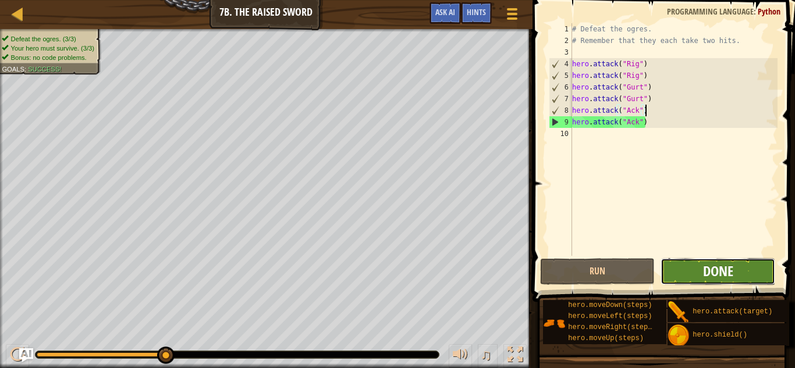
click at [703, 280] on span "Done" at bounding box center [718, 271] width 30 height 19
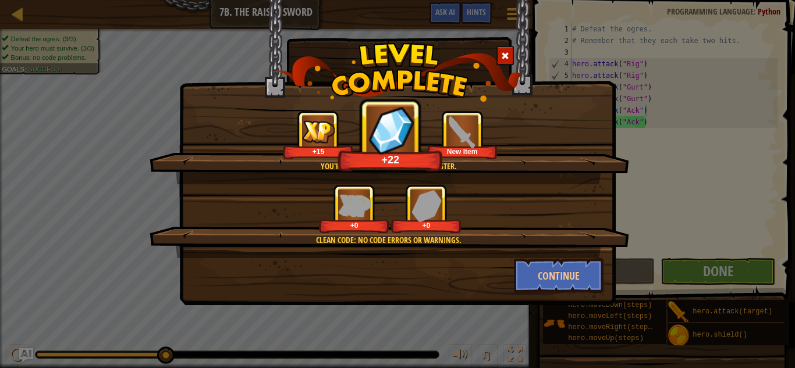
click at [467, 134] on img at bounding box center [462, 132] width 32 height 32
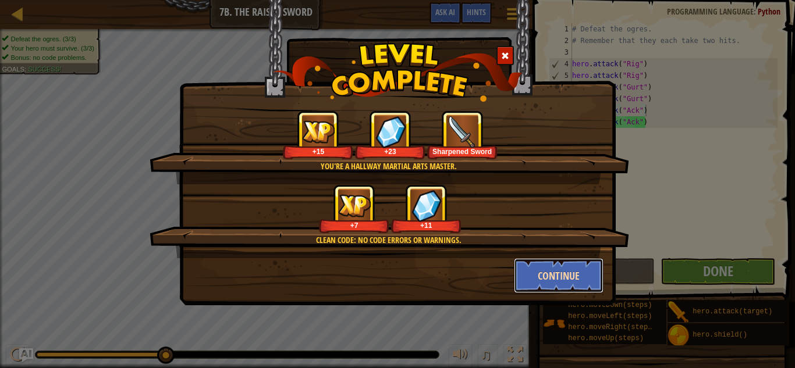
click at [552, 277] on button "Continue" at bounding box center [559, 275] width 90 height 35
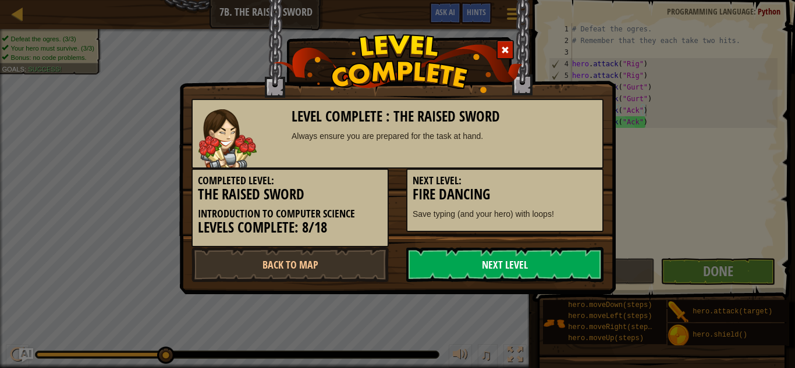
click at [446, 253] on link "Next Level" at bounding box center [504, 264] width 197 height 35
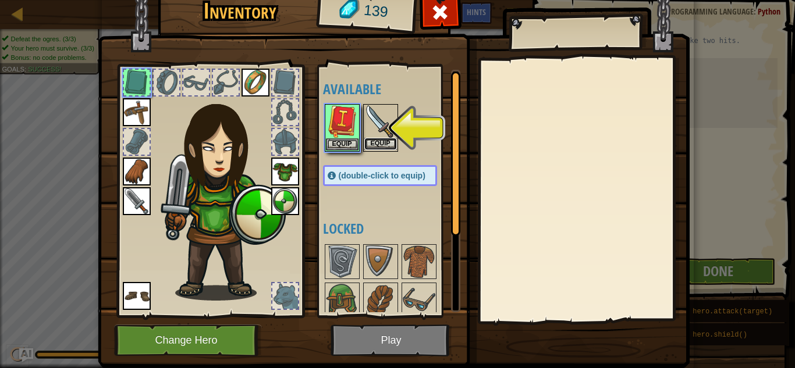
click at [387, 143] on button "Equip" at bounding box center [380, 144] width 33 height 12
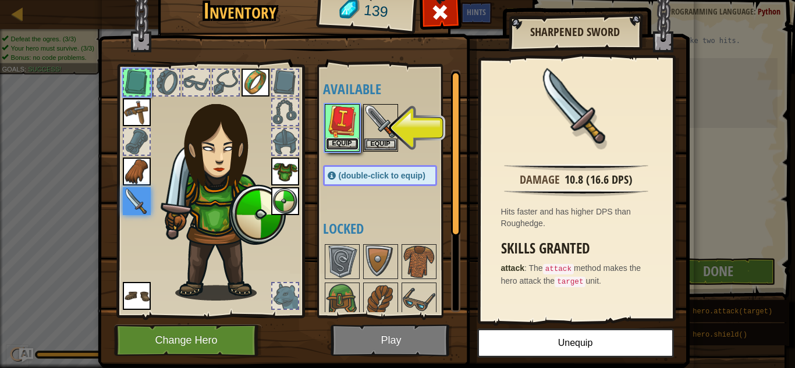
click at [338, 141] on button "Equip" at bounding box center [342, 144] width 33 height 12
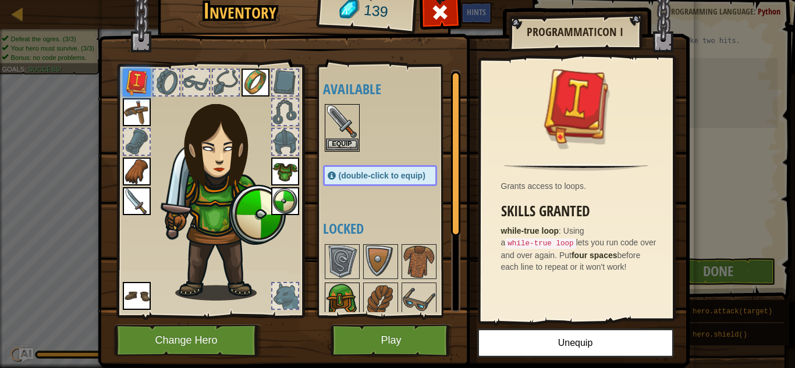
click at [338, 295] on img at bounding box center [342, 300] width 33 height 33
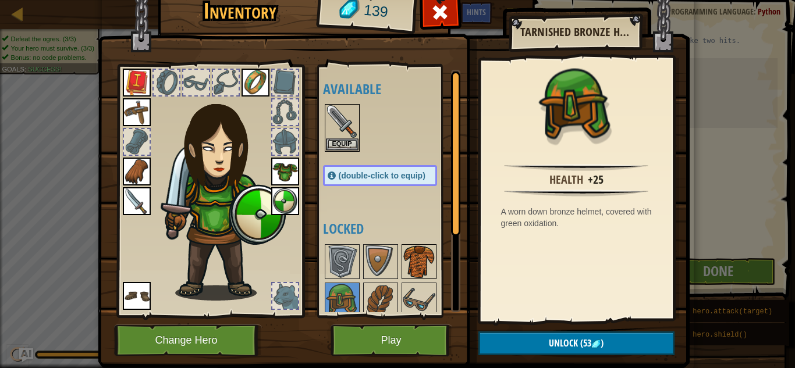
click at [430, 249] on img at bounding box center [419, 262] width 33 height 33
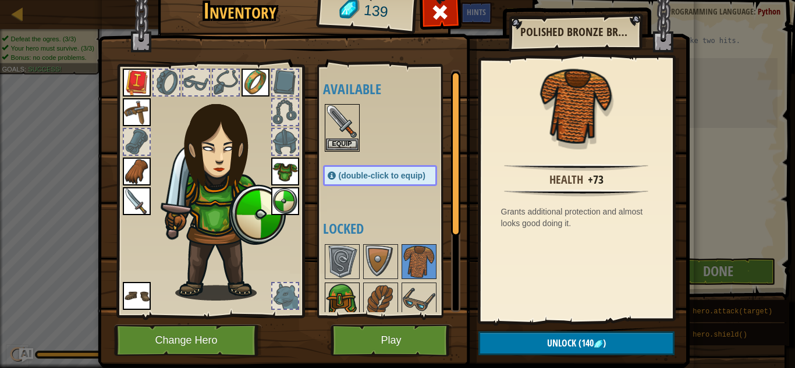
click at [334, 298] on img at bounding box center [342, 300] width 33 height 33
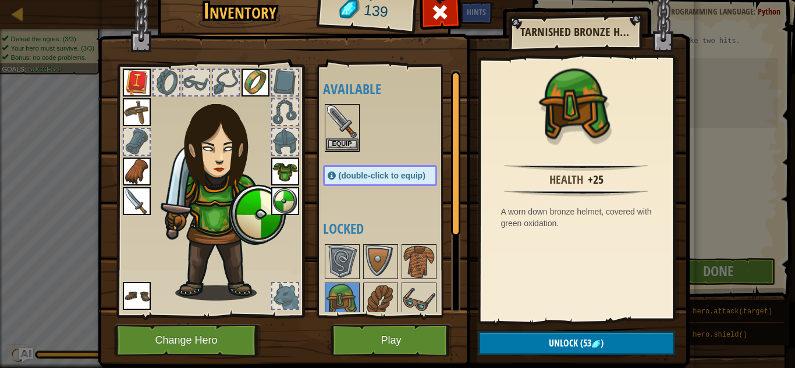
click at [451, 204] on div at bounding box center [455, 154] width 9 height 165
click at [353, 144] on button "Equip" at bounding box center [342, 144] width 33 height 12
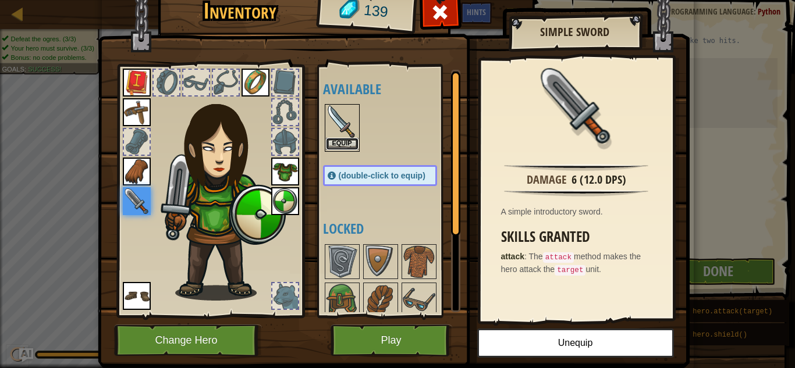
click at [342, 145] on button "Equip" at bounding box center [342, 144] width 33 height 12
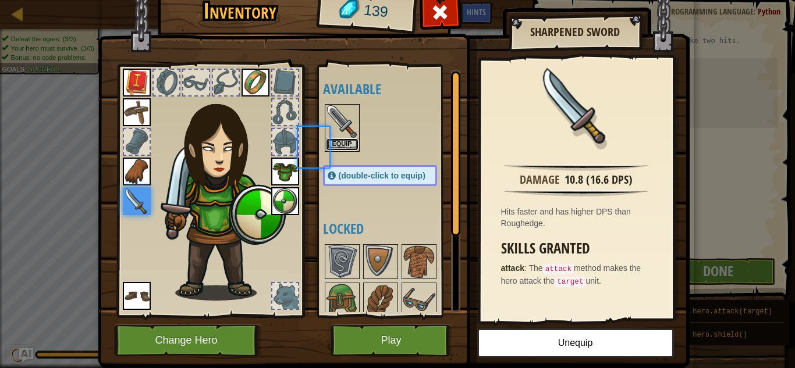
click at [342, 145] on button "Equip" at bounding box center [342, 145] width 33 height 12
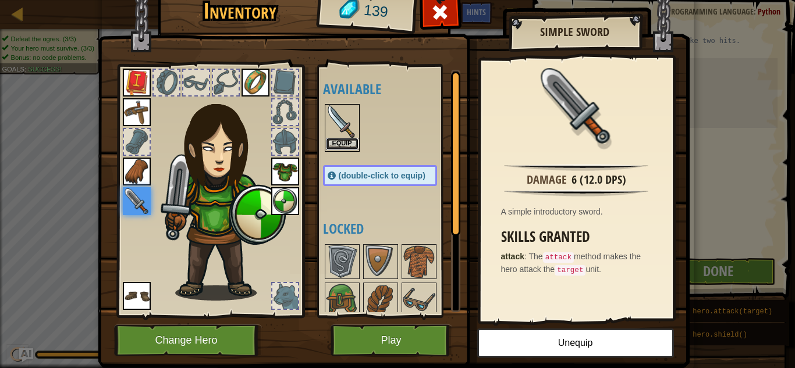
click at [342, 145] on button "Equip" at bounding box center [342, 144] width 33 height 12
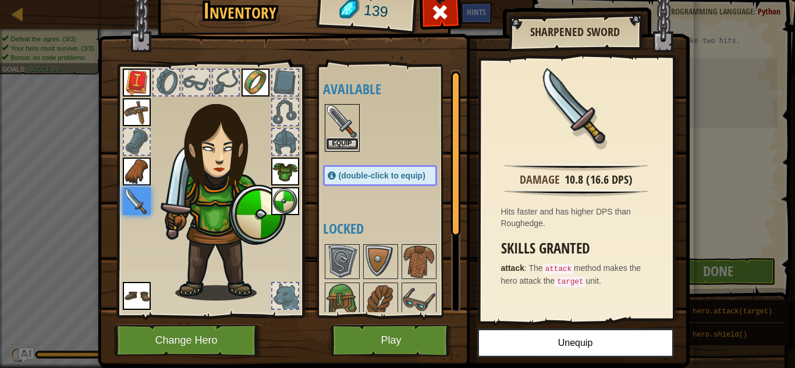
click at [345, 148] on button "Equip" at bounding box center [342, 144] width 33 height 12
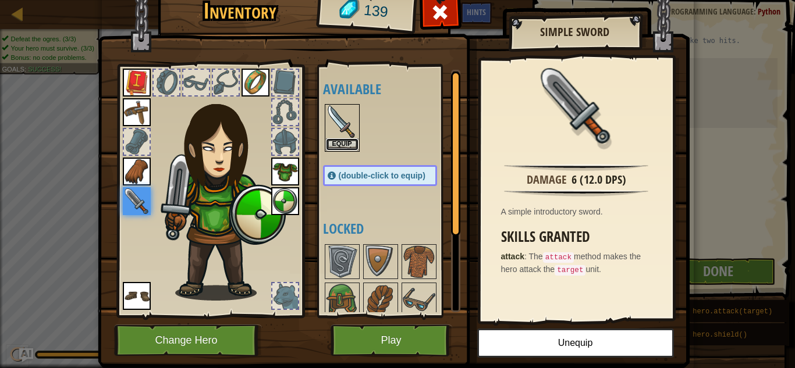
click at [345, 148] on button "Equip" at bounding box center [342, 145] width 33 height 12
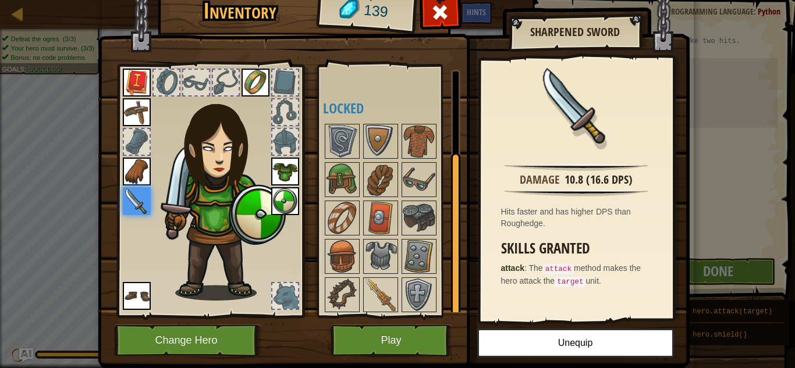
scroll to position [122, 0]
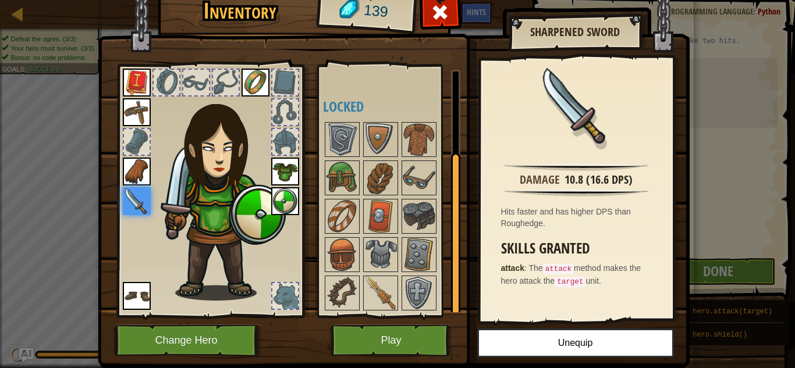
drag, startPoint x: 458, startPoint y: 182, endPoint x: 449, endPoint y: 297, distance: 115.6
click at [449, 297] on div "Available Equip Equip Equip Equip Equip Equip Equip Equip Equip (double-click t…" at bounding box center [391, 191] width 137 height 243
click at [353, 293] on img at bounding box center [342, 293] width 33 height 33
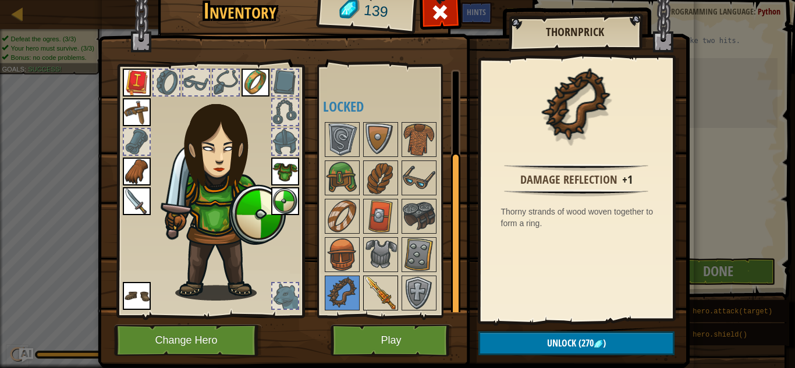
click at [375, 286] on img at bounding box center [380, 293] width 33 height 33
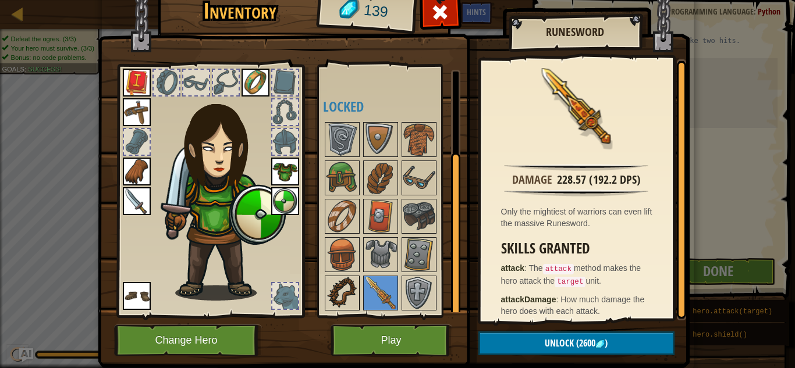
click at [352, 284] on img at bounding box center [342, 293] width 33 height 33
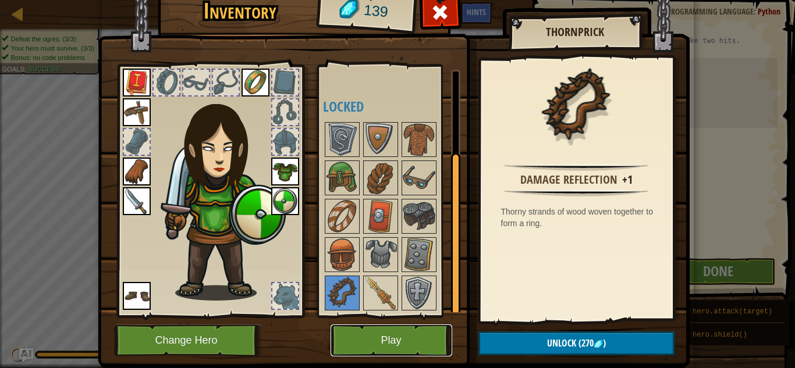
click at [420, 338] on button "Play" at bounding box center [392, 341] width 122 height 32
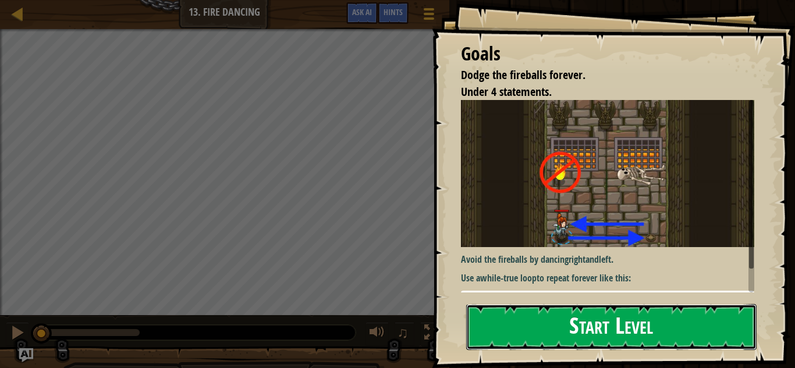
click at [586, 335] on button "Start Level" at bounding box center [611, 327] width 290 height 46
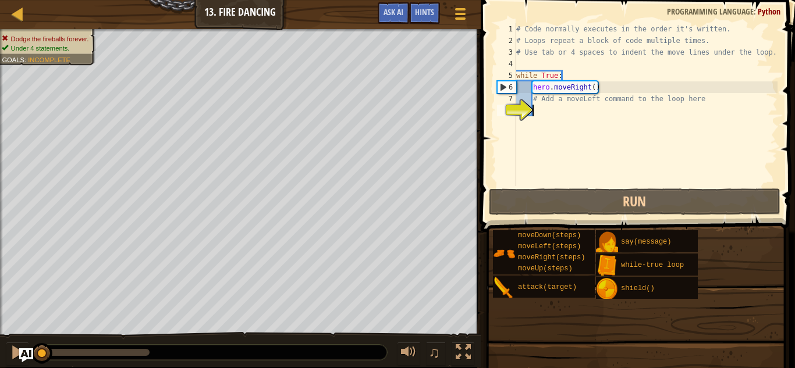
click at [555, 105] on div "# Code normally executes in the order it's written. # Loops repeat a block of c…" at bounding box center [661, 116] width 295 height 186
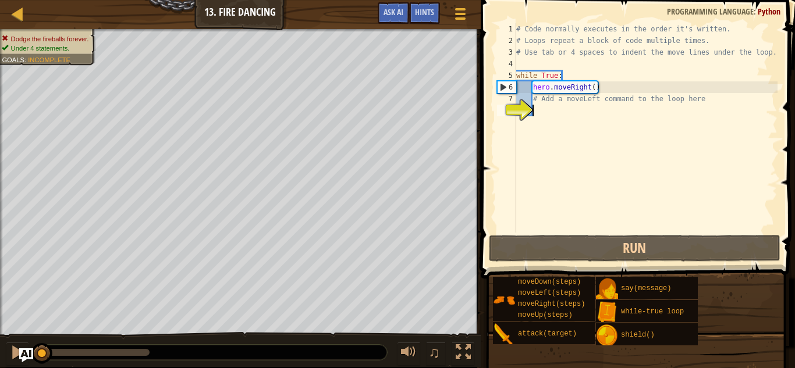
click at [577, 115] on div "# Code normally executes in the order it's written. # Loops repeat a block of c…" at bounding box center [646, 139] width 264 height 233
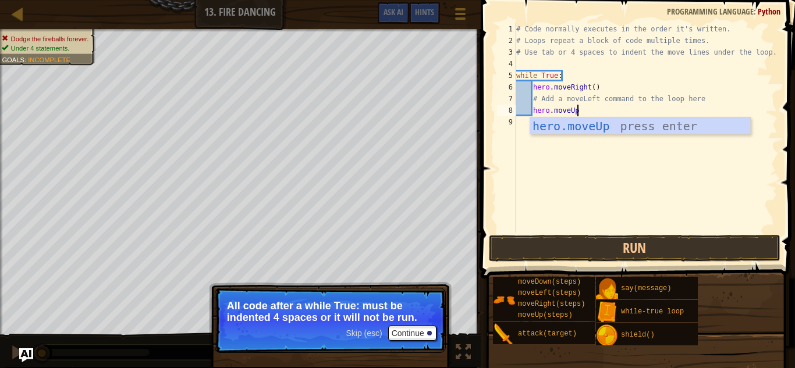
scroll to position [5, 8]
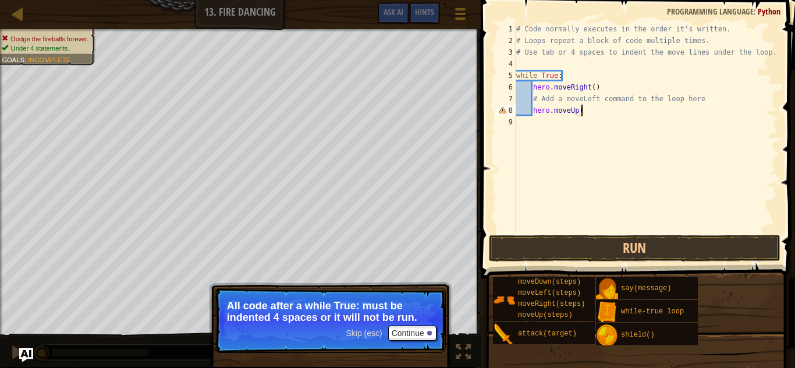
type textarea "hero.moveUp()"
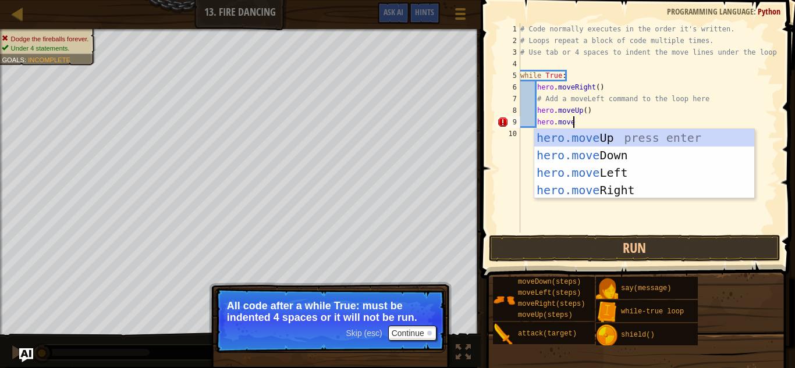
scroll to position [5, 7]
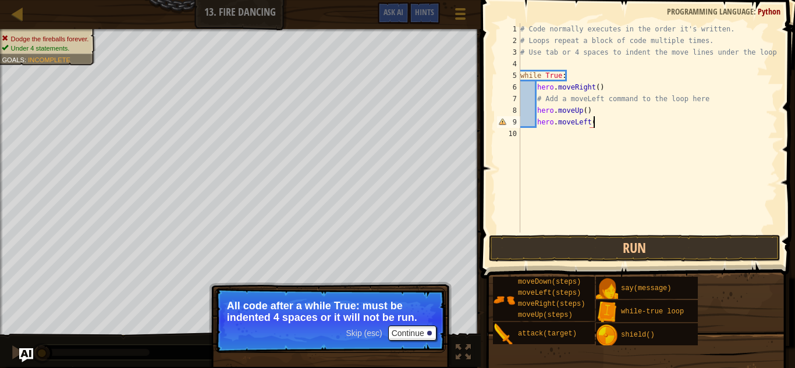
type textarea "hero.moveLeft()"
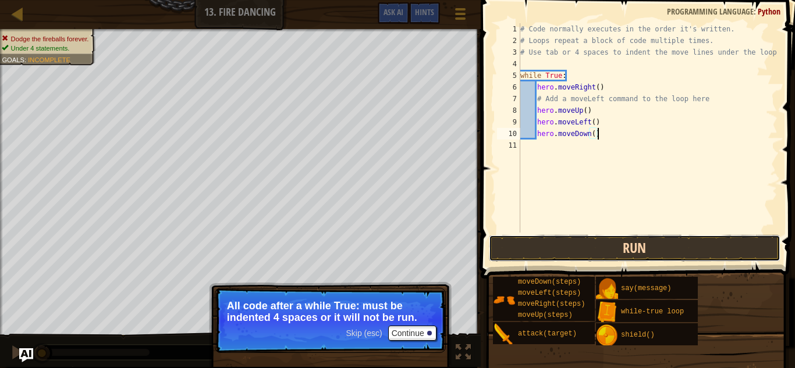
click at [553, 246] on button "Run" at bounding box center [635, 248] width 292 height 27
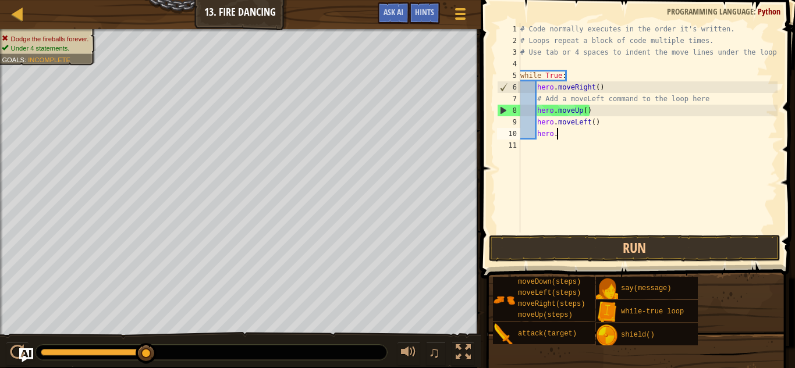
type textarea "h"
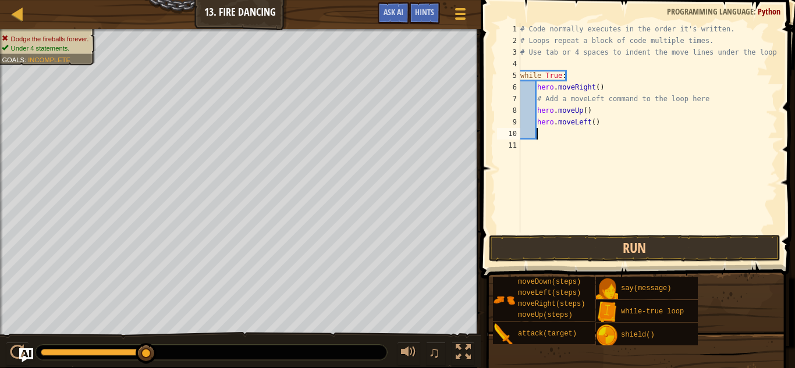
click at [641, 134] on div "# Code normally executes in the order it's written. # Loops repeat a block of c…" at bounding box center [648, 139] width 260 height 233
click at [636, 131] on div "# Code normally executes in the order it's written. # Loops repeat a block of c…" at bounding box center [648, 139] width 260 height 233
click at [625, 132] on div "# Code normally executes in the order it's written. # Loops repeat a block of c…" at bounding box center [648, 139] width 260 height 233
click at [621, 125] on div "# Code normally executes in the order it's written. # Loops repeat a block of c…" at bounding box center [648, 139] width 260 height 233
click at [594, 125] on div "# Code normally executes in the order it's written. # Loops repeat a block of c…" at bounding box center [648, 139] width 260 height 233
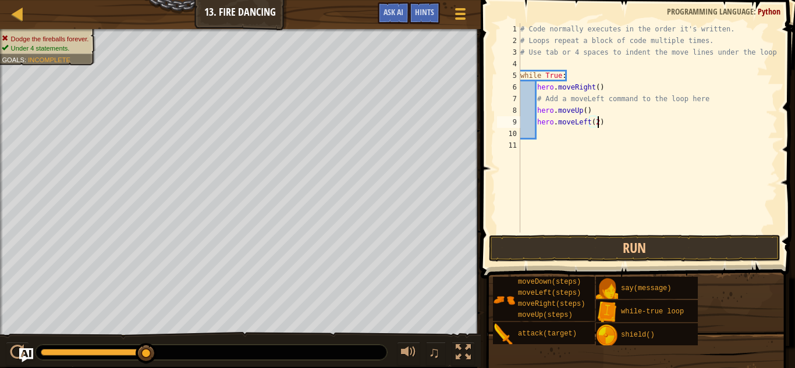
scroll to position [5, 11]
click at [584, 251] on button "Run" at bounding box center [635, 248] width 292 height 27
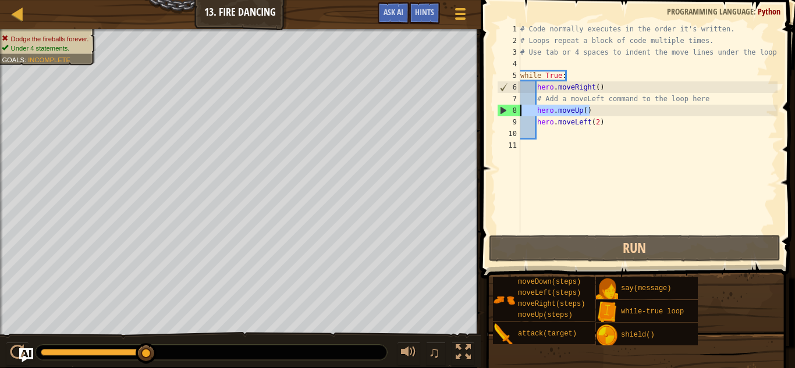
drag, startPoint x: 589, startPoint y: 114, endPoint x: 515, endPoint y: 112, distance: 73.9
click at [515, 112] on div "hero.moveLeft(2) 1 2 3 4 5 6 7 8 9 10 11 # Code normally executes in the order …" at bounding box center [636, 128] width 283 height 210
click at [579, 114] on div "# Code normally executes in the order it's written. # Loops repeat a block of c…" at bounding box center [648, 128] width 260 height 210
click at [594, 109] on div "# Code normally executes in the order it's written. # Loops repeat a block of c…" at bounding box center [648, 139] width 260 height 233
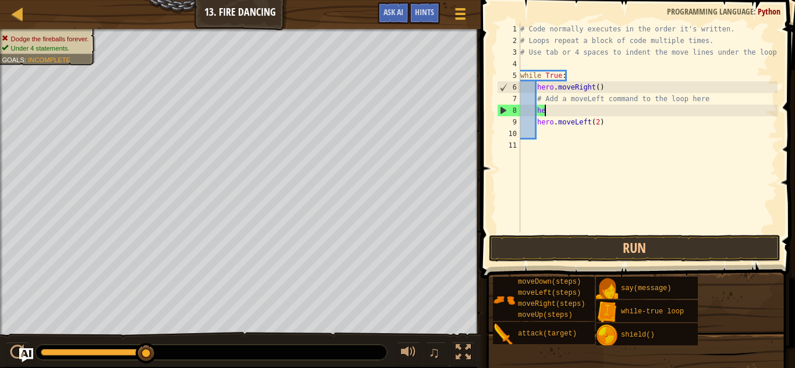
type textarea "h"
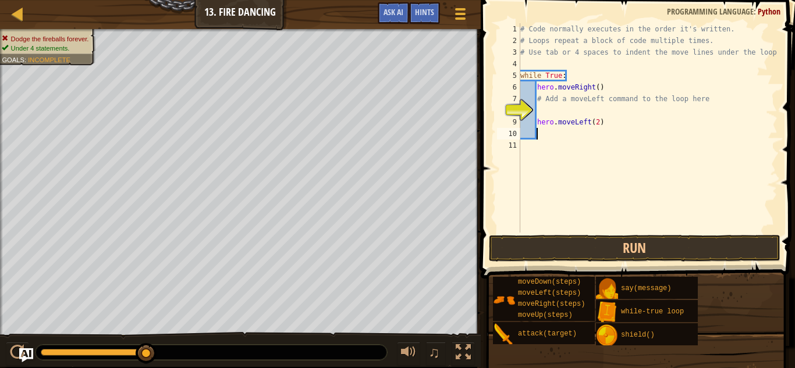
drag, startPoint x: 602, startPoint y: 129, endPoint x: 591, endPoint y: 127, distance: 11.2
click at [591, 127] on div "# Code normally executes in the order it's written. # Loops repeat a block of c…" at bounding box center [648, 139] width 260 height 233
click at [540, 125] on div "# Code normally executes in the order it's written. # Loops repeat a block of c…" at bounding box center [648, 139] width 260 height 233
click at [537, 124] on div "# Code normally executes in the order it's written. # Loops repeat a block of c…" at bounding box center [648, 139] width 260 height 233
drag, startPoint x: 587, startPoint y: 118, endPoint x: 527, endPoint y: 126, distance: 60.5
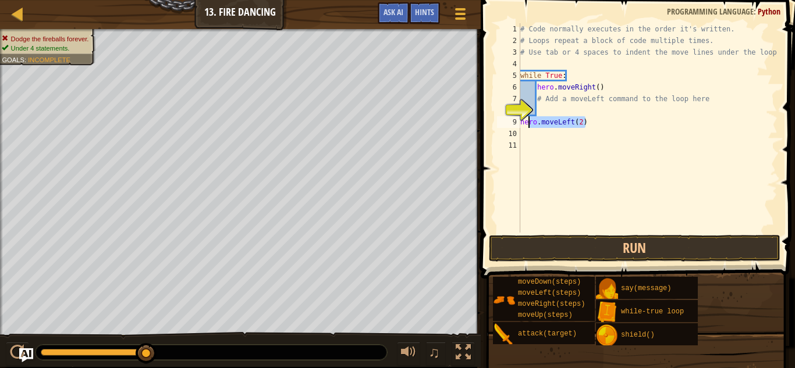
click at [527, 126] on div "# Code normally executes in the order it's written. # Loops repeat a block of c…" at bounding box center [648, 139] width 260 height 233
type textarea "h"
click at [555, 121] on div "# Code normally executes in the order it's written. # Loops repeat a block of c…" at bounding box center [648, 139] width 260 height 233
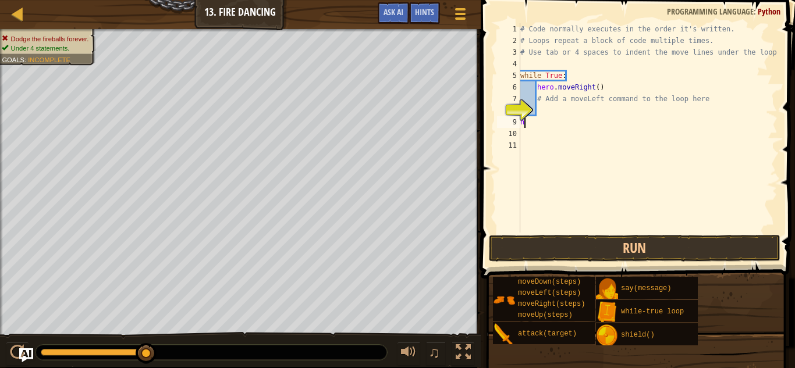
click at [553, 116] on div "# Code normally executes in the order it's written. # Loops repeat a block of c…" at bounding box center [648, 139] width 260 height 233
click at [547, 109] on div "# Code normally executes in the order it's written. # Loops repeat a block of c…" at bounding box center [648, 139] width 260 height 233
type textarea "hero.moveLeft()"
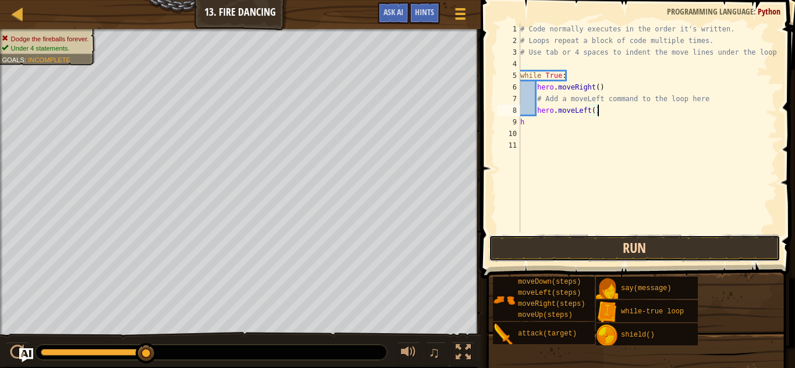
click at [554, 245] on button "Run" at bounding box center [635, 248] width 292 height 27
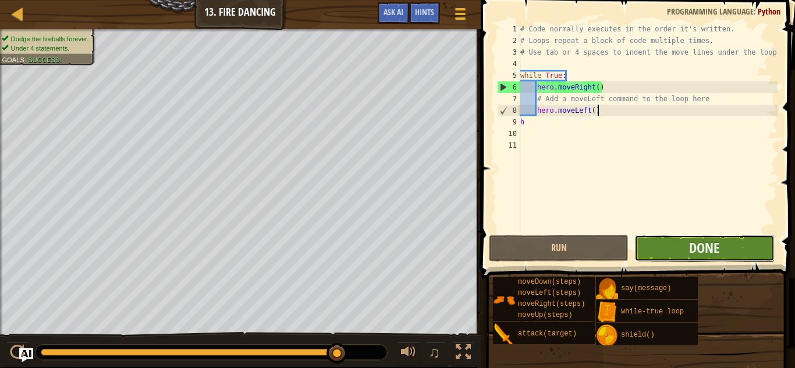
click at [674, 241] on button "Done" at bounding box center [705, 248] width 140 height 27
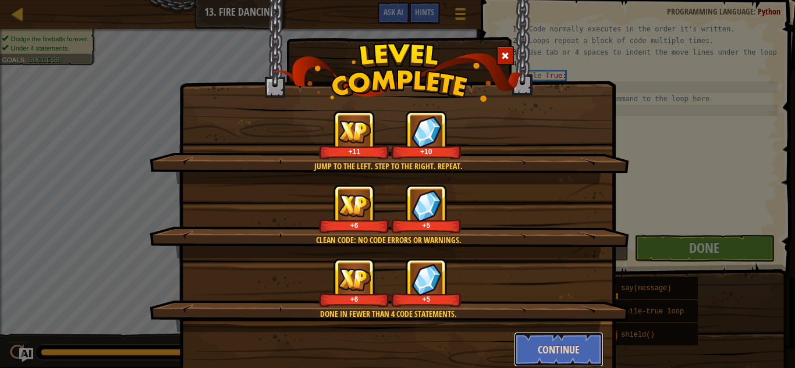
click at [558, 361] on button "Continue" at bounding box center [559, 349] width 90 height 35
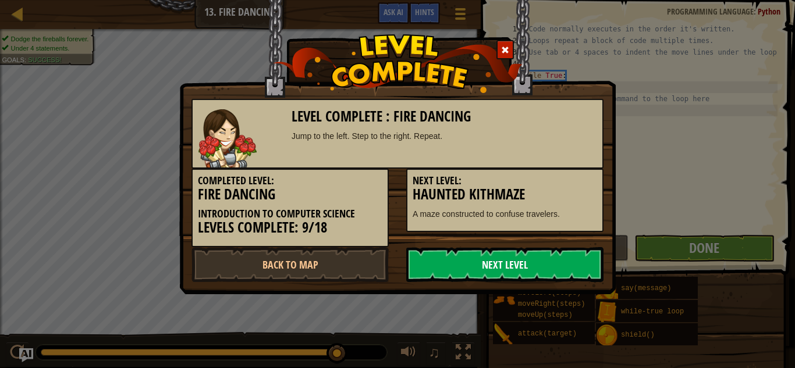
click at [555, 263] on link "Next Level" at bounding box center [504, 264] width 197 height 35
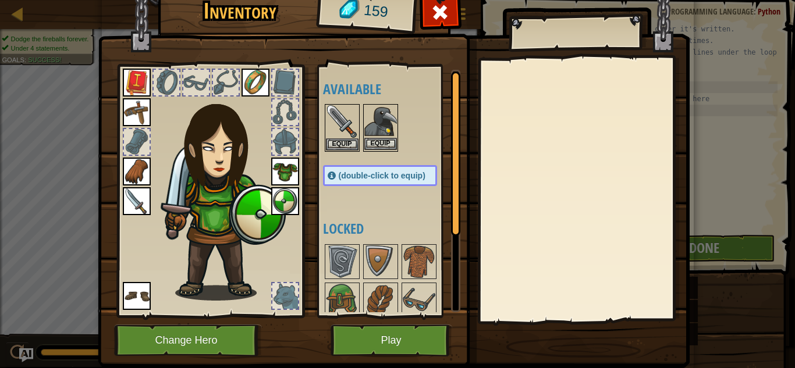
click at [387, 151] on div "Equip" at bounding box center [380, 128] width 35 height 48
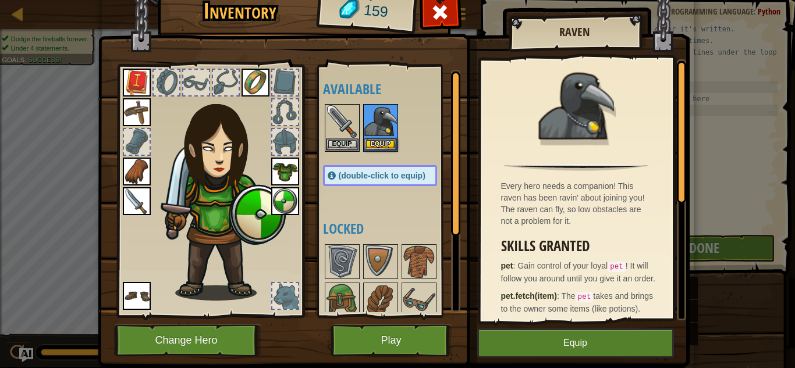
click at [540, 328] on img at bounding box center [394, 157] width 592 height 423
click at [543, 346] on button "Equip" at bounding box center [575, 343] width 197 height 29
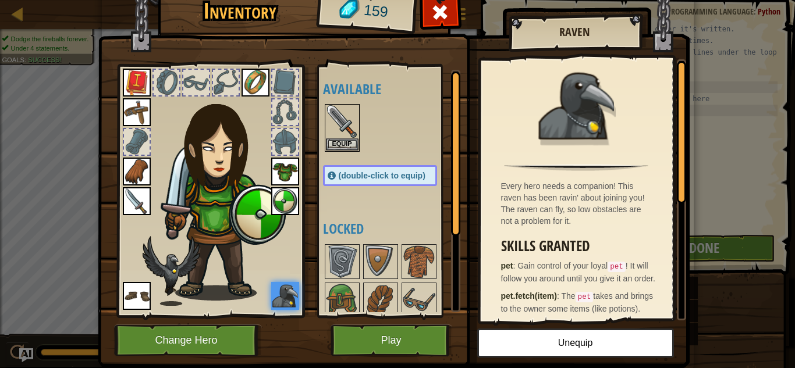
click at [594, 238] on div "Every hero needs a companion! This raven has been ravin' about joining you! The…" at bounding box center [577, 189] width 192 height 261
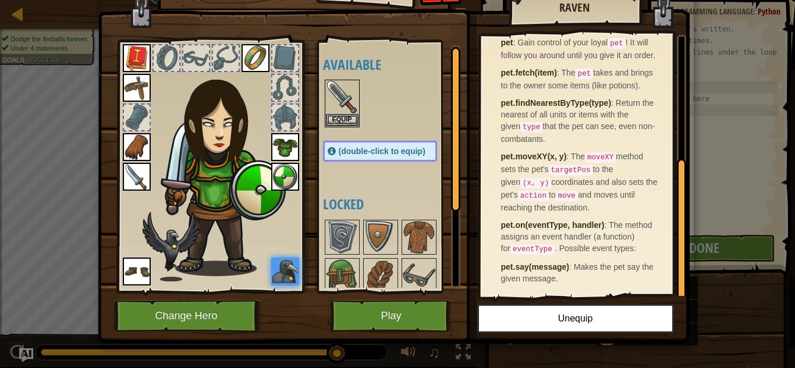
scroll to position [33, 0]
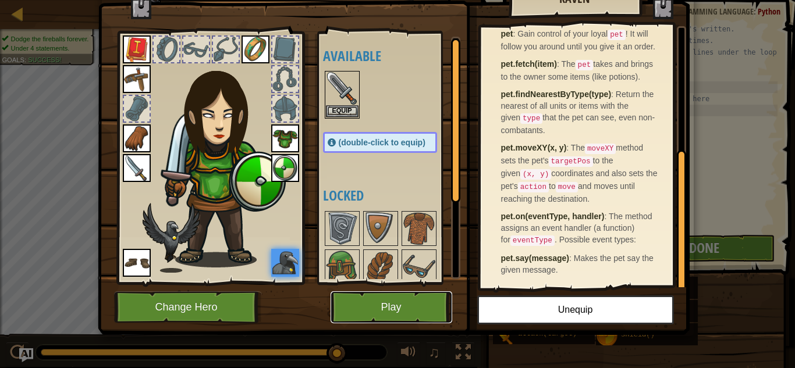
click at [438, 297] on button "Play" at bounding box center [392, 308] width 122 height 32
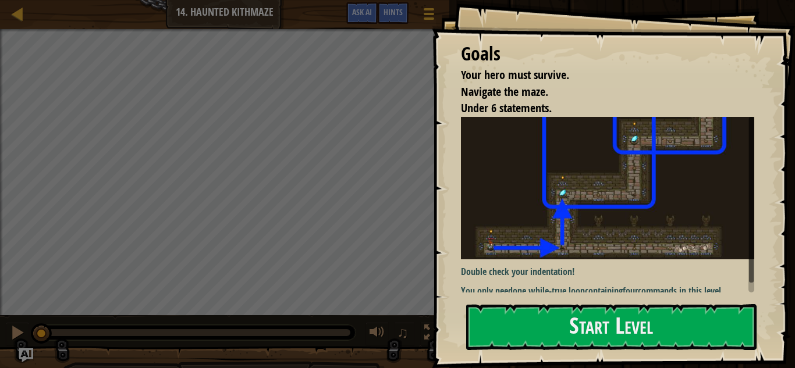
click at [679, 236] on img at bounding box center [607, 188] width 293 height 143
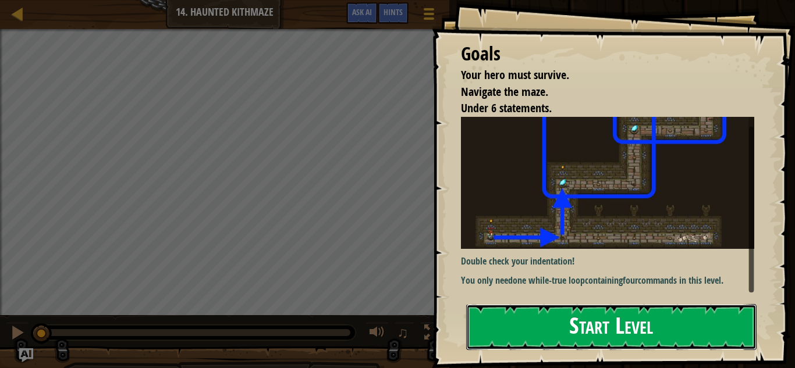
click at [657, 328] on button "Start Level" at bounding box center [611, 327] width 290 height 46
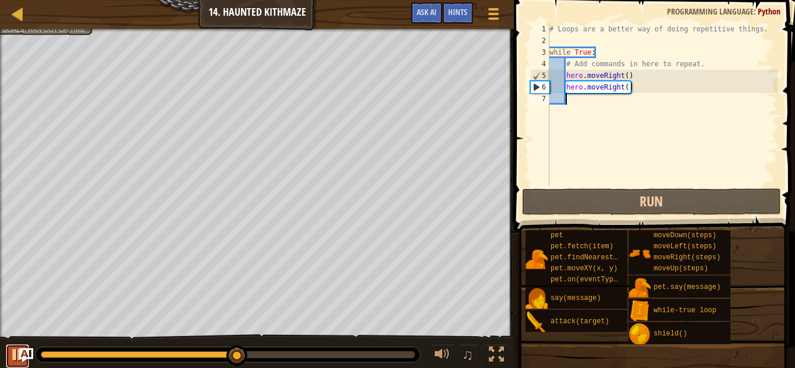
click at [10, 355] on div at bounding box center [17, 355] width 15 height 15
click at [623, 87] on div "# Loops are a better way of doing repetitive things. while True : # Add command…" at bounding box center [662, 116] width 231 height 186
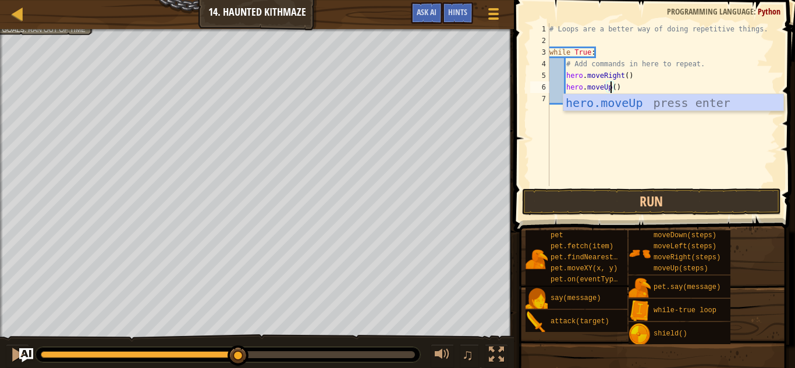
scroll to position [5, 9]
click at [615, 87] on div "# Loops are a better way of doing repetitive things. while True : # Add command…" at bounding box center [662, 116] width 231 height 186
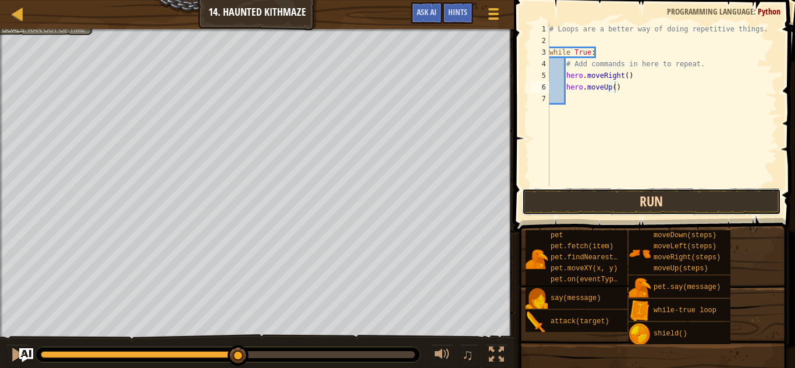
click at [682, 201] on button "Run" at bounding box center [651, 202] width 259 height 27
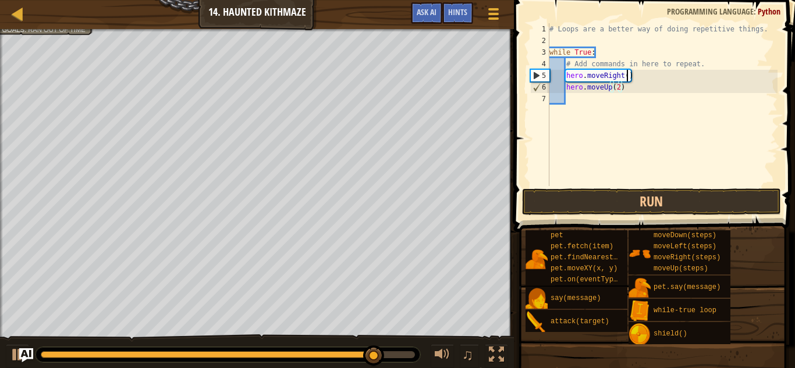
click at [628, 80] on div "# Loops are a better way of doing repetitive things. while True : # Add command…" at bounding box center [662, 116] width 231 height 186
type textarea "hero.moveRight(2)"
click at [9, 358] on button at bounding box center [17, 357] width 23 height 24
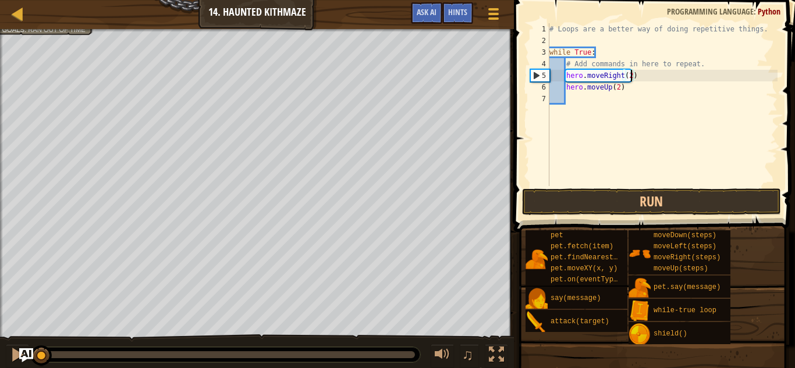
drag, startPoint x: 58, startPoint y: 352, endPoint x: 0, endPoint y: 364, distance: 58.8
click at [0, 364] on div "♫" at bounding box center [257, 352] width 514 height 35
click at [543, 203] on button "Run" at bounding box center [651, 202] width 259 height 27
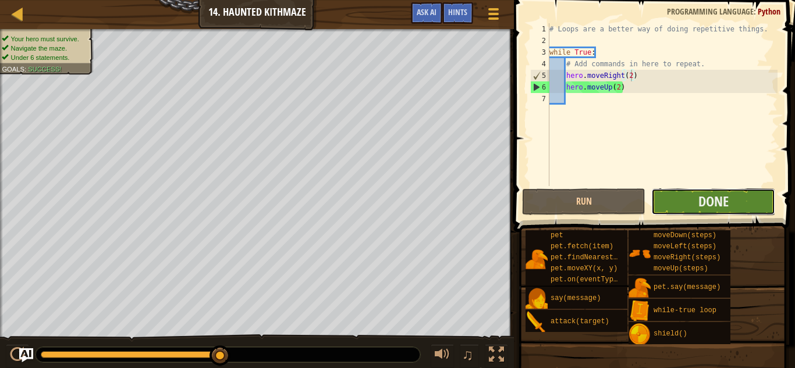
click at [669, 196] on button "Done" at bounding box center [712, 202] width 123 height 27
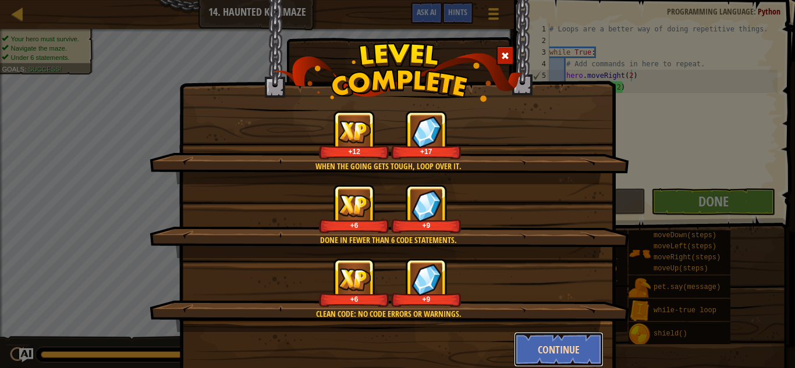
click at [543, 356] on button "Continue" at bounding box center [559, 349] width 90 height 35
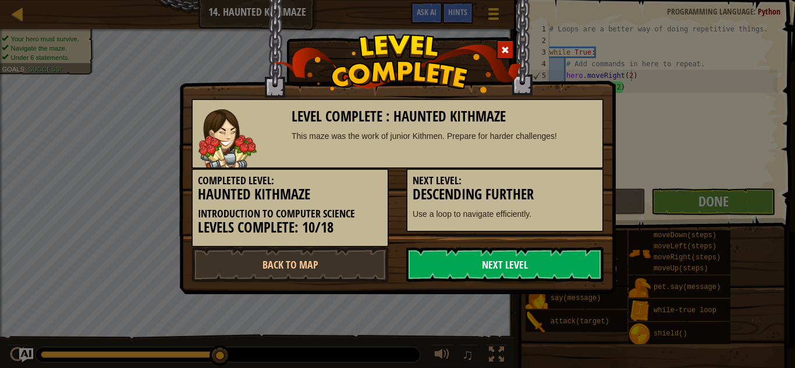
click at [485, 269] on link "Next Level" at bounding box center [504, 264] width 197 height 35
